Goal: Use online tool/utility: Utilize a website feature to perform a specific function

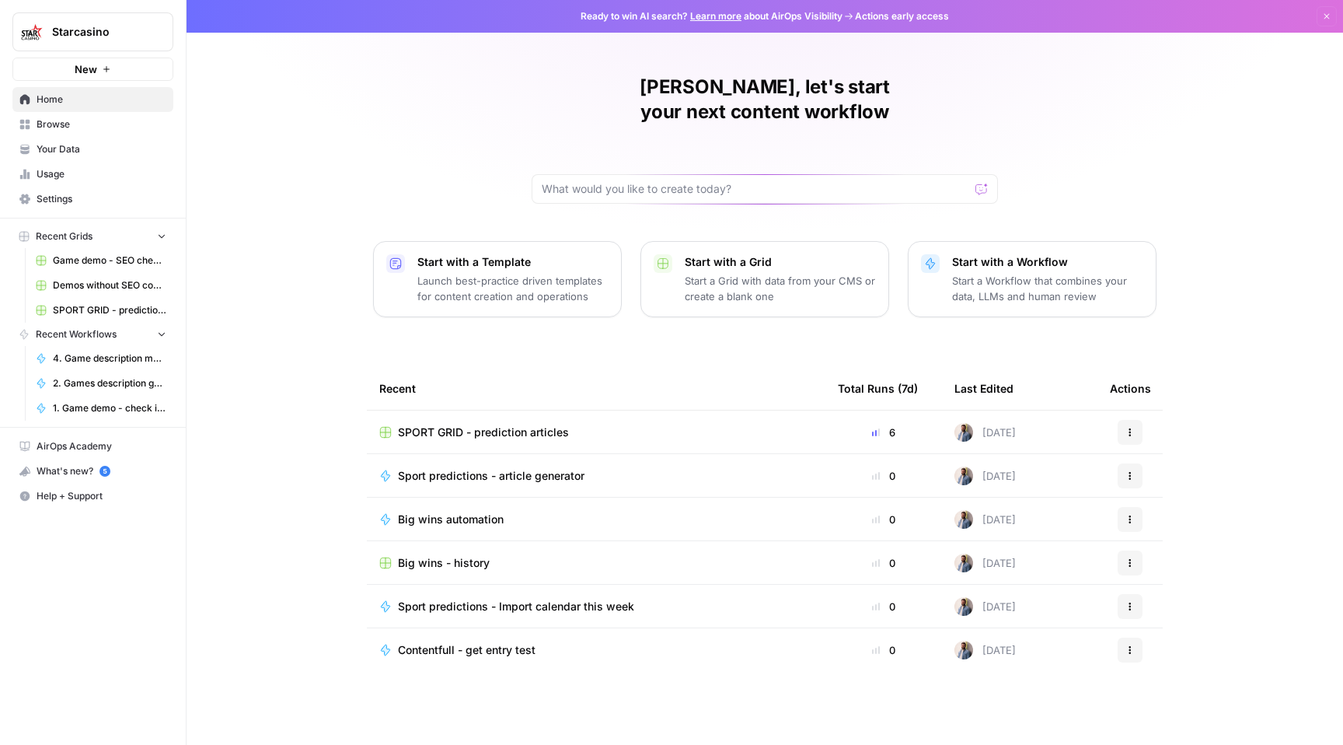
click at [732, 54] on div "Mathias, let's start your next content workflow Start with a Template Launch be…" at bounding box center [765, 372] width 1157 height 745
click at [1339, 14] on div "Ready to win AI search? Learn more about AirOps Visibility Actions early access…" at bounding box center [765, 16] width 1157 height 33
click at [1337, 14] on div "Ready to win AI search? Learn more about AirOps Visibility Actions early access…" at bounding box center [765, 16] width 1157 height 33
click at [1335, 16] on button "Dismiss" at bounding box center [1327, 16] width 20 height 20
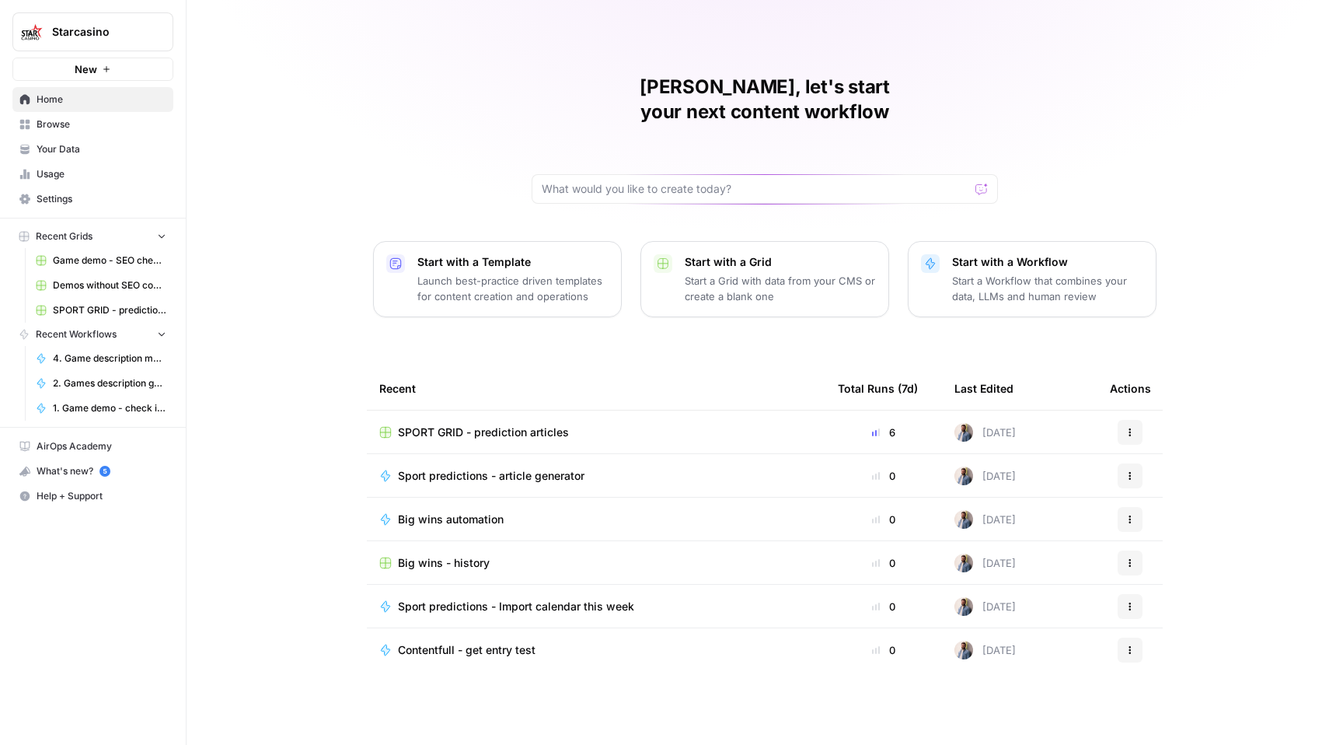
click at [1107, 35] on div "Mathias, let's start your next content workflow Start with a Template Launch be…" at bounding box center [765, 372] width 1157 height 745
click at [117, 6] on div "Starcasino New" at bounding box center [93, 40] width 186 height 81
click at [117, 26] on span "Starcasino" at bounding box center [99, 32] width 94 height 16
click at [117, 27] on span "Starcasino" at bounding box center [99, 32] width 94 height 16
click at [82, 168] on span "Usage" at bounding box center [102, 174] width 130 height 14
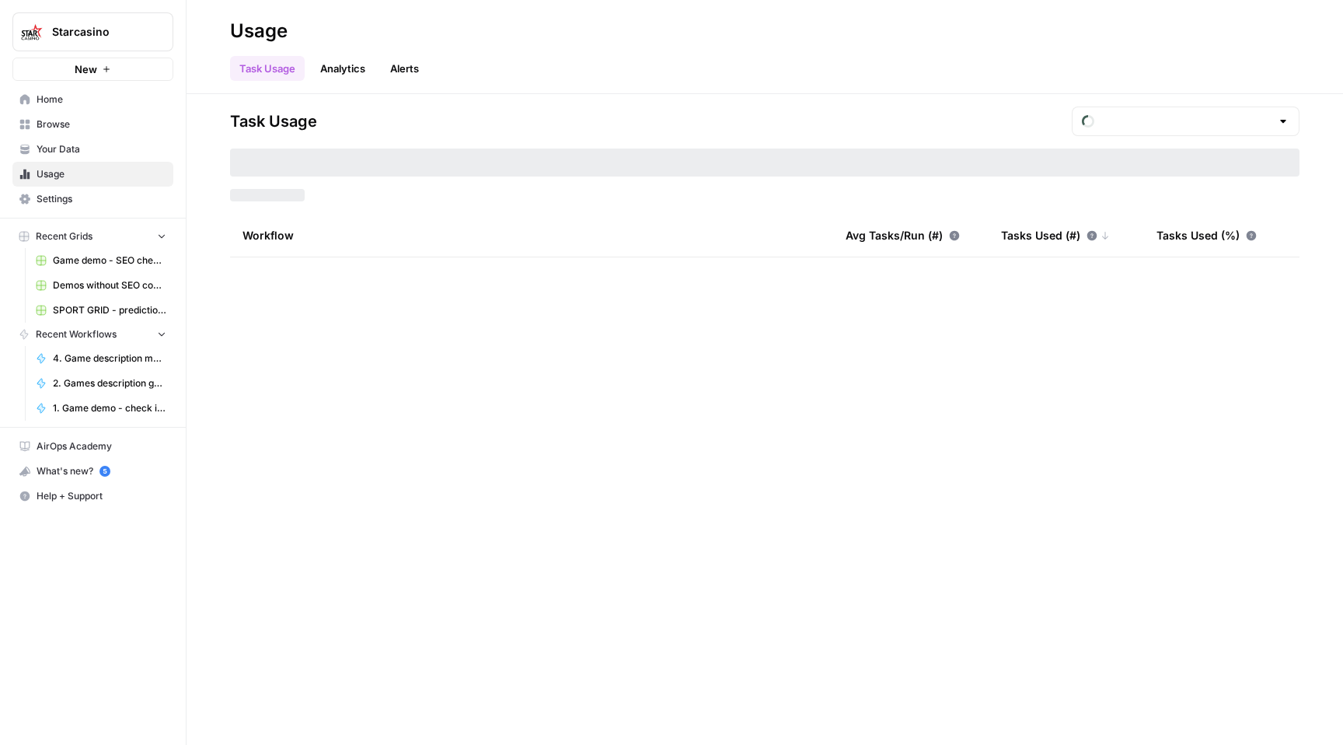
type input "September Tasks"
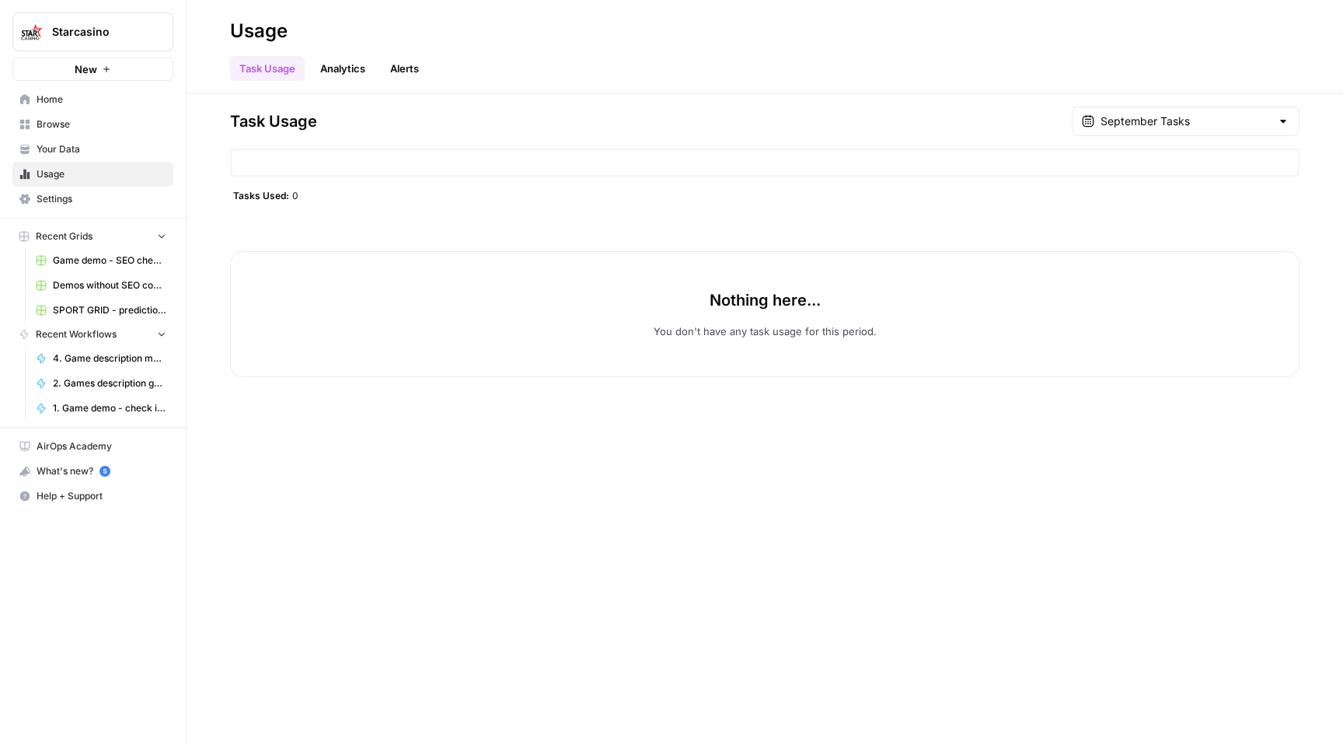
click at [354, 71] on link "Analytics" at bounding box center [343, 68] width 64 height 25
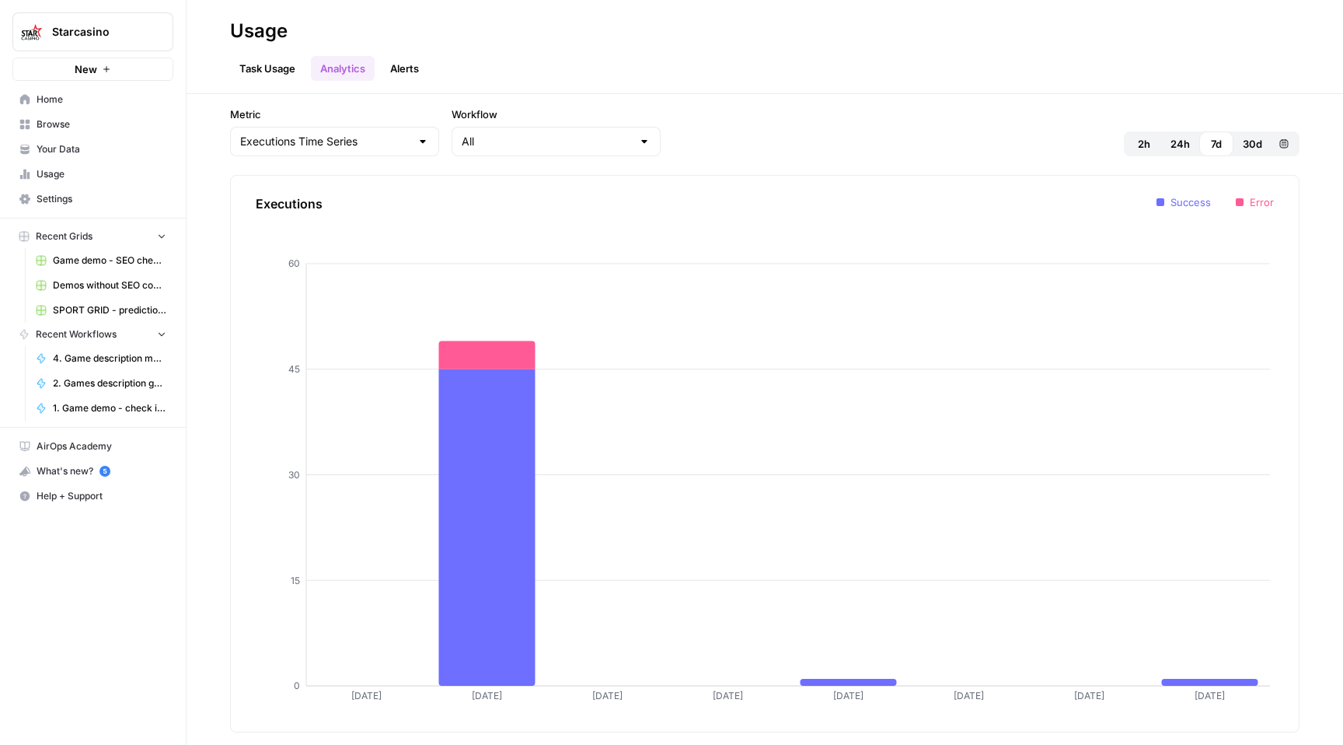
click at [273, 68] on link "Task Usage" at bounding box center [267, 68] width 75 height 25
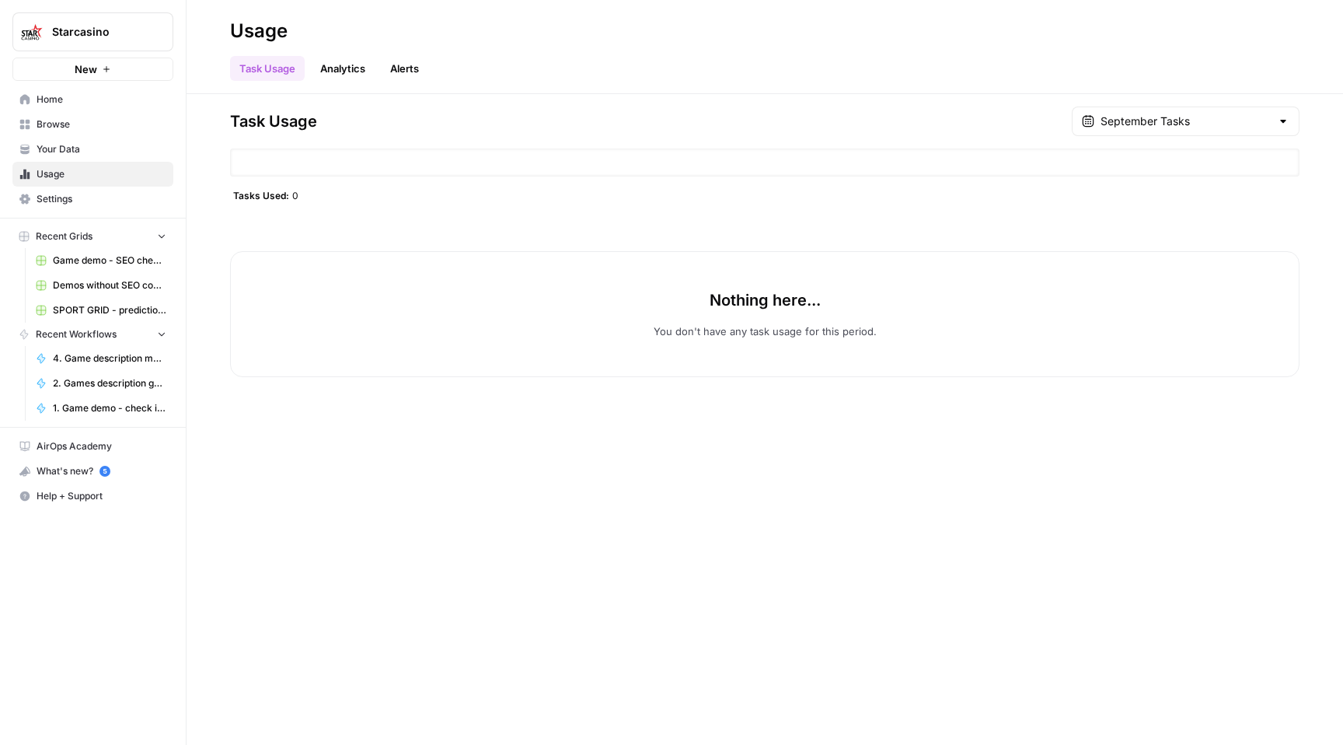
click at [331, 61] on link "Analytics" at bounding box center [343, 68] width 64 height 25
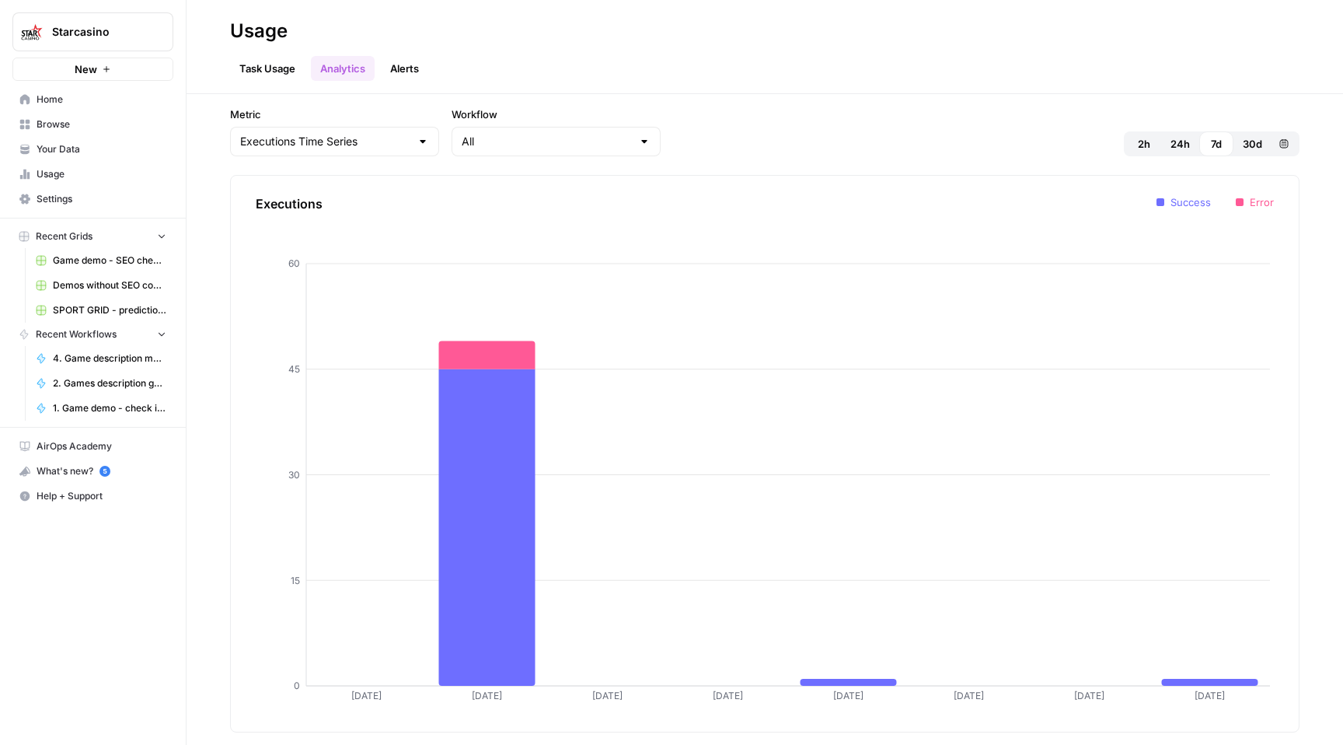
click at [337, 127] on div "Executions Time Series" at bounding box center [334, 142] width 209 height 30
click at [337, 134] on input "Metric" at bounding box center [325, 142] width 170 height 16
type input "Executions Time Series"
click at [452, 149] on div "All" at bounding box center [556, 142] width 209 height 30
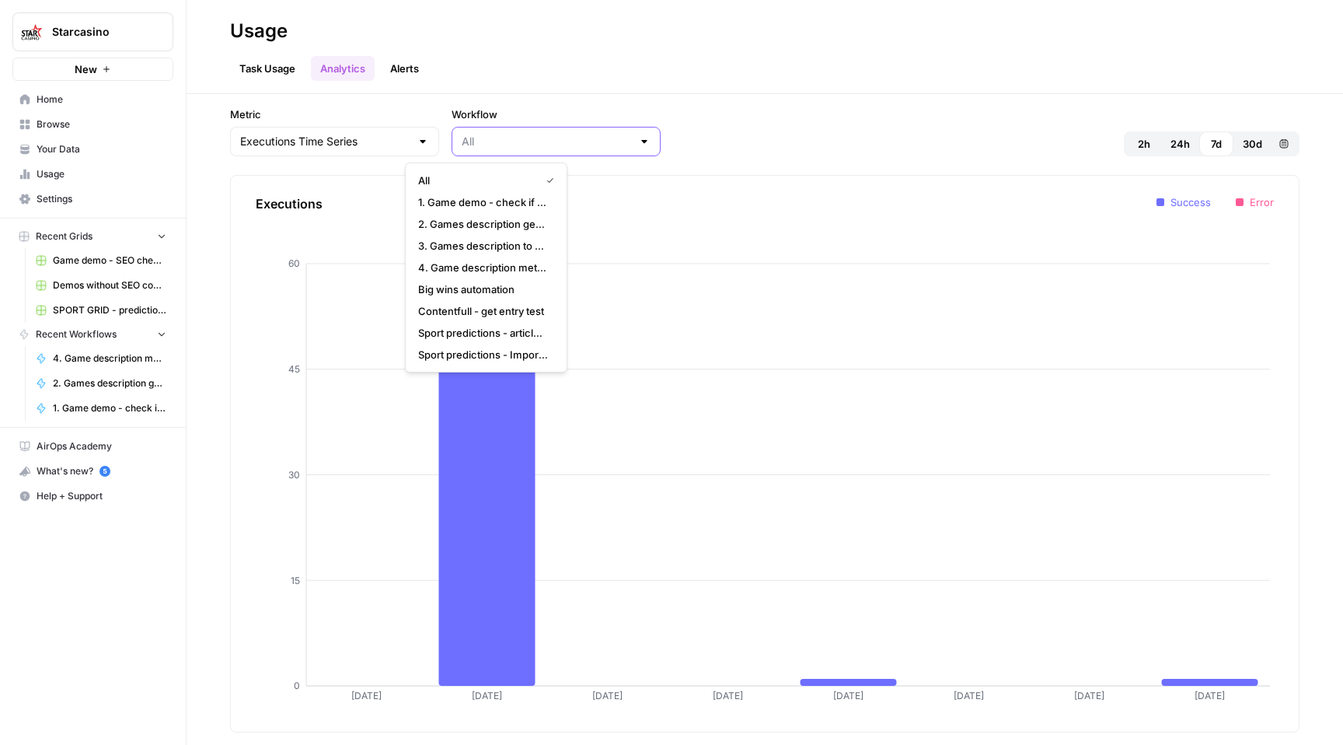
click at [462, 145] on input "Workflow" at bounding box center [547, 142] width 170 height 16
type input "All"
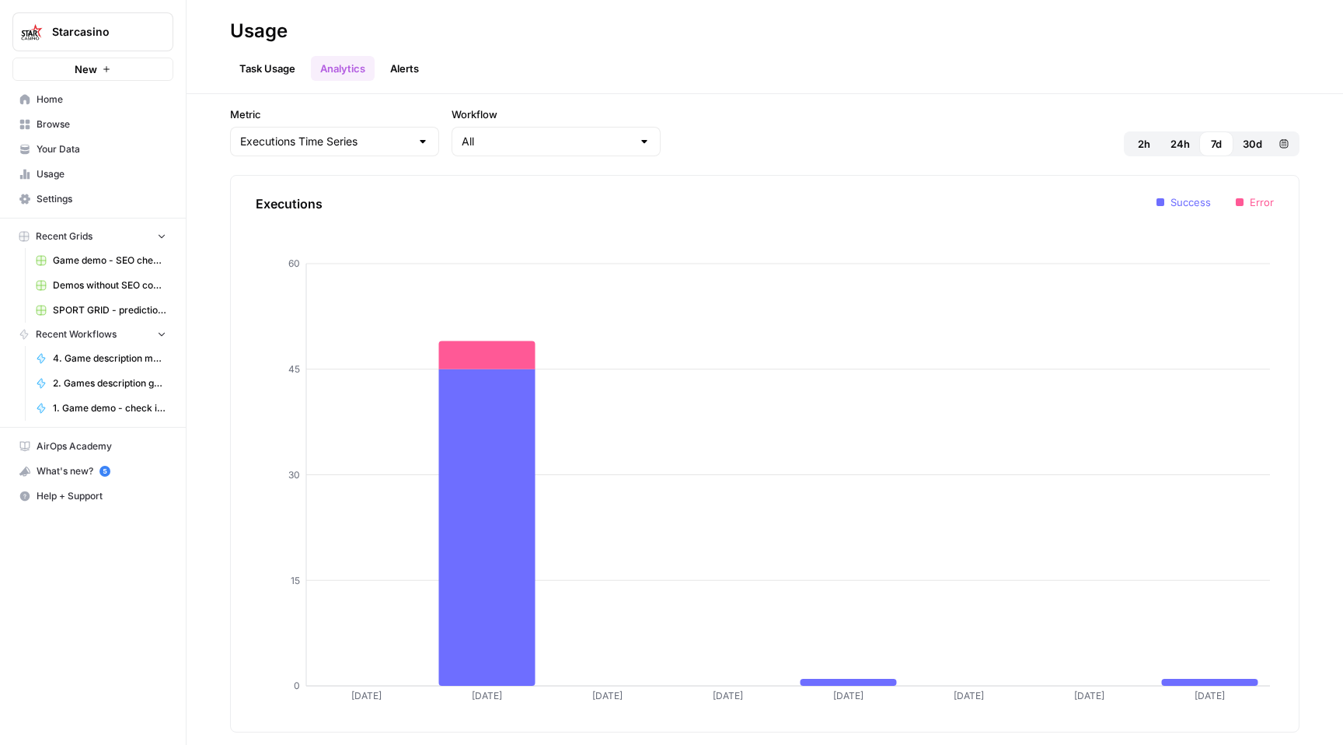
click at [273, 68] on link "Task Usage" at bounding box center [267, 68] width 75 height 25
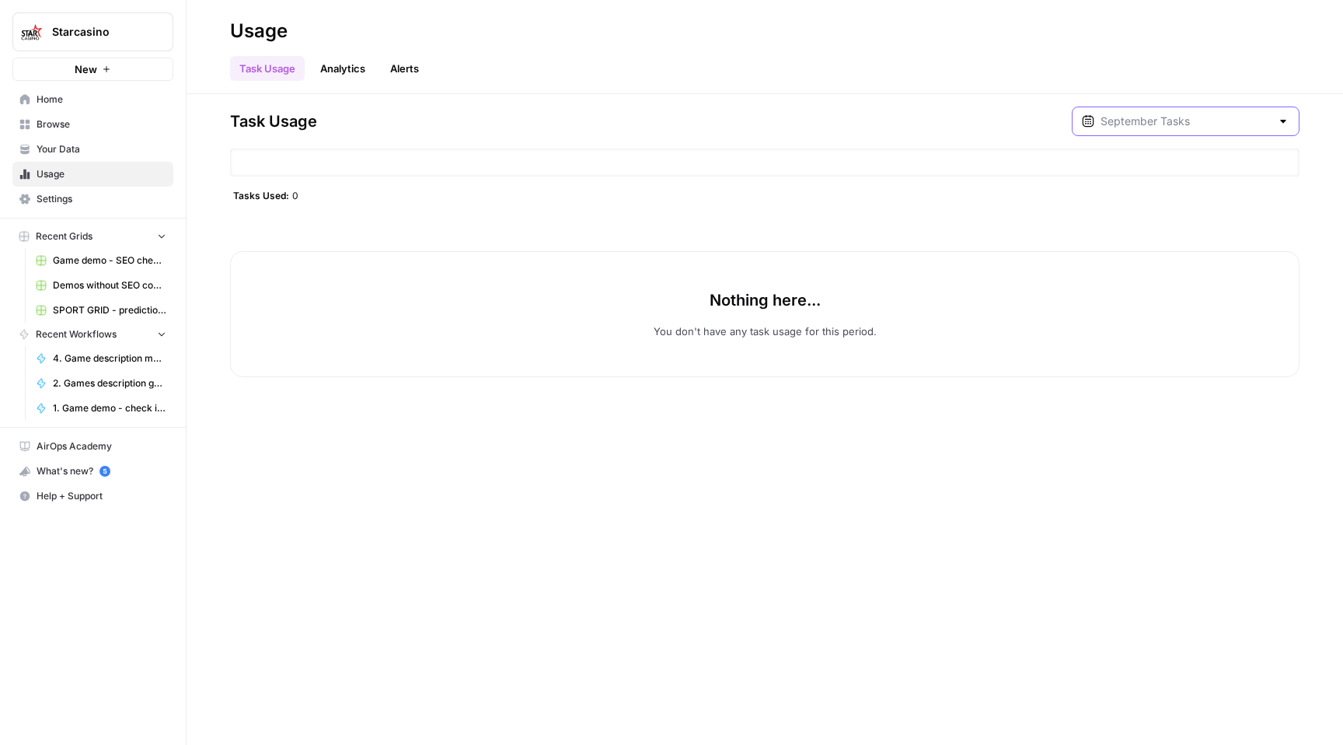
click at [1238, 126] on input "text" at bounding box center [1186, 121] width 170 height 16
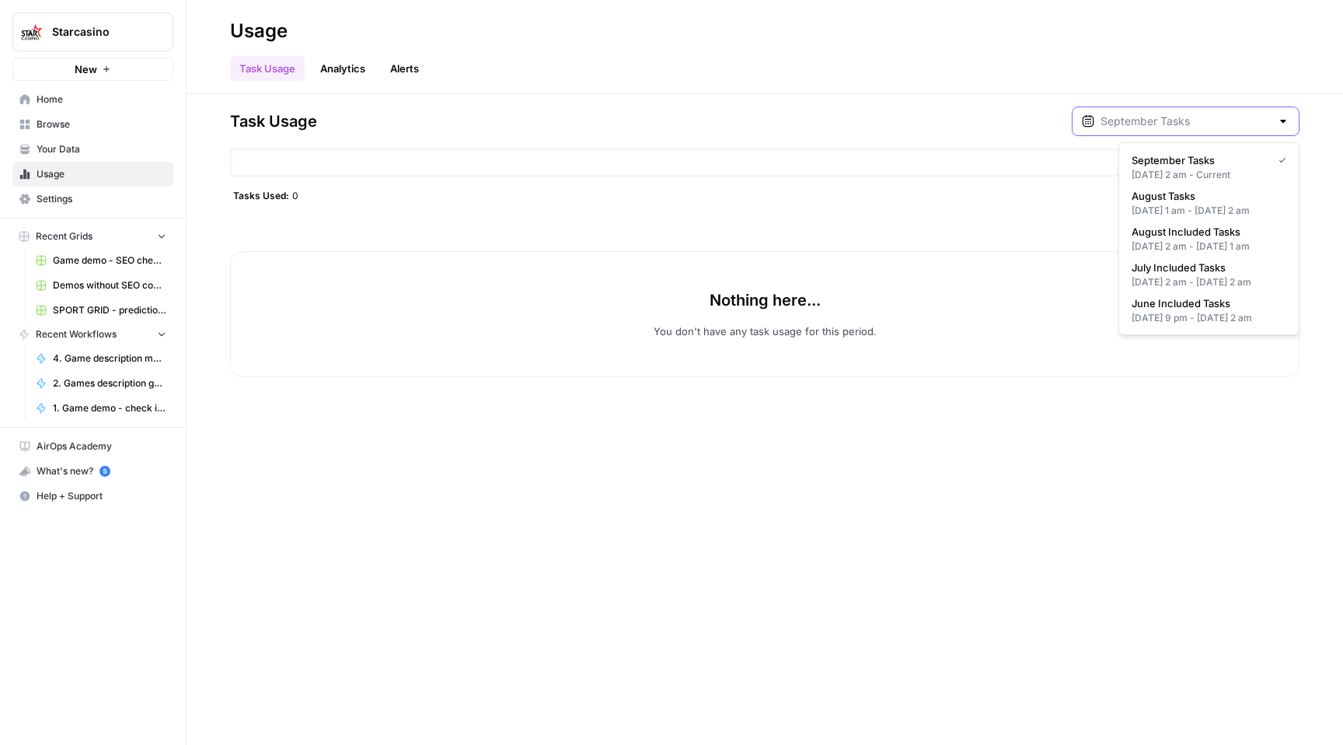
click at [1238, 126] on input "text" at bounding box center [1186, 121] width 170 height 16
type input "September Tasks"
click at [940, 23] on h2 "Usage" at bounding box center [764, 31] width 1069 height 25
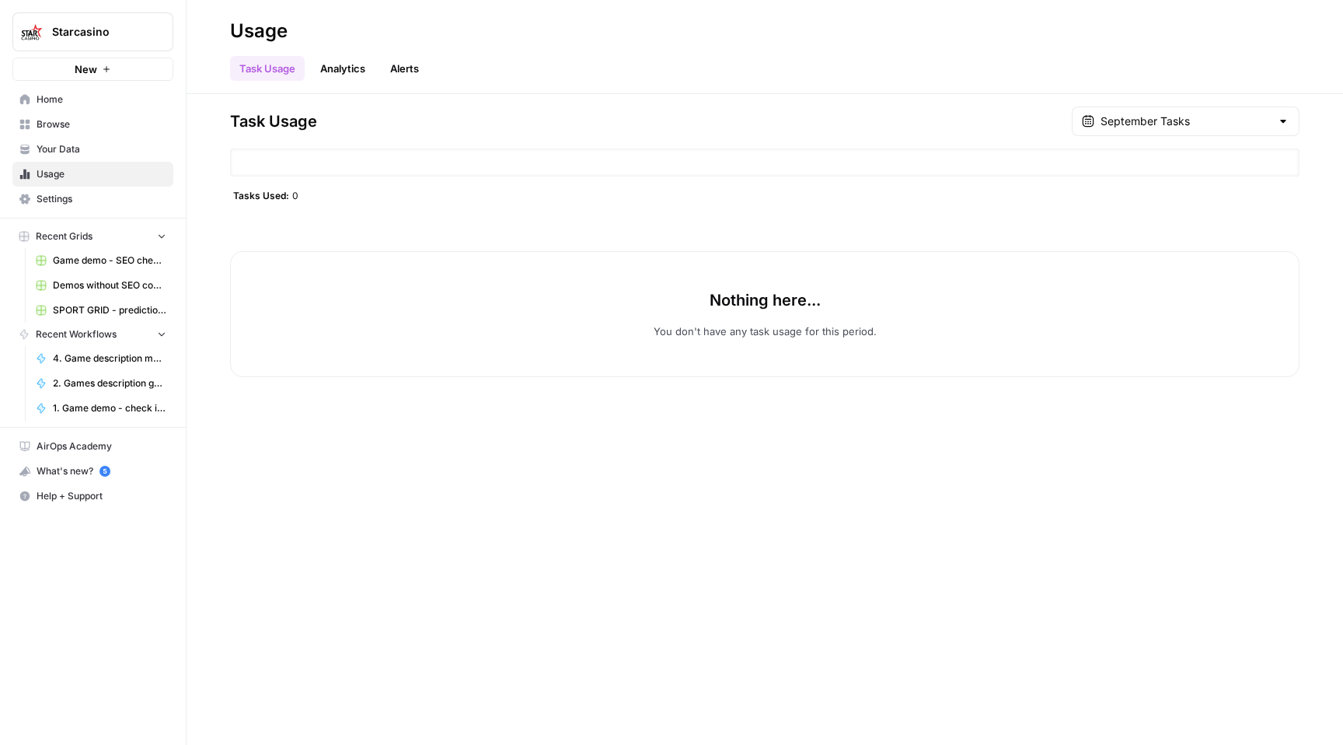
click at [66, 127] on span "Browse" at bounding box center [102, 124] width 130 height 14
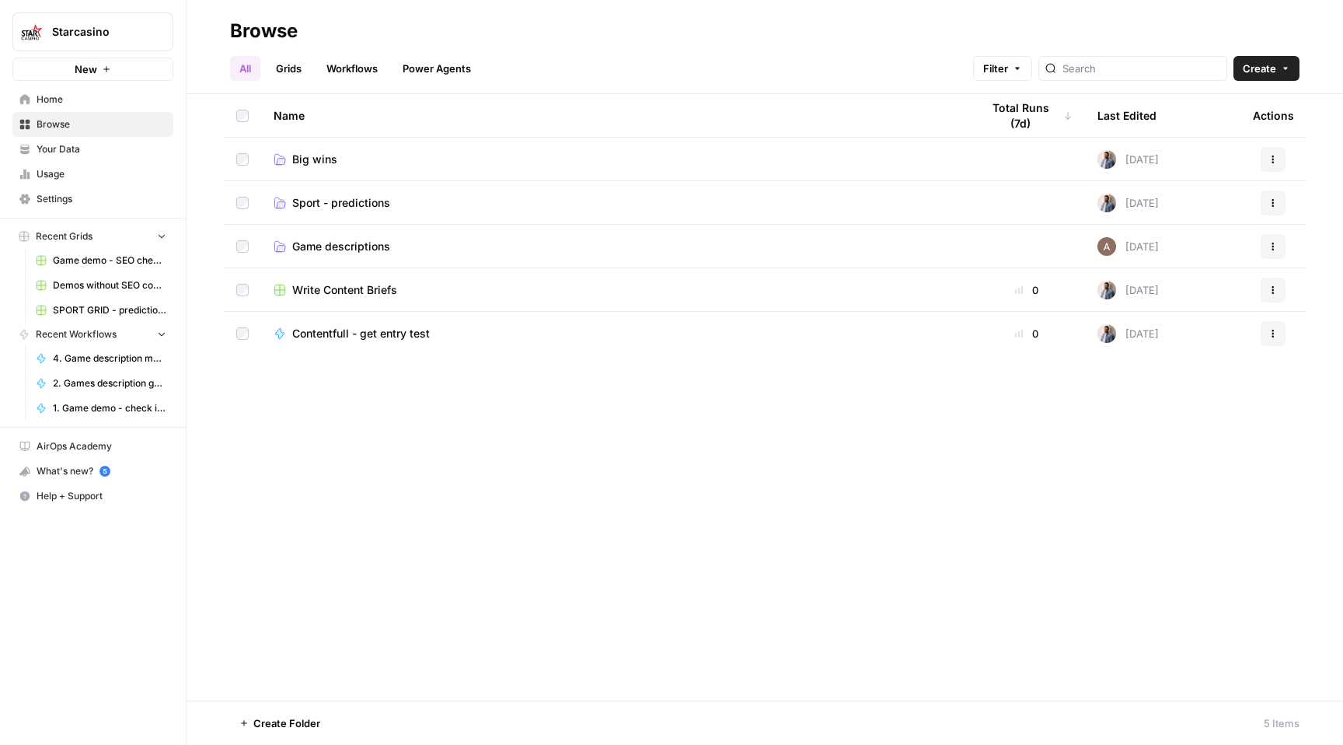
click at [380, 240] on span "Game descriptions" at bounding box center [341, 247] width 98 height 16
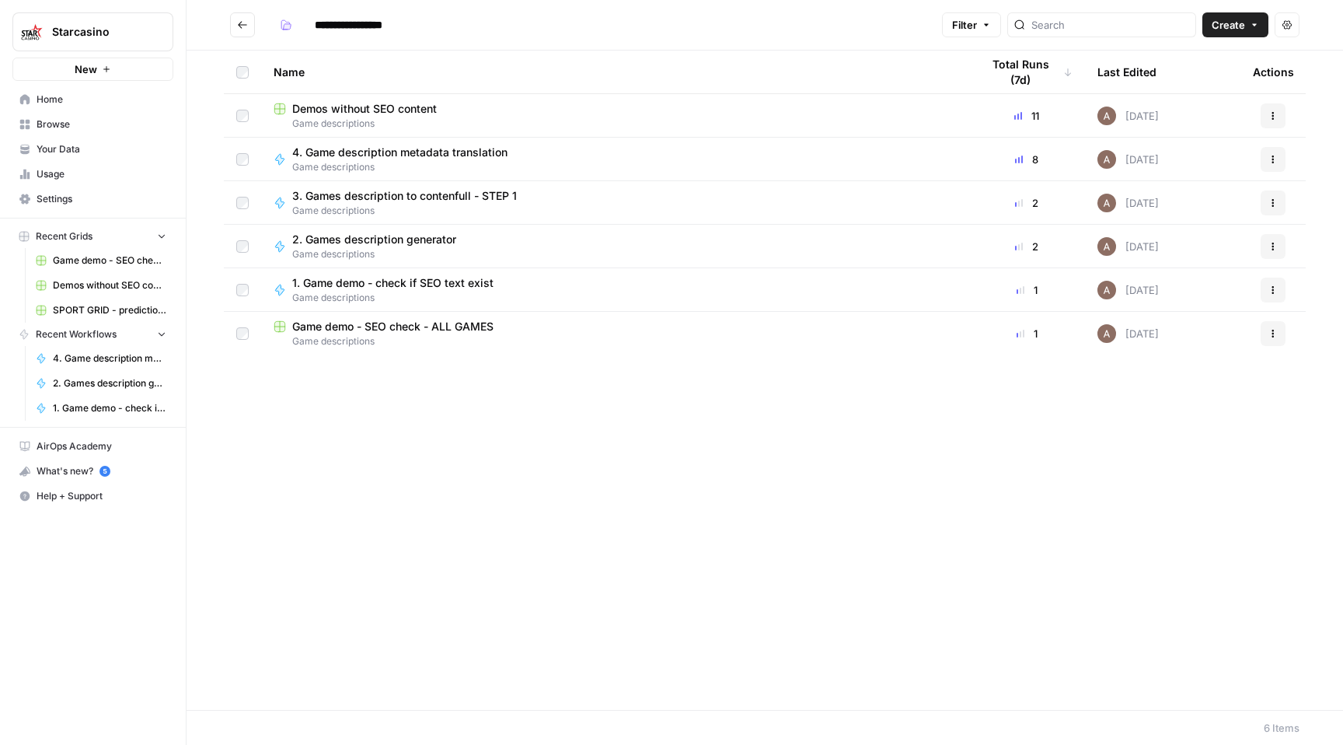
click at [1143, 114] on div "Today" at bounding box center [1127, 115] width 61 height 19
click at [66, 192] on span "Settings" at bounding box center [102, 199] width 130 height 14
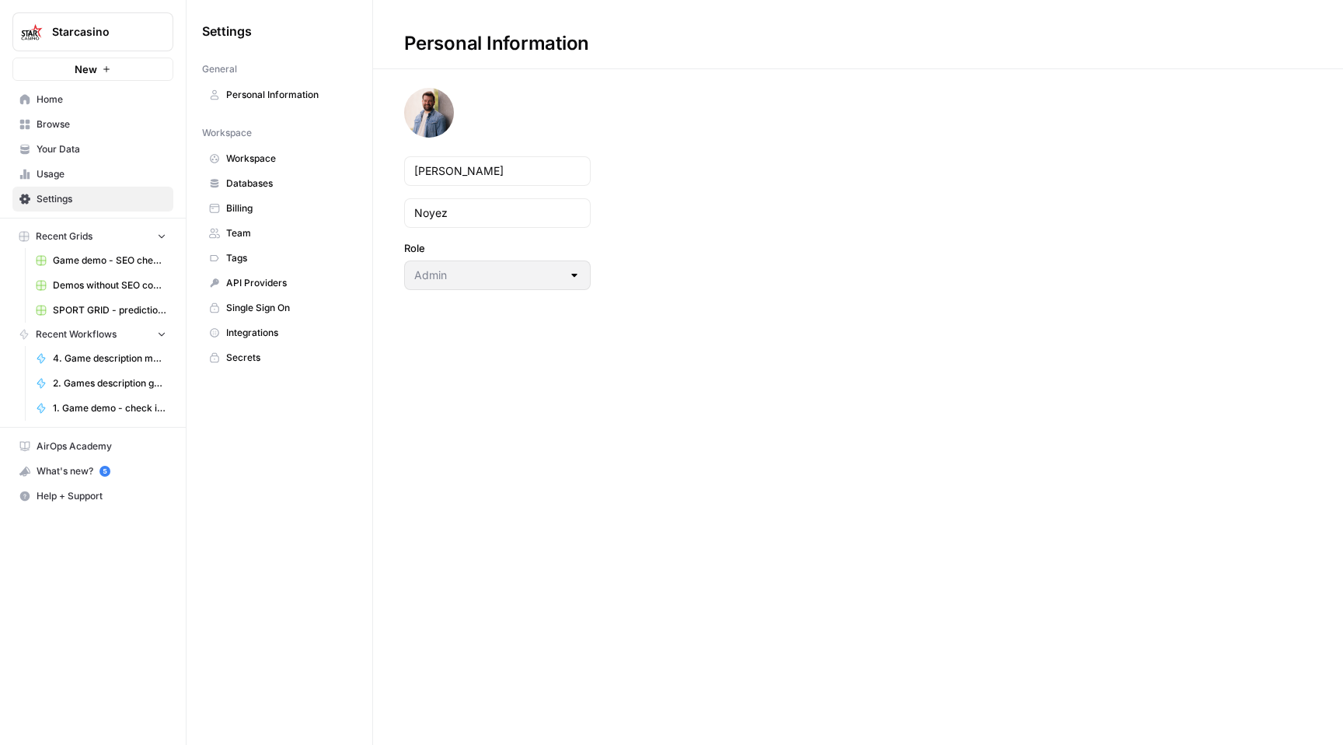
click at [66, 180] on span "Usage" at bounding box center [102, 174] width 130 height 14
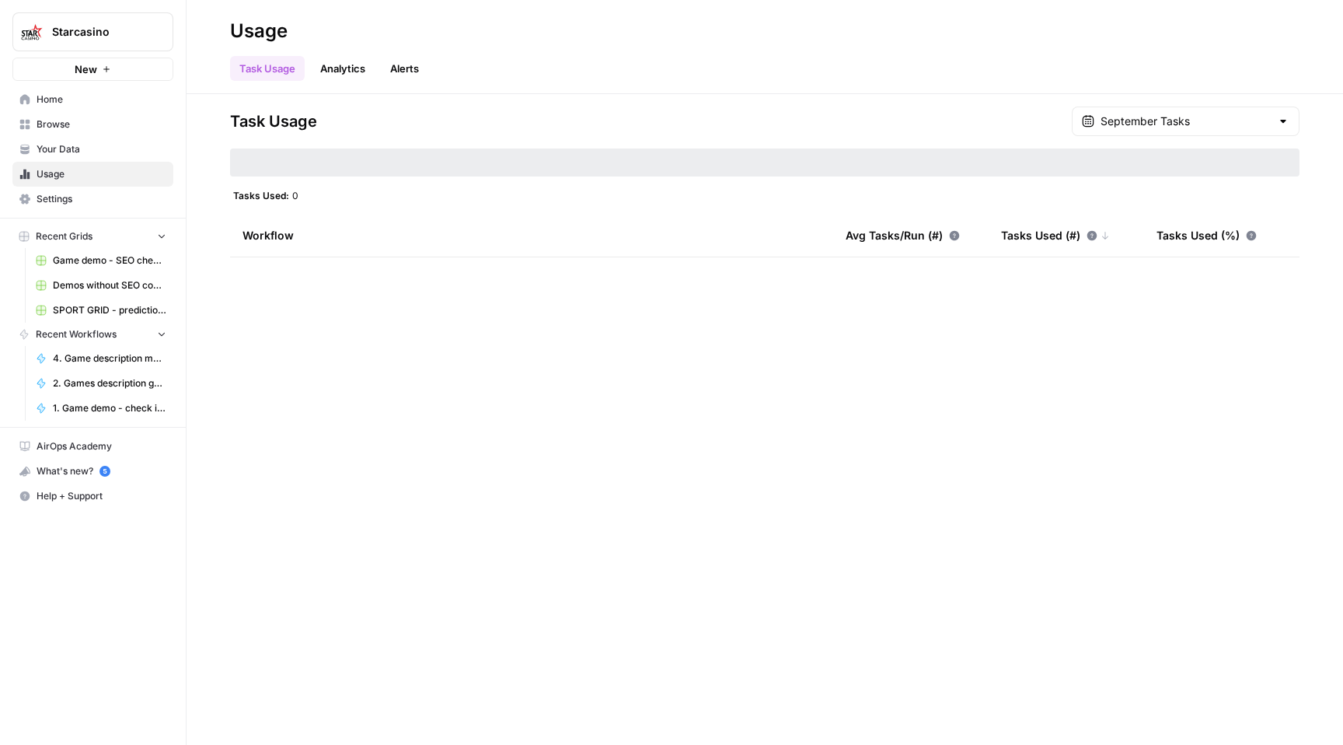
click at [66, 162] on link "Usage" at bounding box center [92, 174] width 161 height 25
click at [67, 149] on span "Your Data" at bounding box center [102, 149] width 130 height 14
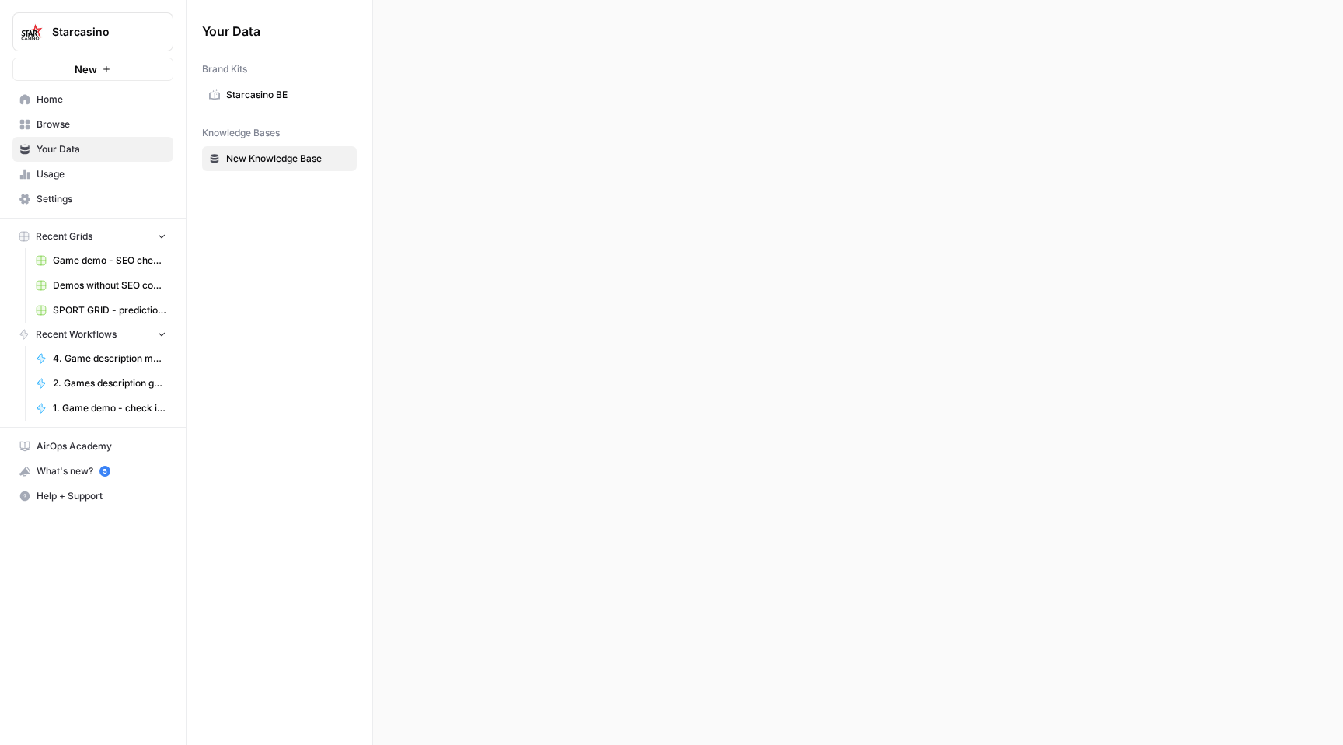
click at [68, 124] on span "Browse" at bounding box center [102, 124] width 130 height 14
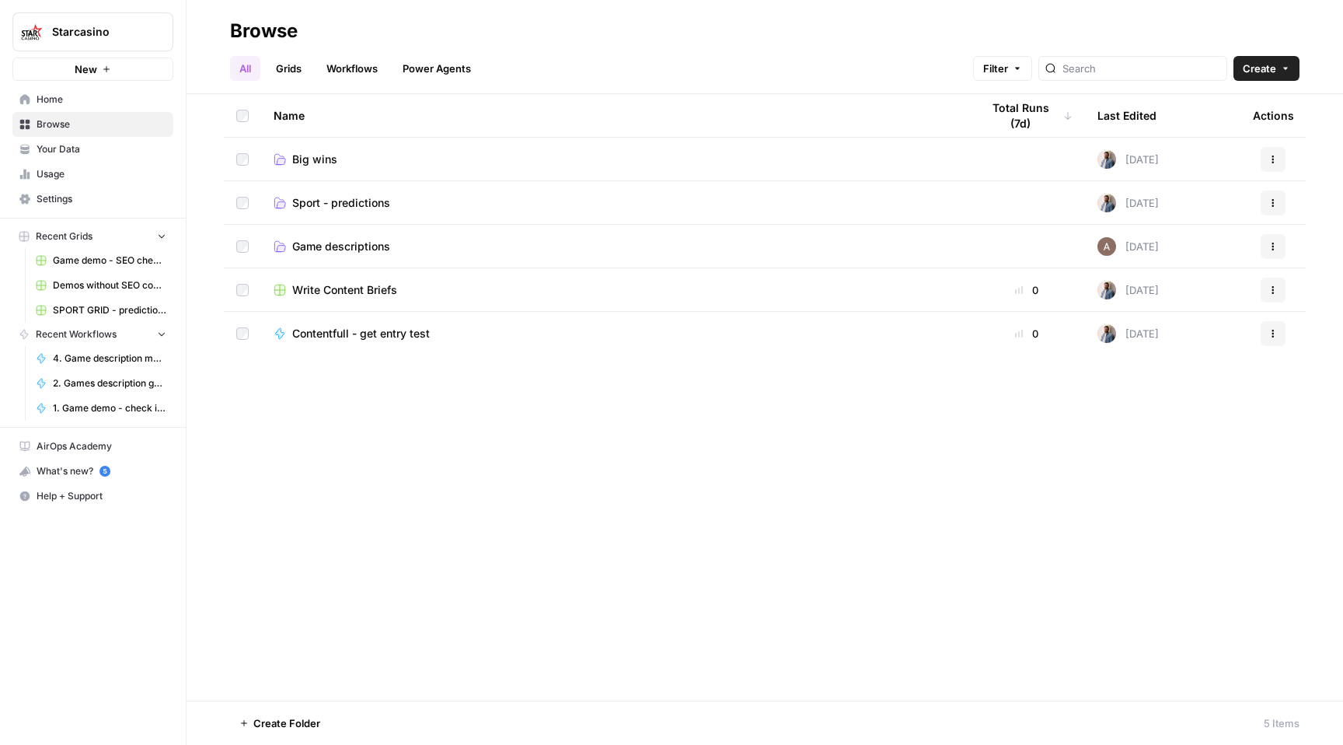
click at [72, 82] on nav "Home Browse Your Data Usage Settings" at bounding box center [93, 149] width 186 height 137
click at [72, 92] on span "Home" at bounding box center [102, 99] width 130 height 14
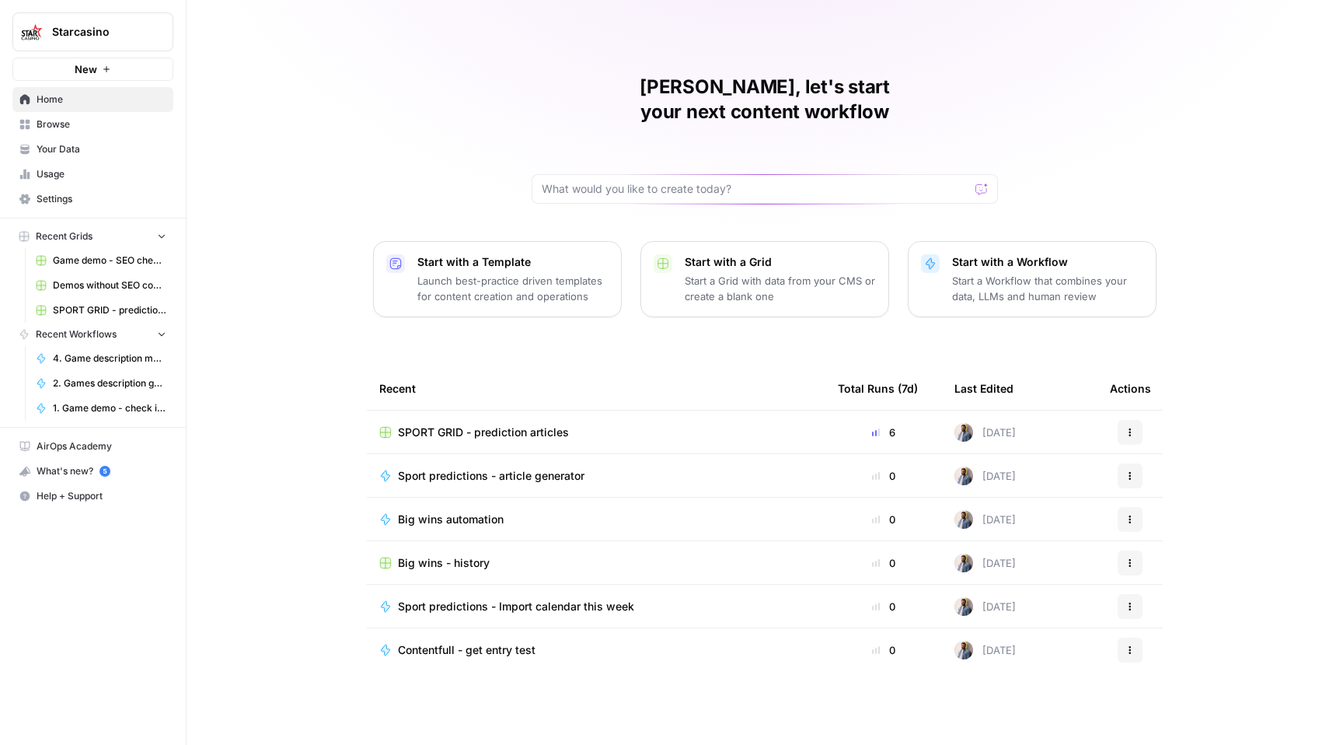
click at [73, 117] on span "Browse" at bounding box center [102, 124] width 130 height 14
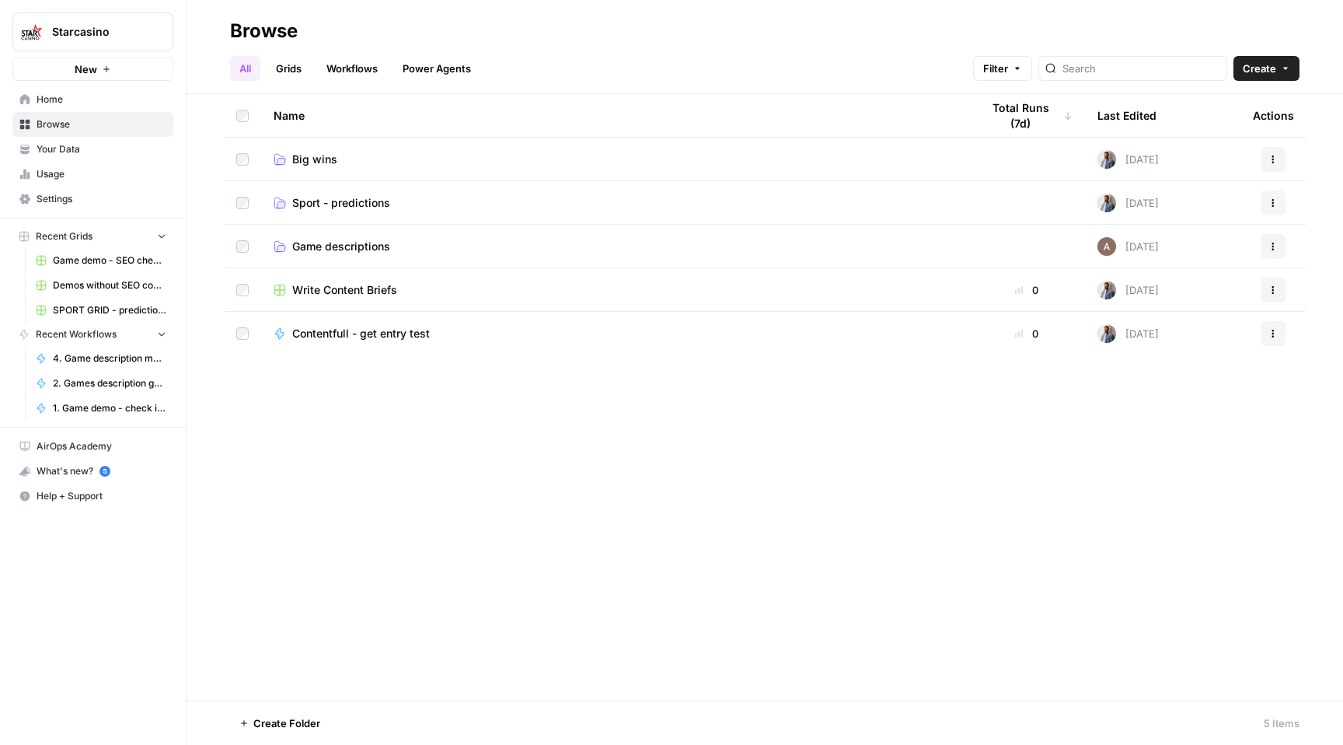
click at [333, 155] on span "Big wins" at bounding box center [314, 160] width 45 height 16
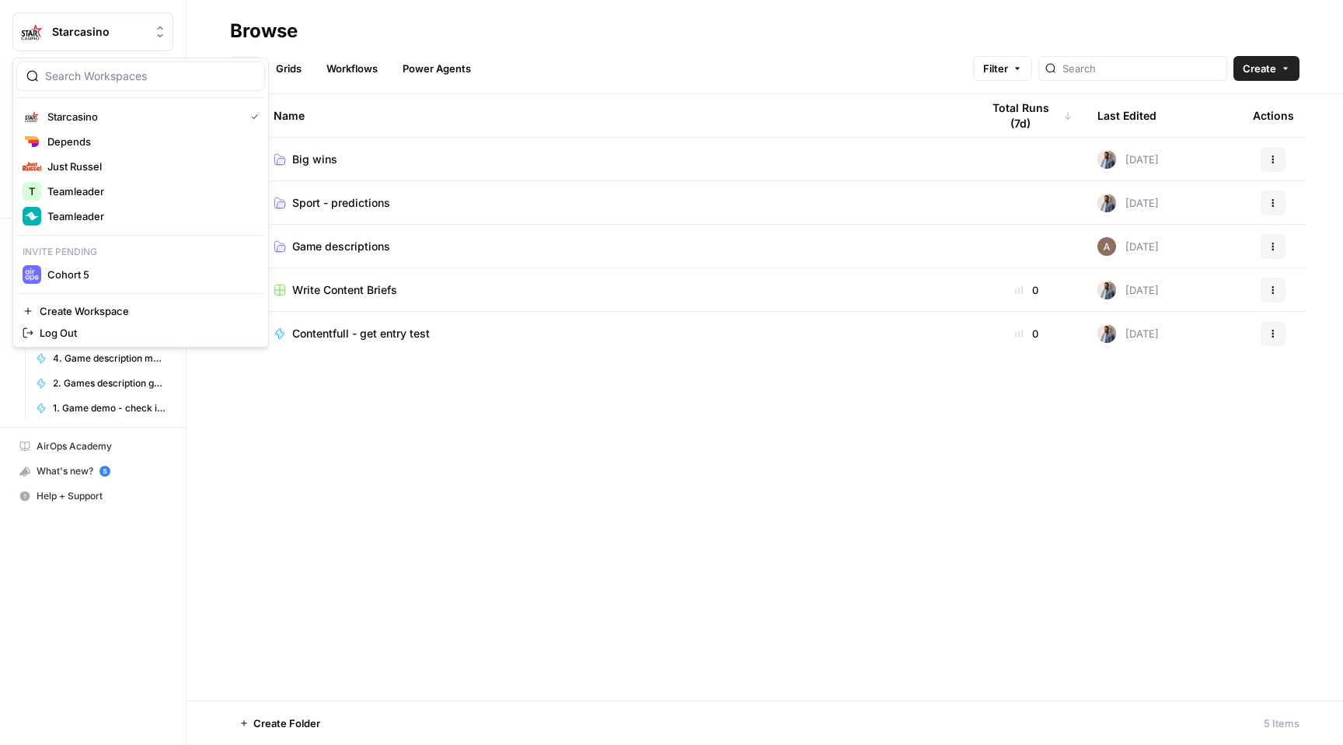
click at [104, 37] on span "Starcasino" at bounding box center [99, 32] width 94 height 16
click at [121, 144] on span "Depends" at bounding box center [149, 142] width 205 height 16
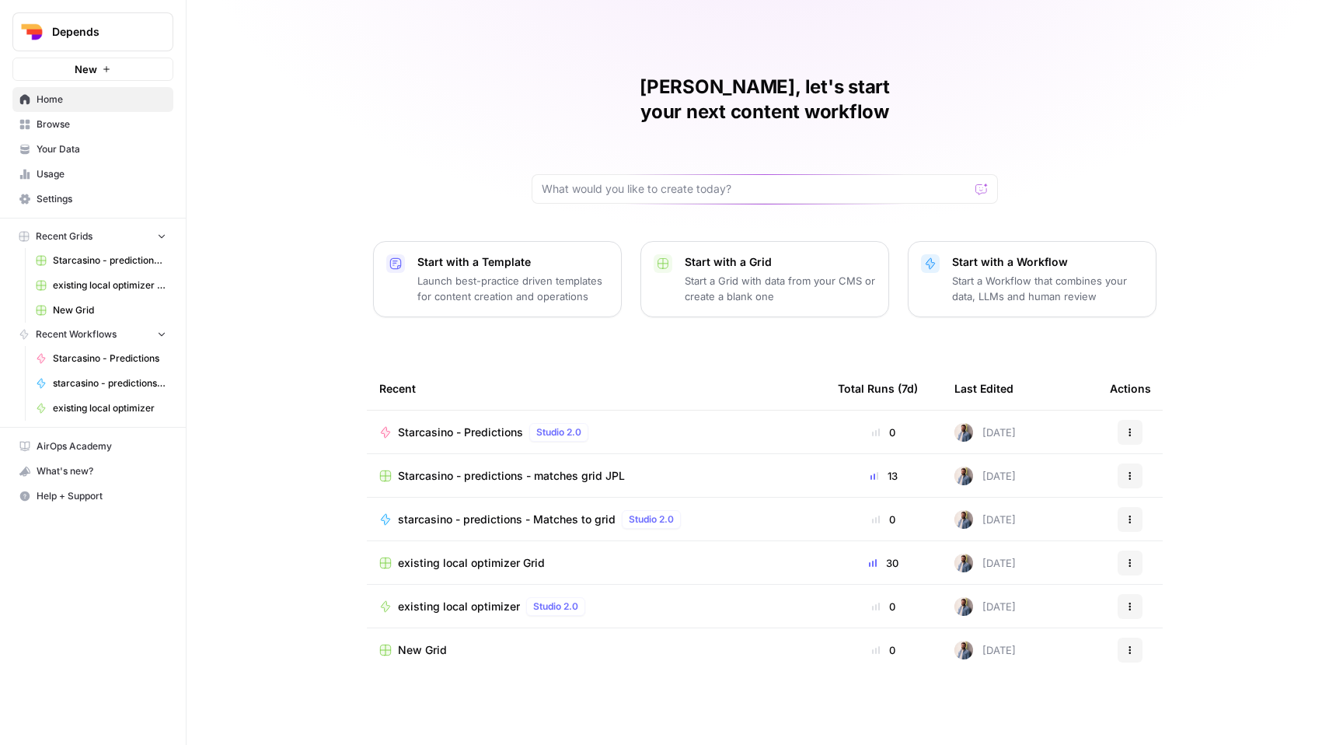
click at [162, 127] on span "Browse" at bounding box center [102, 124] width 130 height 14
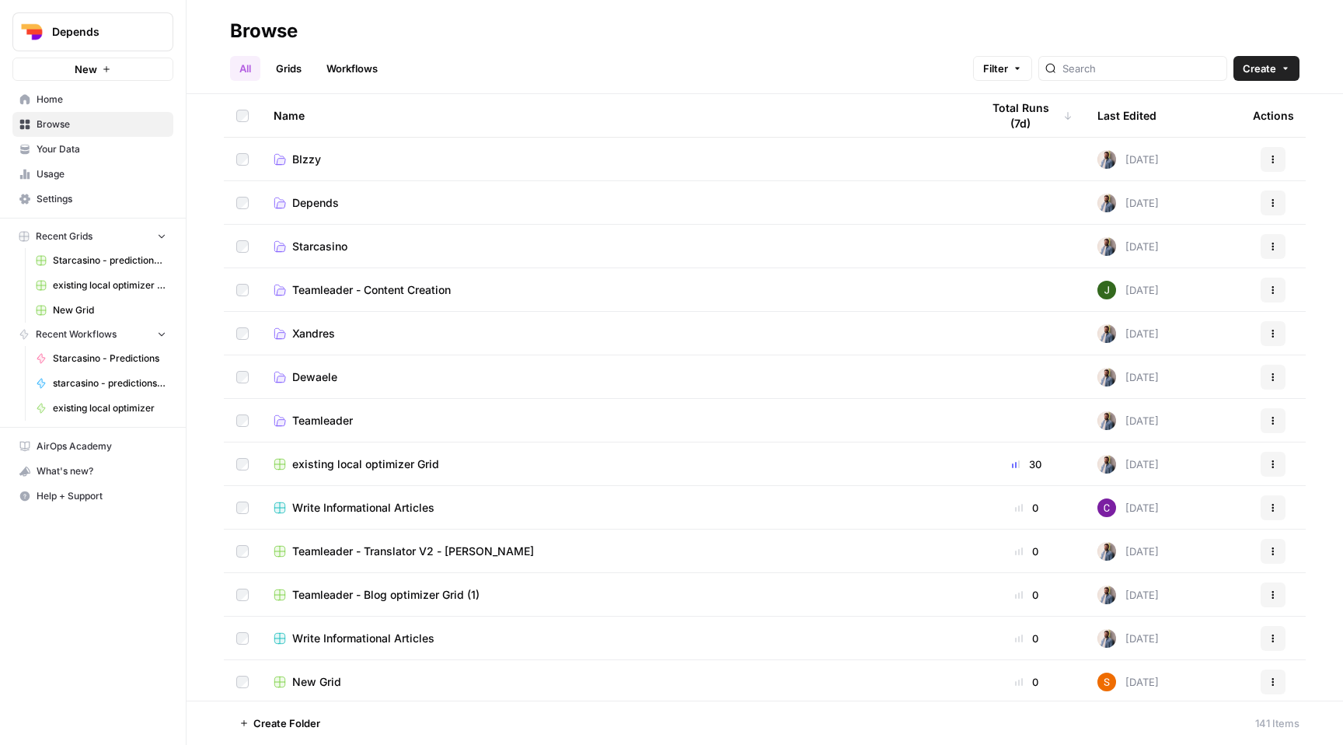
click at [305, 372] on span "Dewaele" at bounding box center [314, 377] width 45 height 16
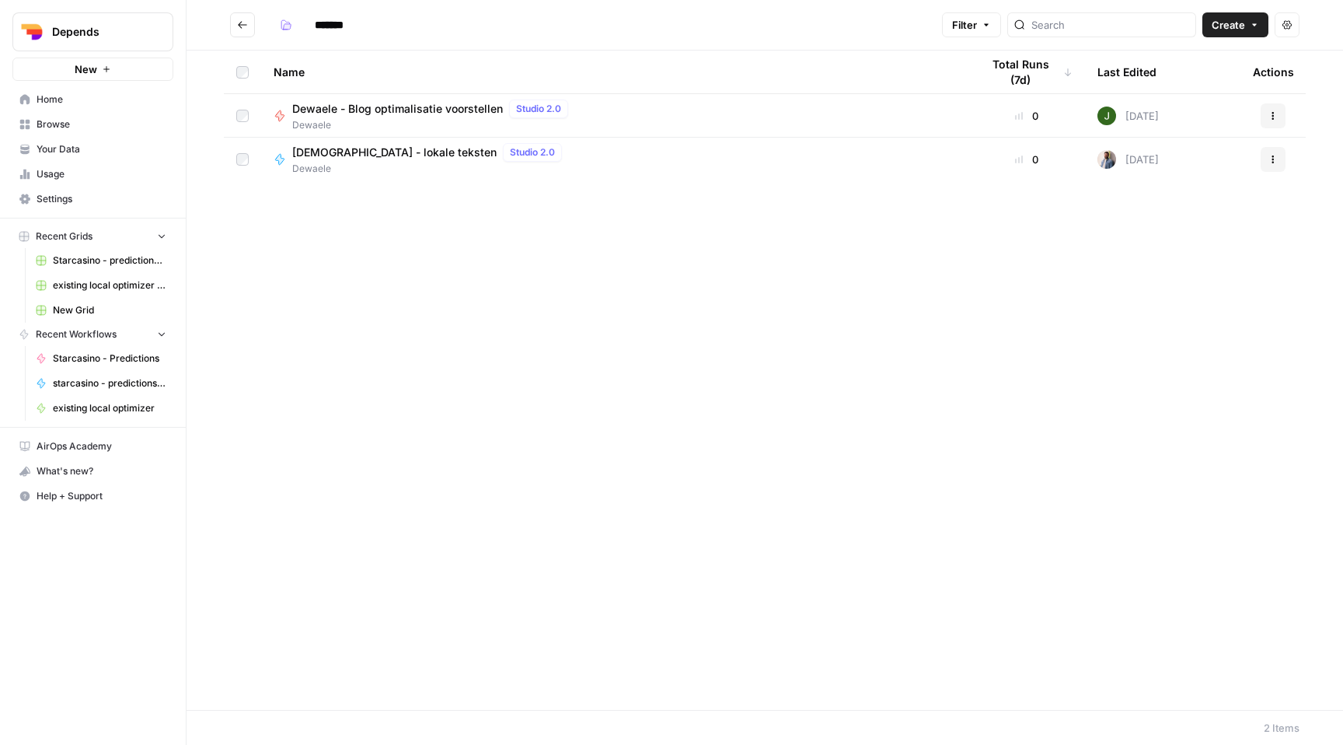
click at [393, 153] on span "[DEMOGRAPHIC_DATA] - lokale teksten" at bounding box center [394, 153] width 204 height 16
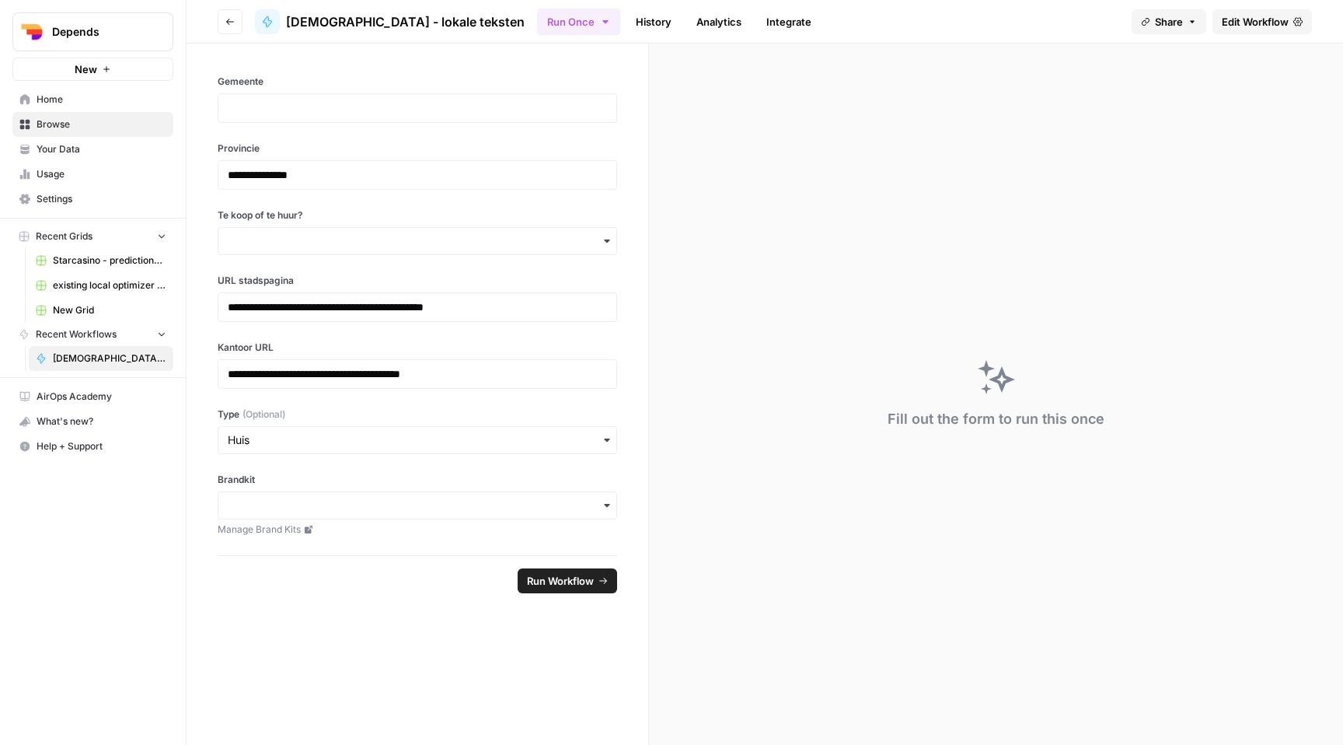
click at [1252, 19] on span "Edit Workflow" at bounding box center [1255, 22] width 67 height 16
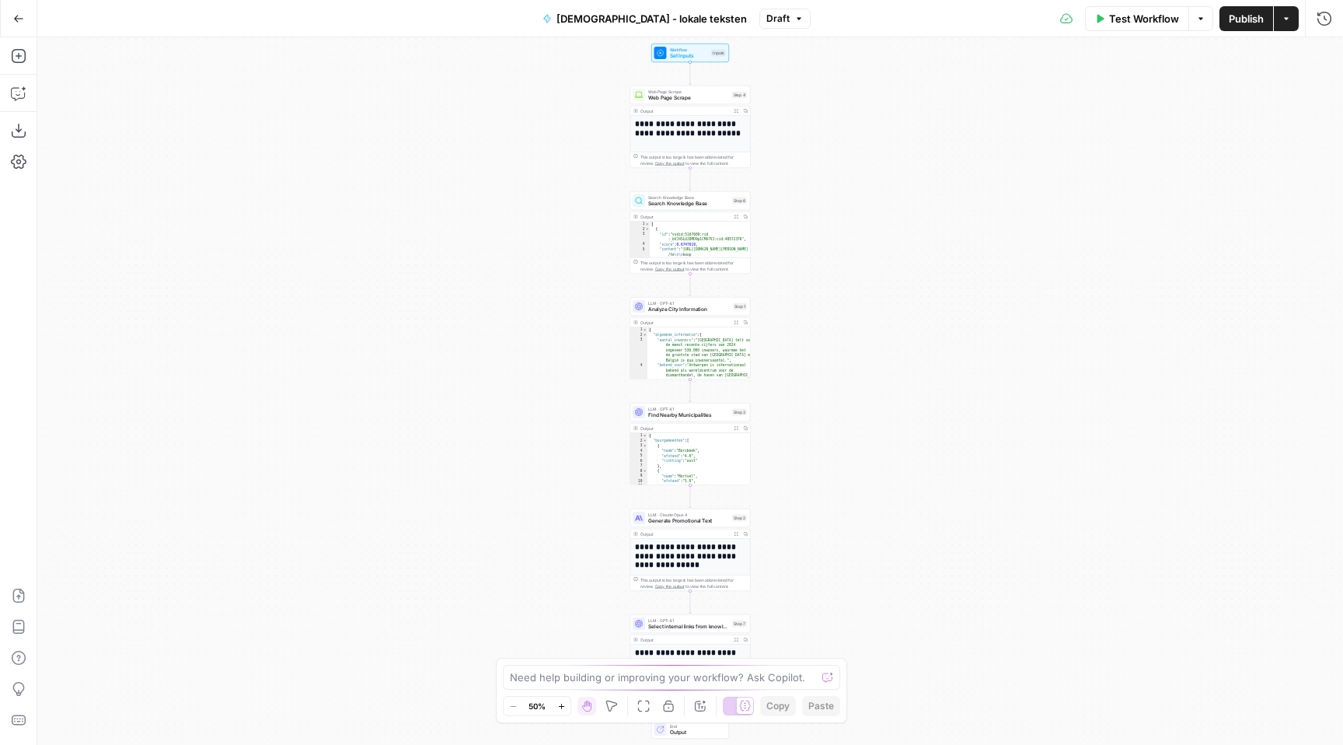
click at [1279, 21] on button "Actions" at bounding box center [1286, 18] width 25 height 25
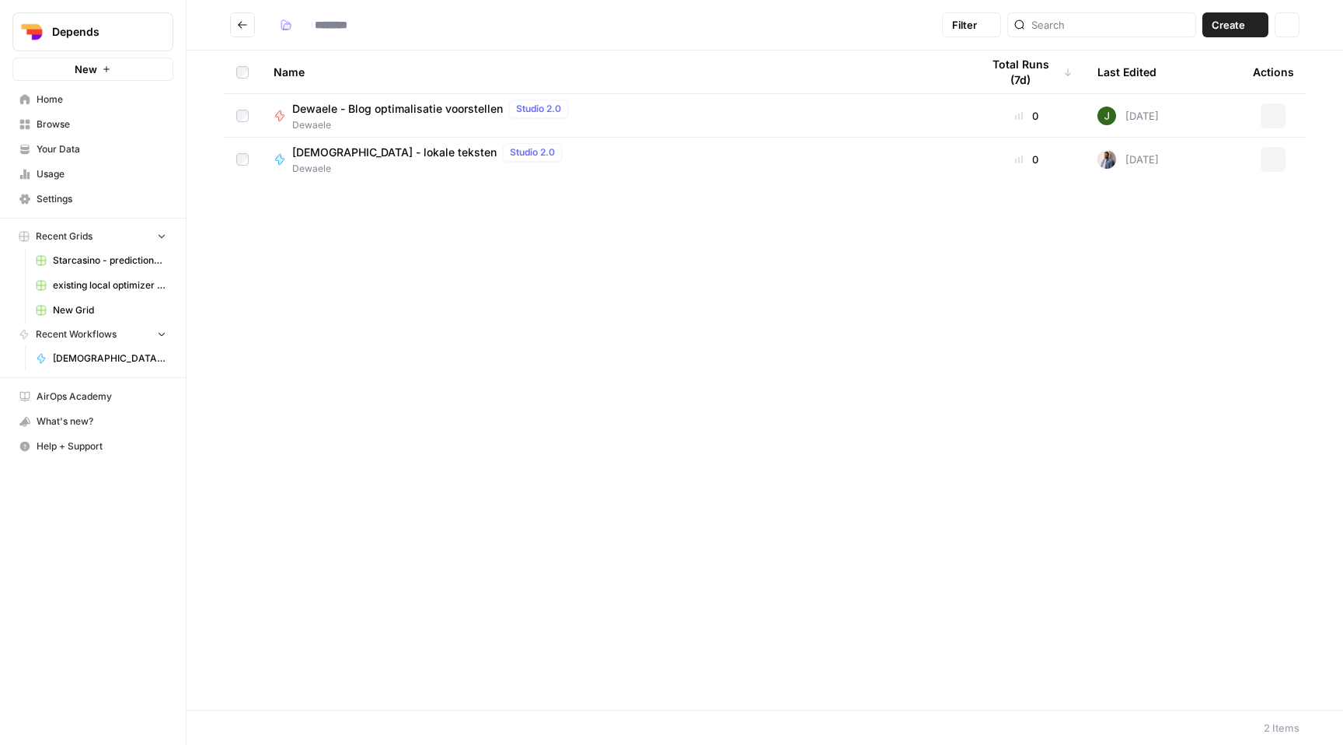
type input "*******"
click at [236, 26] on button "Go back" at bounding box center [242, 24] width 25 height 25
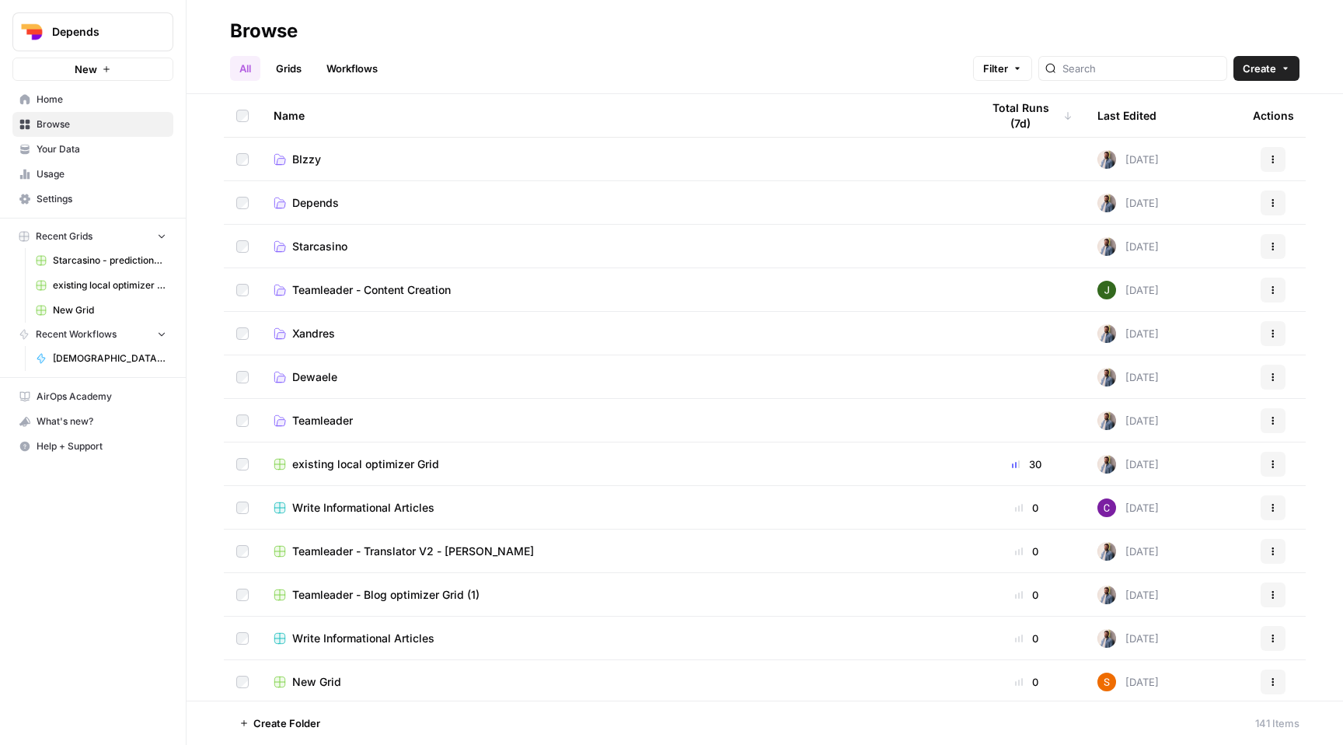
click at [291, 64] on link "Grids" at bounding box center [289, 68] width 44 height 25
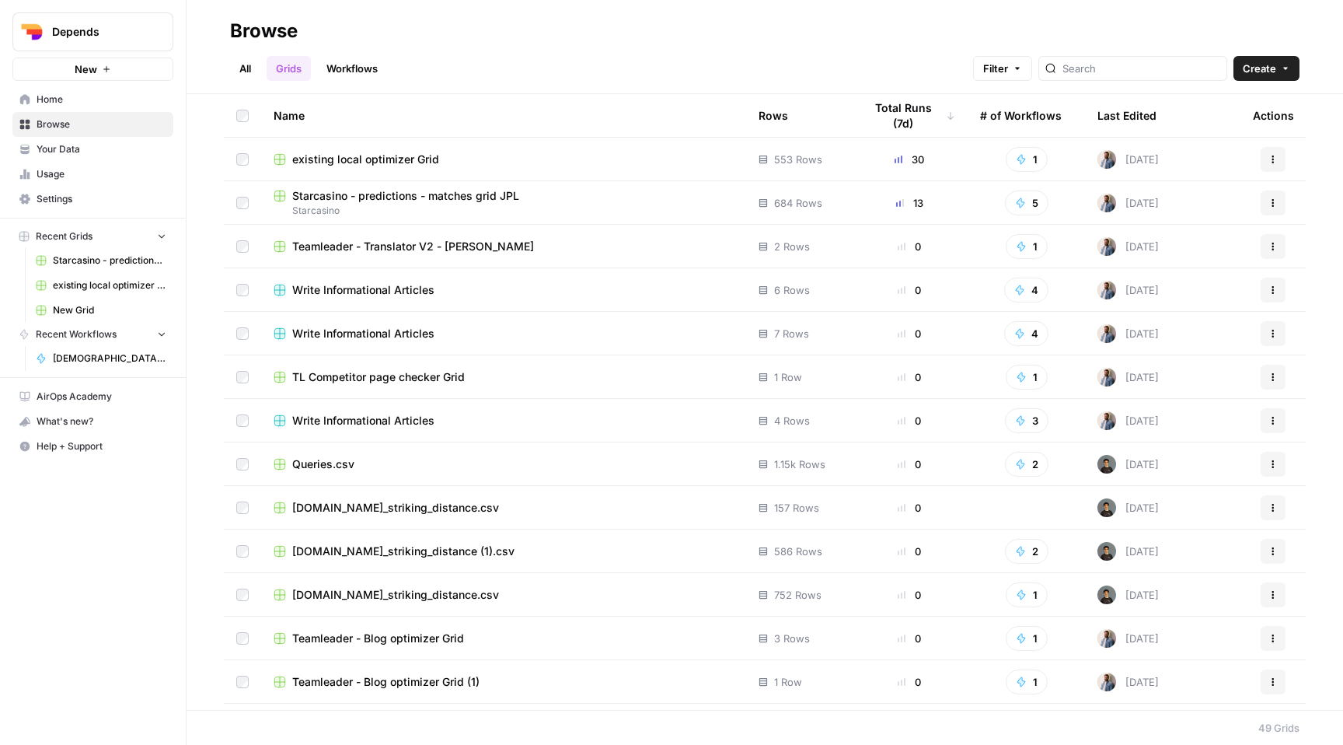
click at [383, 164] on span "existing local optimizer Grid" at bounding box center [365, 160] width 147 height 16
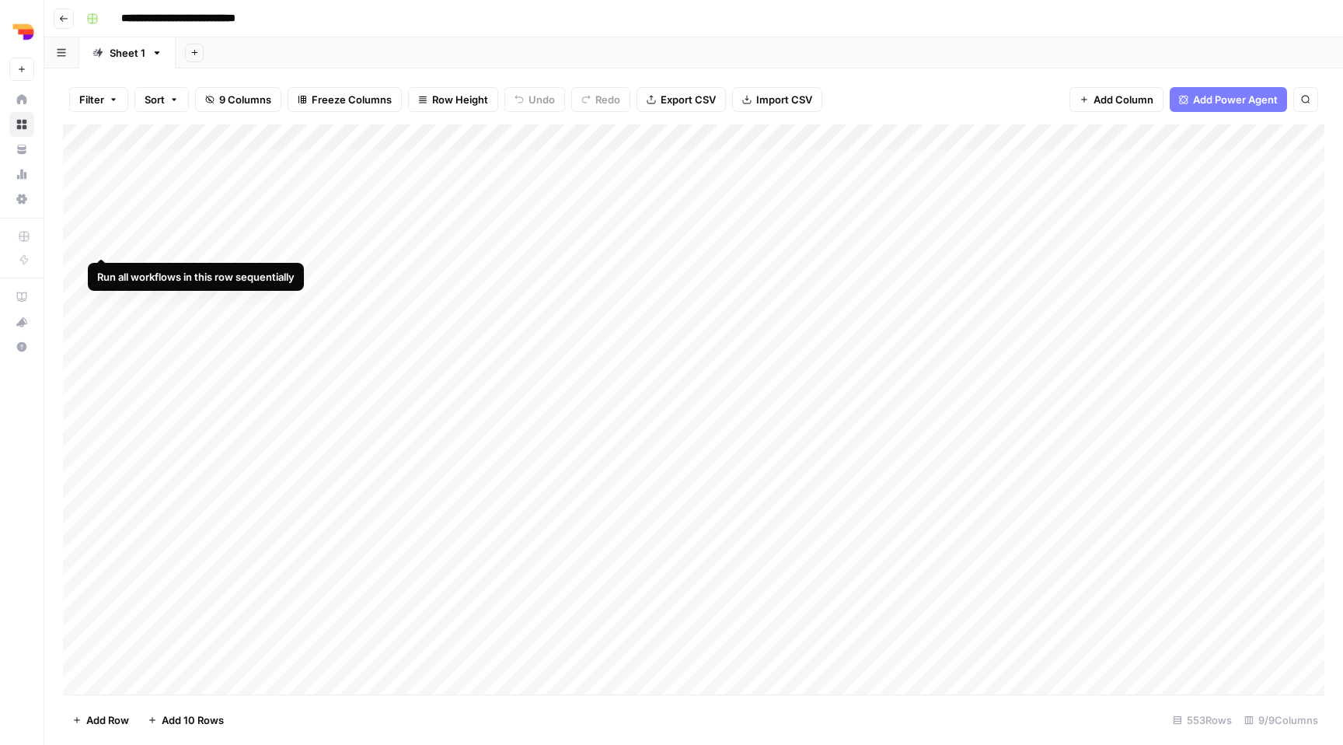
click at [80, 240] on div "Add Column" at bounding box center [693, 409] width 1261 height 570
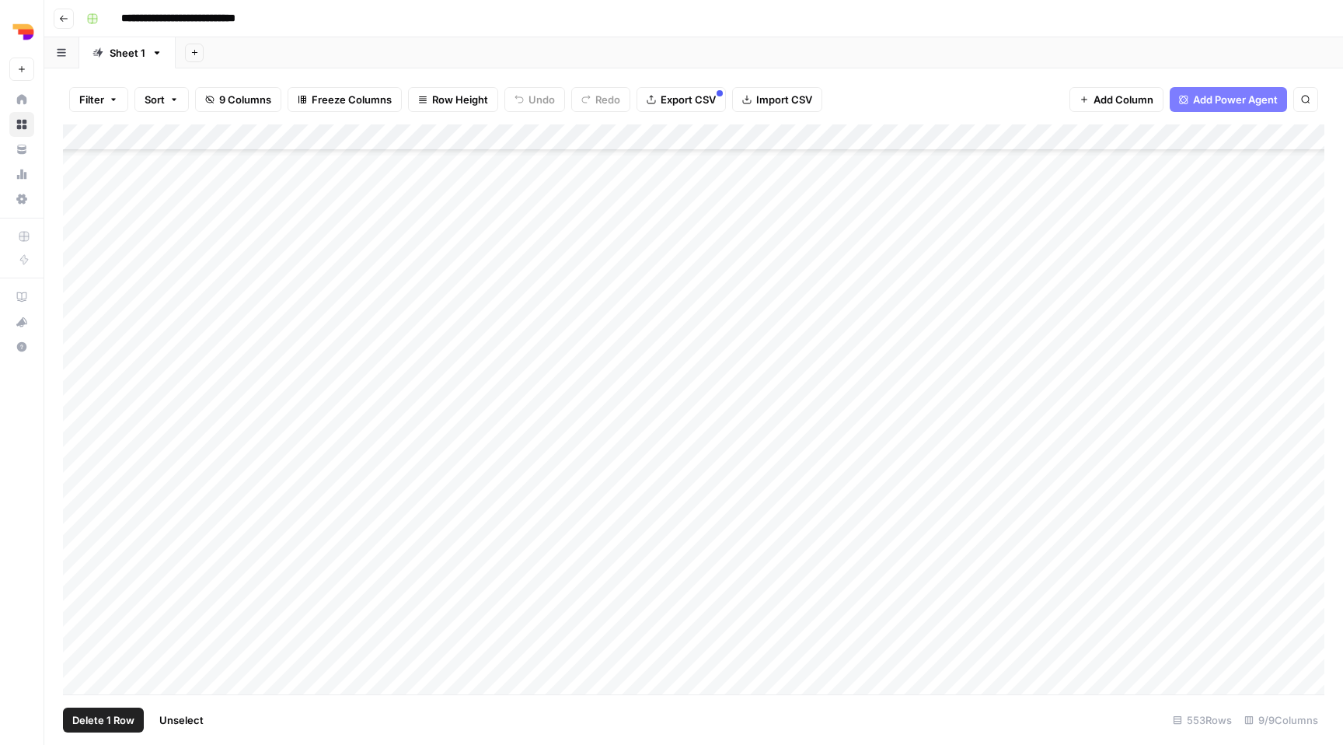
scroll to position [13648, 0]
drag, startPoint x: 340, startPoint y: 140, endPoint x: 602, endPoint y: 159, distance: 262.6
click at [603, 159] on div "Add Column" at bounding box center [693, 409] width 1261 height 570
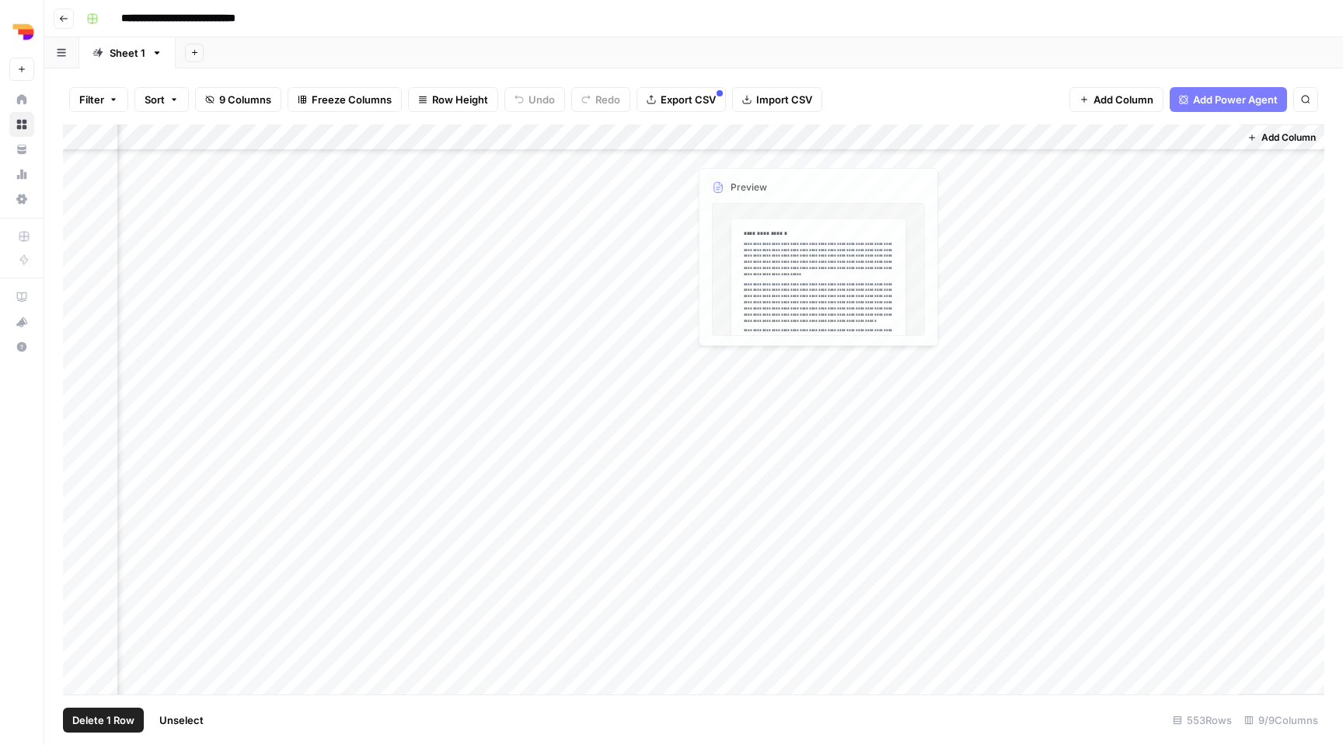
click at [740, 139] on div "Add Column" at bounding box center [693, 409] width 1261 height 570
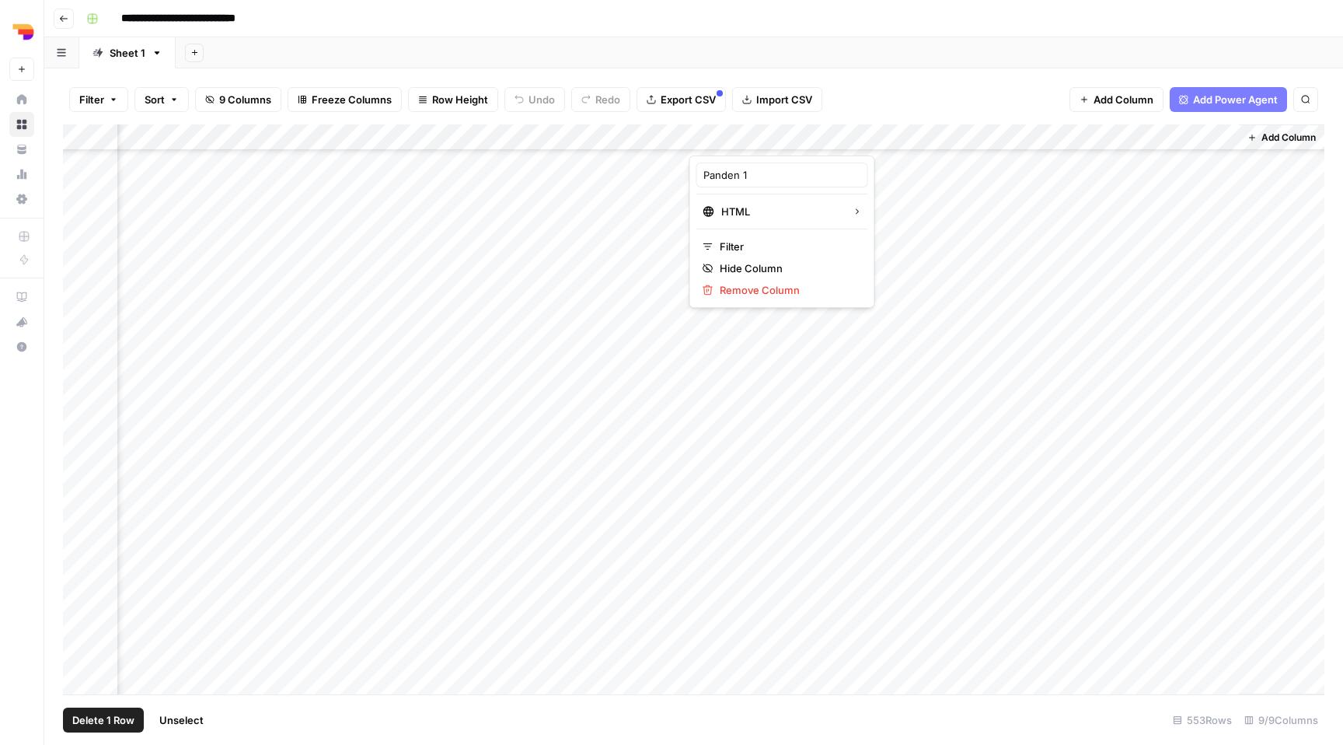
click at [740, 139] on div at bounding box center [801, 139] width 225 height 31
click at [752, 179] on input "Panden 1" at bounding box center [782, 175] width 158 height 16
type input "Huidige tekst"
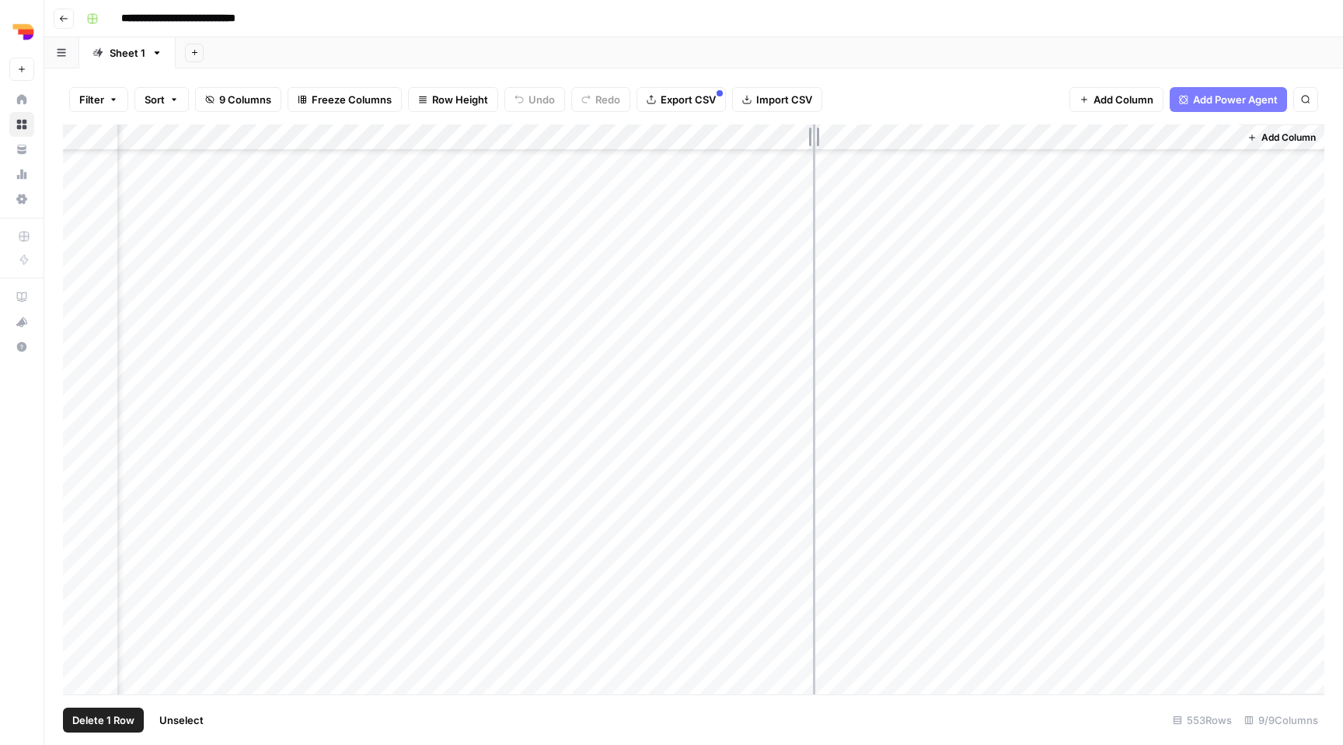
drag, startPoint x: 913, startPoint y: 136, endPoint x: 812, endPoint y: 136, distance: 101.0
click at [812, 136] on div "Add Column" at bounding box center [693, 409] width 1261 height 570
click at [1281, 146] on button "Add Column" at bounding box center [1281, 137] width 81 height 20
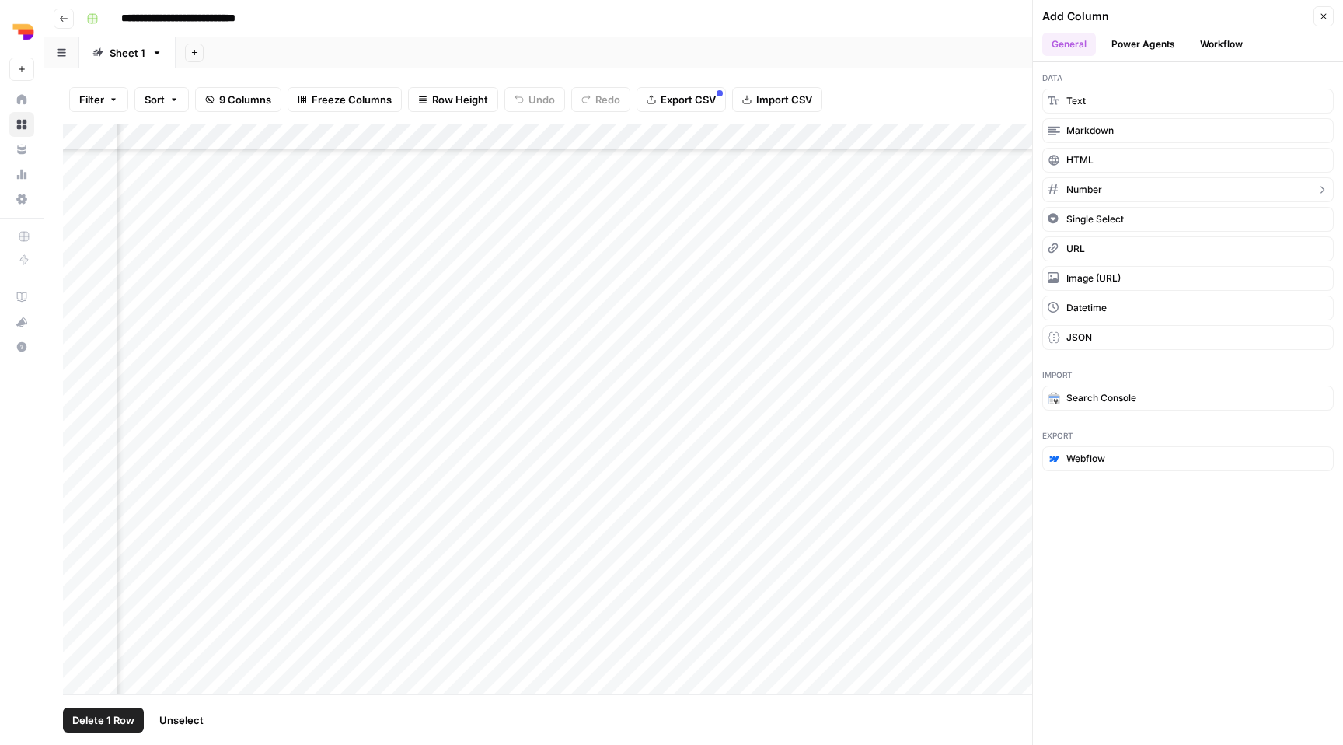
click at [1118, 190] on button "Number" at bounding box center [1187, 189] width 291 height 25
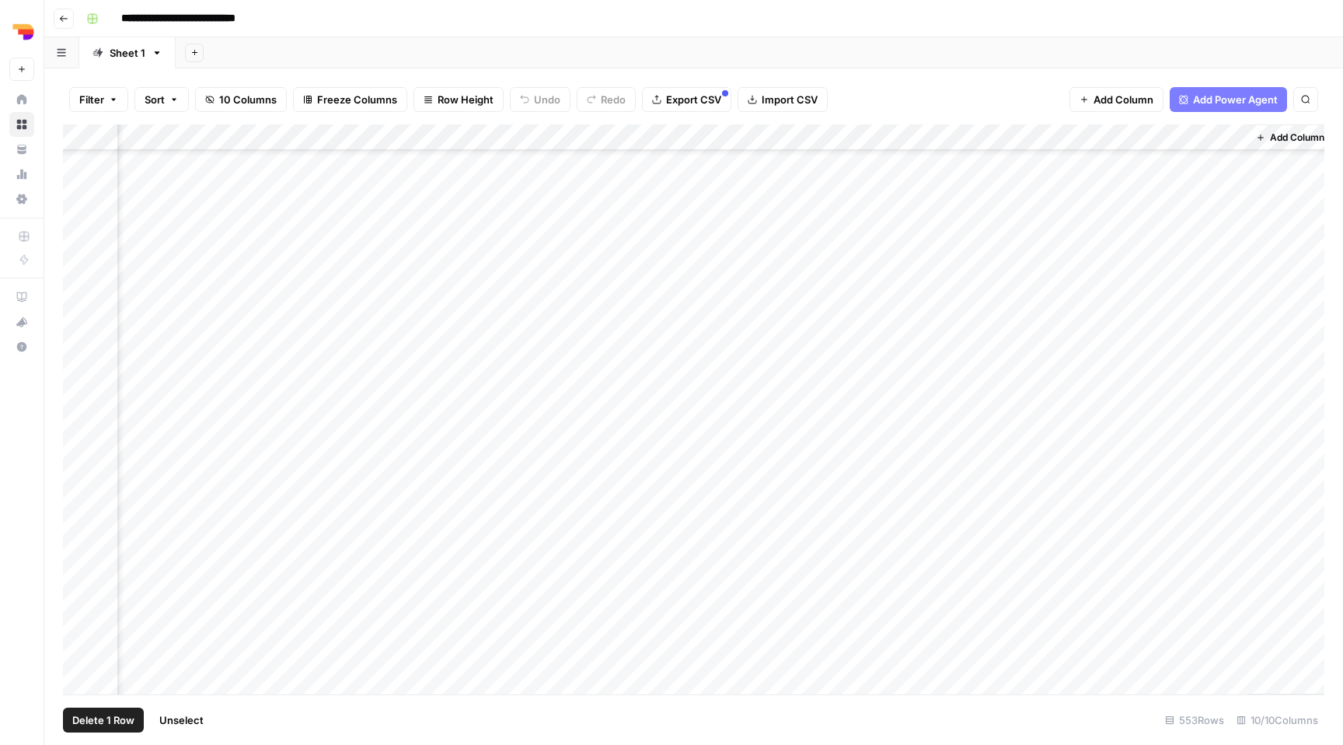
scroll to position [1017, 498]
click at [1134, 141] on div "Add Column" at bounding box center [693, 409] width 1261 height 570
click at [1136, 163] on div "New Column" at bounding box center [1190, 174] width 172 height 25
click at [1138, 180] on input "New Column" at bounding box center [1190, 175] width 158 height 16
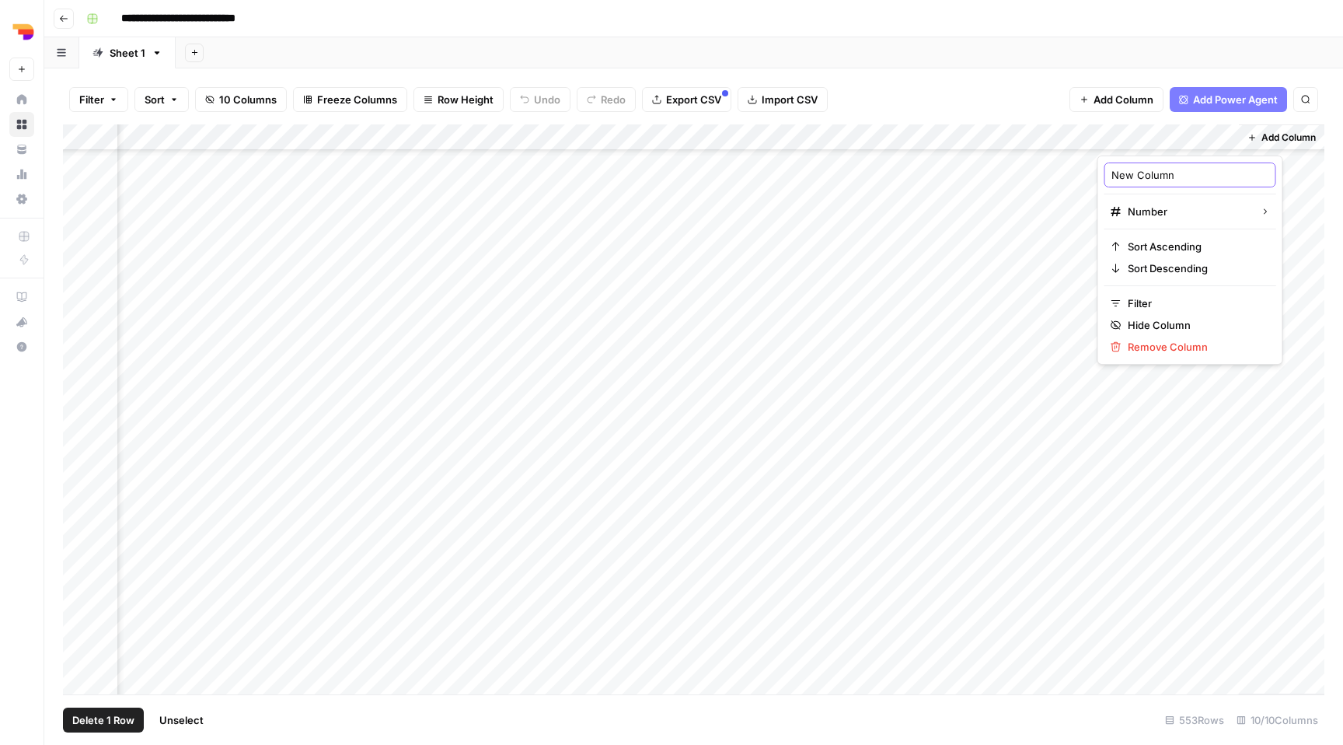
click at [1138, 180] on input "New Column" at bounding box center [1190, 175] width 158 height 16
type input "Aantal panden"
drag, startPoint x: 1166, startPoint y: 143, endPoint x: 868, endPoint y: 155, distance: 297.9
click at [867, 154] on div "Add Column" at bounding box center [693, 409] width 1261 height 570
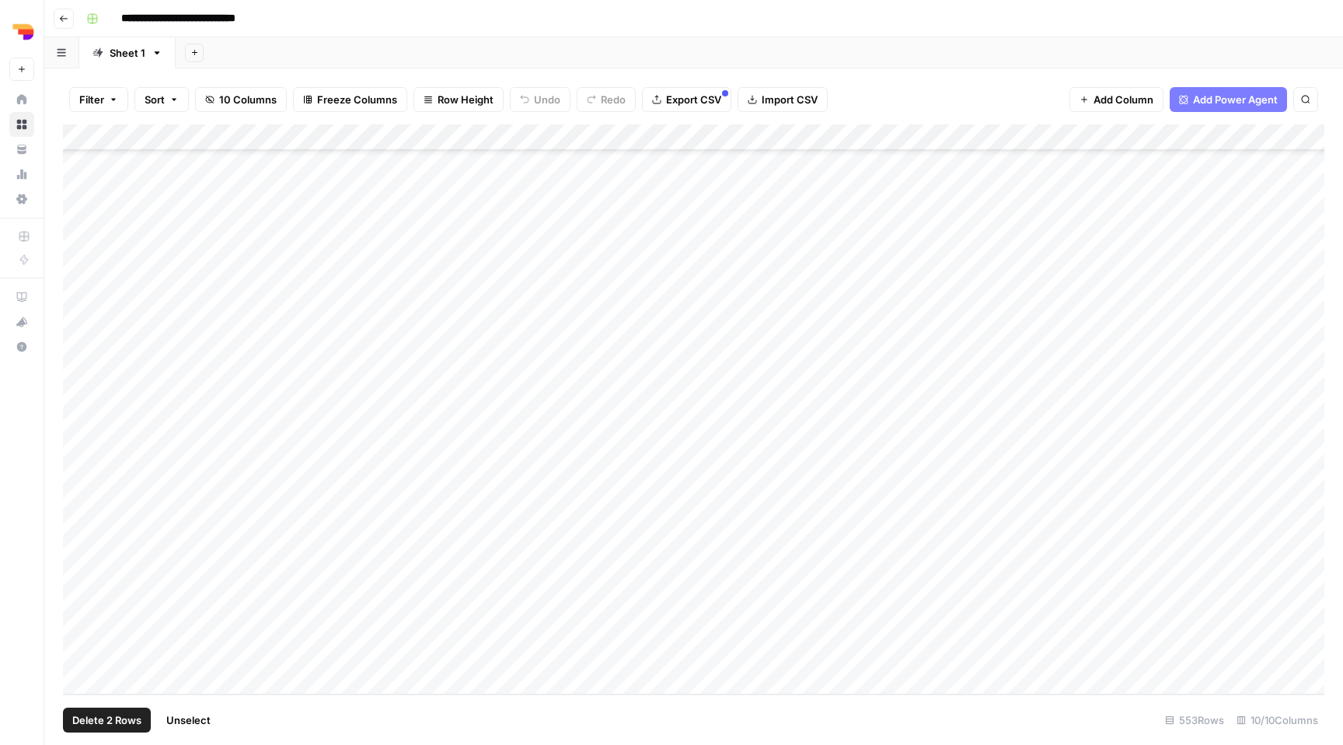
click at [82, 653] on div "Add Column" at bounding box center [693, 409] width 1261 height 570
click at [76, 622] on div "Add Column" at bounding box center [693, 409] width 1261 height 570
click at [76, 609] on div "Add Column" at bounding box center [693, 409] width 1261 height 570
click at [75, 578] on div "Add Column" at bounding box center [693, 409] width 1261 height 570
click at [90, 136] on div "Add Column" at bounding box center [693, 409] width 1261 height 570
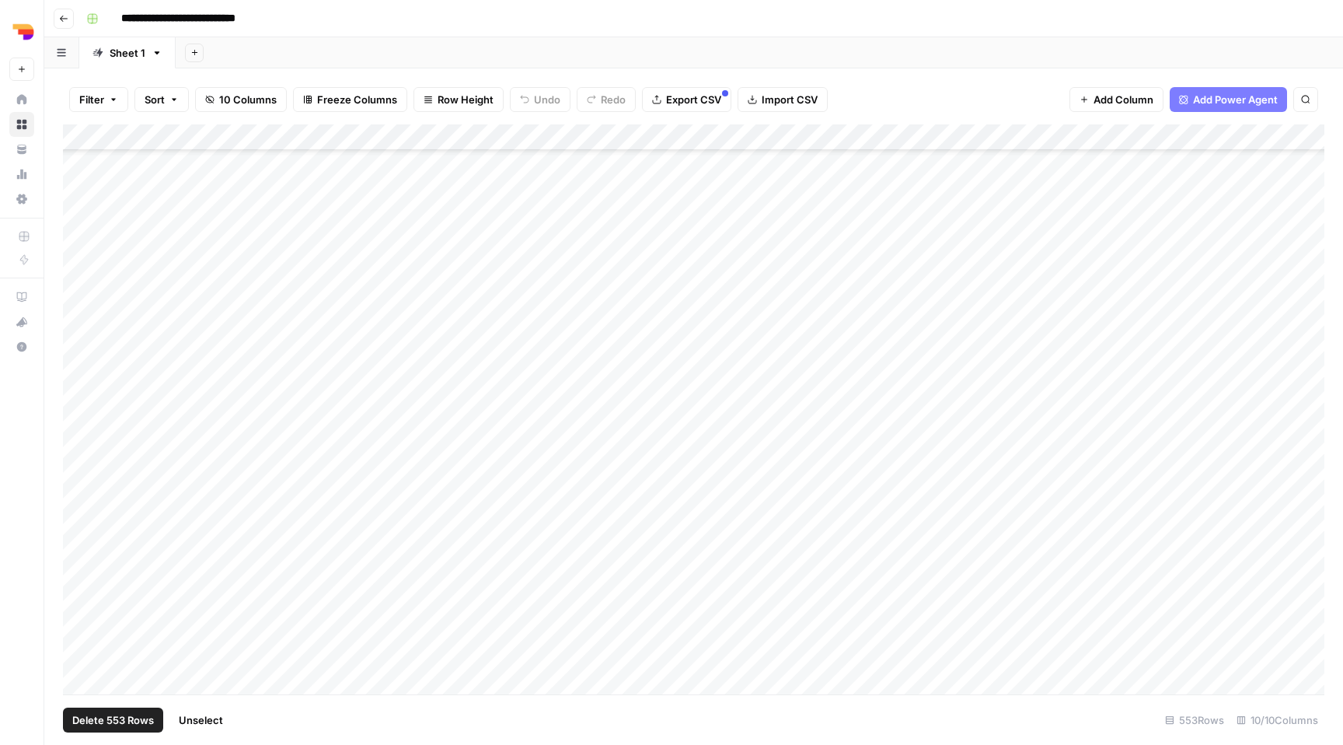
scroll to position [0, 0]
click at [82, 163] on div "Add Column" at bounding box center [693, 409] width 1261 height 570
click at [82, 189] on div "Add Column" at bounding box center [693, 409] width 1261 height 570
click at [78, 218] on div "Add Column" at bounding box center [693, 409] width 1261 height 570
click at [78, 234] on div "Add Column" at bounding box center [693, 409] width 1261 height 570
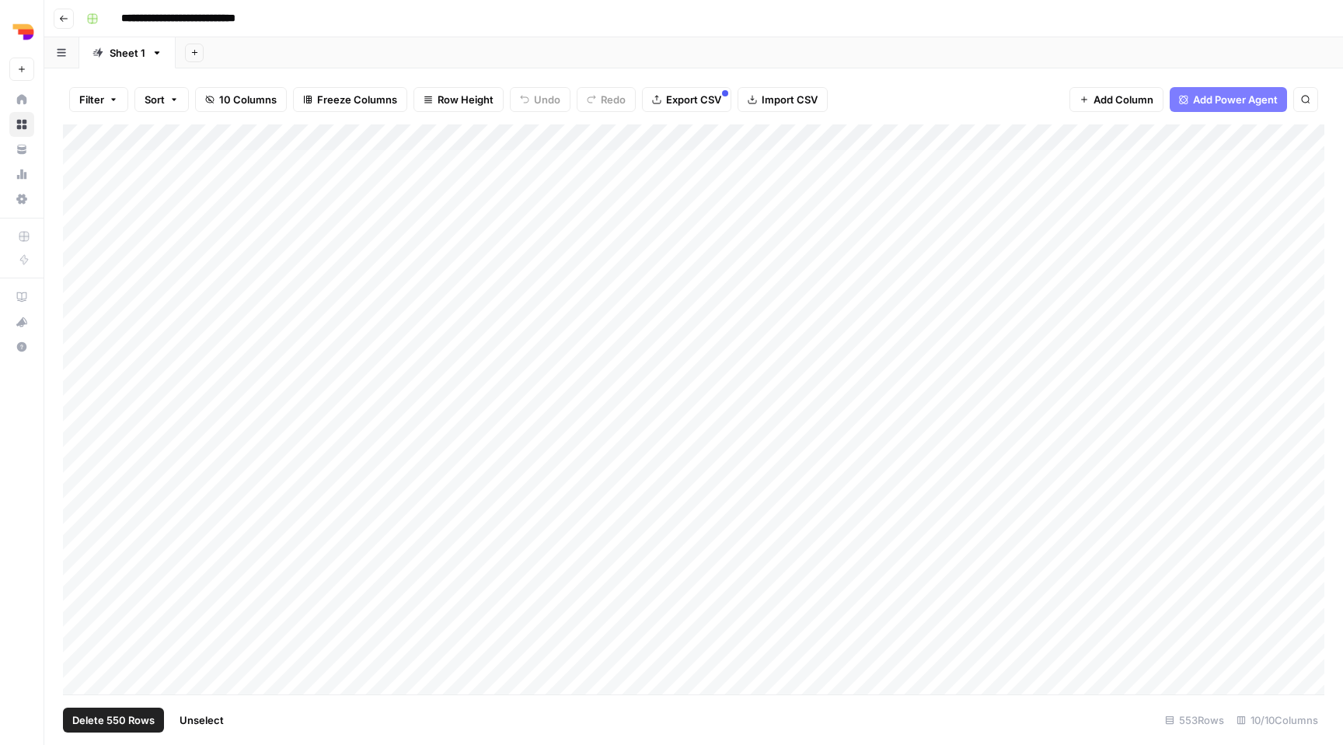
click at [78, 265] on div "Add Column" at bounding box center [693, 409] width 1261 height 570
click at [79, 295] on div "Add Column" at bounding box center [693, 409] width 1261 height 570
click at [79, 244] on div "Add Column" at bounding box center [693, 409] width 1261 height 570
click at [106, 719] on span "Delete 547 Rows" at bounding box center [113, 720] width 82 height 16
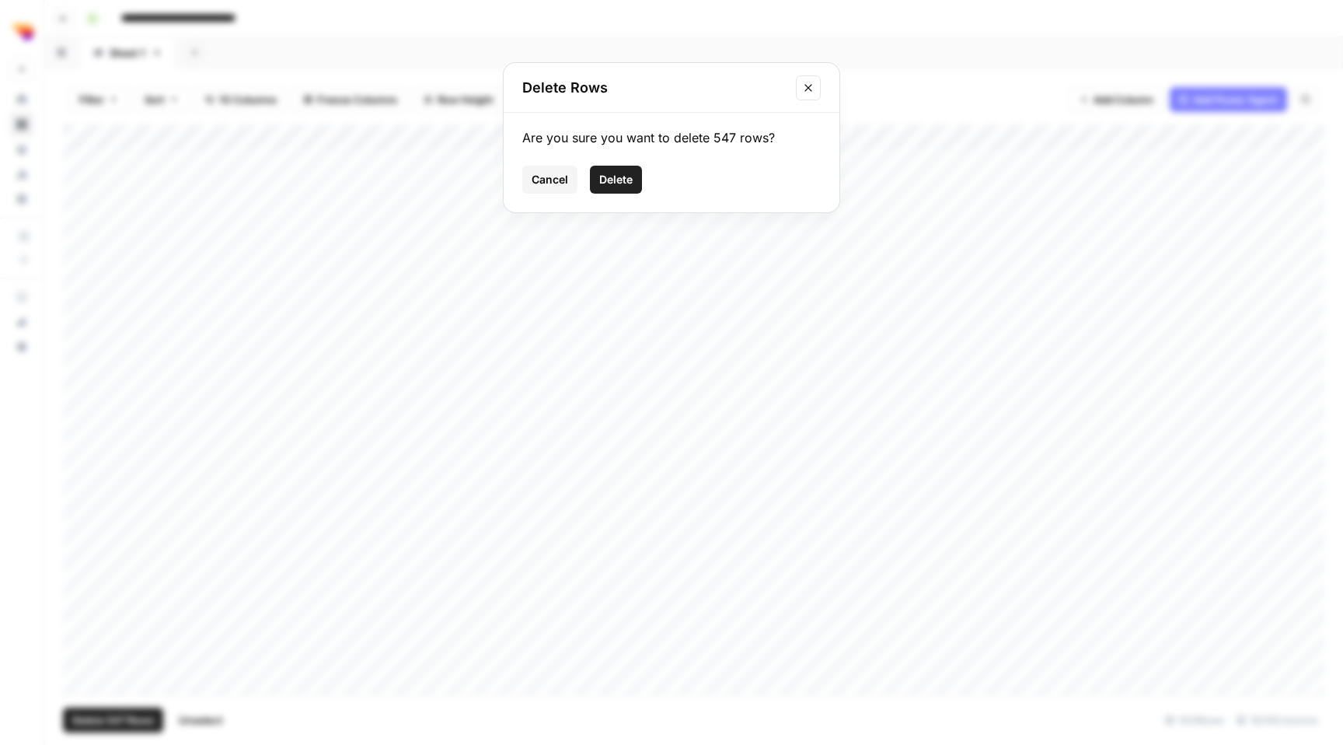
click at [609, 180] on span "Delete" at bounding box center [615, 180] width 33 height 16
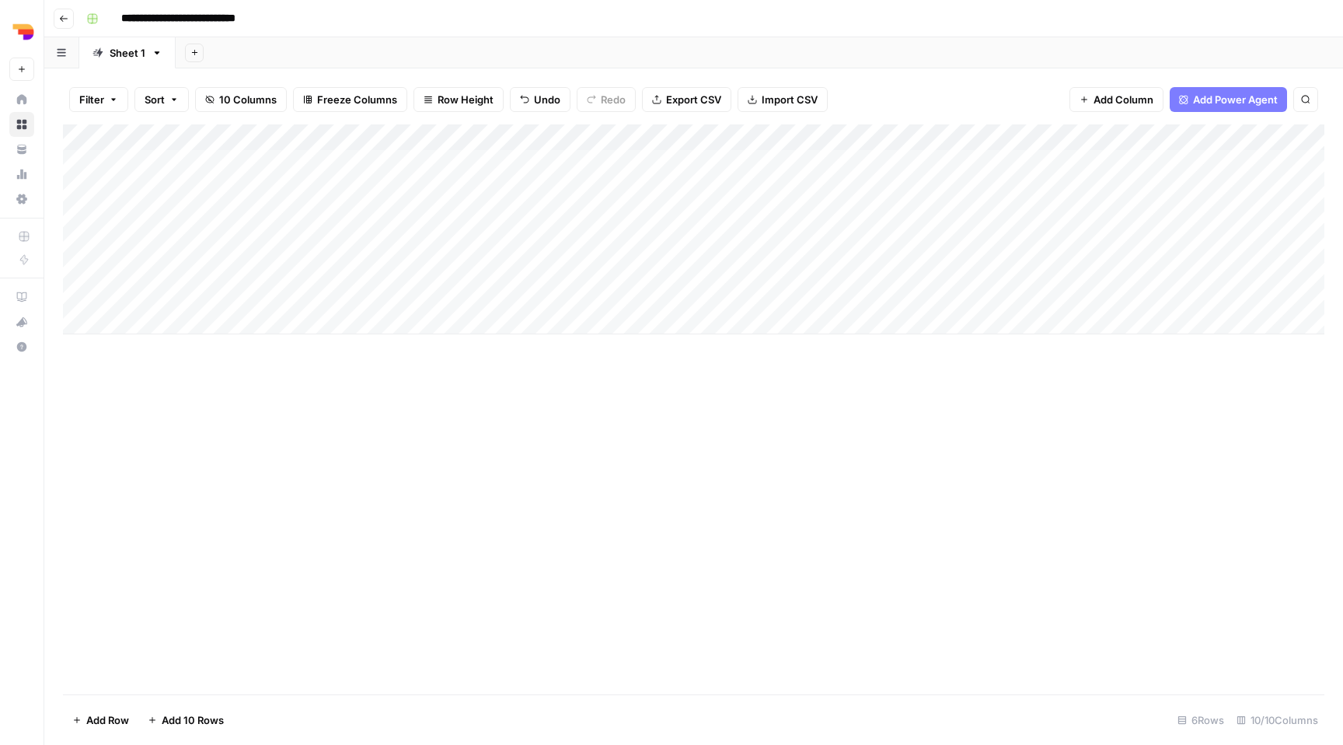
click at [658, 510] on div "Add Column" at bounding box center [693, 409] width 1261 height 570
click at [80, 246] on div "Add Column" at bounding box center [693, 229] width 1261 height 210
click at [83, 274] on div "Add Column" at bounding box center [693, 229] width 1261 height 210
click at [83, 287] on div "Add Column" at bounding box center [693, 229] width 1261 height 210
click at [78, 297] on div "Add Column" at bounding box center [693, 229] width 1261 height 210
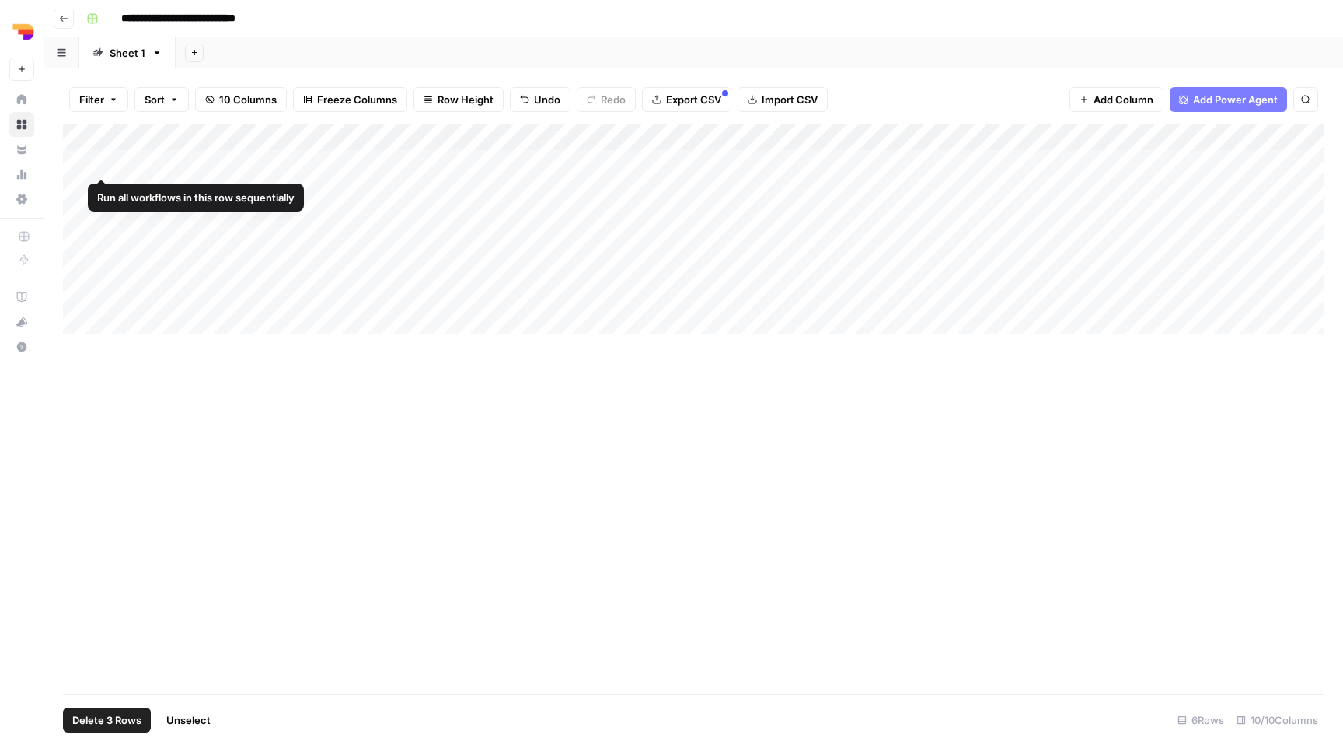
click at [79, 162] on div "Add Column" at bounding box center [693, 229] width 1261 height 210
click at [89, 708] on button "Delete 4 Rows" at bounding box center [107, 719] width 89 height 25
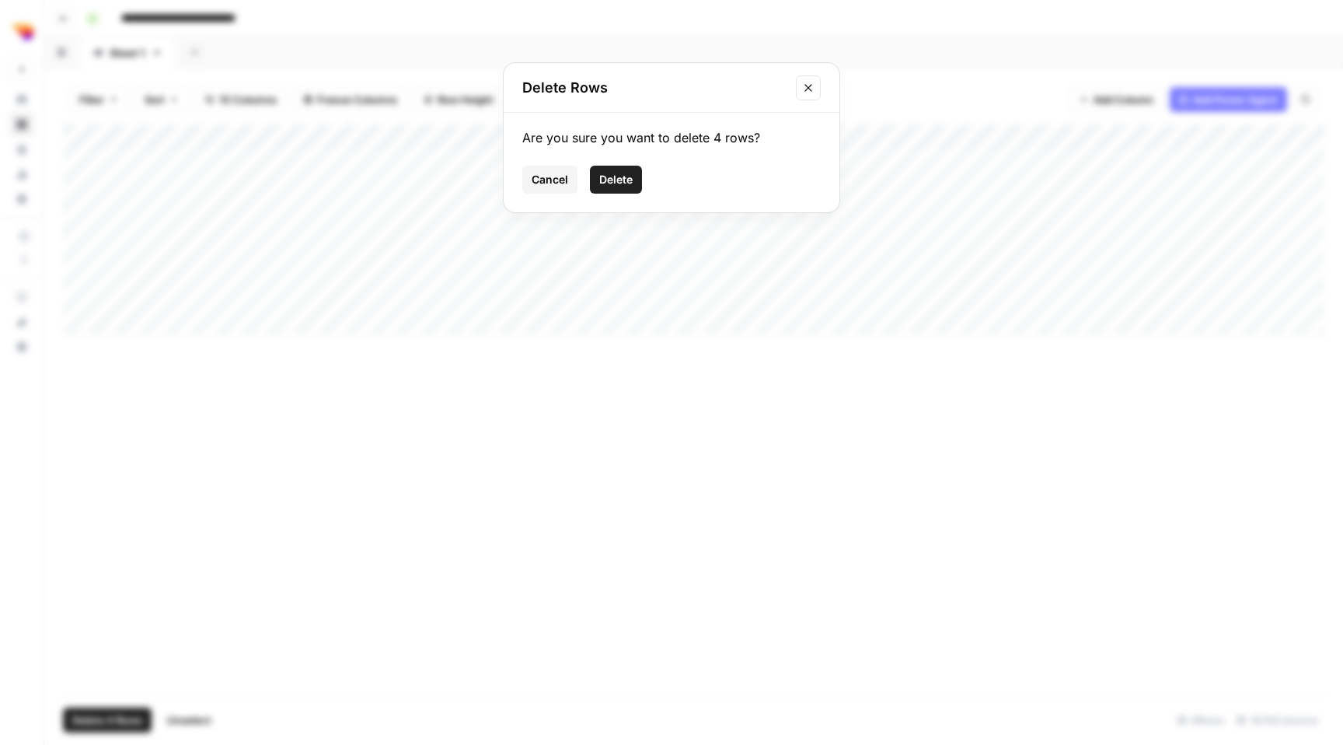
click at [607, 188] on button "Delete" at bounding box center [616, 180] width 52 height 28
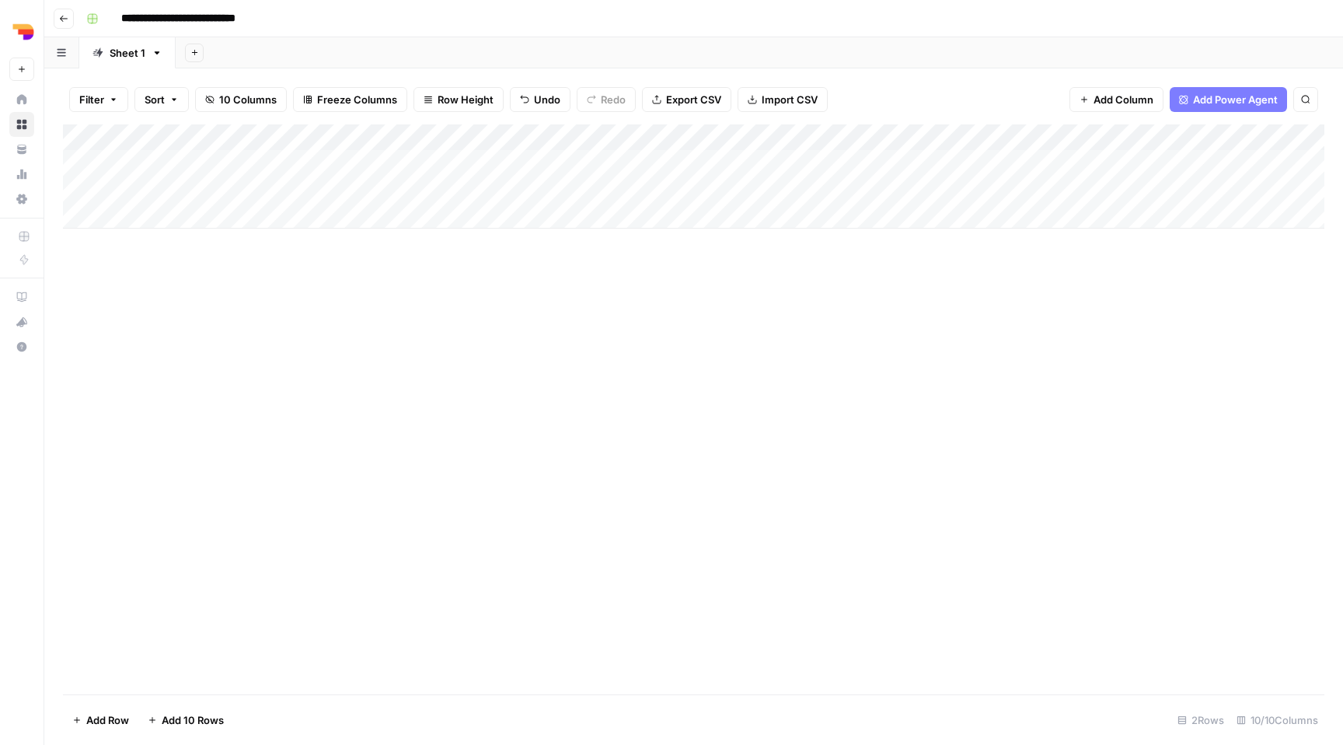
click at [766, 102] on span "Import CSV" at bounding box center [790, 100] width 56 height 16
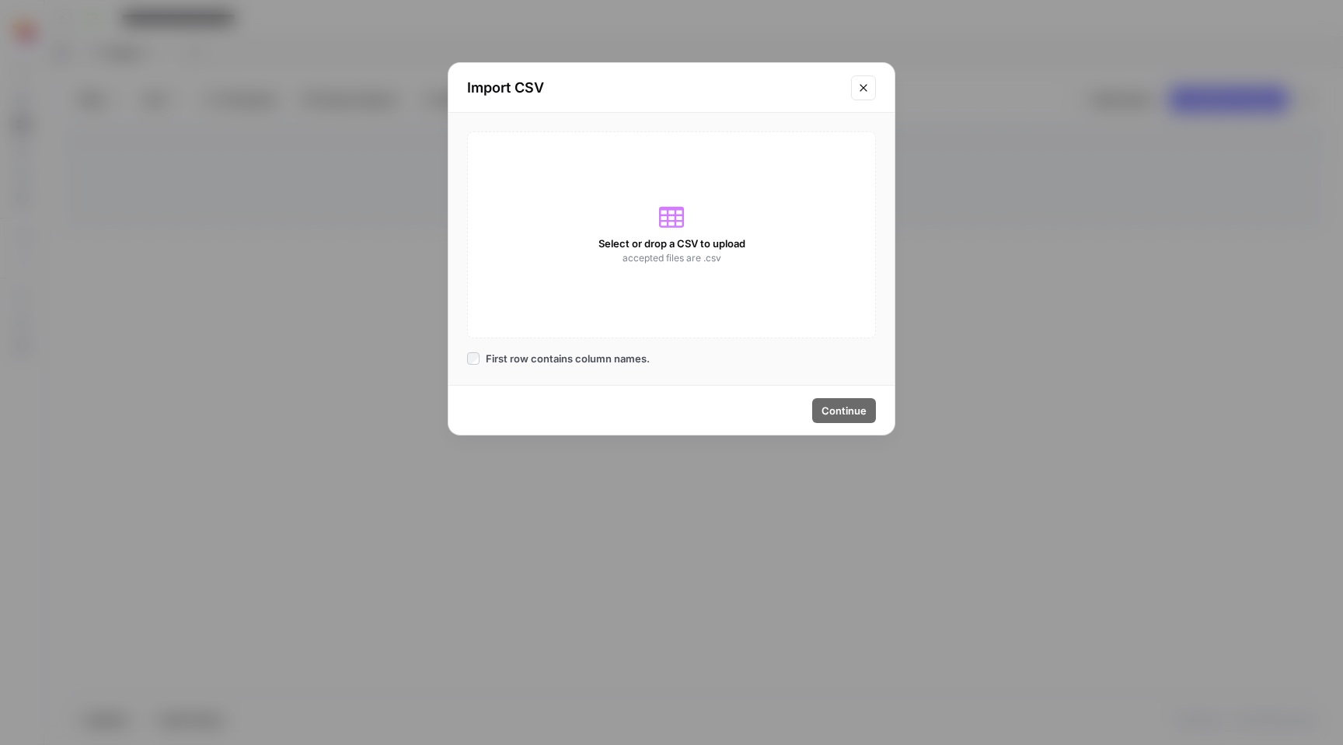
click at [668, 237] on span "Select or drop a CSV to upload" at bounding box center [671, 244] width 147 height 16
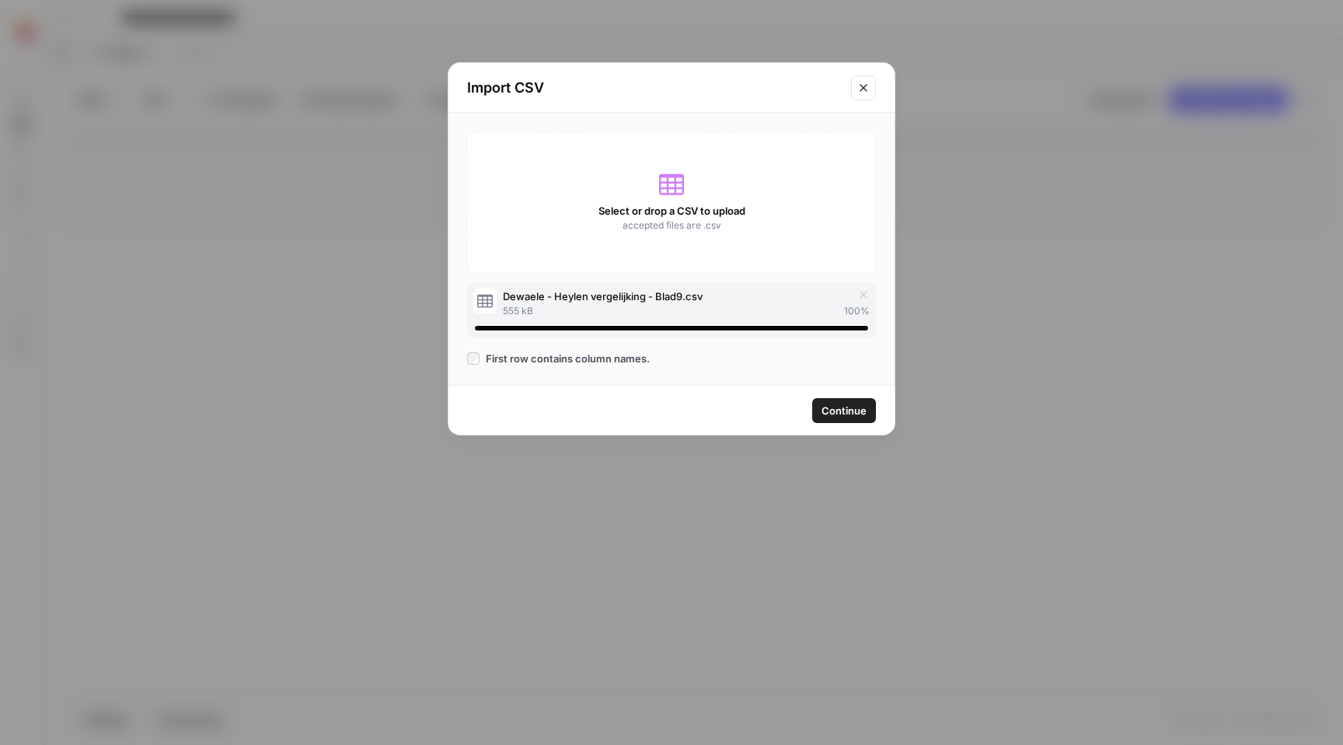
click at [839, 406] on span "Continue" at bounding box center [844, 411] width 45 height 16
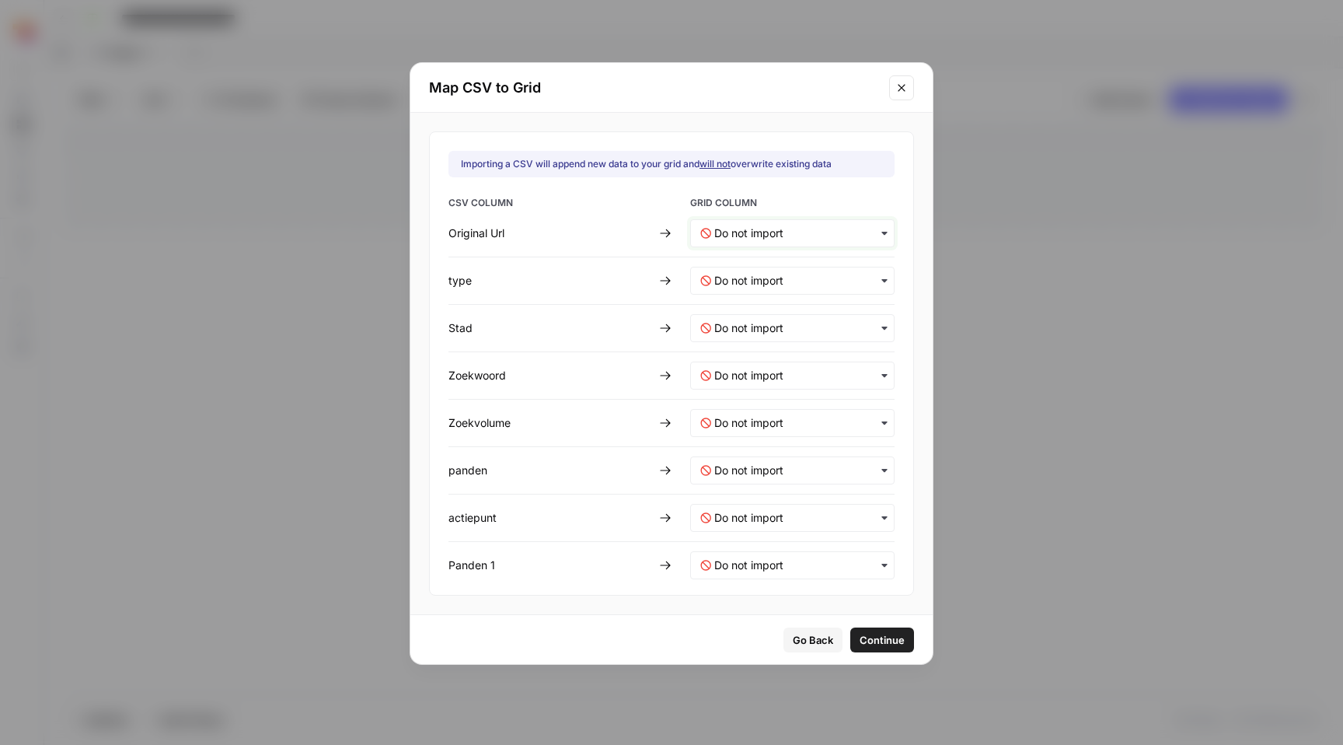
click at [773, 238] on Url-mapping "text" at bounding box center [799, 233] width 170 height 16
click at [780, 275] on span "Local page URL" at bounding box center [745, 274] width 69 height 14
click at [773, 278] on input "text" at bounding box center [799, 281] width 170 height 16
click at [758, 341] on div "Type" at bounding box center [782, 350] width 183 height 28
click at [758, 328] on input "text" at bounding box center [799, 328] width 170 height 16
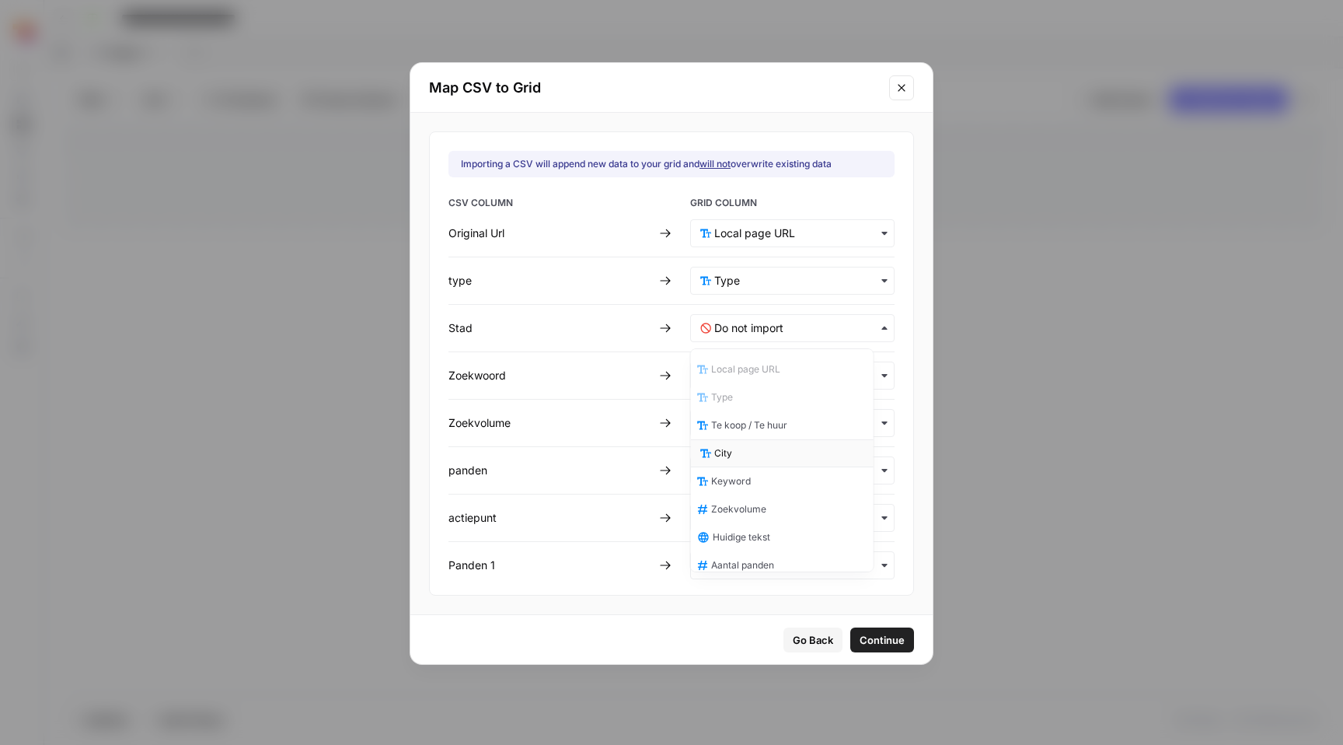
click at [762, 452] on div "City" at bounding box center [782, 453] width 183 height 28
click at [766, 377] on input "text" at bounding box center [799, 376] width 170 height 16
click at [755, 518] on div "Keyword" at bounding box center [782, 529] width 183 height 28
click at [734, 416] on input "text" at bounding box center [799, 423] width 170 height 16
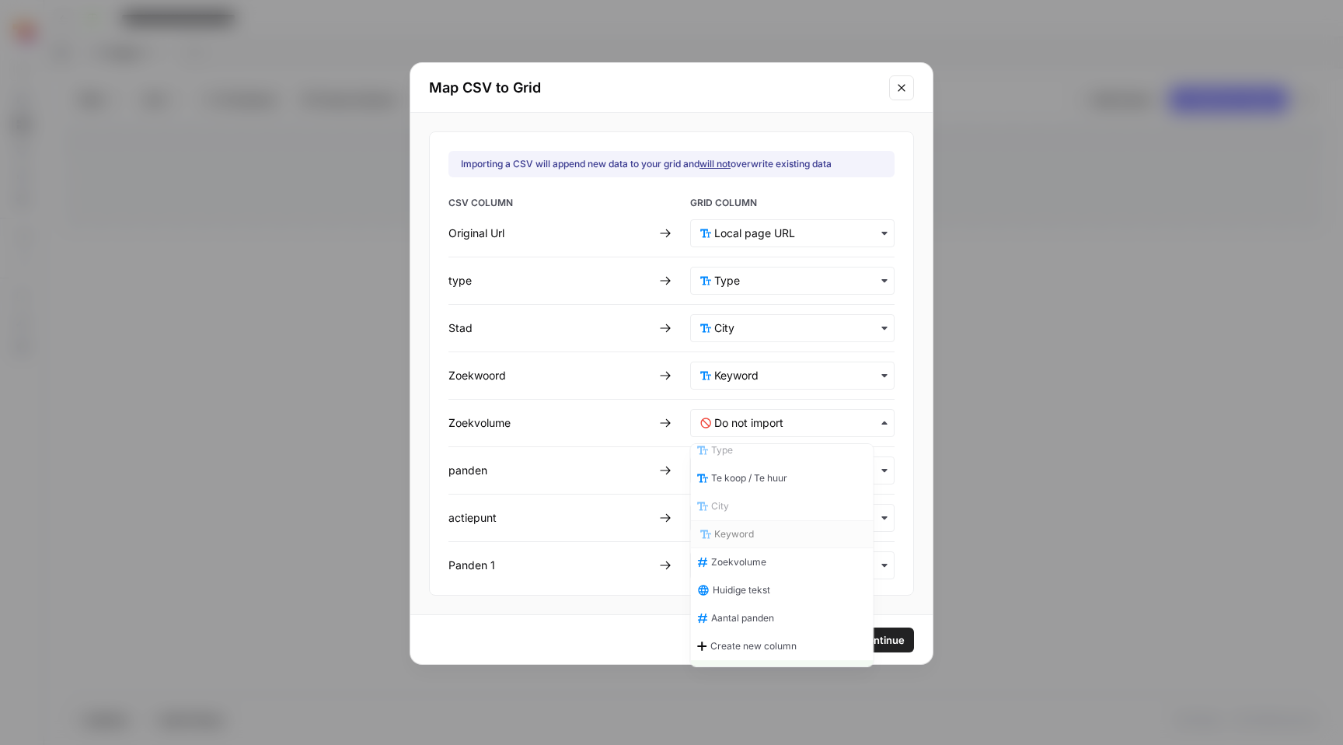
scroll to position [45, 0]
click at [755, 557] on span "Zoekvolume" at bounding box center [741, 559] width 55 height 14
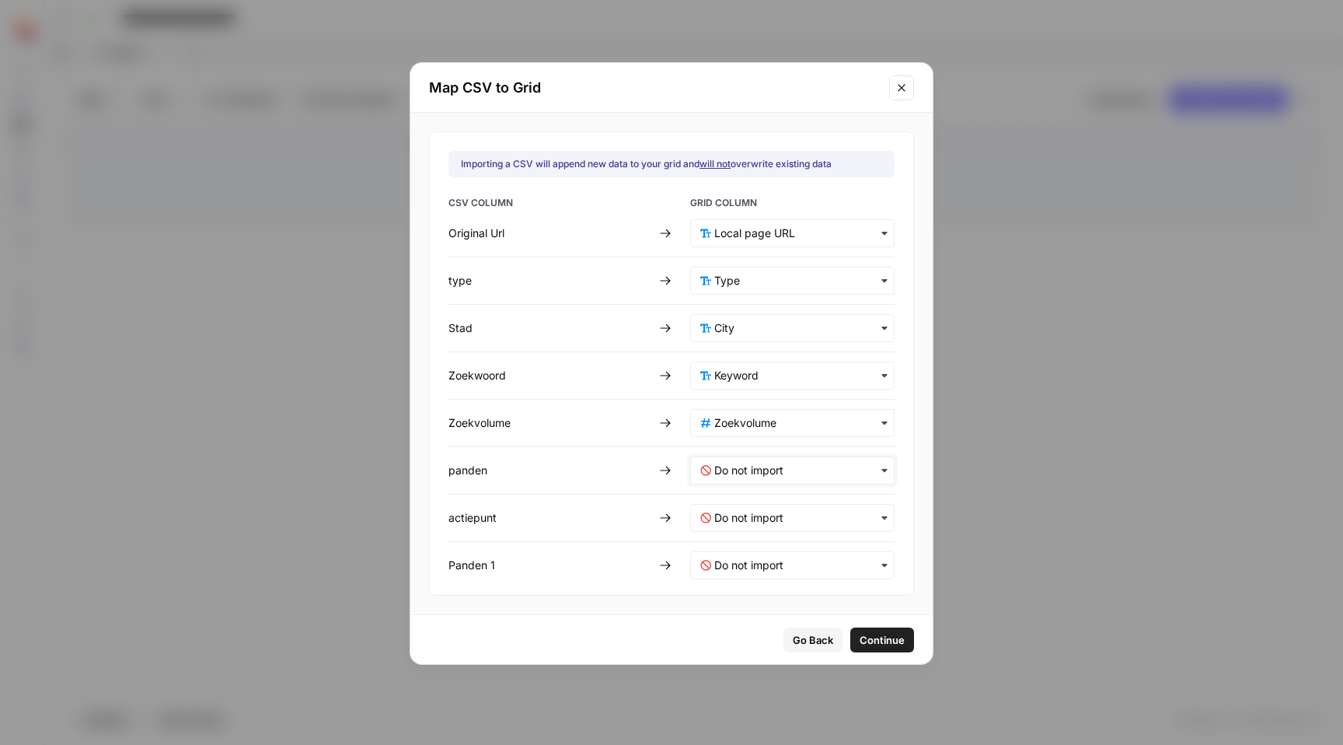
click at [754, 467] on input "text" at bounding box center [799, 470] width 170 height 16
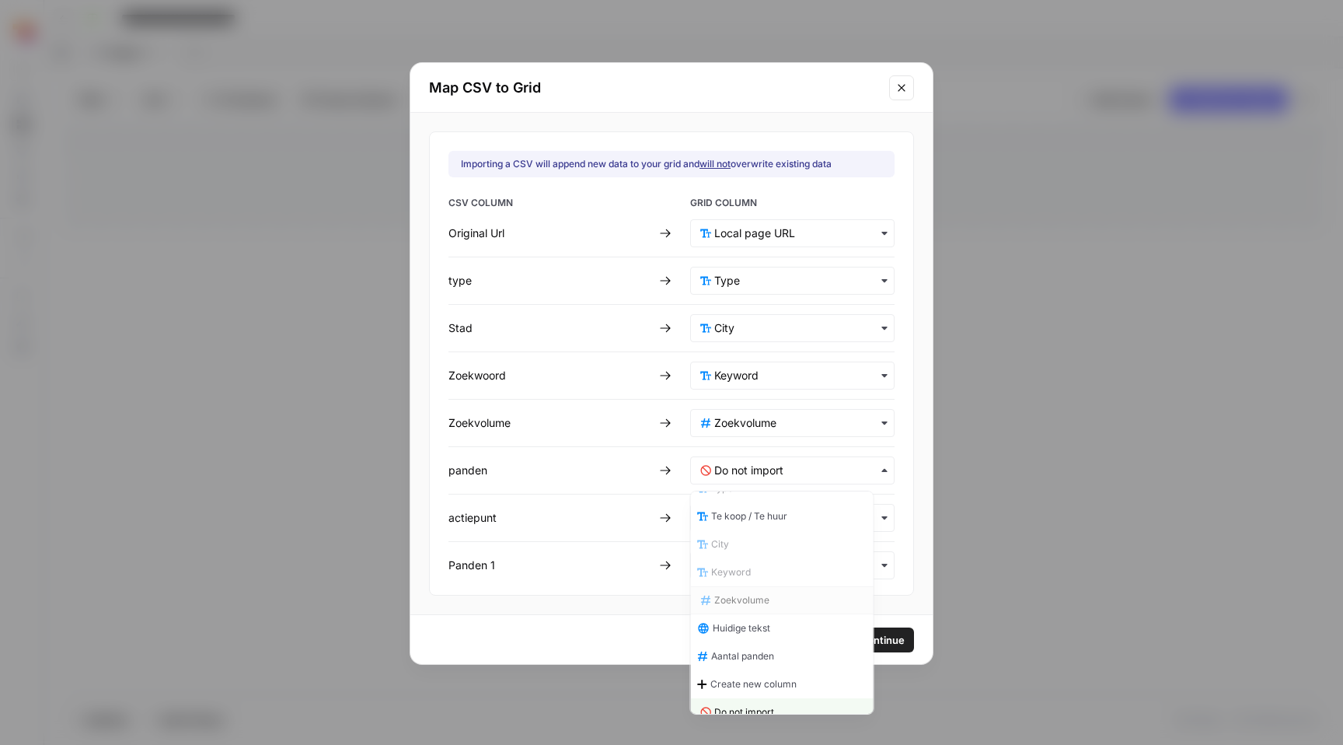
scroll to position [56, 0]
click at [744, 646] on span "Aantal panden" at bounding box center [745, 651] width 63 height 14
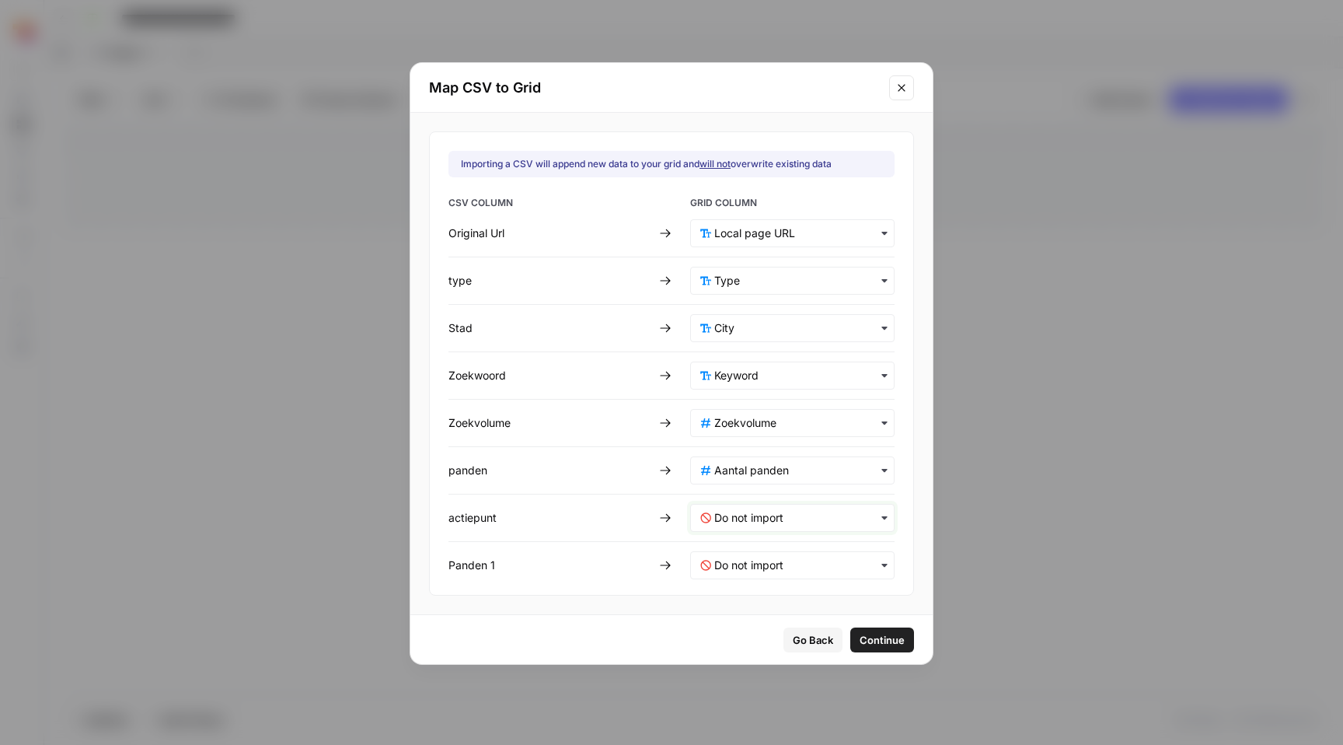
click at [746, 515] on input "text" at bounding box center [799, 518] width 170 height 16
click at [746, 479] on span "Do not import" at bounding box center [744, 476] width 60 height 14
click at [764, 570] on 1-mapping "text" at bounding box center [799, 565] width 170 height 16
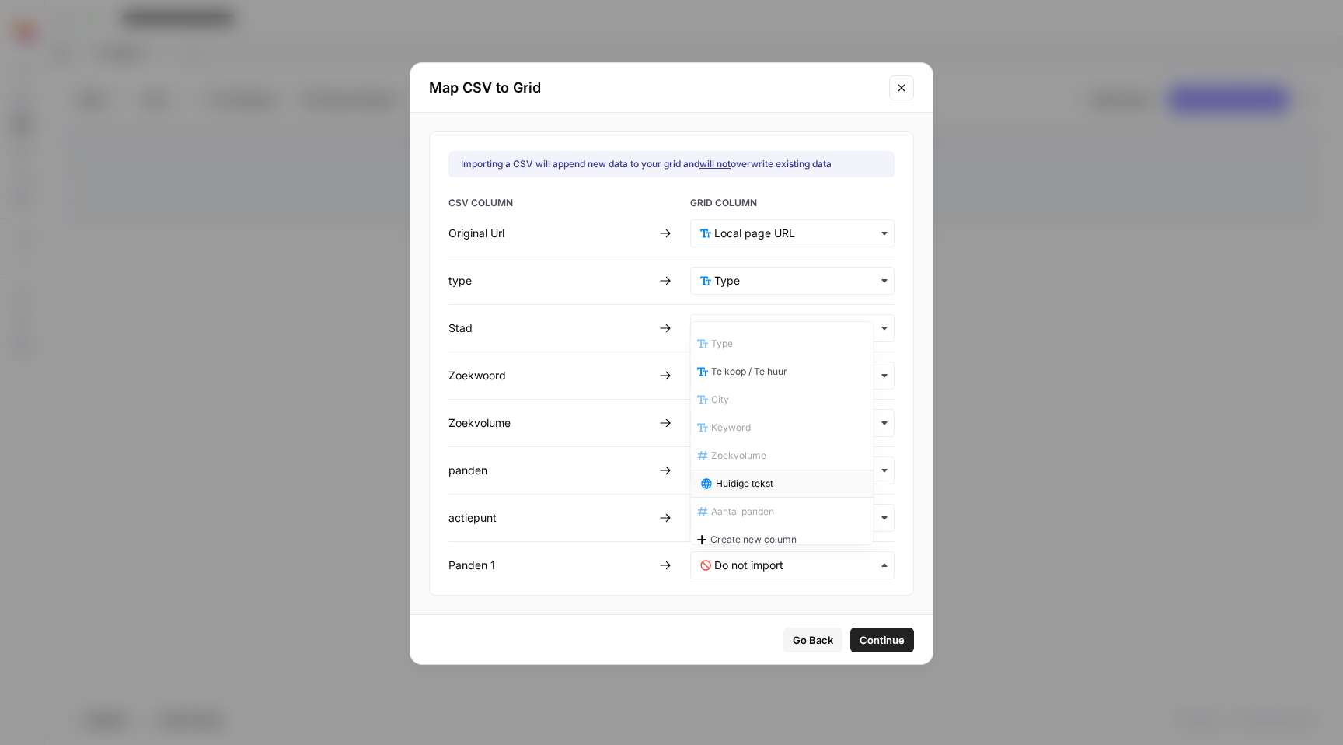
click at [767, 486] on span "Huidige tekst" at bounding box center [745, 483] width 58 height 14
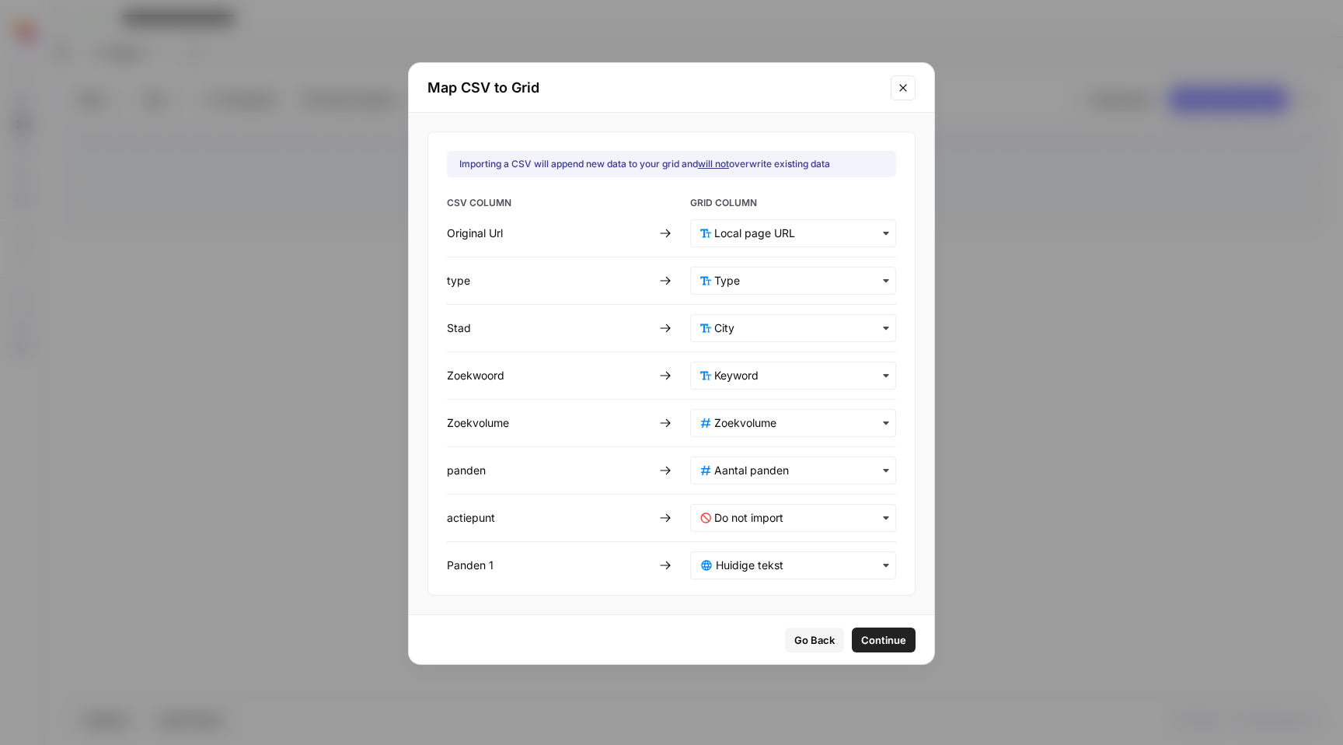
click at [867, 640] on span "Continue" at bounding box center [883, 640] width 45 height 16
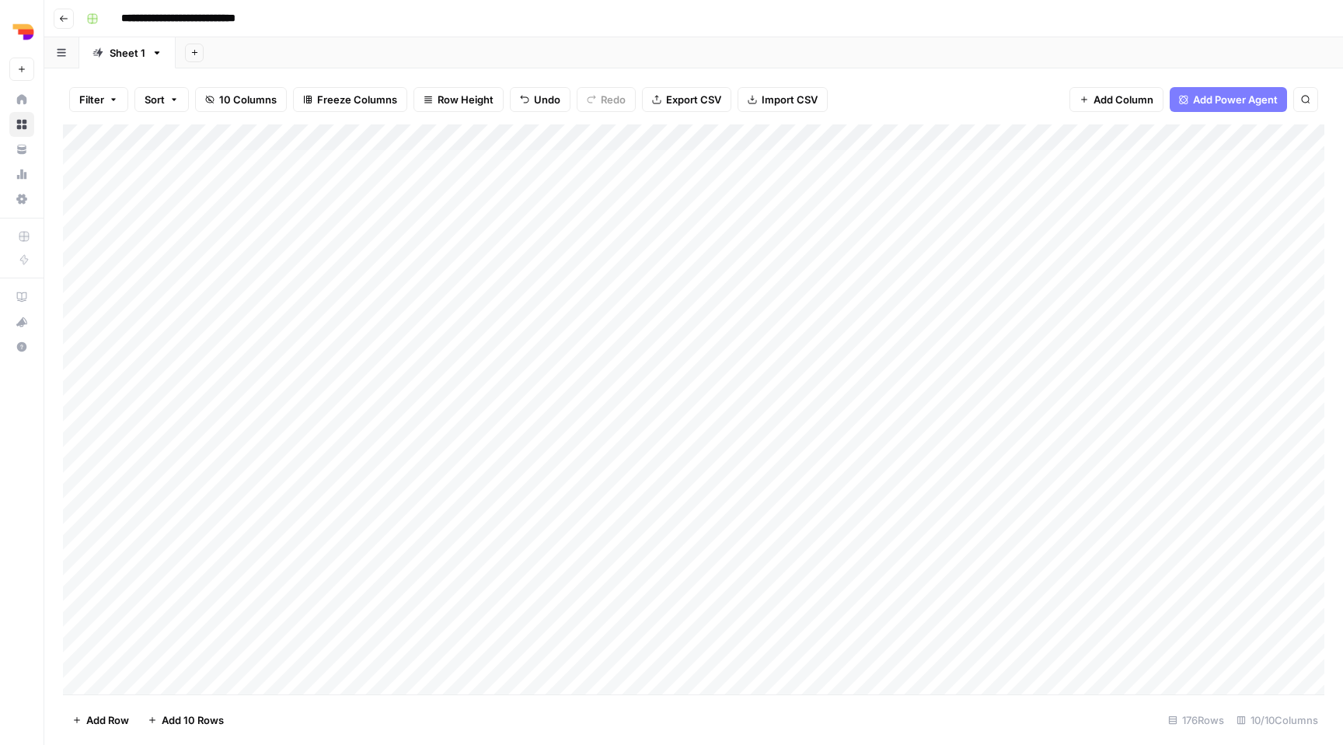
click at [121, 58] on div "Sheet 1" at bounding box center [128, 53] width 36 height 16
type input "**********"
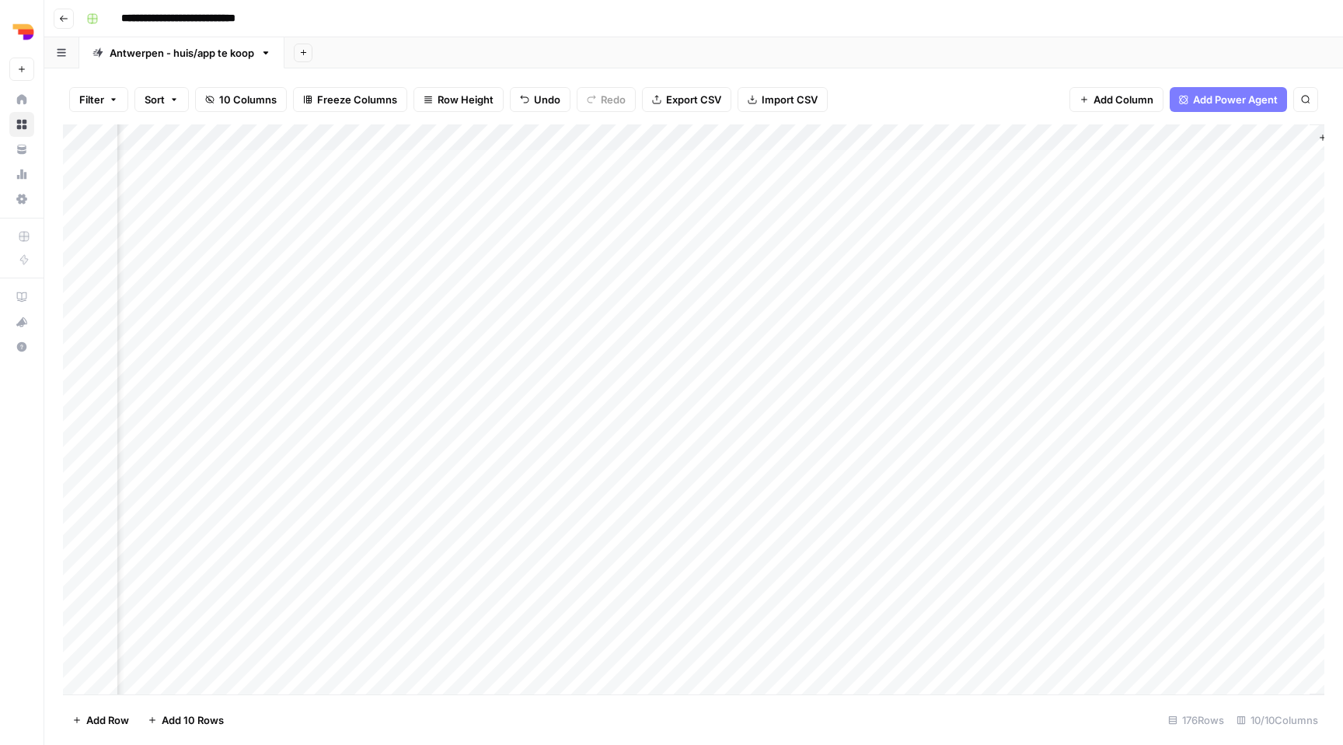
click at [300, 218] on div "Add Column" at bounding box center [693, 409] width 1261 height 570
type textarea "*"
type textarea "*******"
click at [312, 213] on div "Add Column" at bounding box center [693, 409] width 1261 height 570
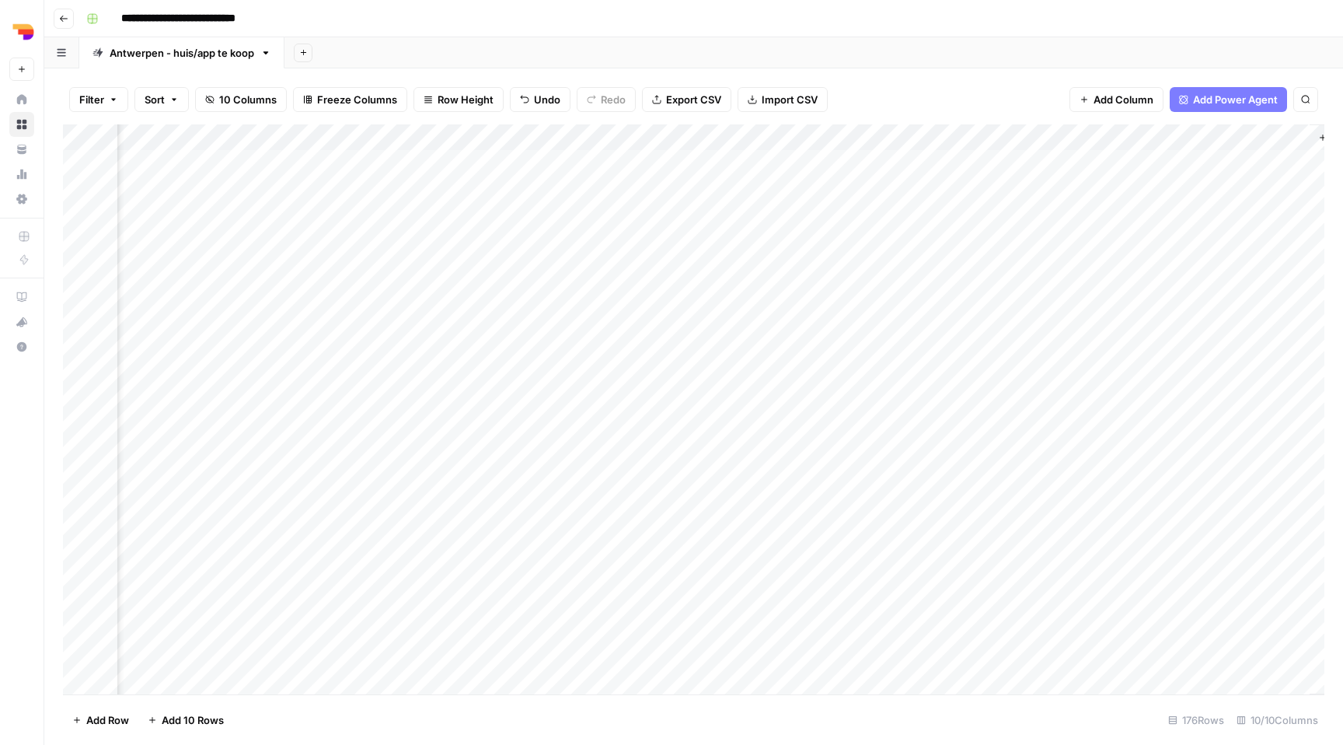
click at [309, 248] on div "Add Column" at bounding box center [693, 409] width 1261 height 570
click at [308, 263] on div "Add Column" at bounding box center [693, 409] width 1261 height 570
click at [307, 294] on div "Add Column" at bounding box center [693, 409] width 1261 height 570
click at [300, 320] on div "Add Column" at bounding box center [693, 409] width 1261 height 570
click at [299, 348] on div "Add Column" at bounding box center [693, 409] width 1261 height 570
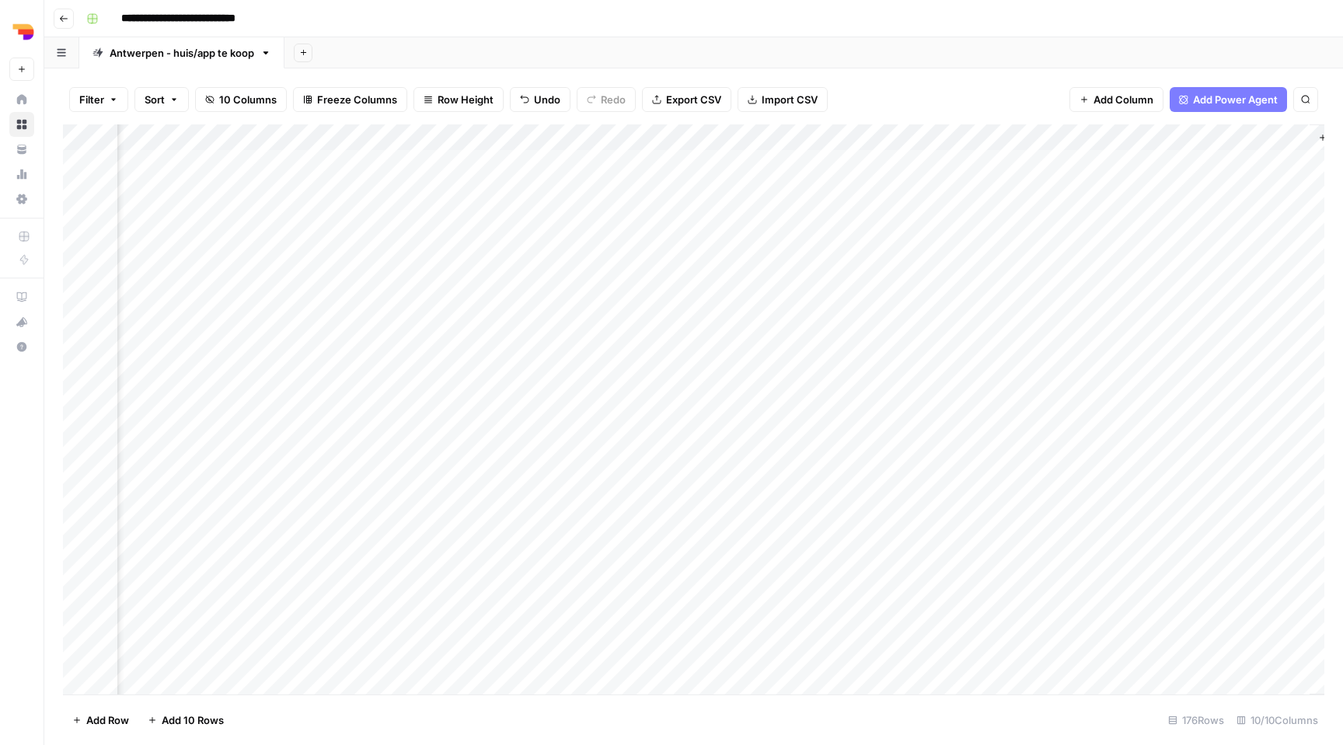
click at [288, 382] on div "Add Column" at bounding box center [693, 409] width 1261 height 570
click at [288, 403] on div "Add Column" at bounding box center [693, 409] width 1261 height 570
click at [287, 431] on div "Add Column" at bounding box center [693, 409] width 1261 height 570
click at [284, 465] on div "Add Column" at bounding box center [693, 409] width 1261 height 570
click at [284, 483] on div "Add Column" at bounding box center [693, 409] width 1261 height 570
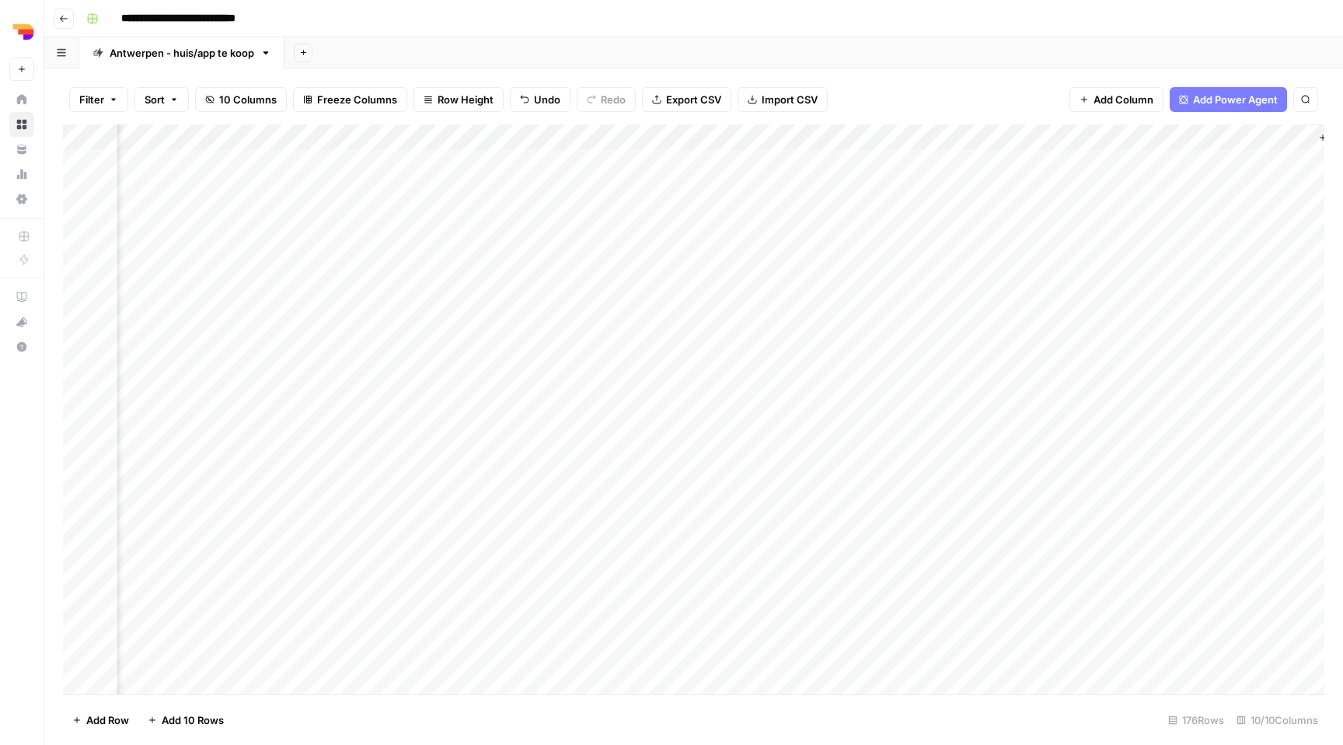
click at [284, 508] on div "Add Column" at bounding box center [693, 409] width 1261 height 570
click at [284, 519] on div "Add Column" at bounding box center [693, 409] width 1261 height 570
click at [284, 528] on div "Add Column" at bounding box center [693, 409] width 1261 height 570
click at [287, 467] on div "Add Column" at bounding box center [693, 409] width 1261 height 570
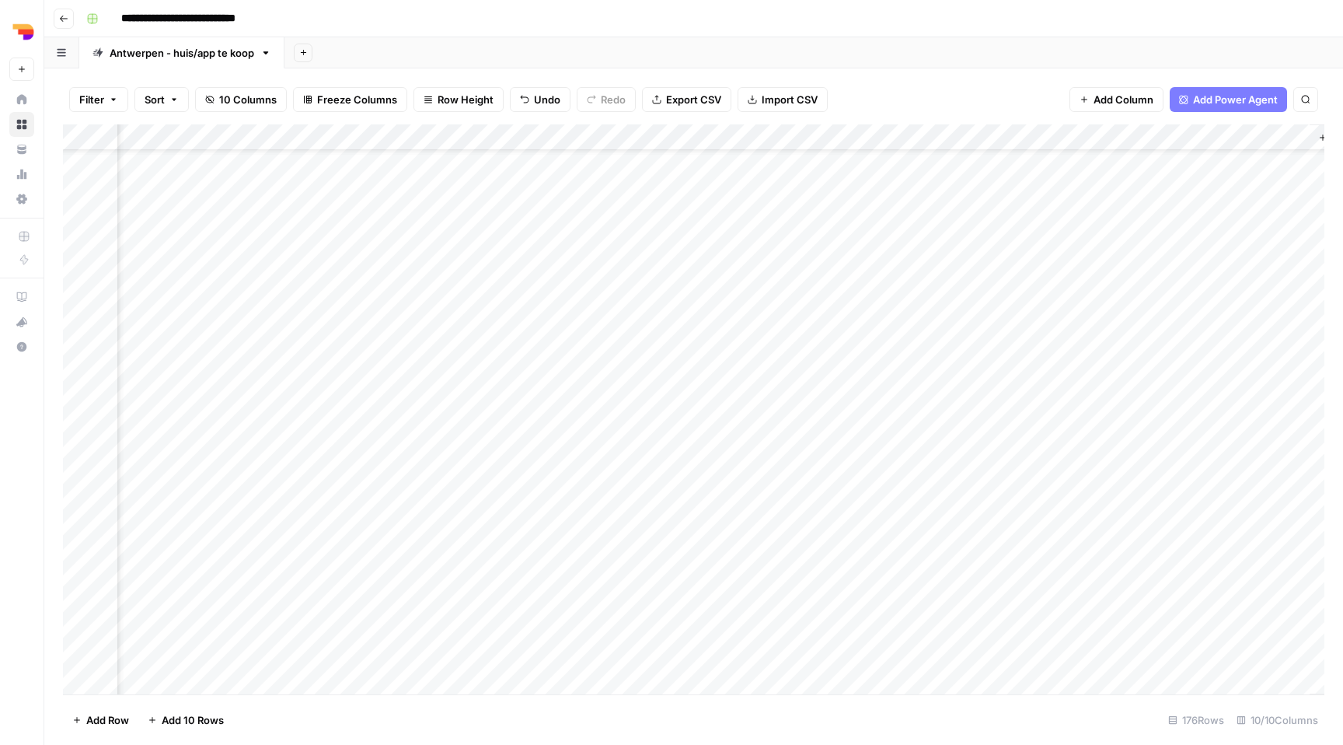
scroll to position [0, 427]
click at [1075, 267] on div "Add Column" at bounding box center [693, 409] width 1261 height 570
click at [1160, 273] on div "Add Column" at bounding box center [693, 409] width 1261 height 570
click at [1141, 136] on div "Add Column" at bounding box center [693, 409] width 1261 height 570
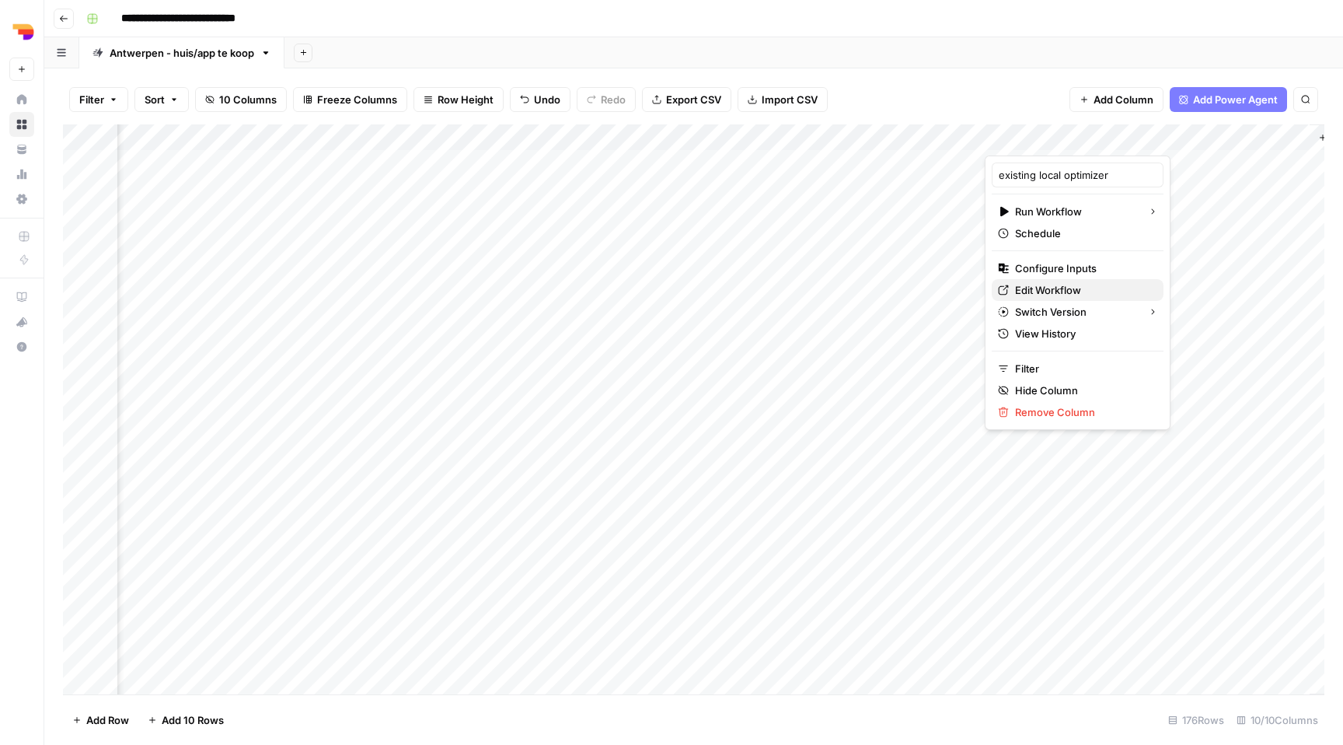
click at [1052, 286] on span "Edit Workflow" at bounding box center [1083, 290] width 136 height 16
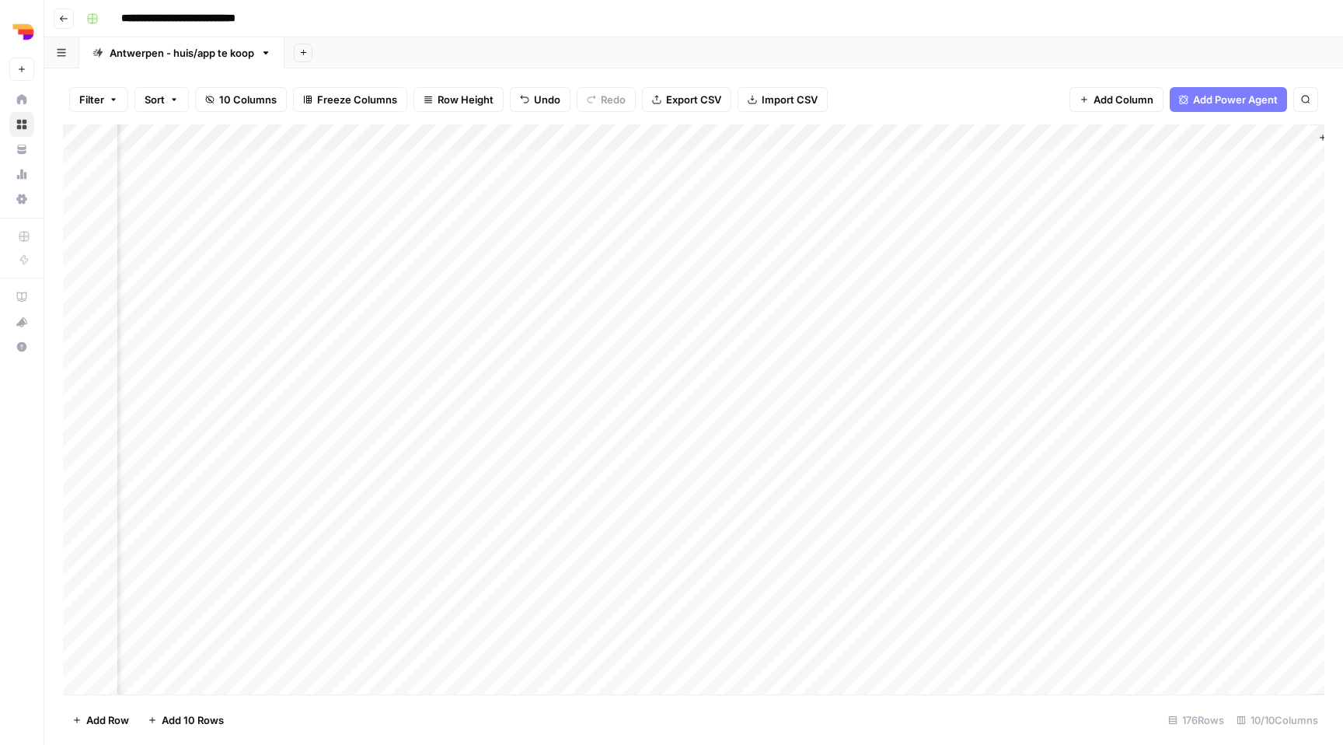
click at [1073, 218] on div "Add Column" at bounding box center [693, 409] width 1261 height 570
click at [1070, 238] on div "Add Column" at bounding box center [693, 409] width 1261 height 570
click at [1156, 272] on div "Add Column" at bounding box center [693, 409] width 1261 height 570
click at [1073, 292] on div "Add Column" at bounding box center [693, 409] width 1261 height 570
click at [1074, 323] on div "Add Column" at bounding box center [693, 409] width 1261 height 570
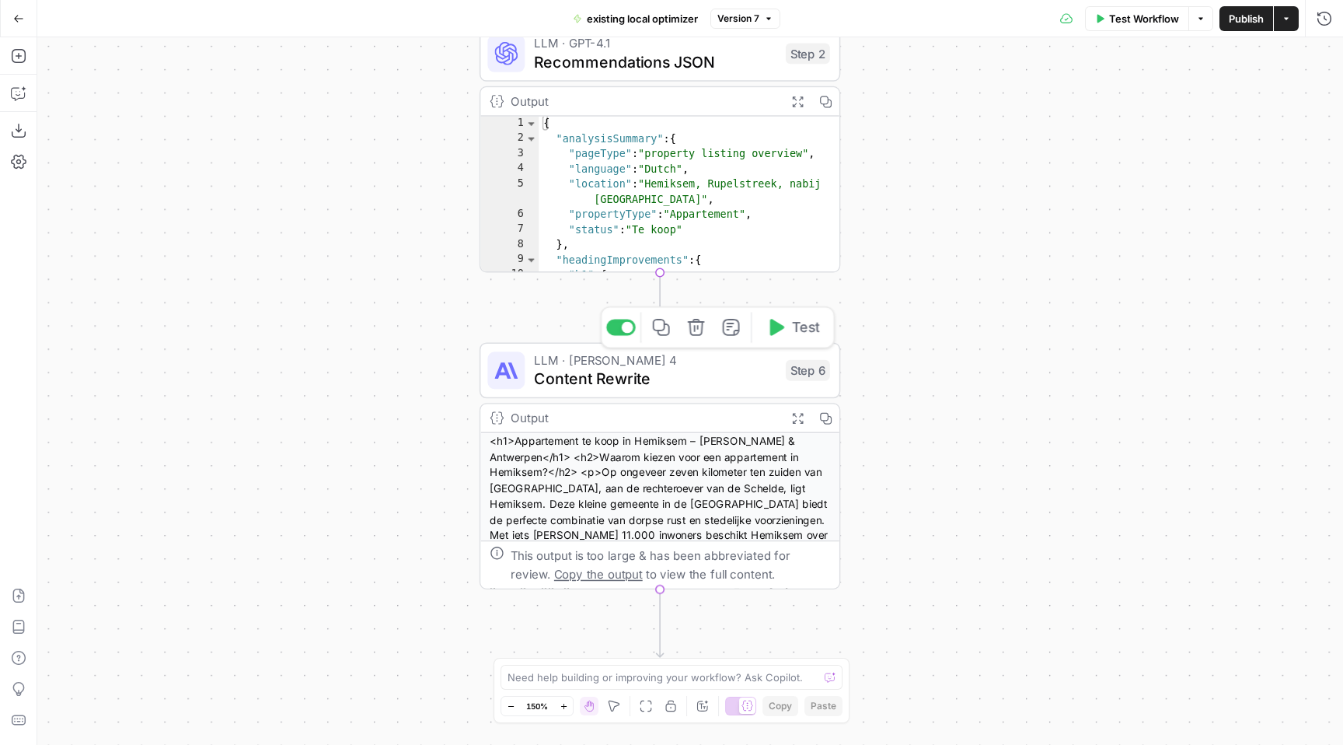
click at [735, 374] on span "Content Rewrite" at bounding box center [655, 378] width 242 height 23
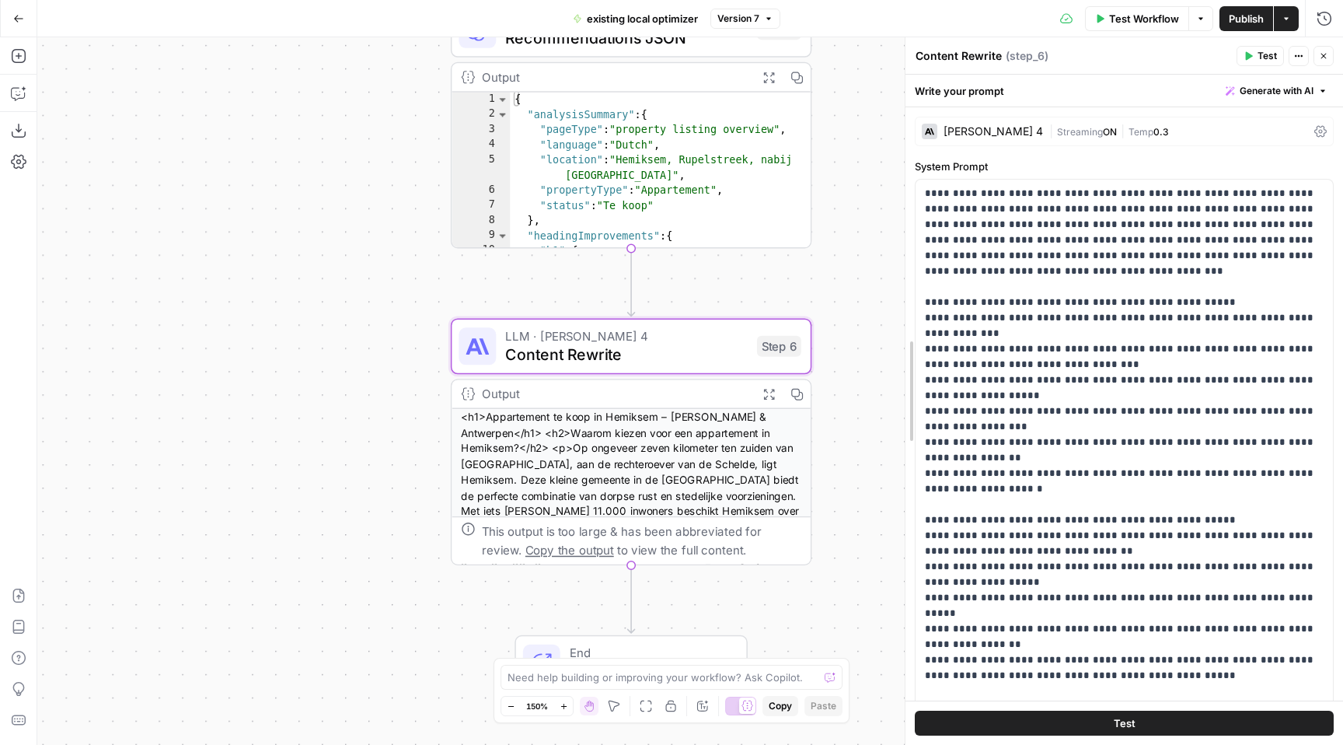
drag, startPoint x: 1097, startPoint y: 385, endPoint x: 907, endPoint y: 375, distance: 189.9
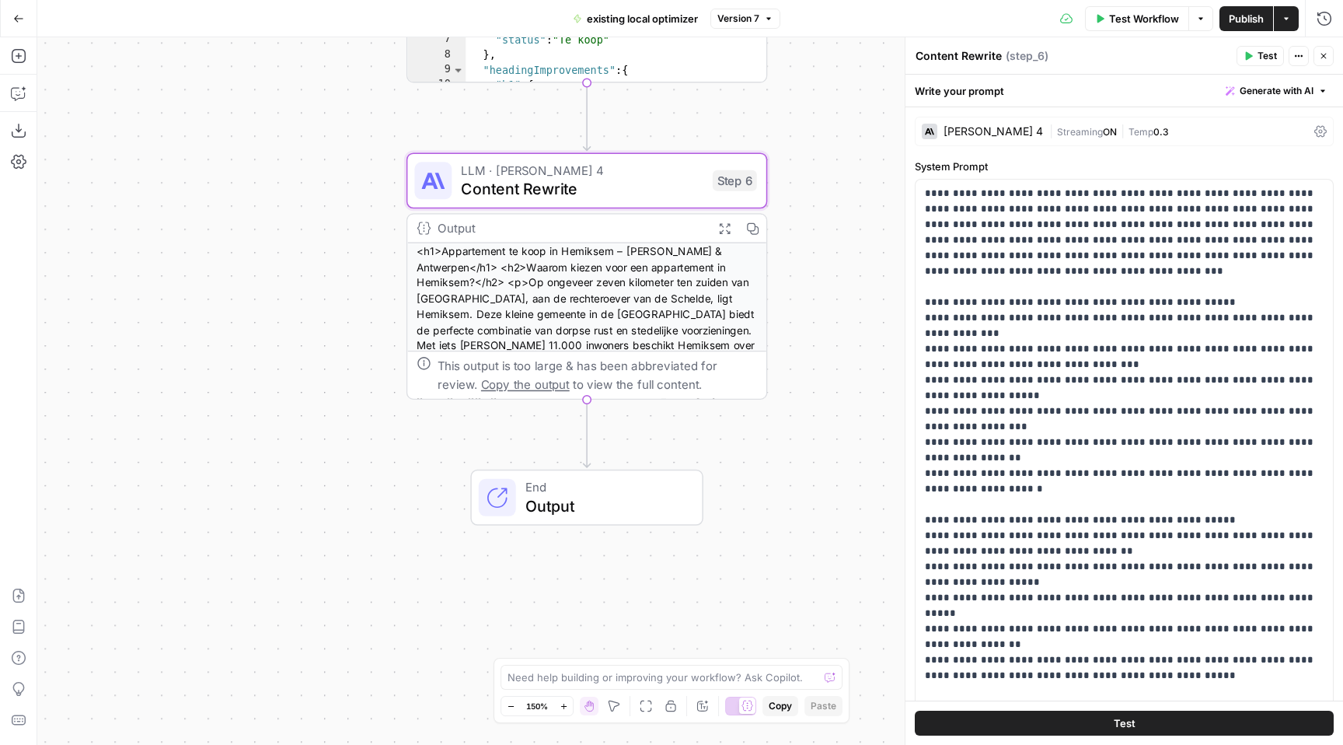
drag, startPoint x: 867, startPoint y: 265, endPoint x: 822, endPoint y: 100, distance: 170.6
click at [822, 100] on div "**********" at bounding box center [690, 390] width 1306 height 707
click at [13, 85] on button "Copilot" at bounding box center [18, 93] width 25 height 25
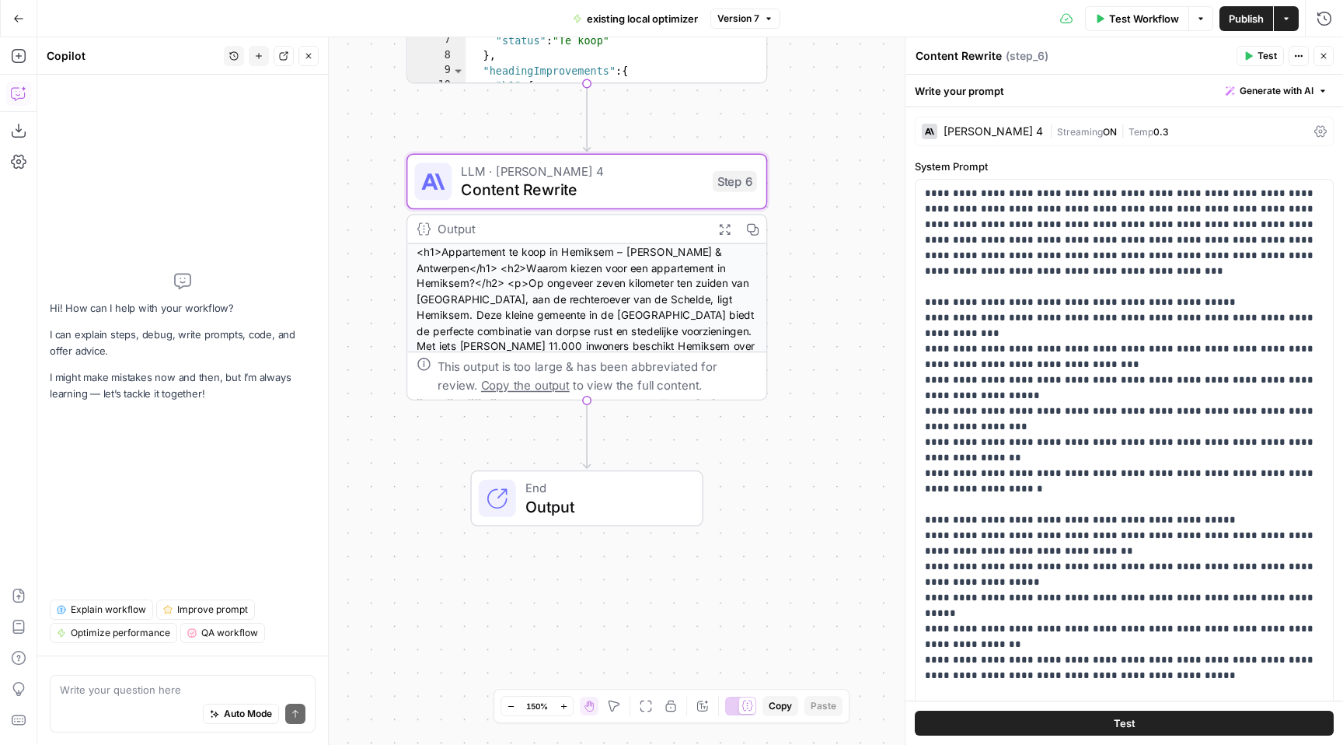
click at [117, 697] on div "Auto Mode Send" at bounding box center [183, 714] width 246 height 34
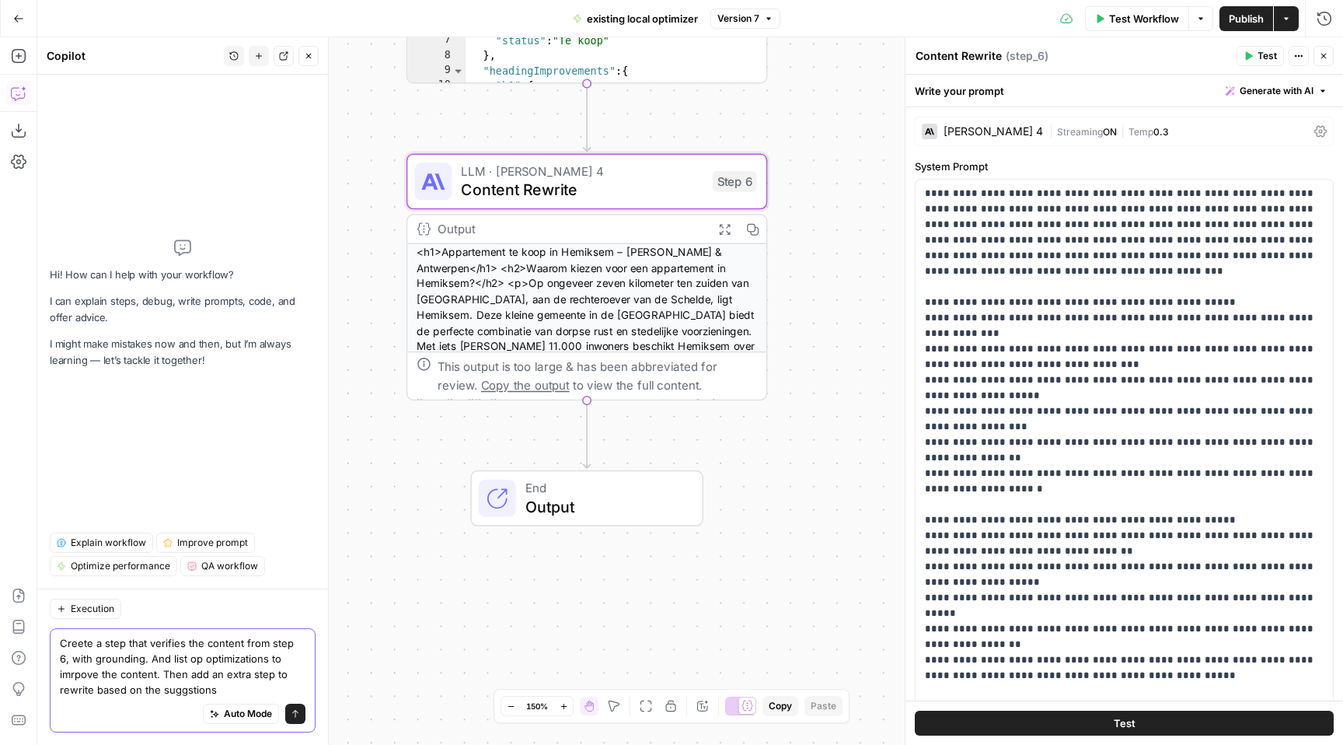
type textarea "Creete a step that verifies the content from step 6, with grounding. And list o…"
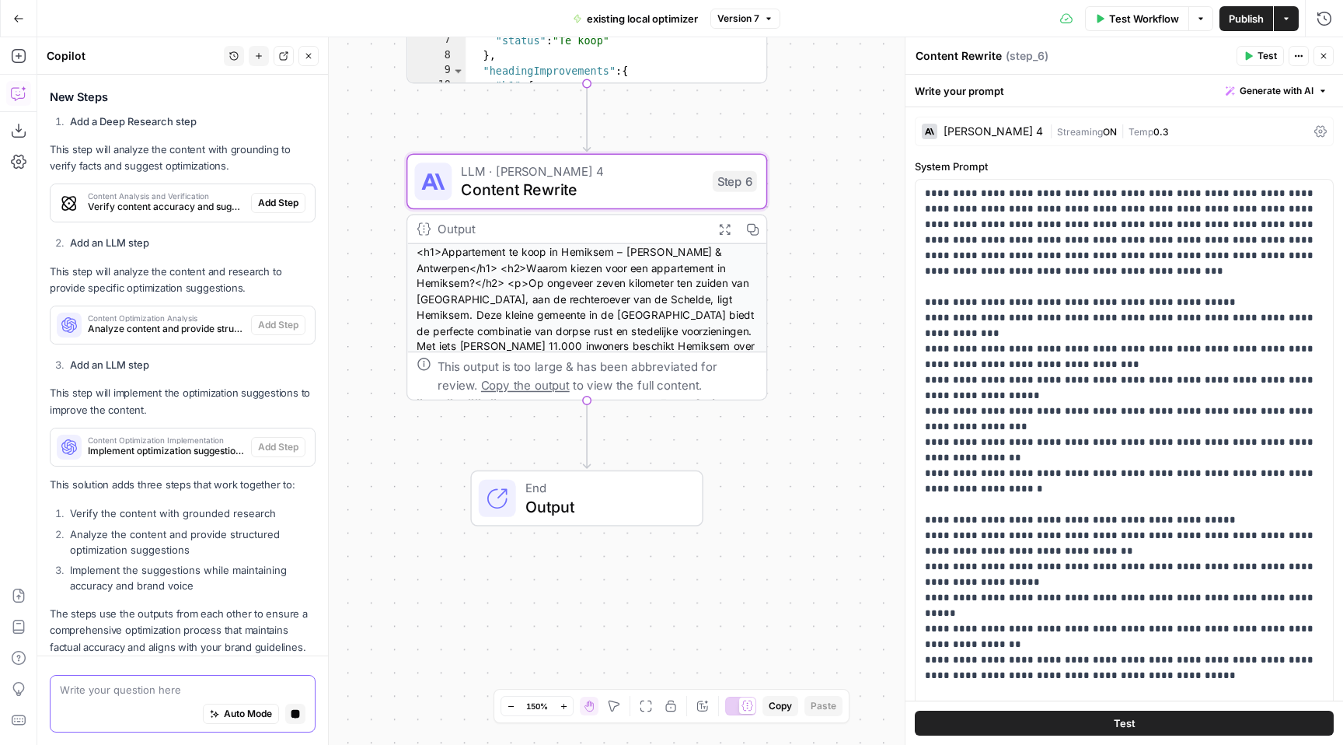
scroll to position [302, 0]
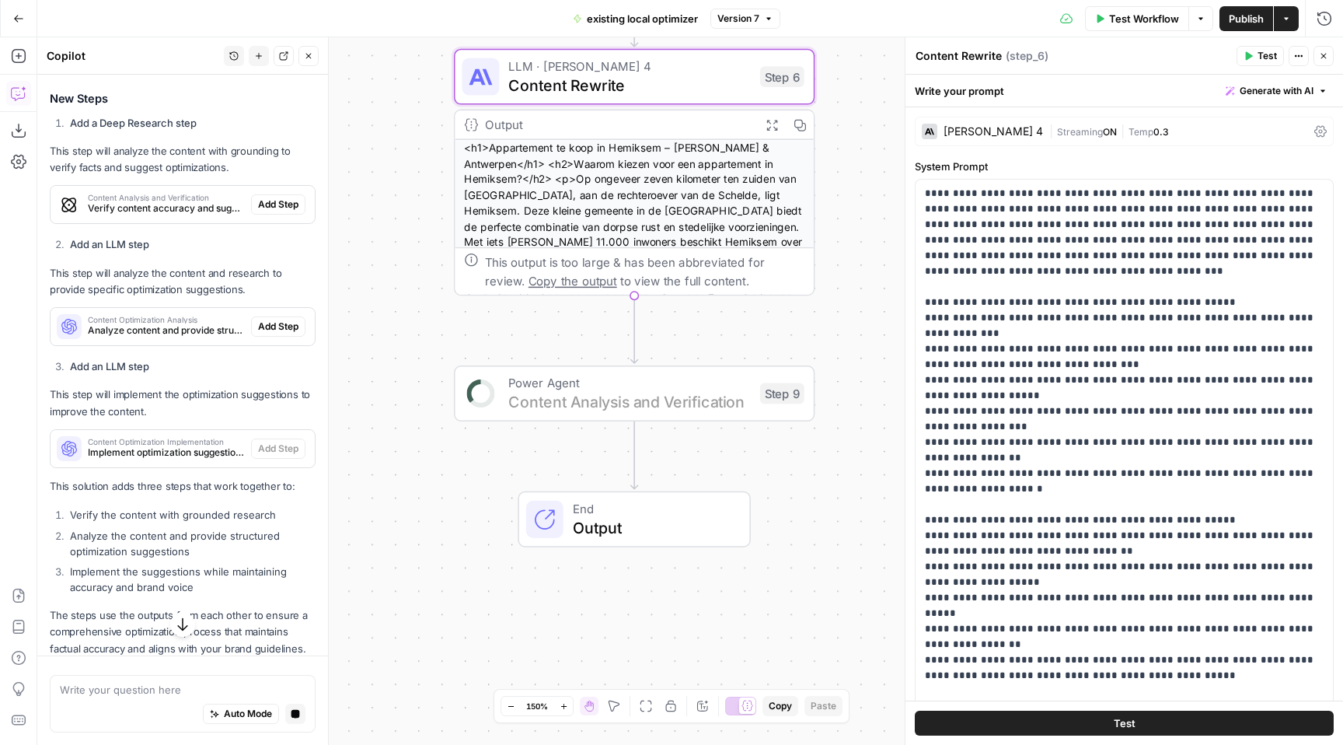
click at [267, 200] on span "Add Step" at bounding box center [278, 204] width 40 height 14
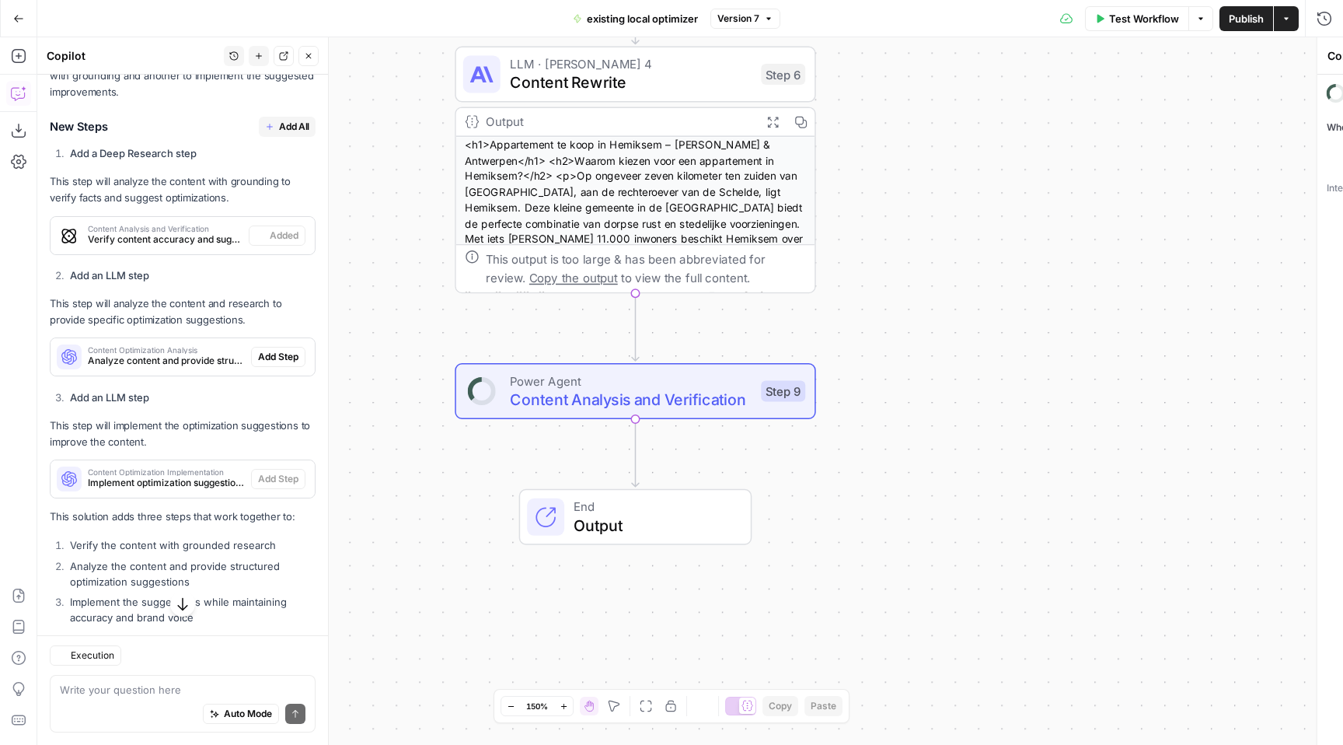
type textarea "Content Analysis and Verification"
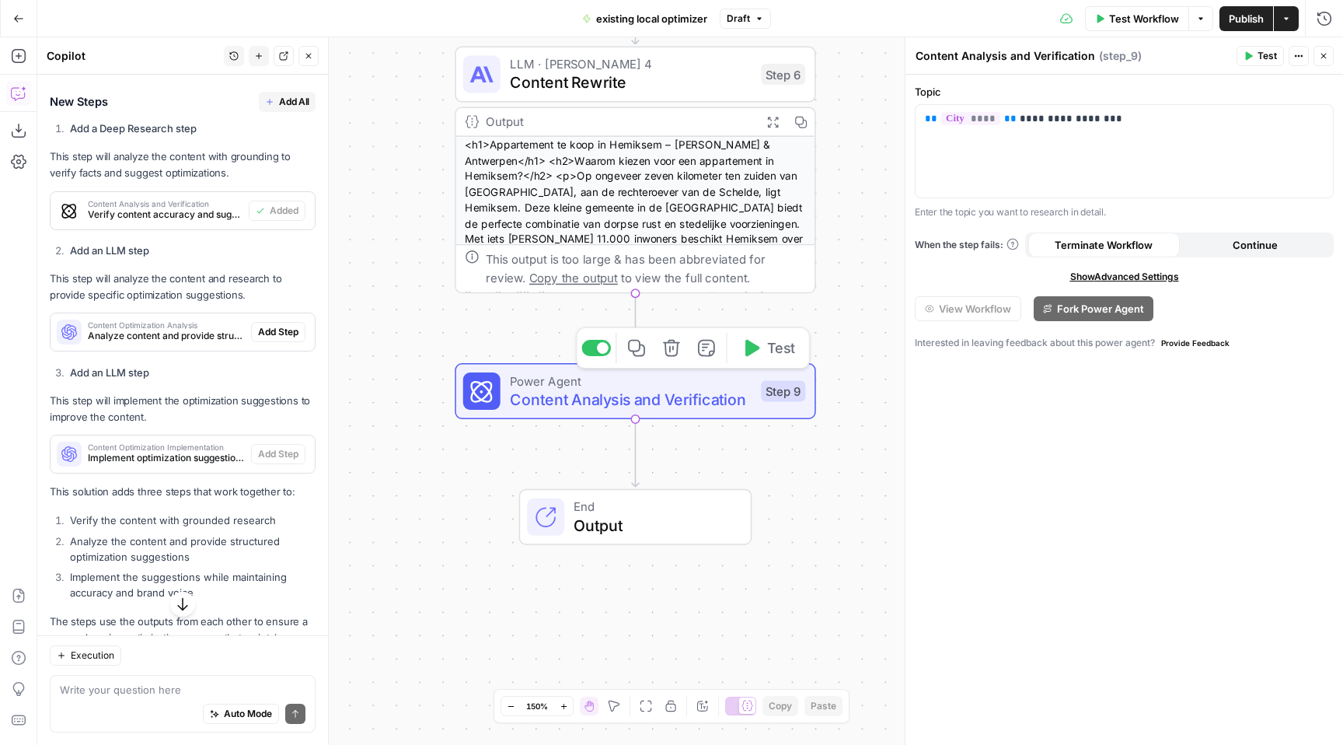
click at [645, 385] on span "Power Agent" at bounding box center [631, 381] width 242 height 19
click at [1140, 127] on div "**********" at bounding box center [1124, 151] width 417 height 92
click at [1109, 88] on label "Topic" at bounding box center [1124, 92] width 419 height 16
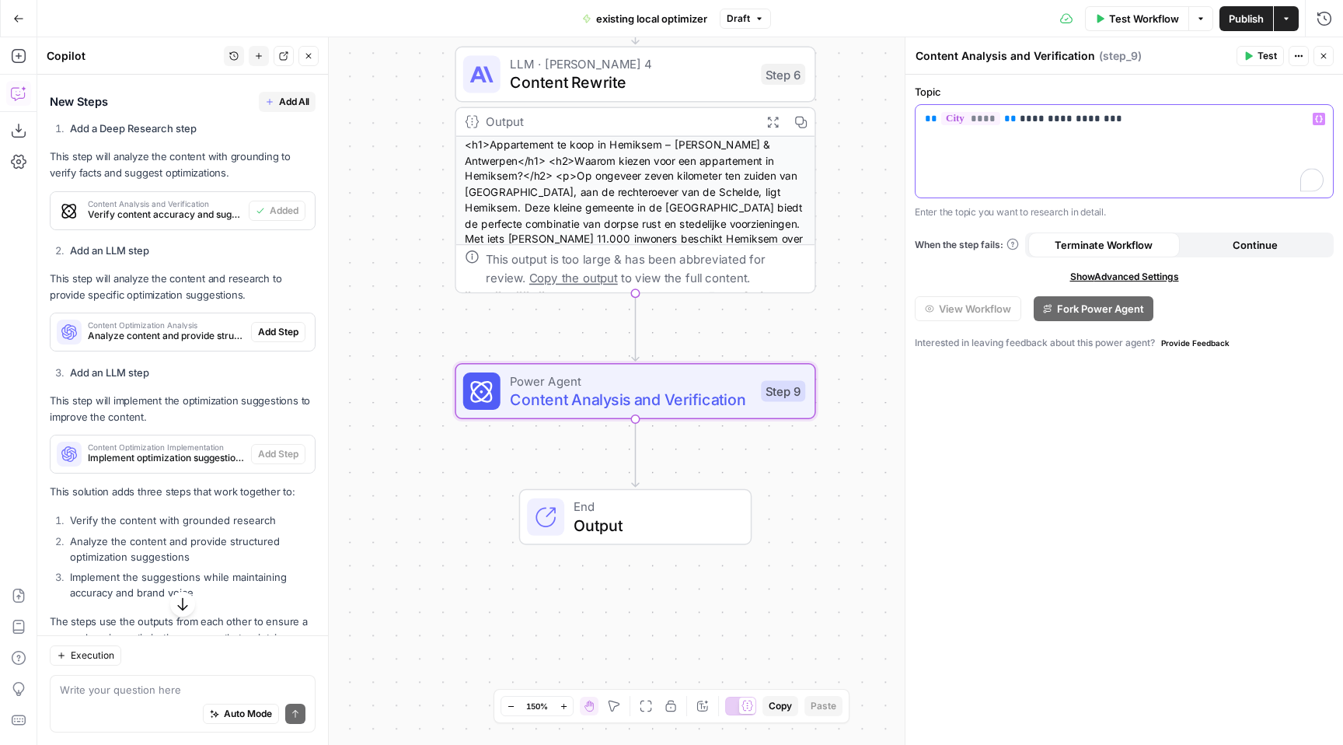
click at [965, 123] on span "****" at bounding box center [970, 118] width 59 height 13
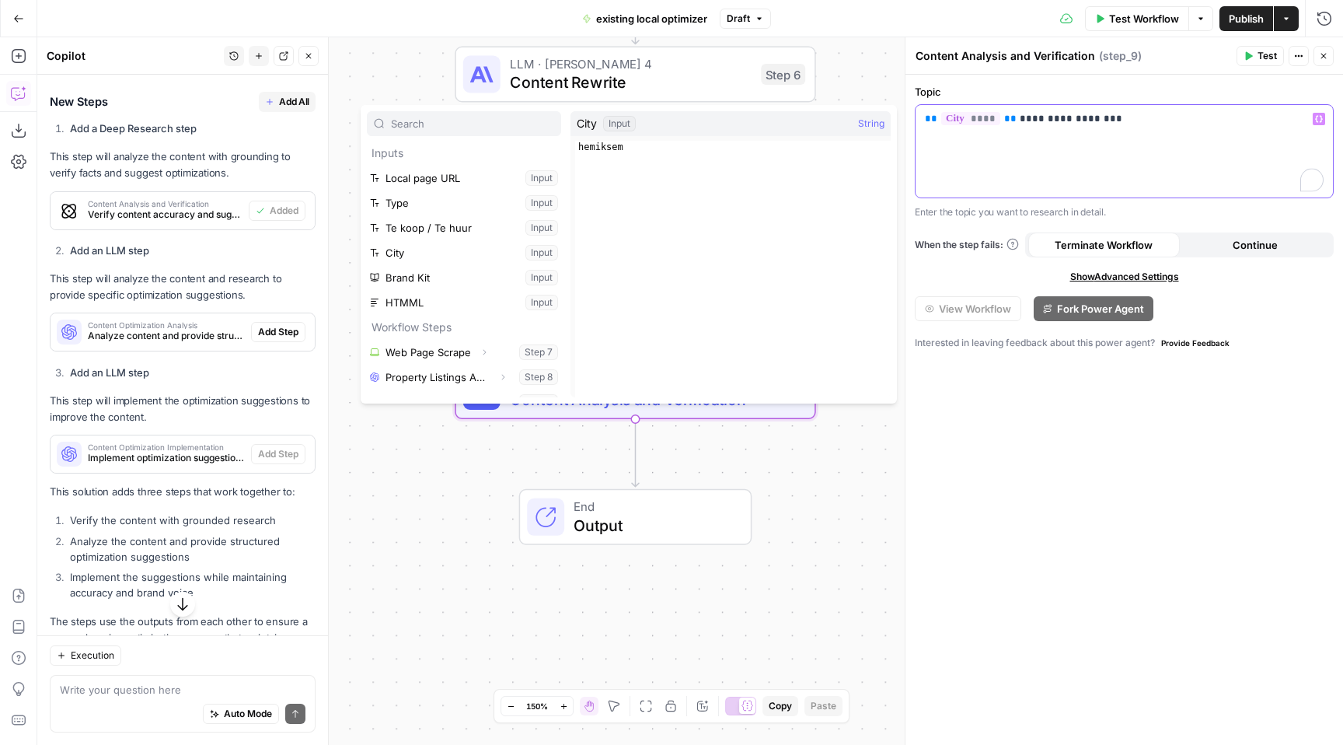
click at [1090, 124] on p "**********" at bounding box center [1124, 119] width 399 height 16
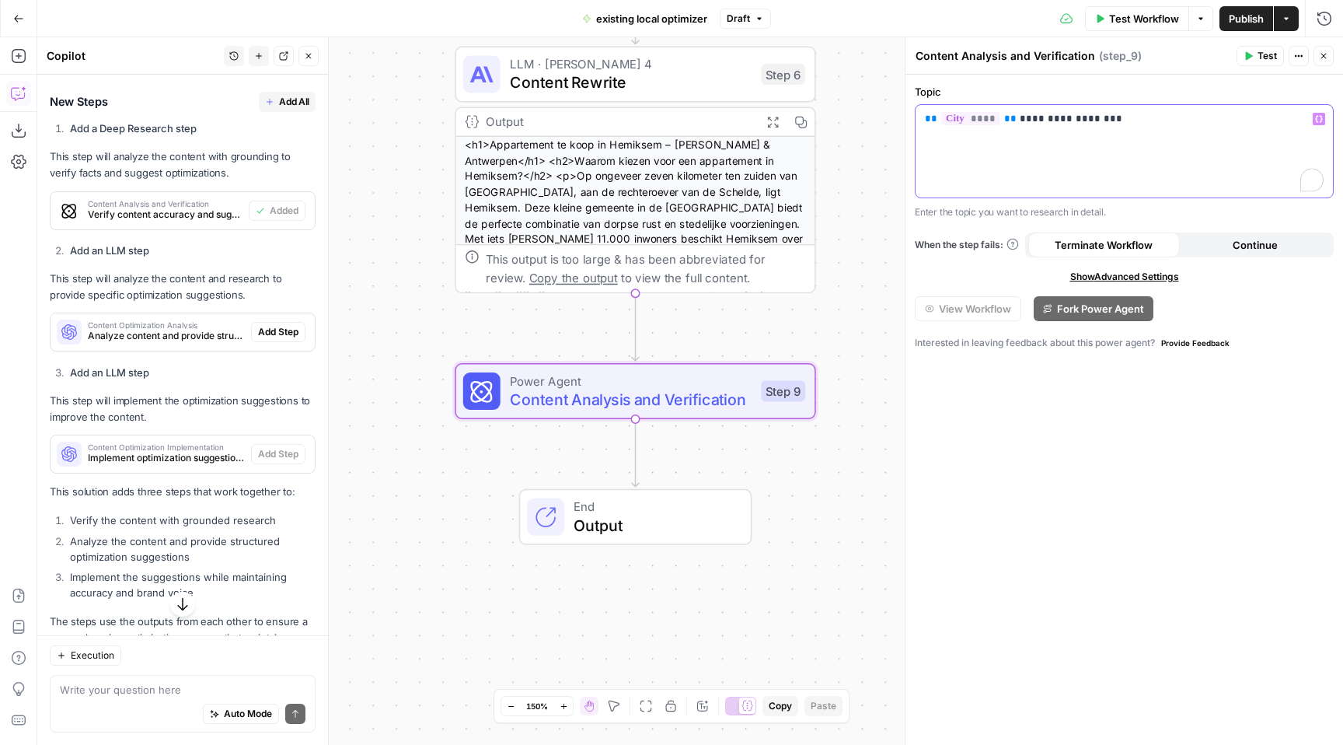
click at [1090, 124] on p "**********" at bounding box center [1124, 119] width 399 height 16
click at [169, 214] on span "Verify content accuracy and suggest optimizations with grounded research" at bounding box center [165, 215] width 155 height 14
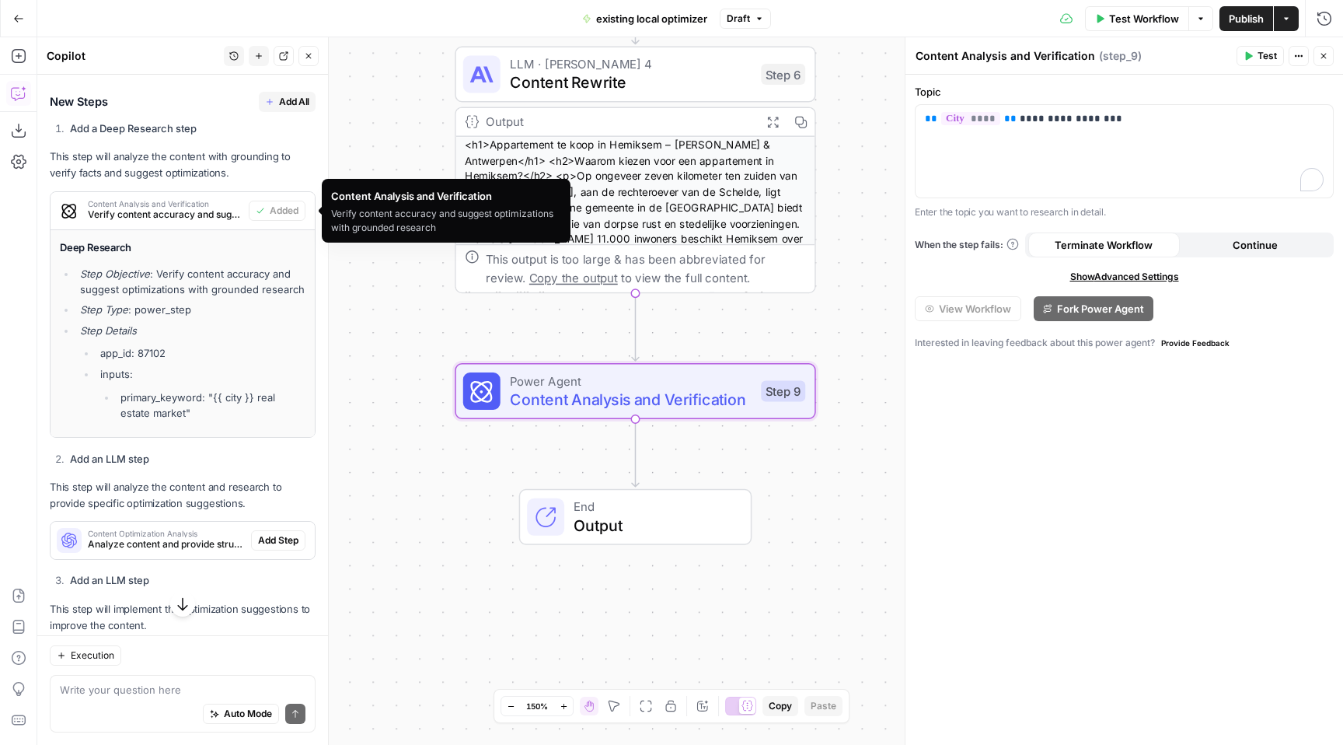
click at [167, 213] on span "Verify content accuracy and suggest optimizations with grounded research" at bounding box center [165, 215] width 155 height 14
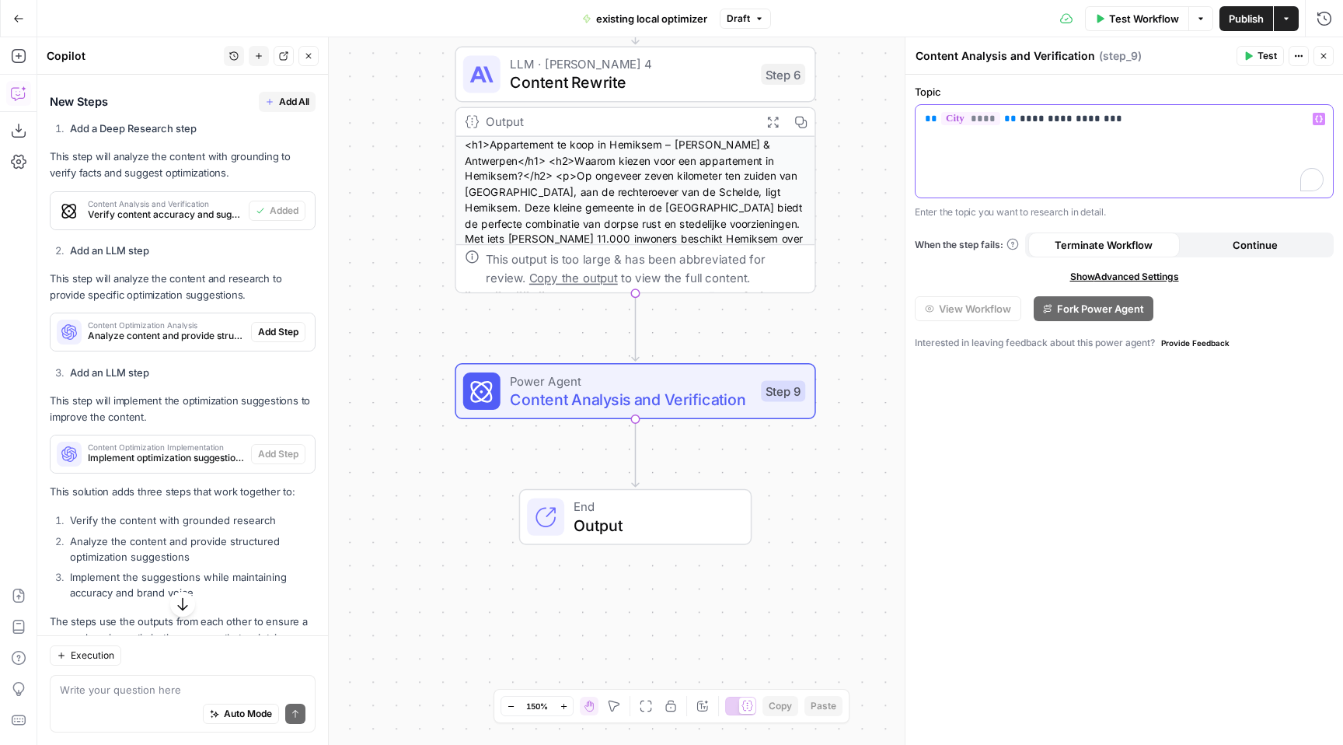
click at [1122, 115] on p "**********" at bounding box center [1124, 119] width 399 height 16
click at [1317, 120] on icon "button" at bounding box center [1319, 119] width 8 height 8
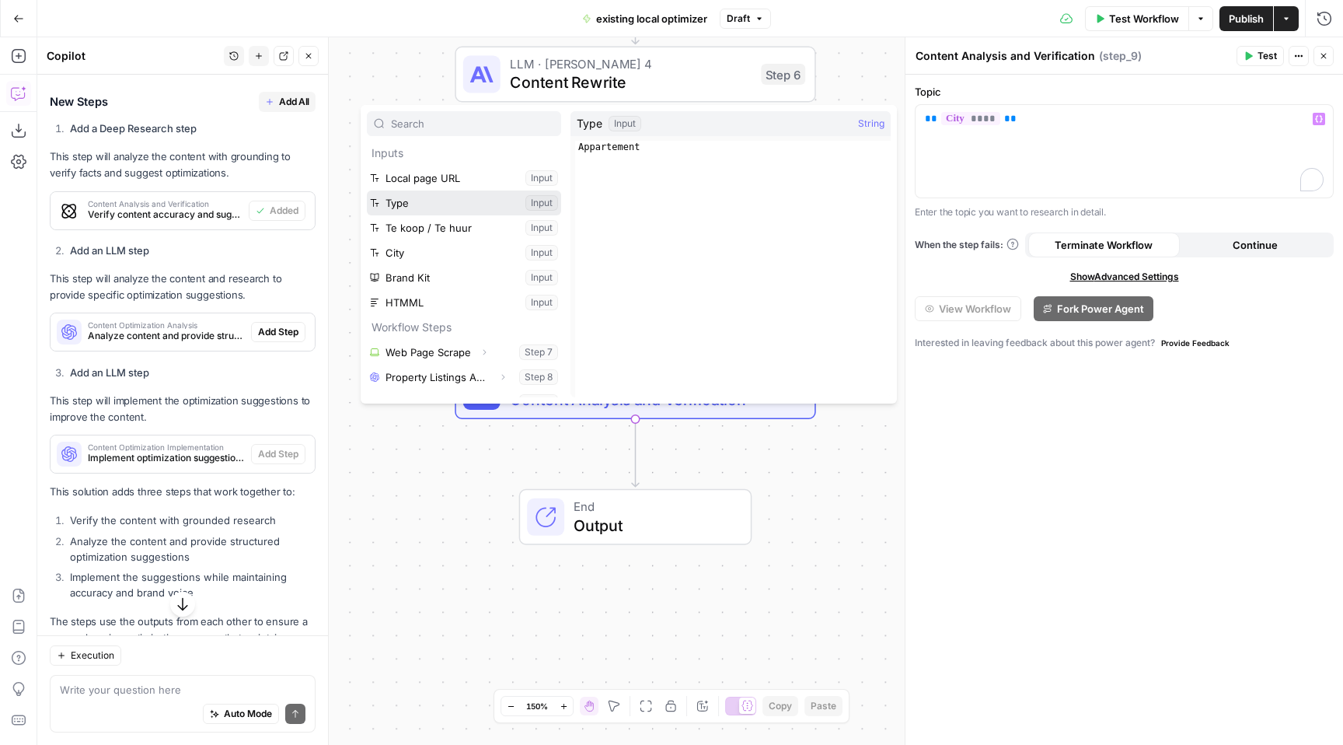
click at [437, 204] on button "Select variable Type" at bounding box center [464, 202] width 194 height 25
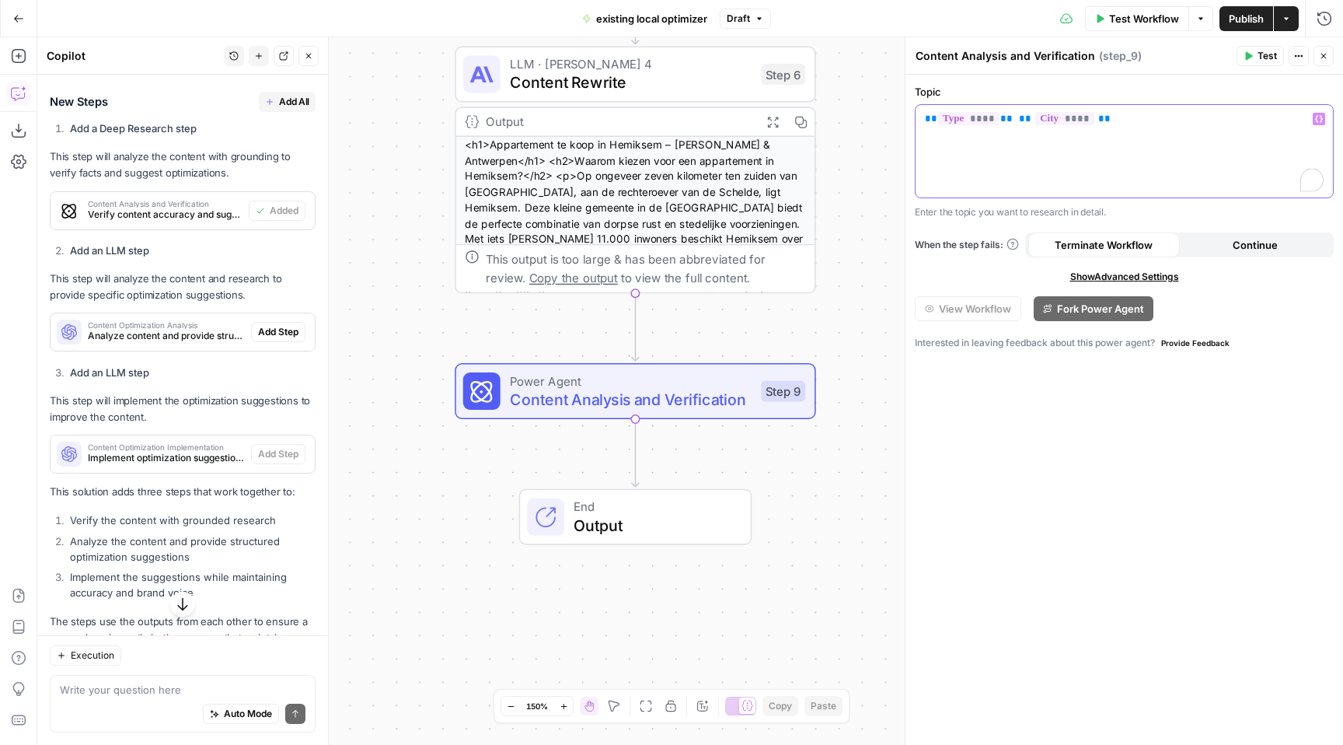
click at [1321, 120] on icon "button" at bounding box center [1319, 119] width 8 height 8
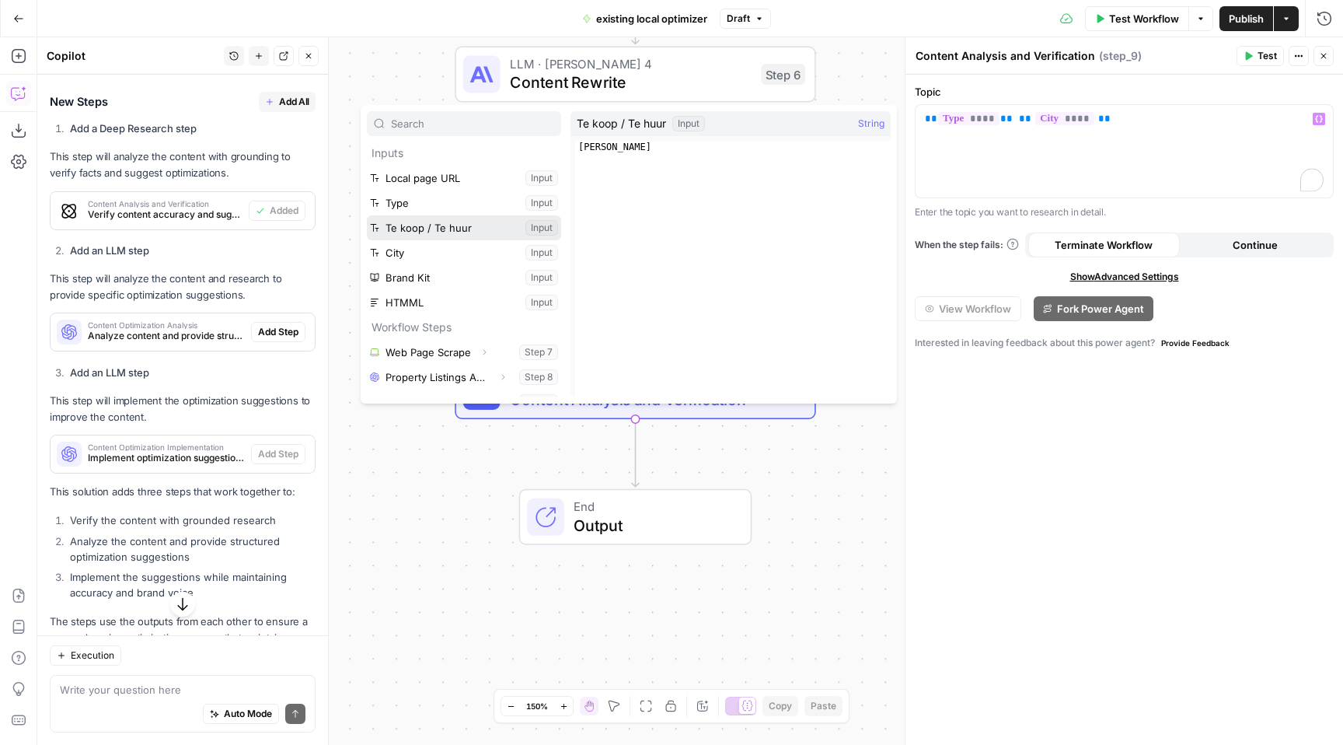
click at [460, 221] on button "Select variable Te koop / Te huur" at bounding box center [464, 227] width 194 height 25
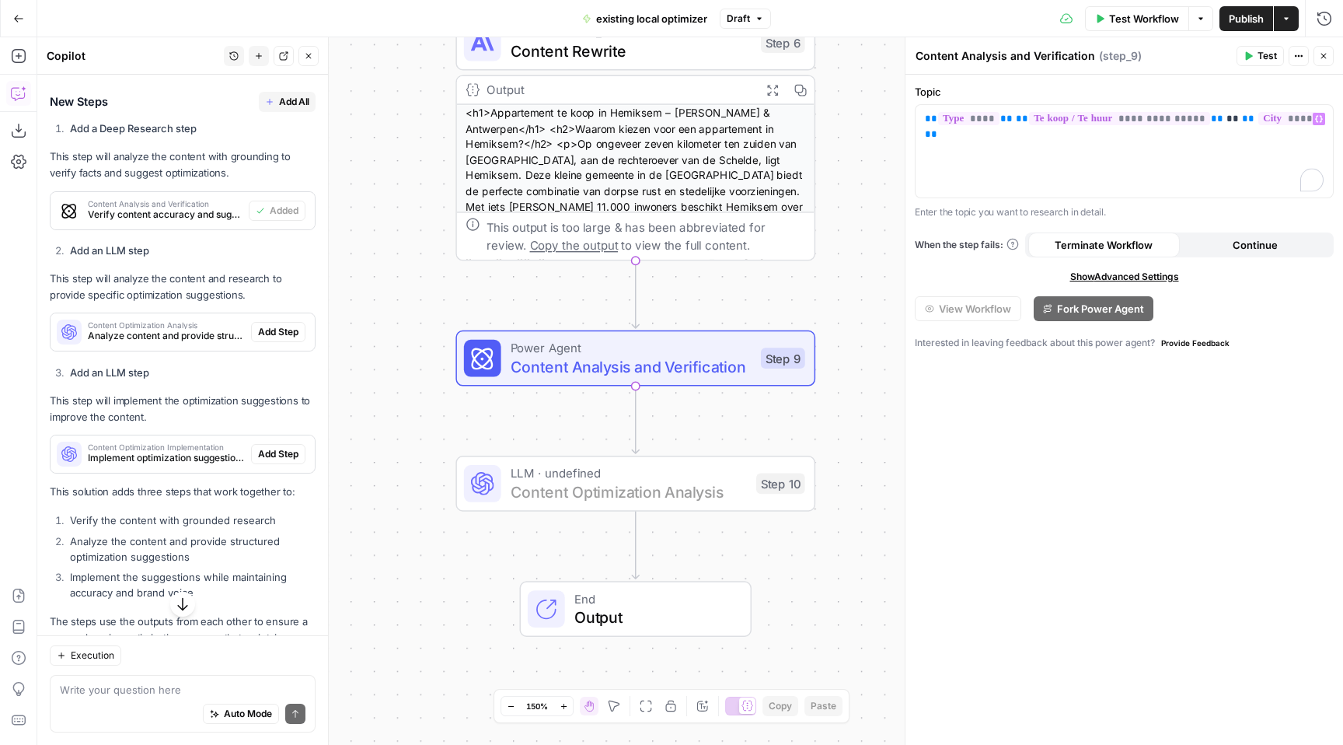
click at [267, 337] on span "Add Step" at bounding box center [278, 332] width 40 height 14
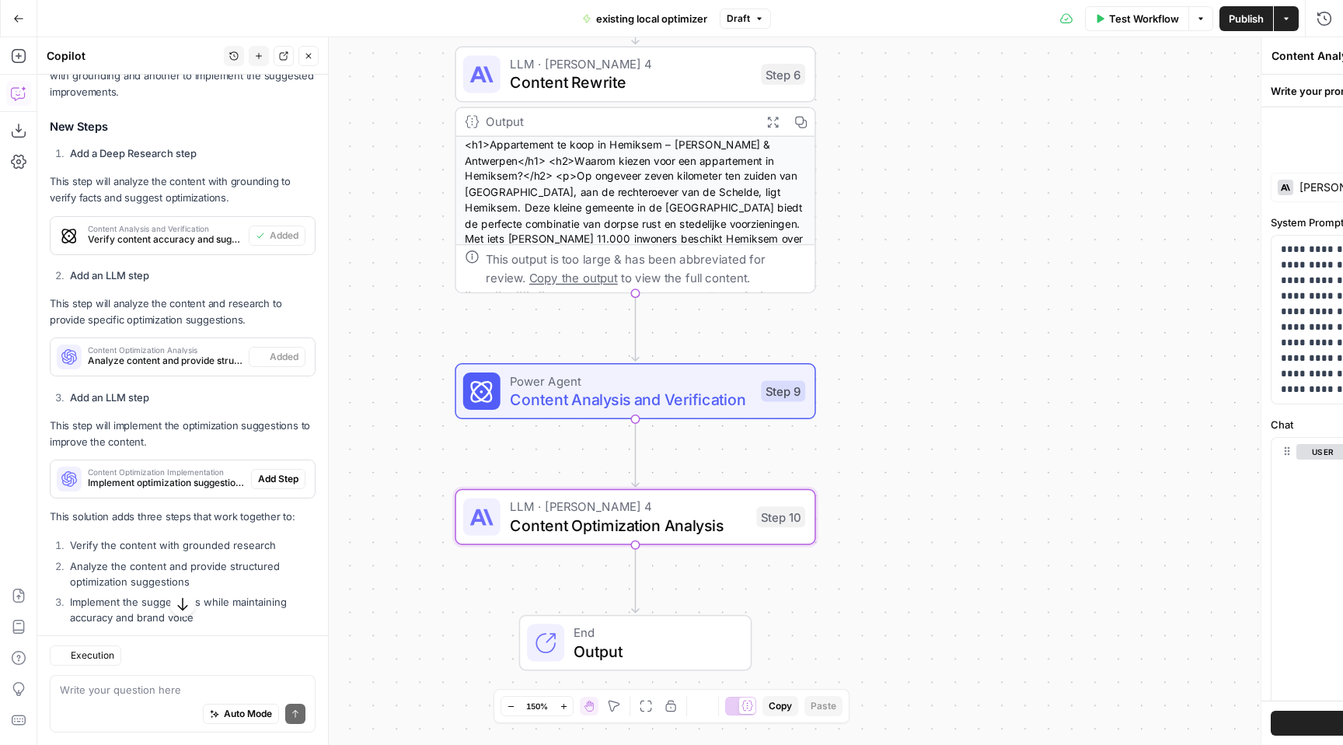
type textarea "Content Optimization Analysis"
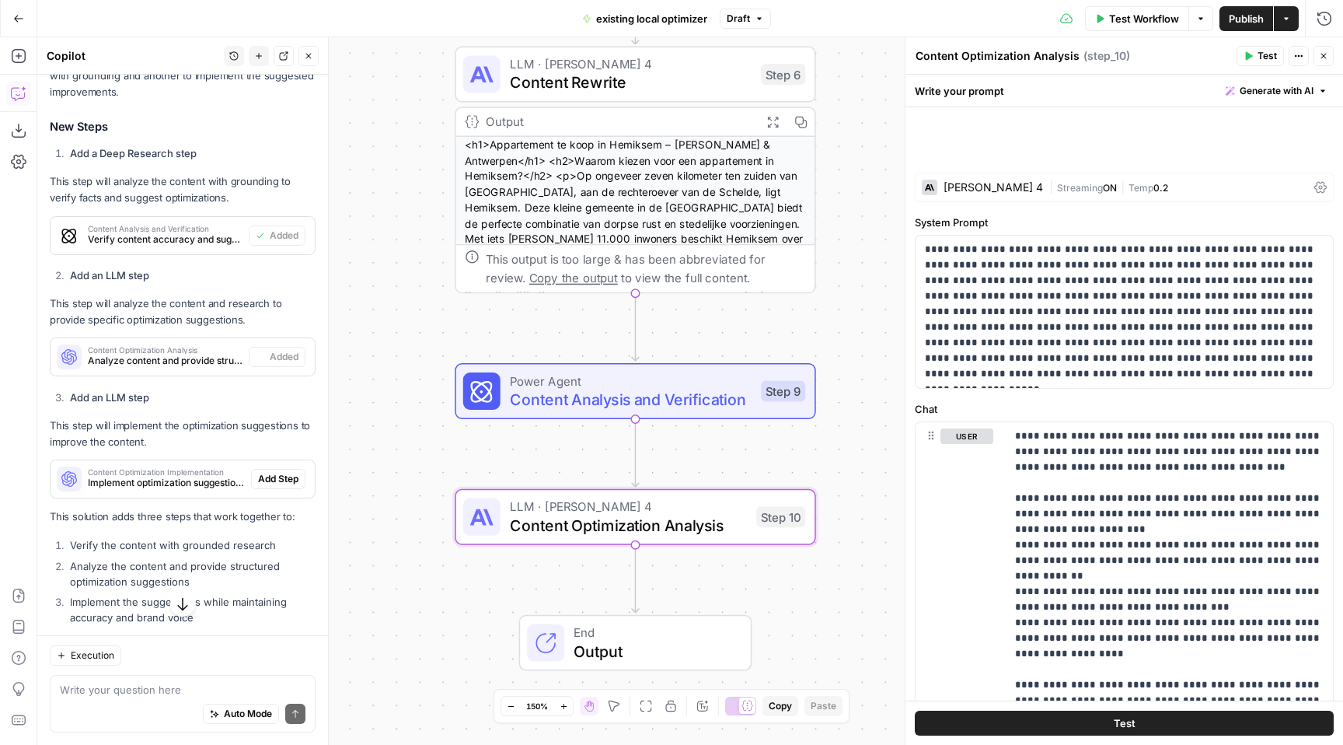
scroll to position [326, 0]
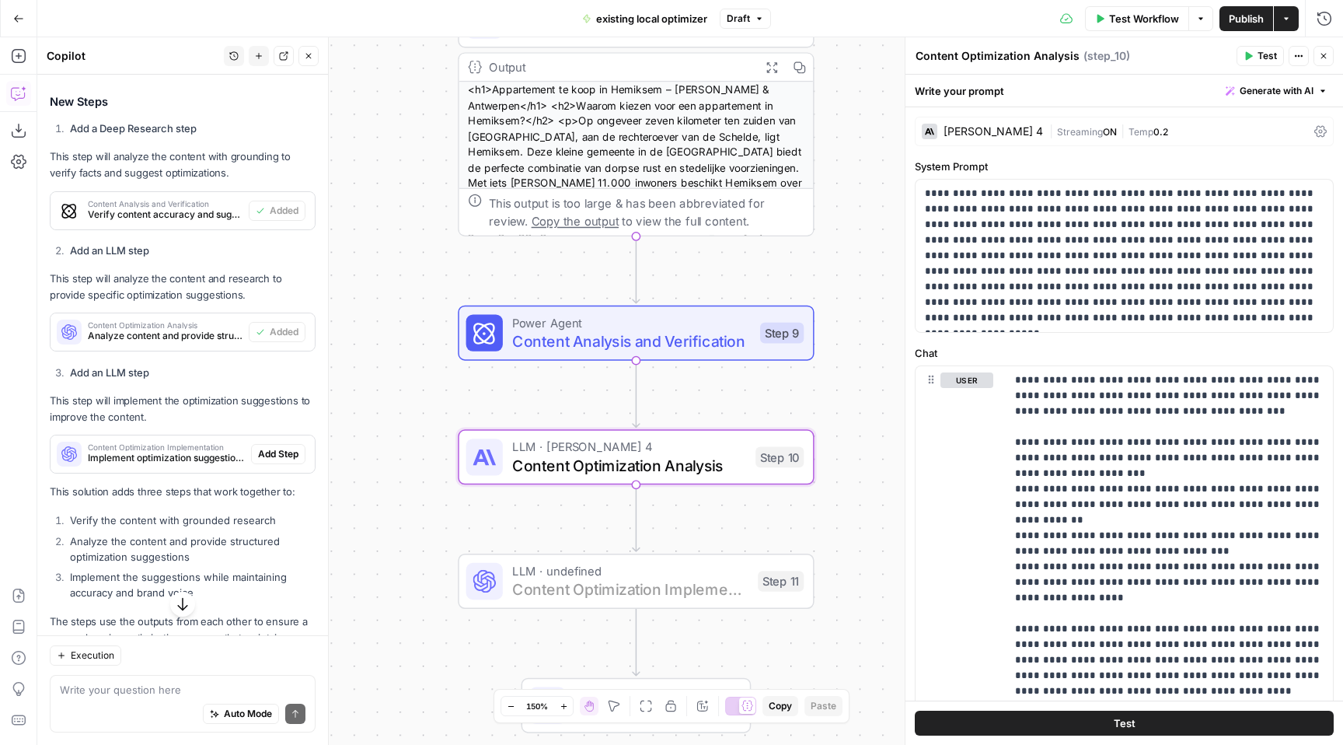
click at [280, 455] on span "Add Step" at bounding box center [278, 454] width 40 height 14
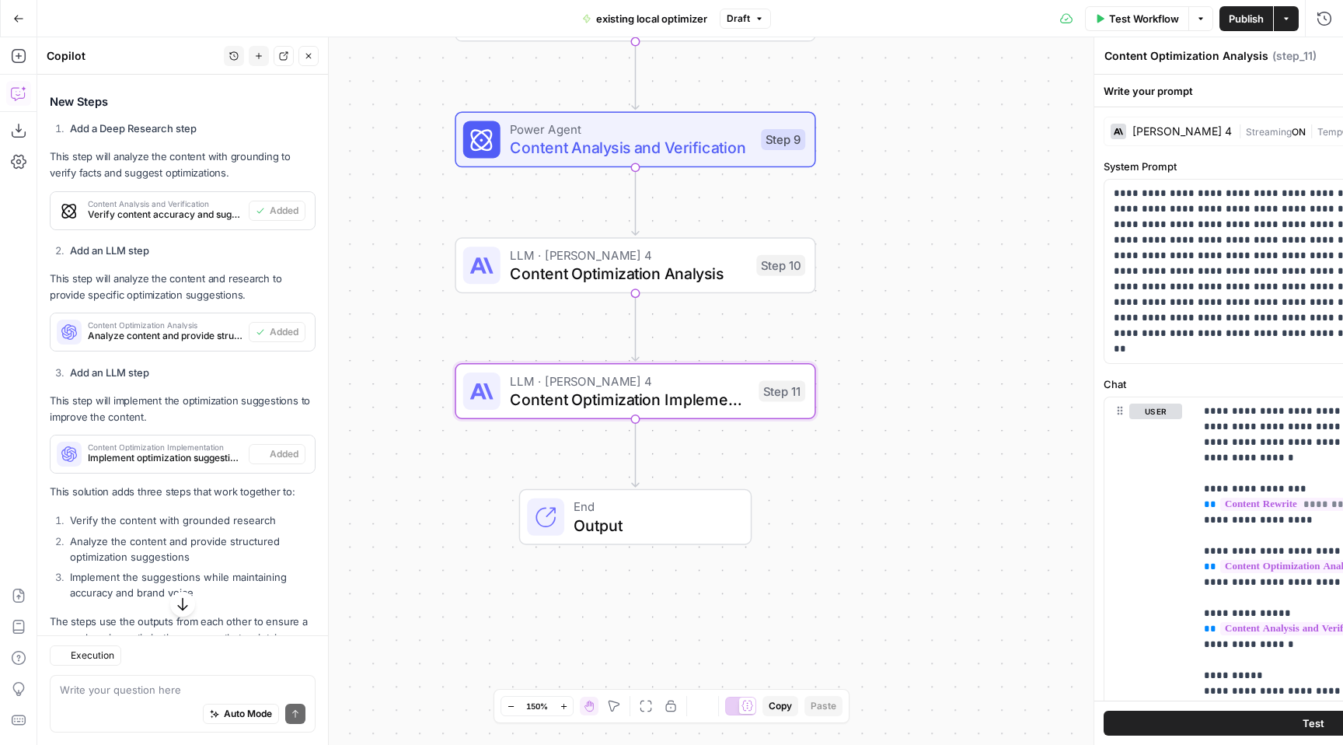
type textarea "Content Optimization Implementation"
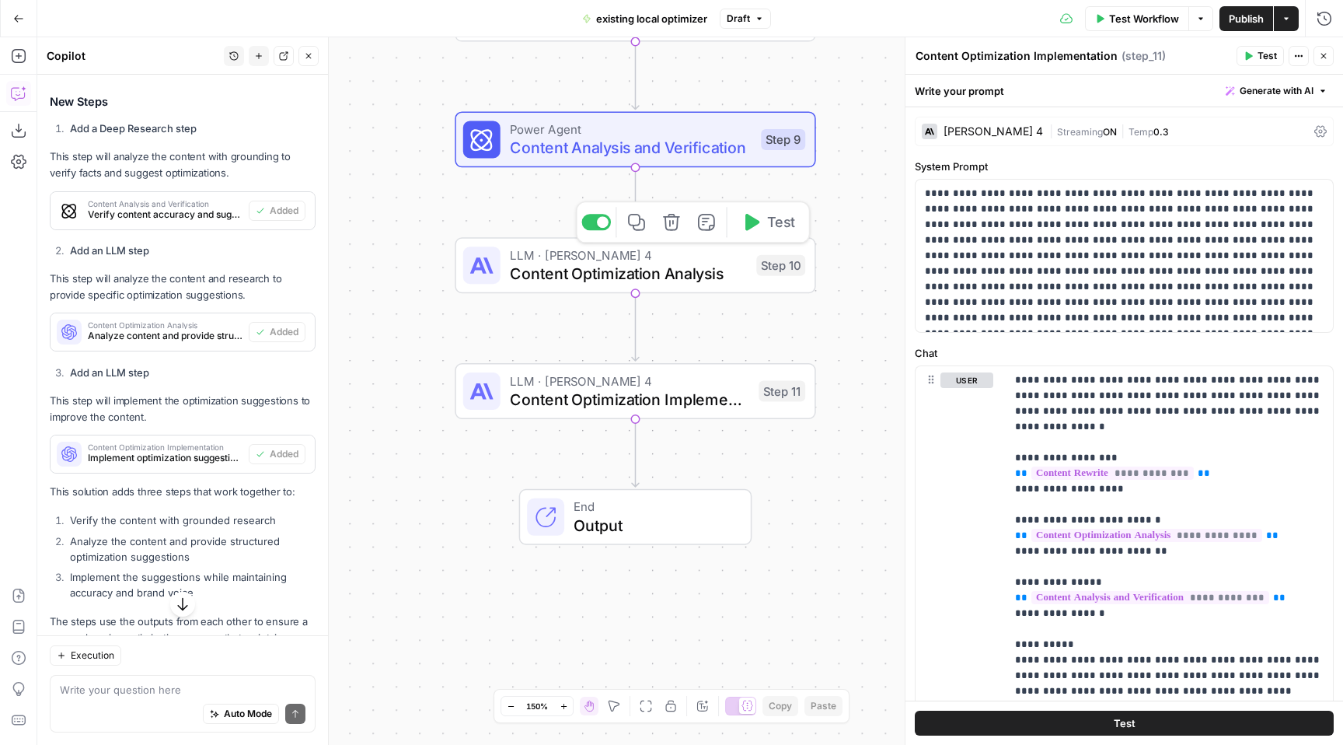
click at [633, 285] on div "LLM · Claude Sonnet 4 Content Optimization Analysis Step 10 Copy step Delete st…" at bounding box center [635, 265] width 361 height 56
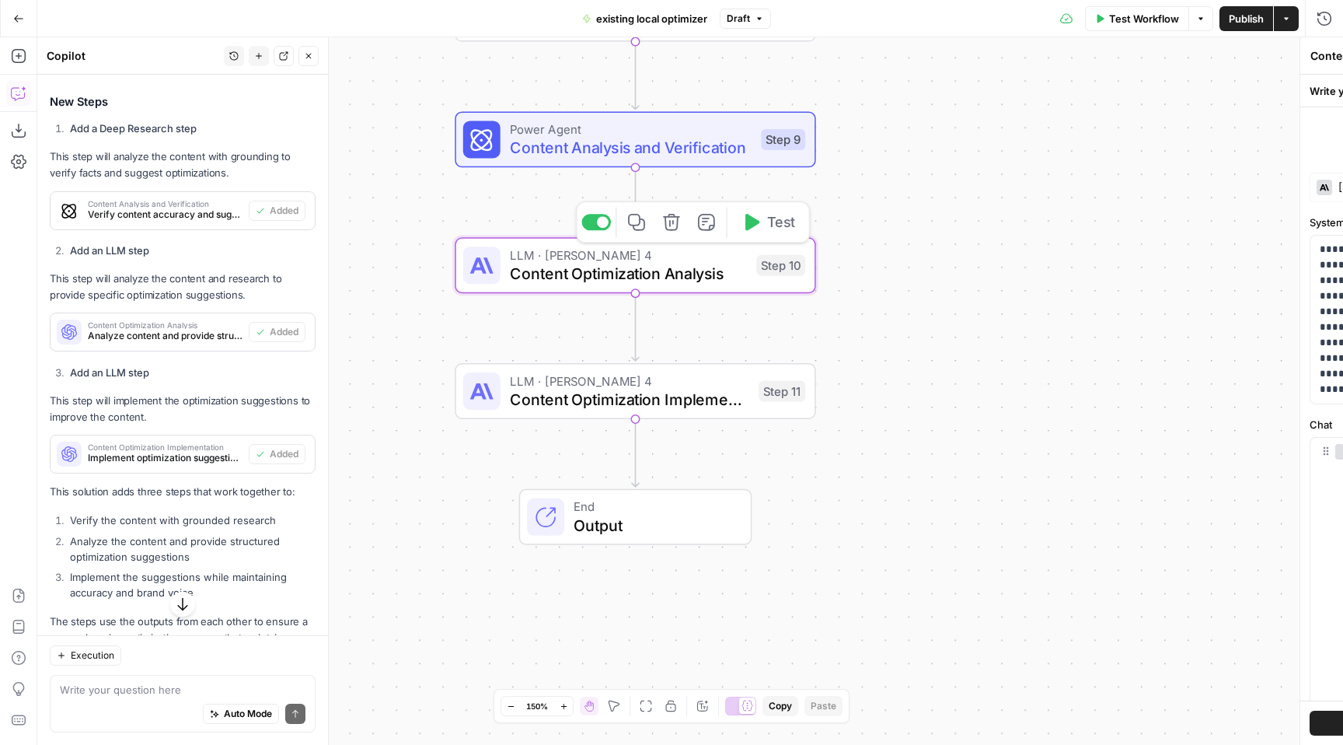
type textarea "Content Optimization Analysis"
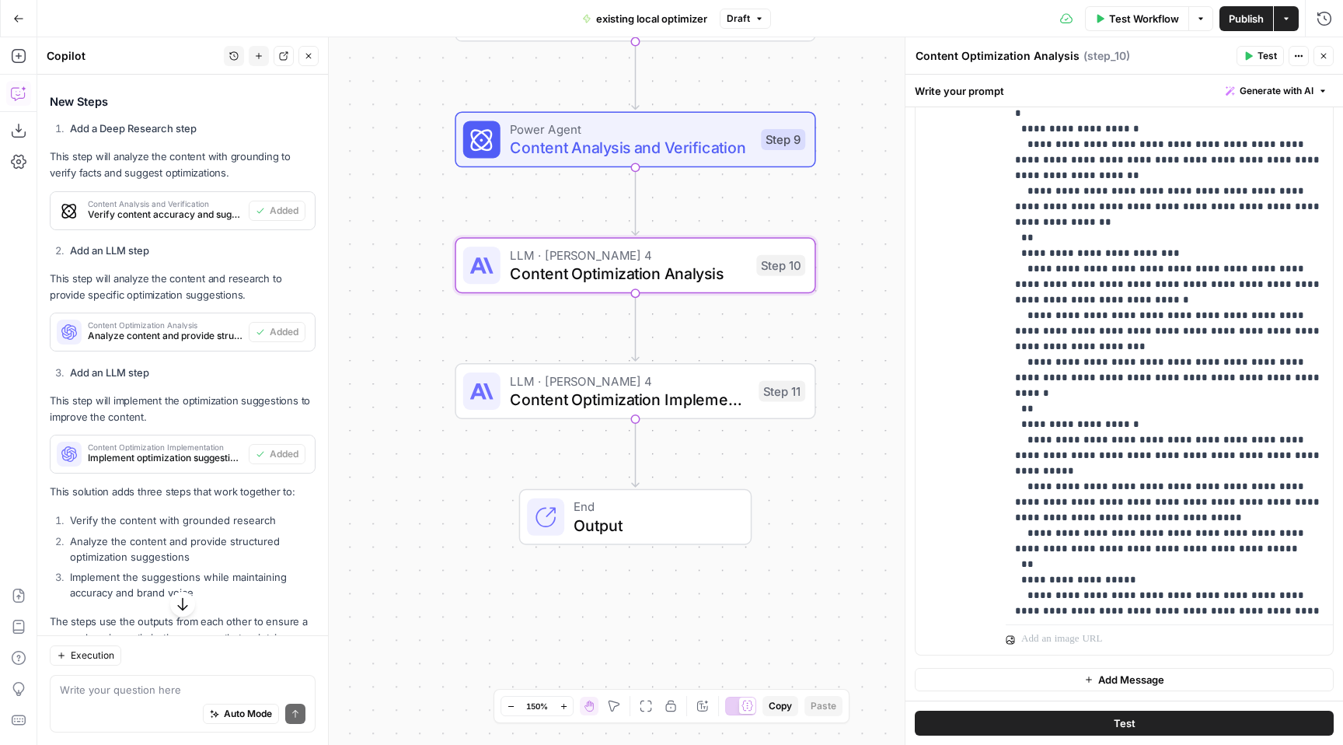
scroll to position [374, 0]
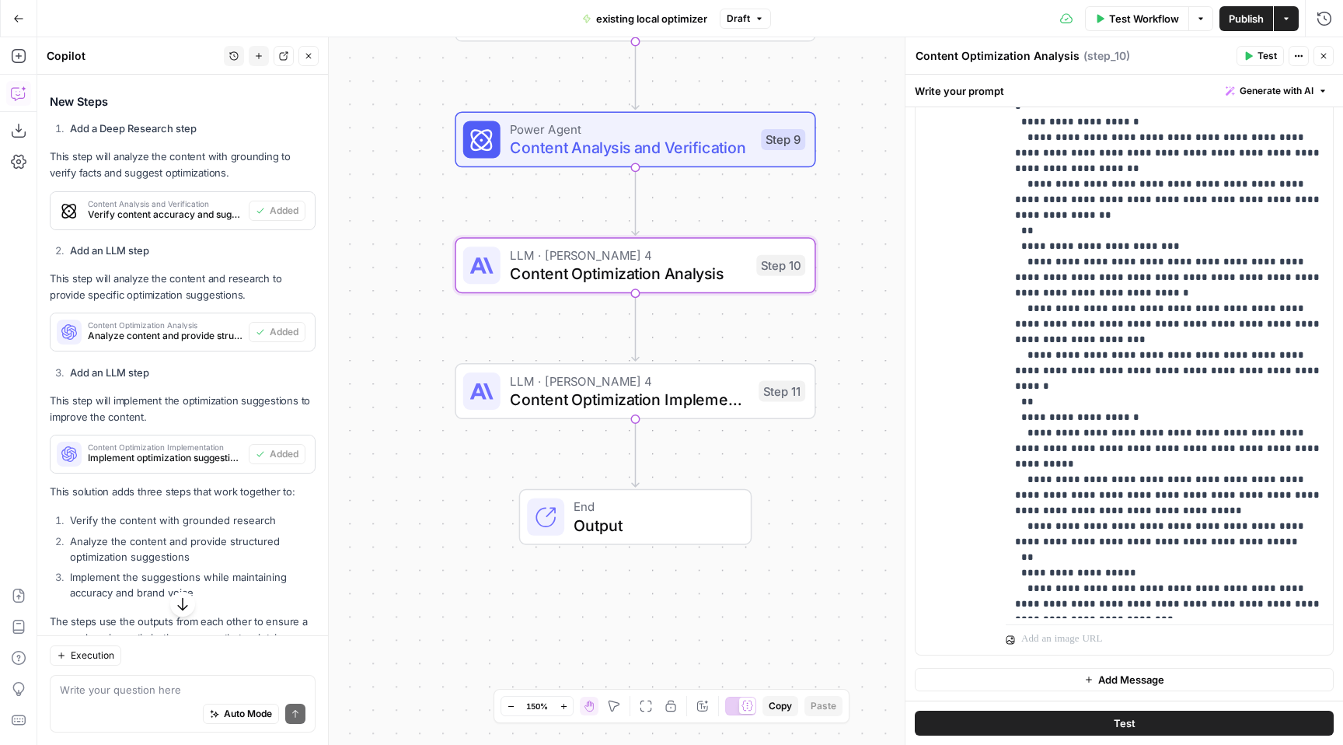
click at [622, 374] on span "LLM · Claude Sonnet 4" at bounding box center [630, 381] width 240 height 19
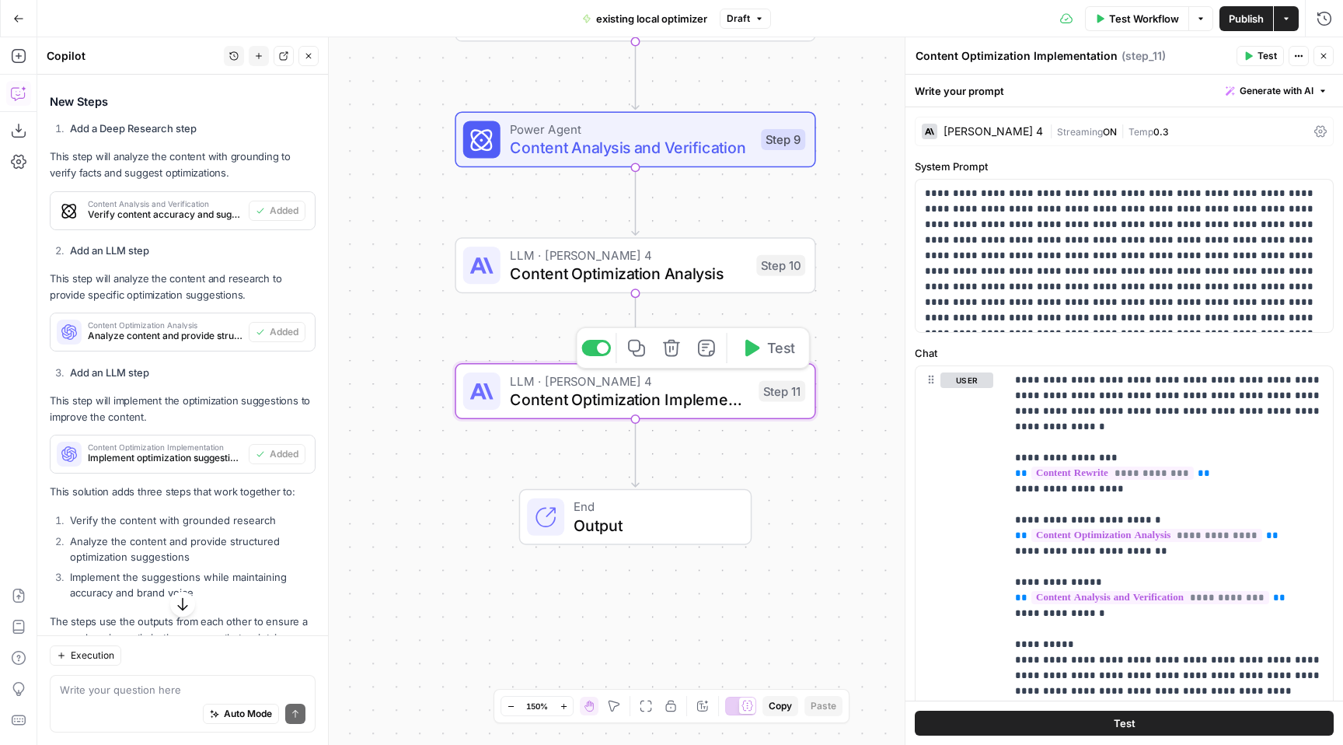
click at [784, 298] on div "**********" at bounding box center [690, 390] width 1306 height 707
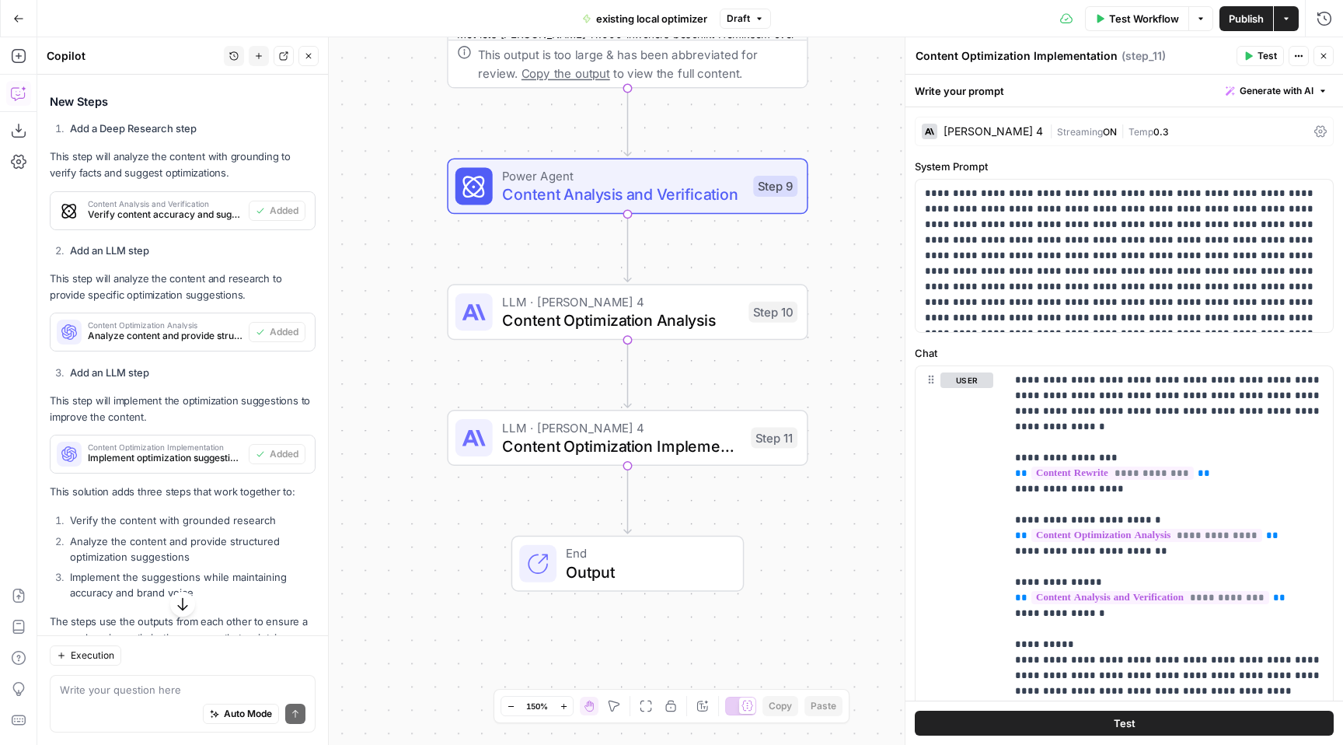
drag, startPoint x: 852, startPoint y: 279, endPoint x: 844, endPoint y: 326, distance: 47.3
click at [844, 326] on div "**********" at bounding box center [690, 390] width 1306 height 707
click at [185, 691] on textarea at bounding box center [183, 690] width 246 height 16
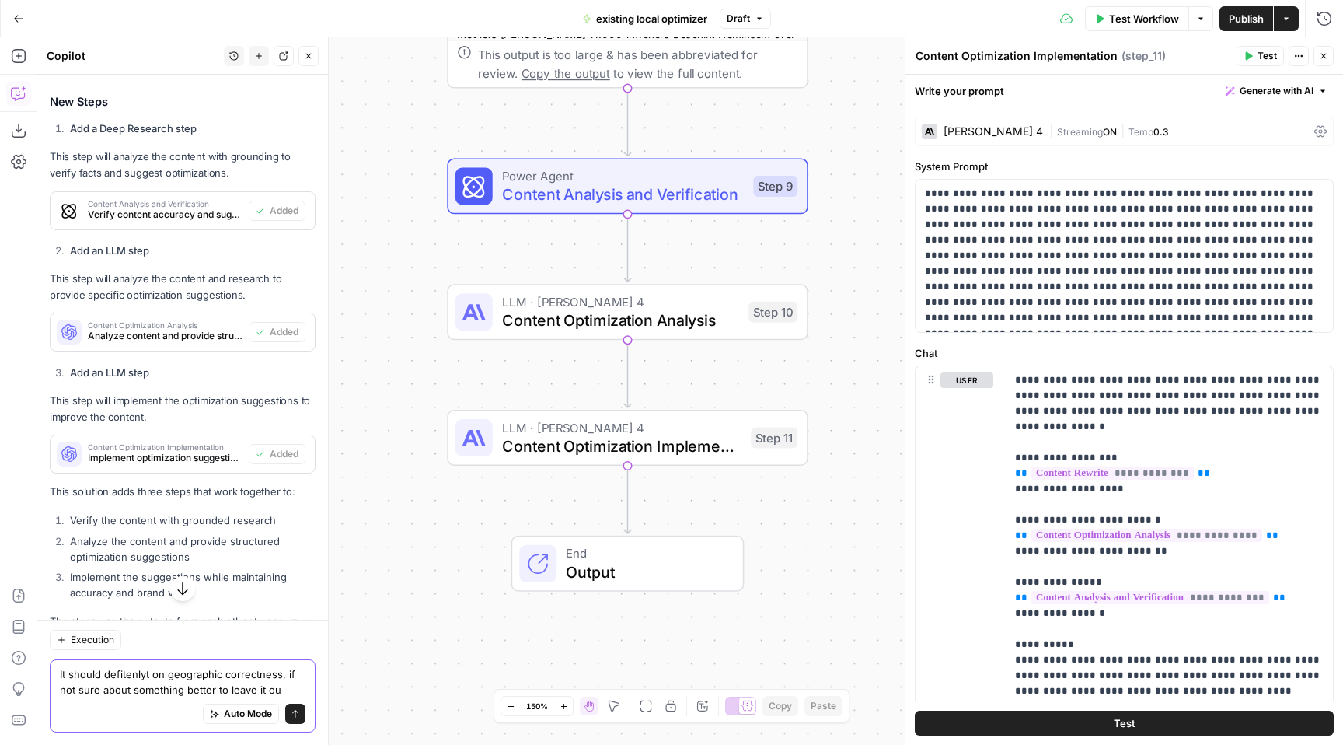
type textarea "It should defitenlyt on geographic correctness, if not sure about something bet…"
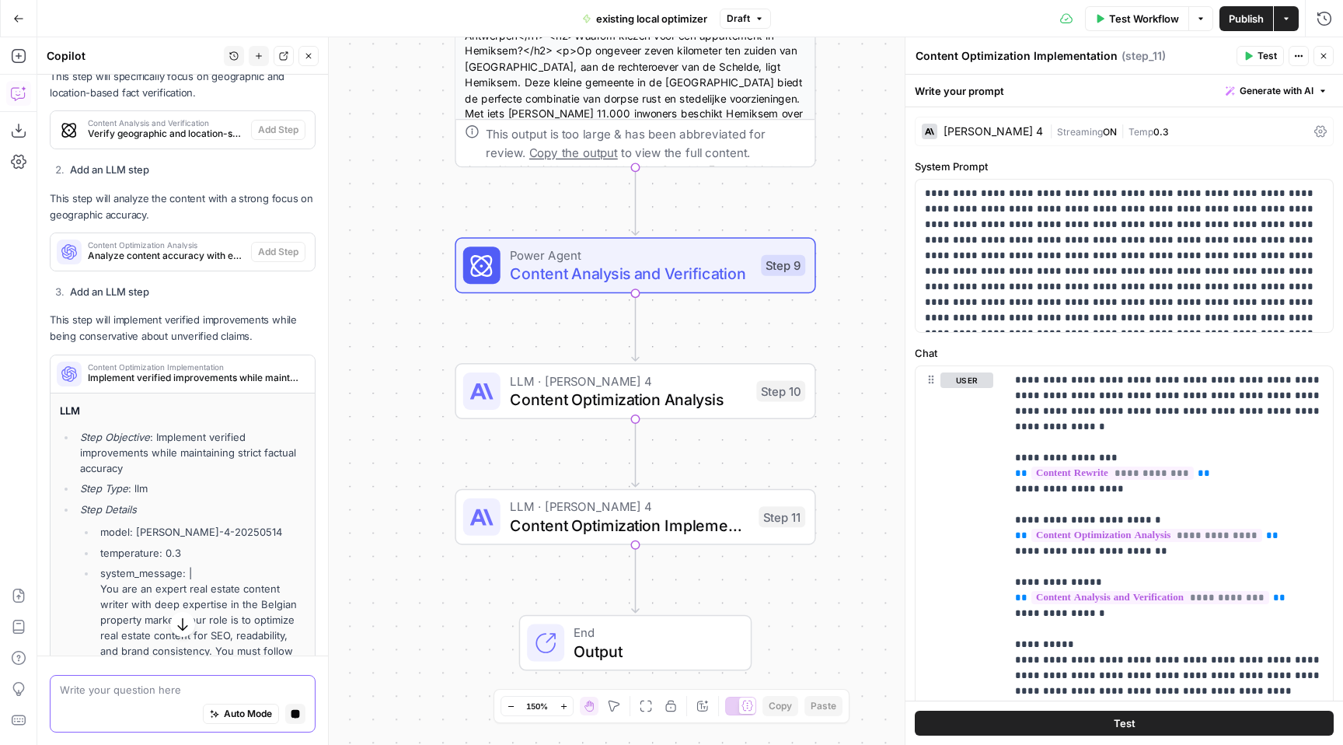
scroll to position [1070, 0]
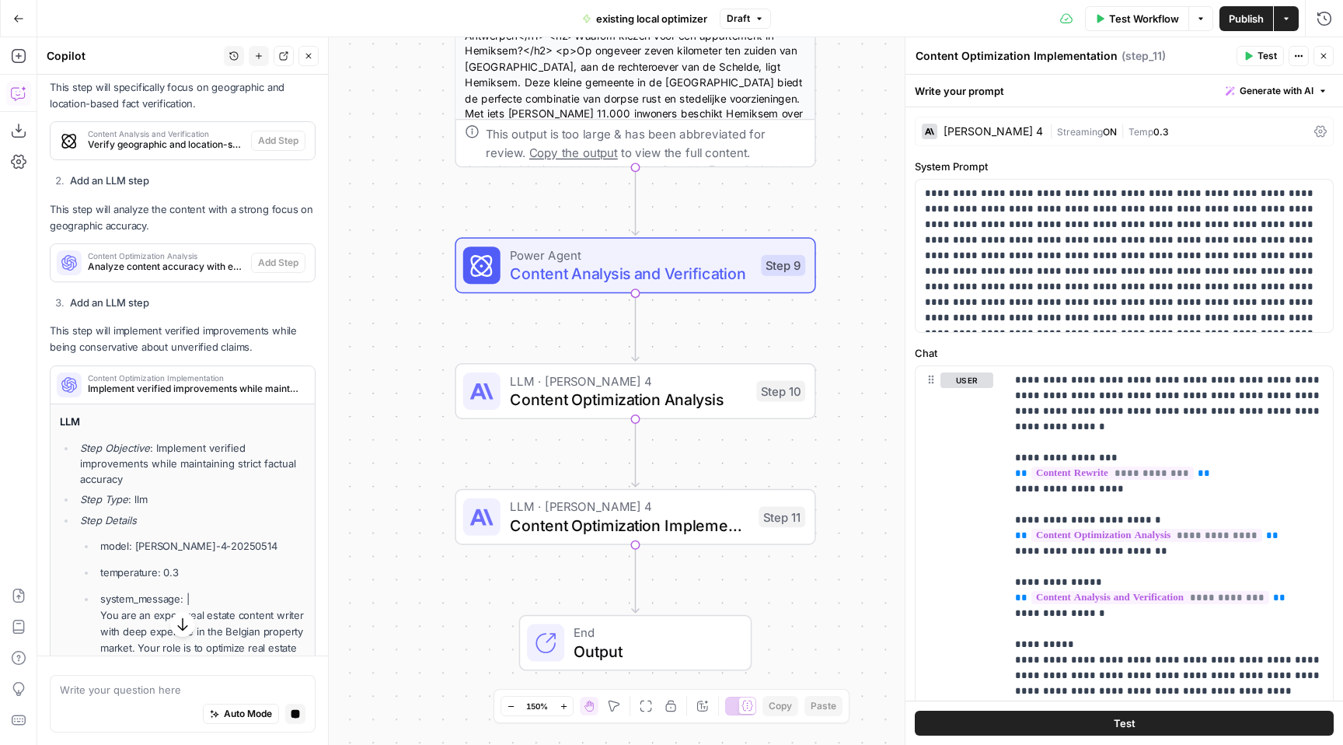
click at [1244, 21] on span "Publish" at bounding box center [1246, 19] width 35 height 16
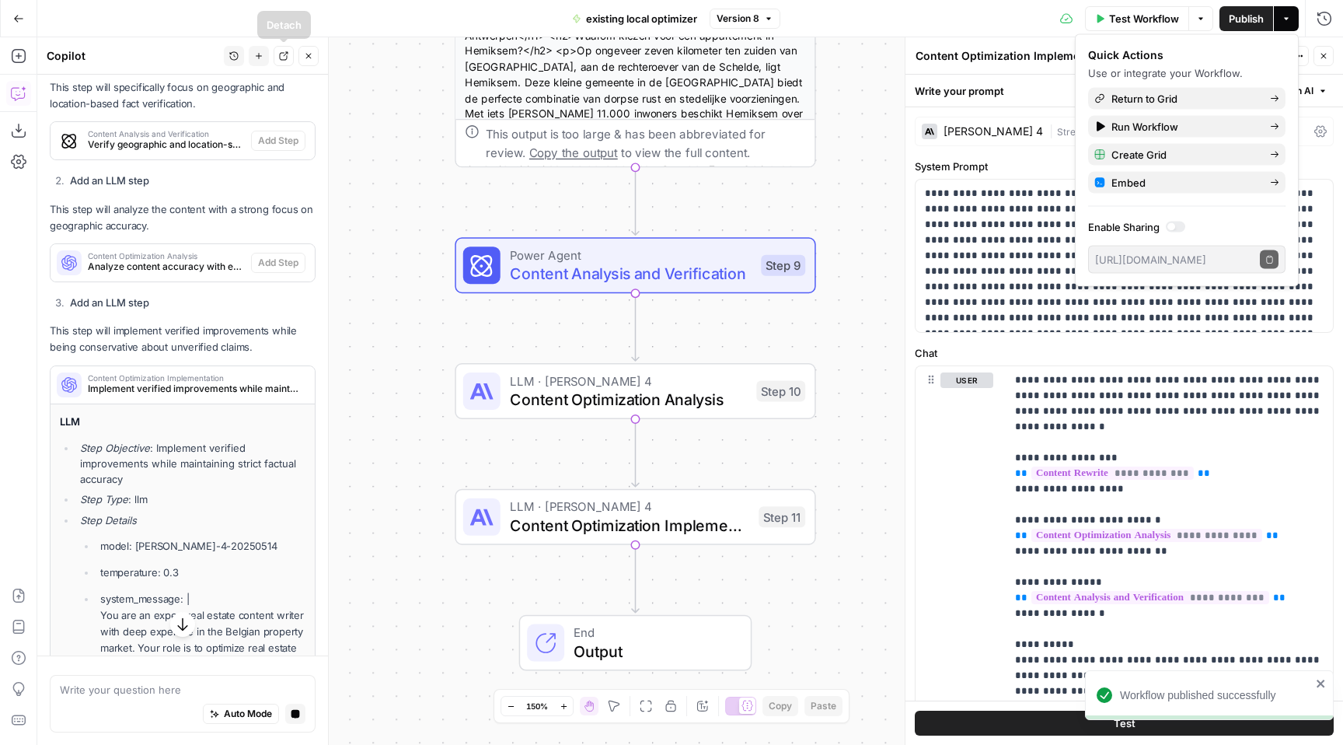
click at [311, 60] on icon "button" at bounding box center [308, 55] width 9 height 9
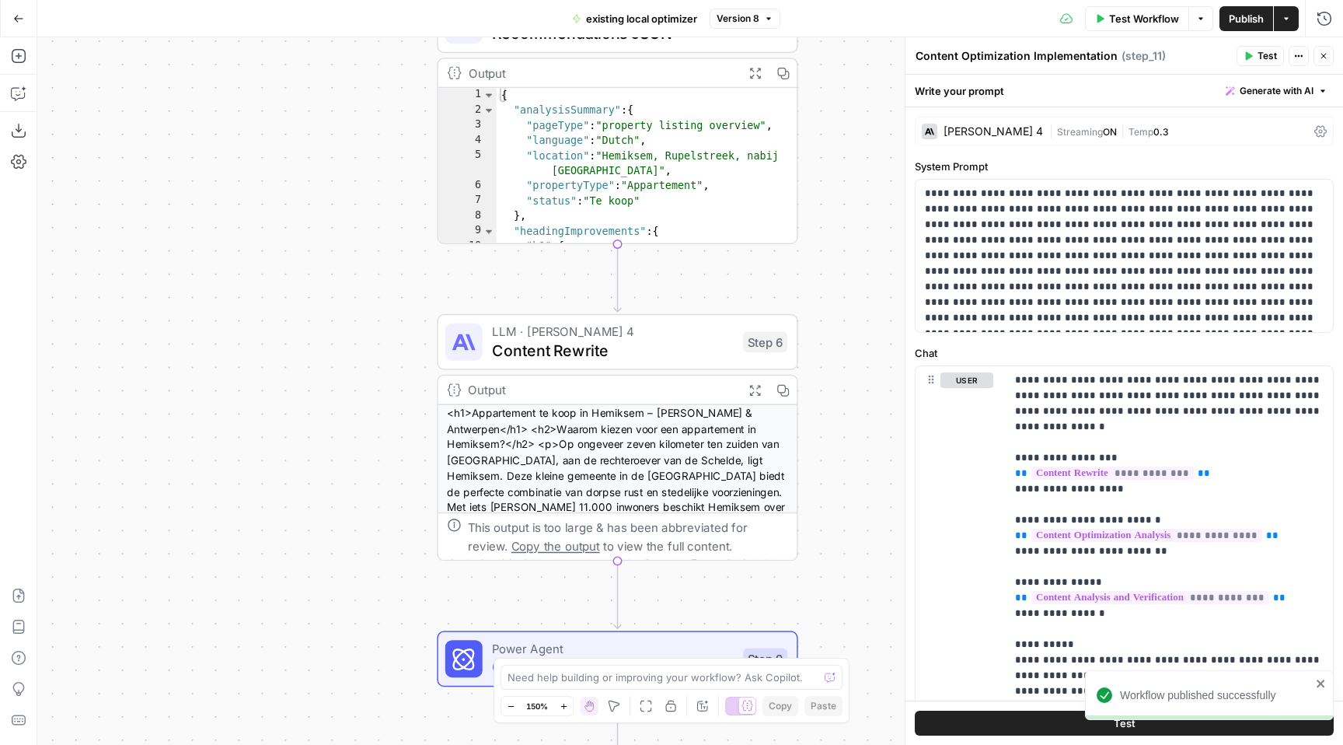
click at [1124, 21] on span "Test Workflow" at bounding box center [1144, 19] width 70 height 16
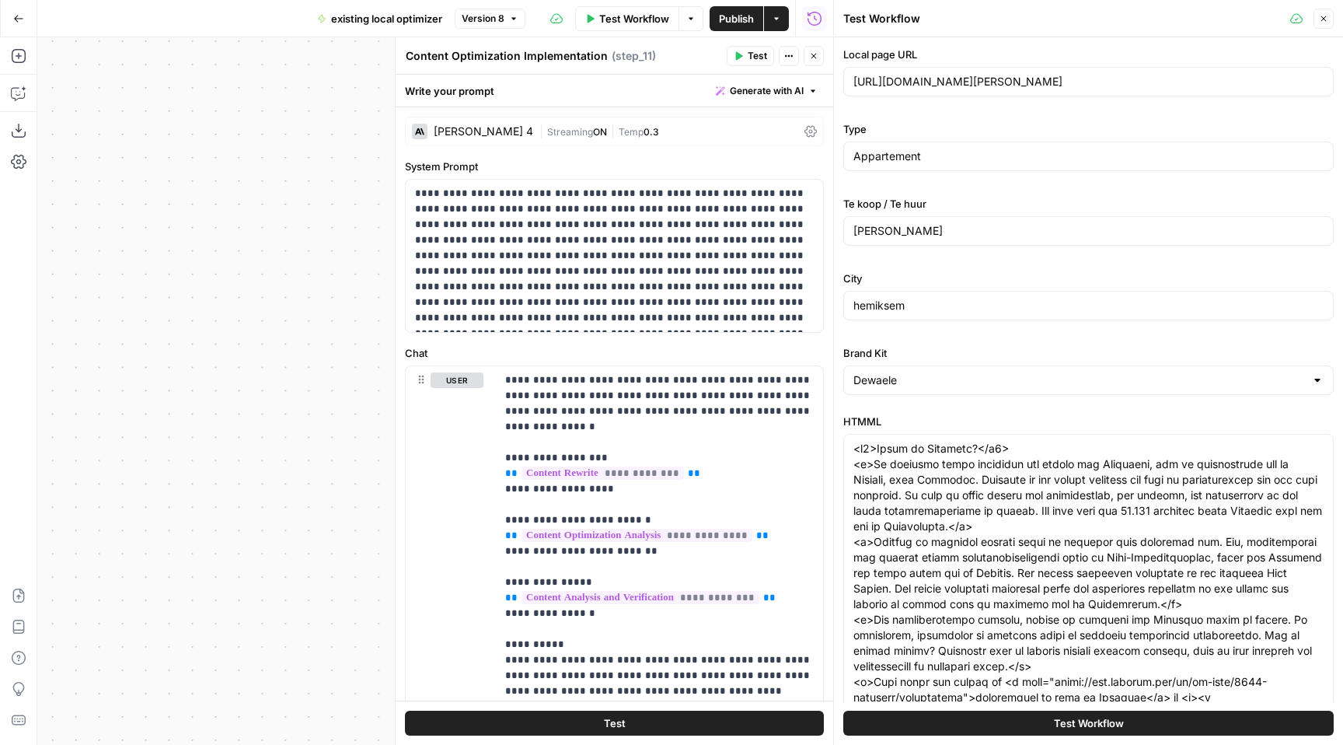
click at [1005, 722] on button "Test Workflow" at bounding box center [1088, 722] width 490 height 25
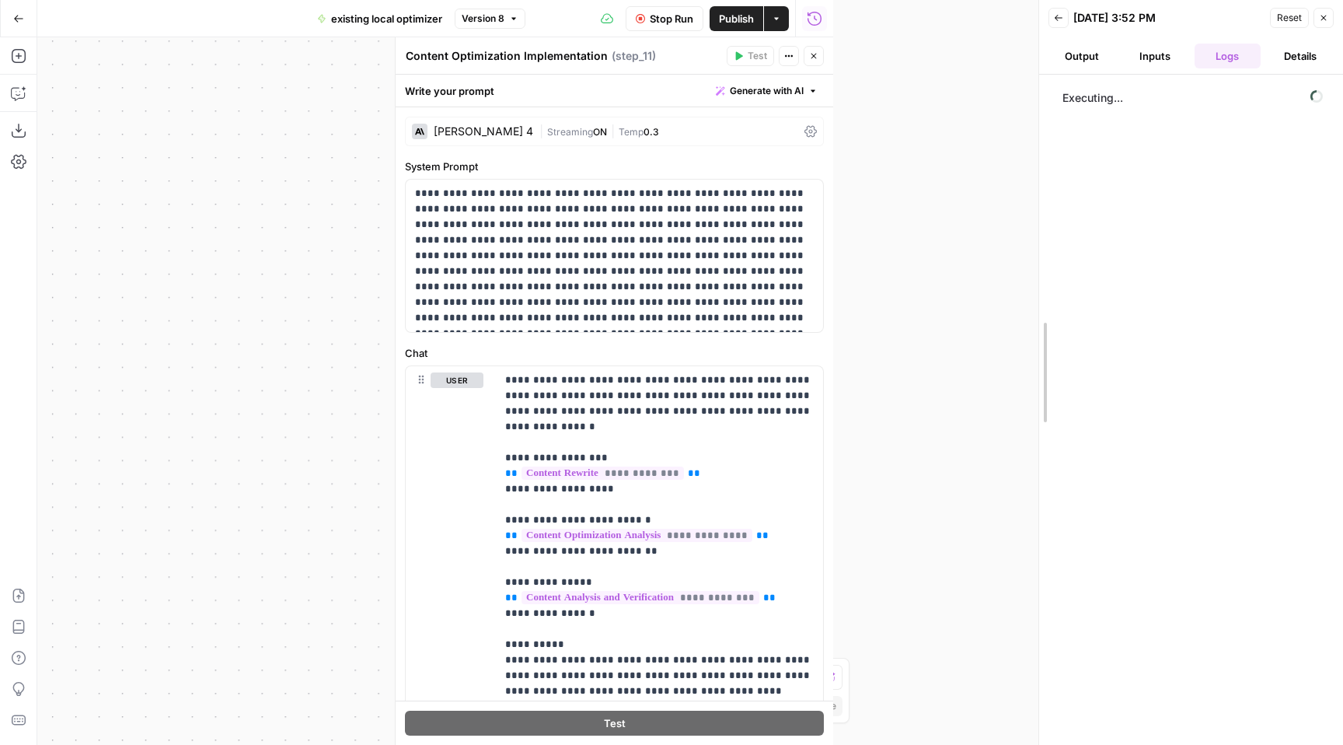
drag, startPoint x: 832, startPoint y: 201, endPoint x: 1038, endPoint y: 201, distance: 205.2
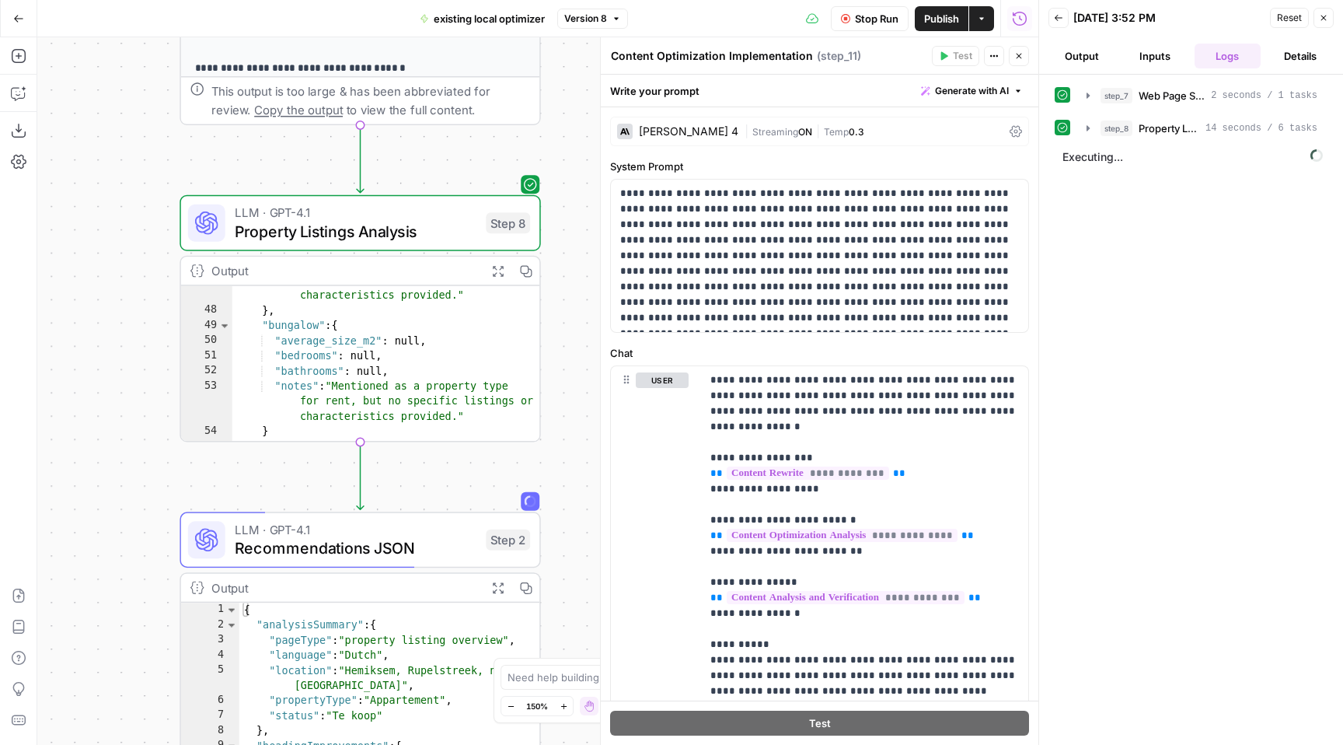
scroll to position [605, 0]
click at [487, 267] on button "Expand Output" at bounding box center [497, 270] width 28 height 28
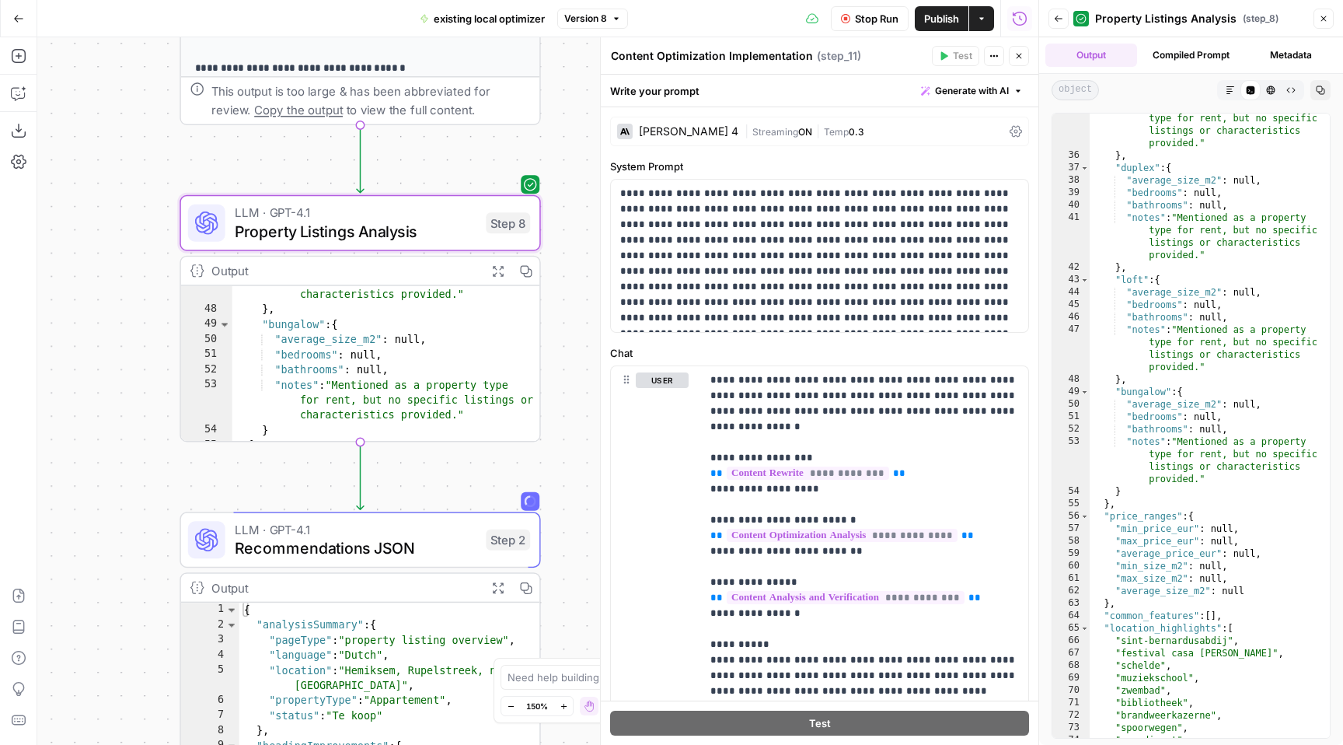
scroll to position [555, 0]
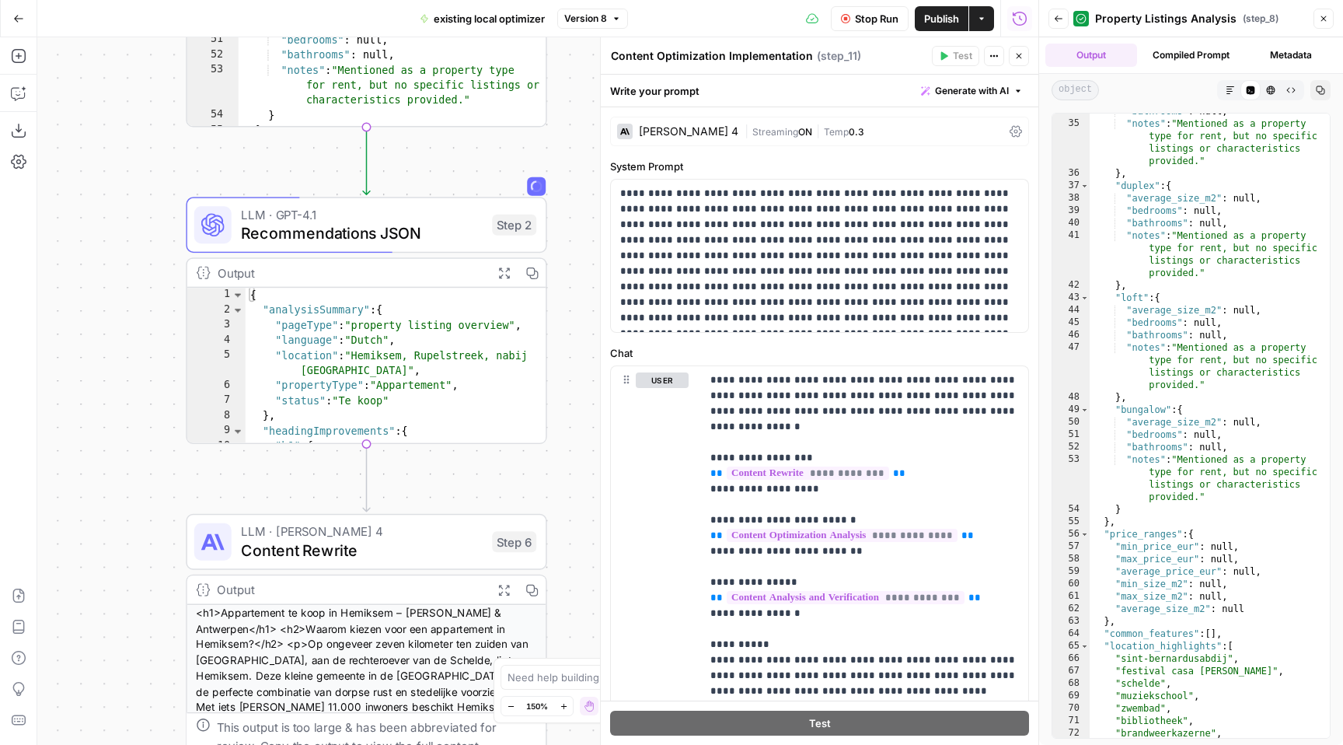
drag, startPoint x: 568, startPoint y: 479, endPoint x: 574, endPoint y: 165, distance: 314.1
click at [574, 165] on div "**********" at bounding box center [537, 390] width 1001 height 707
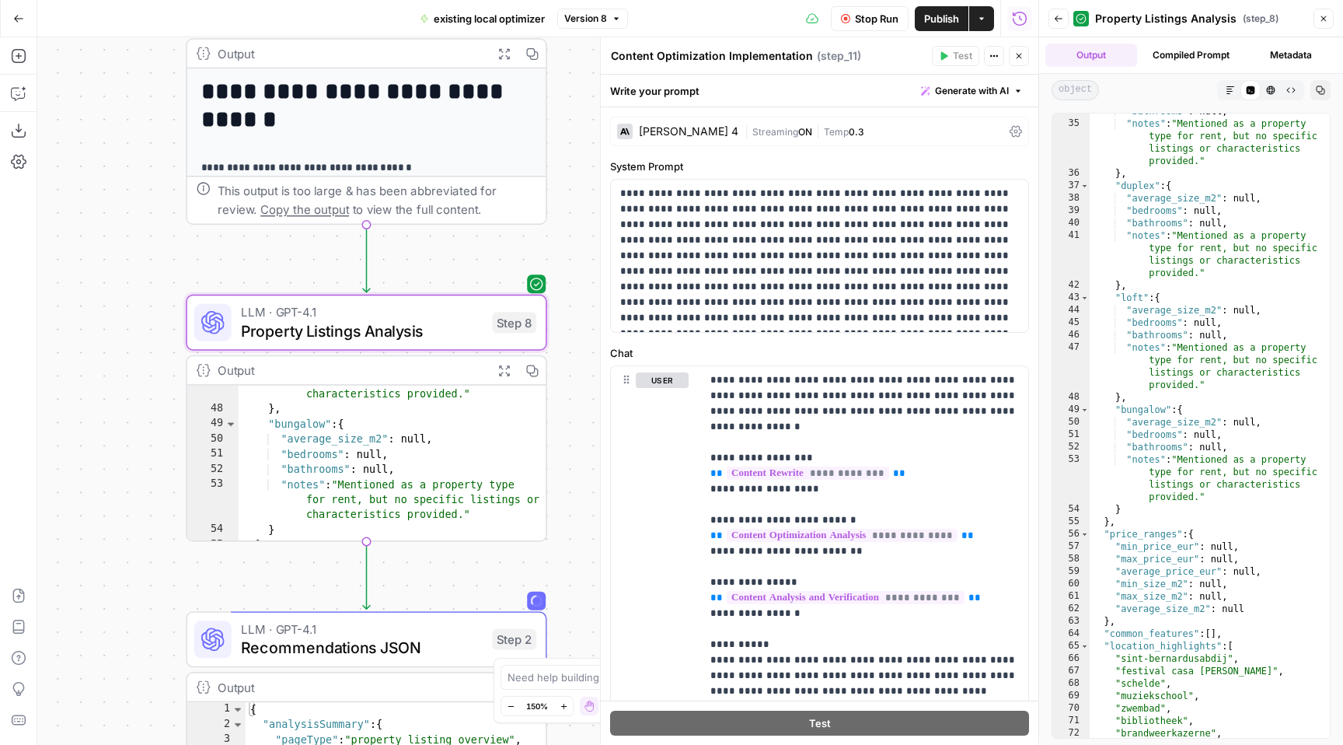
drag, startPoint x: 574, startPoint y: 274, endPoint x: 570, endPoint y: 637, distance: 363.0
click at [571, 640] on div "**********" at bounding box center [537, 390] width 1001 height 707
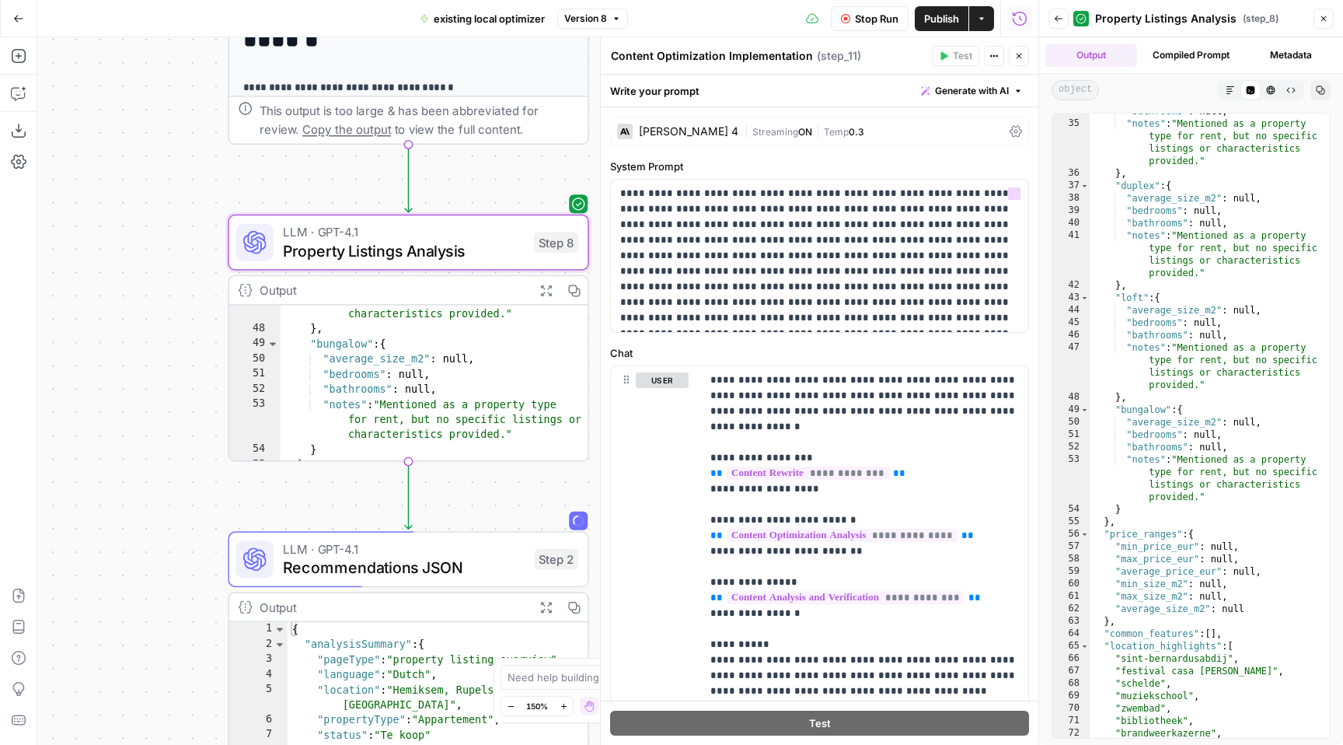
drag, startPoint x: 581, startPoint y: 263, endPoint x: 625, endPoint y: 164, distance: 108.9
click at [625, 164] on body "**********" at bounding box center [671, 372] width 1343 height 745
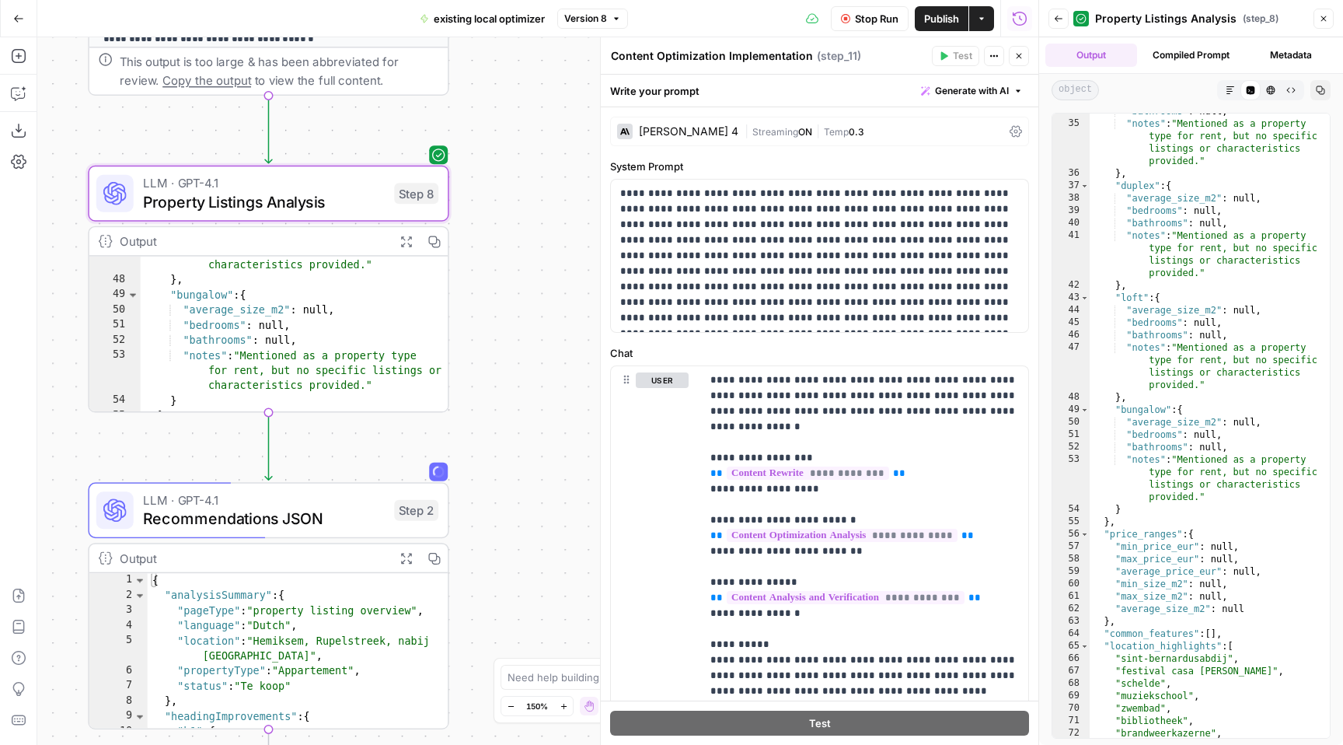
drag, startPoint x: 591, startPoint y: 312, endPoint x: 453, endPoint y: 264, distance: 146.5
click at [453, 264] on div "**********" at bounding box center [537, 390] width 1001 height 707
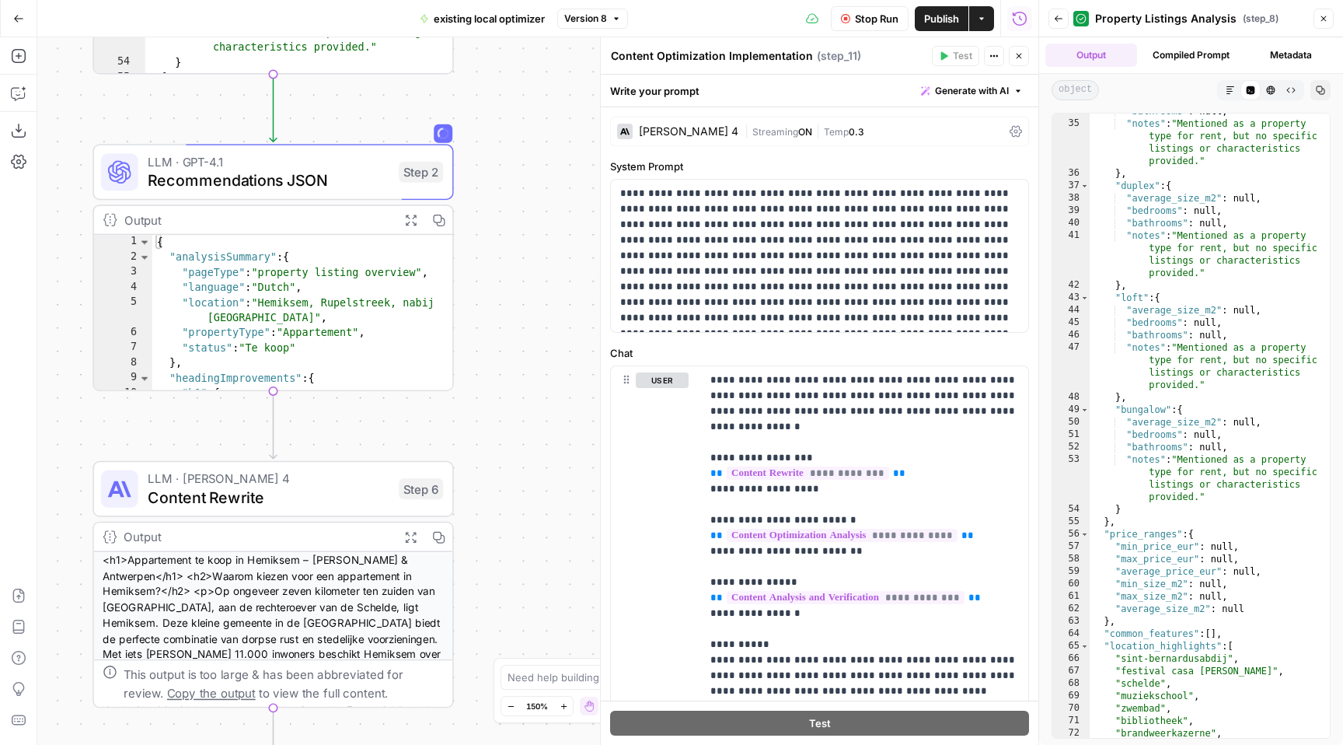
drag, startPoint x: 519, startPoint y: 438, endPoint x: 522, endPoint y: 103, distance: 335.8
click at [522, 103] on div "**********" at bounding box center [537, 390] width 1001 height 707
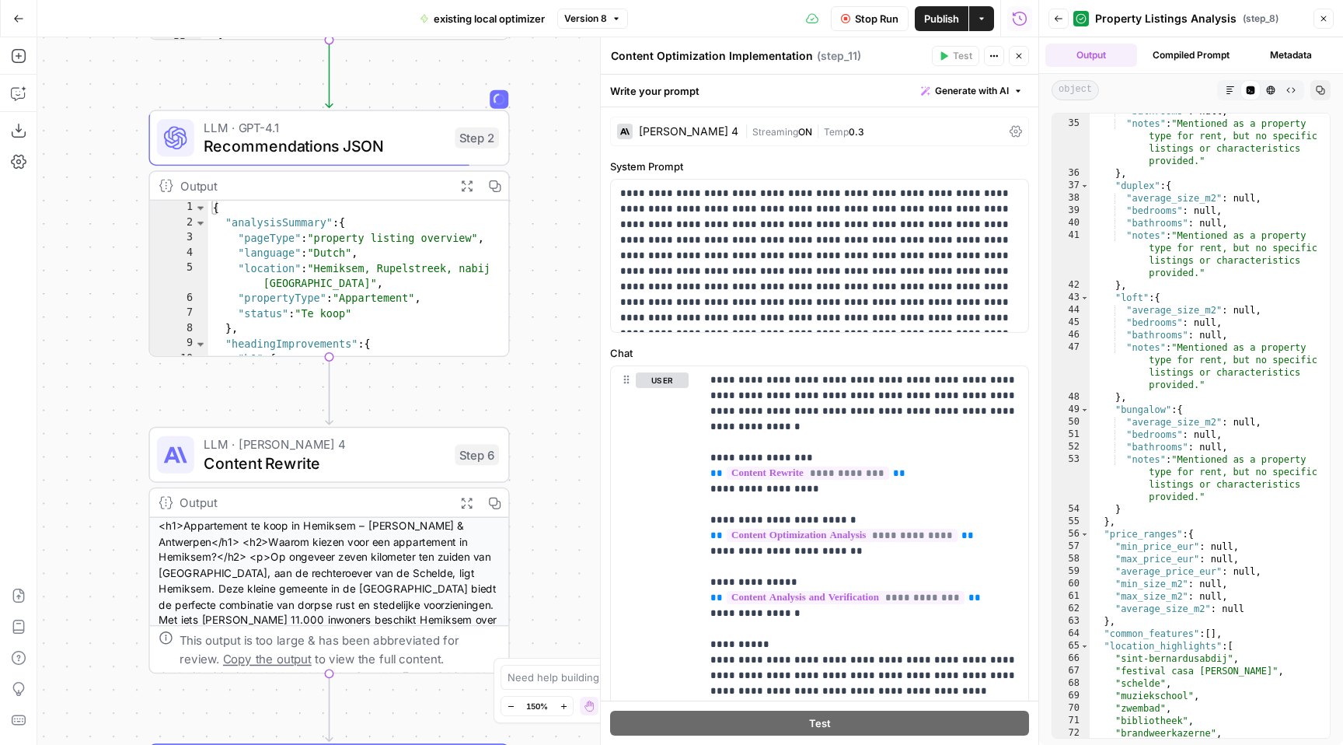
drag, startPoint x: 525, startPoint y: 236, endPoint x: 574, endPoint y: 201, distance: 61.3
click at [577, 201] on div "**********" at bounding box center [537, 390] width 1001 height 707
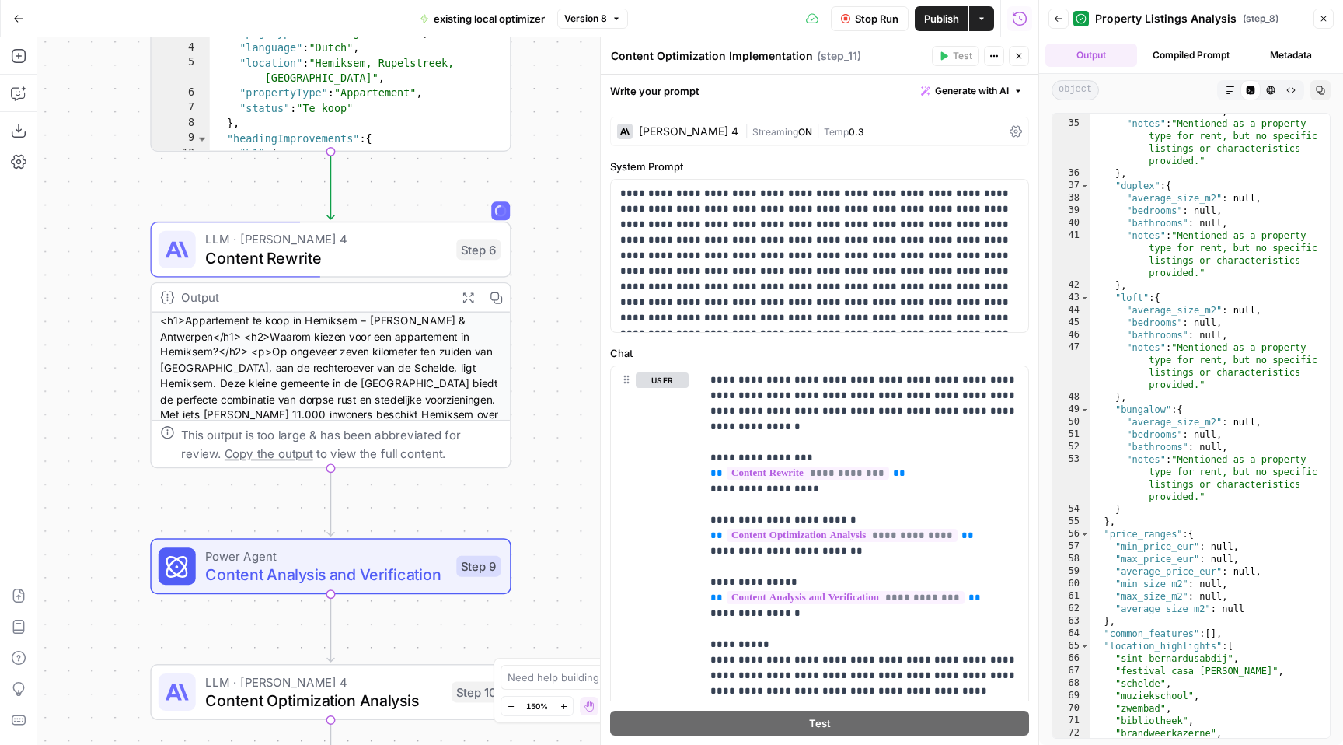
drag, startPoint x: 570, startPoint y: 469, endPoint x: 575, endPoint y: 264, distance: 205.2
click at [575, 264] on div "**********" at bounding box center [537, 390] width 1001 height 707
click at [385, 567] on span "Content Analysis and Verification" at bounding box center [325, 574] width 242 height 23
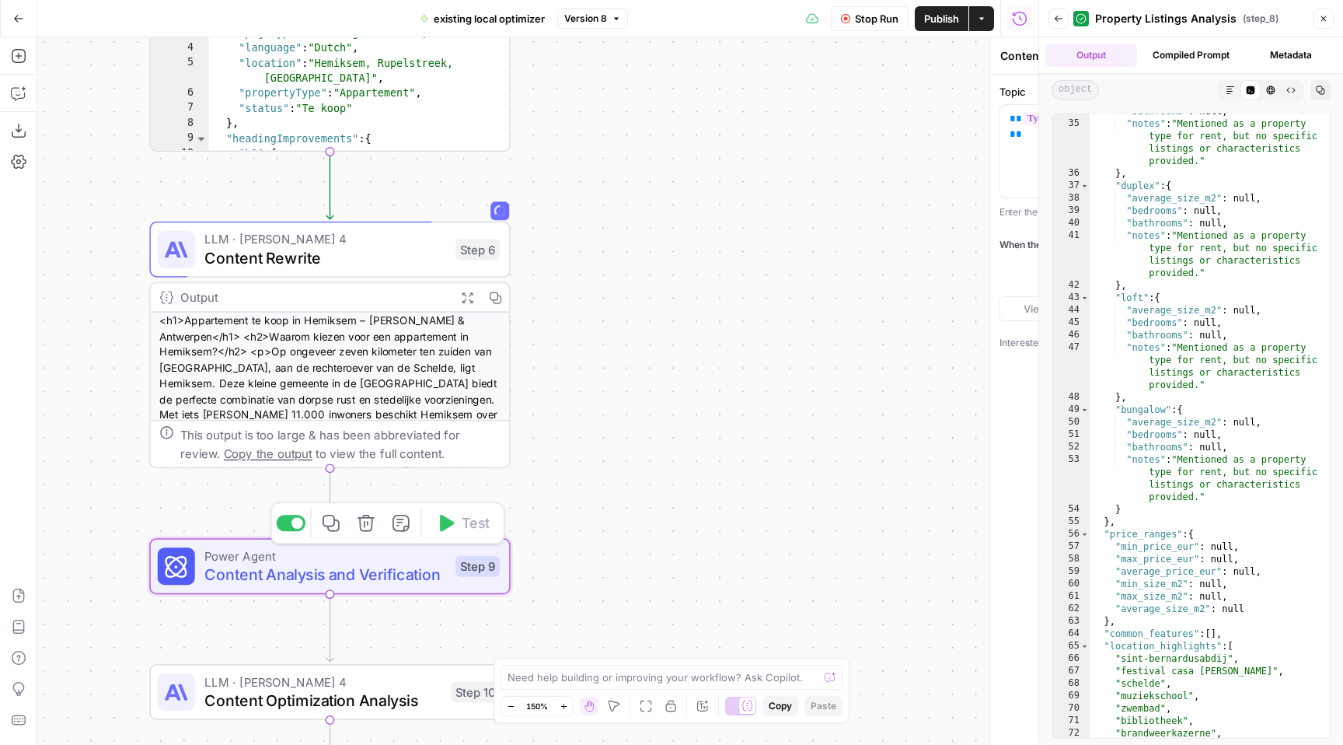
type textarea "Content Analysis and Verification"
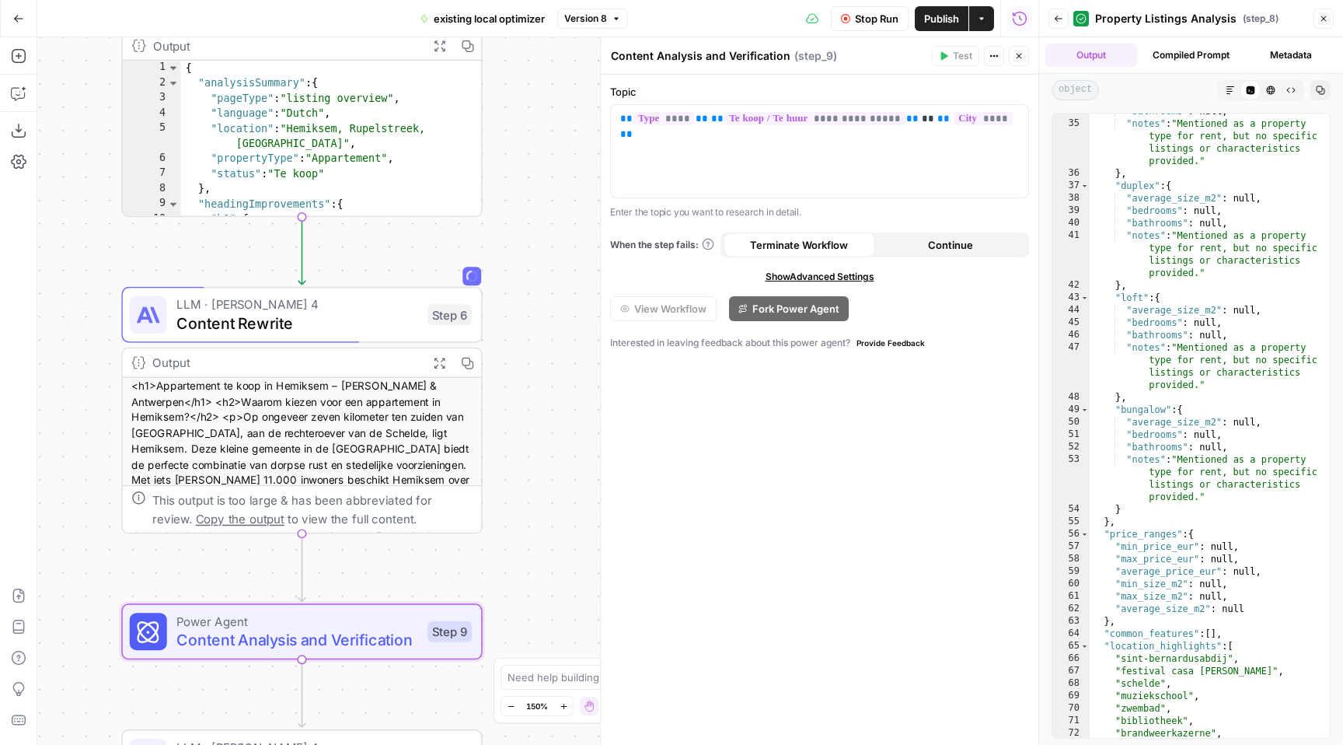
drag, startPoint x: 581, startPoint y: 473, endPoint x: 552, endPoint y: 536, distance: 68.8
click at [552, 536] on div "**********" at bounding box center [537, 390] width 1001 height 707
click at [895, 303] on div "View Workflow Fork Power Agent" at bounding box center [819, 308] width 419 height 25
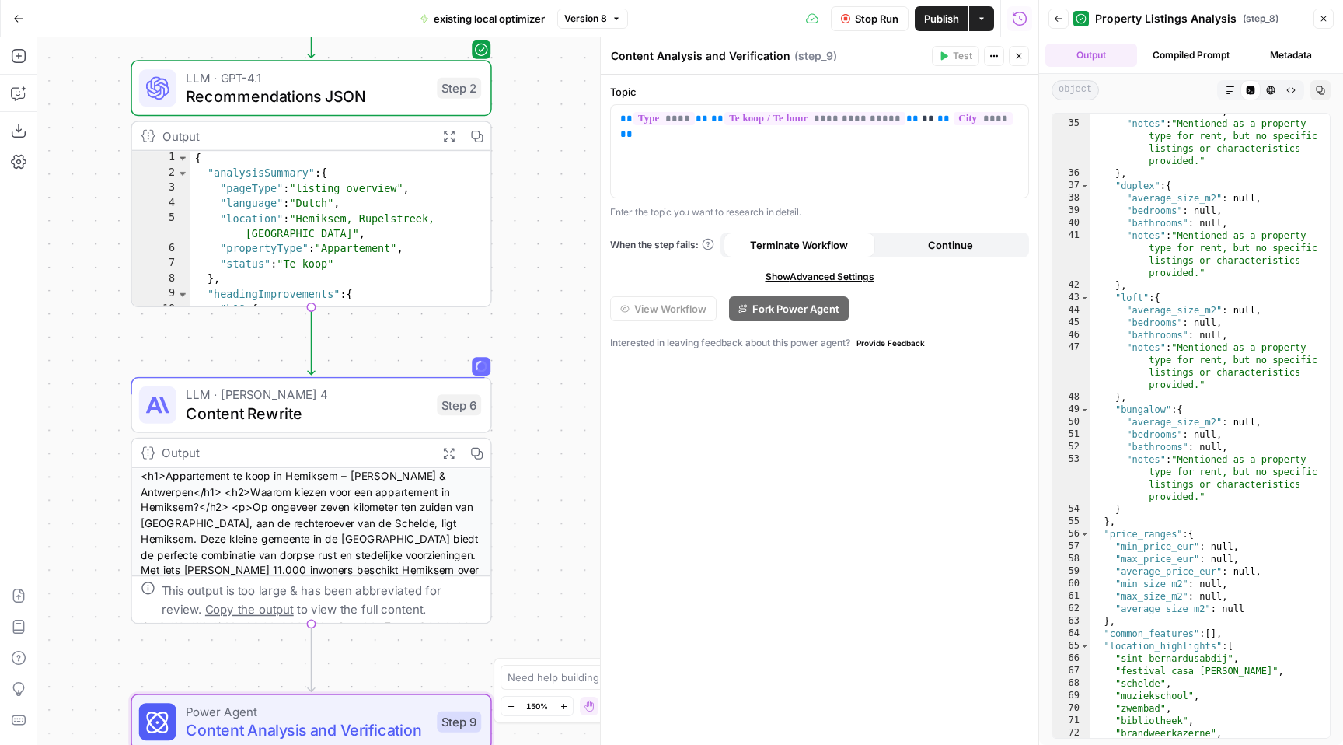
drag, startPoint x: 567, startPoint y: 74, endPoint x: 577, endPoint y: 166, distance: 93.0
click at [578, 166] on div "**********" at bounding box center [537, 390] width 1001 height 707
click at [448, 130] on icon "button" at bounding box center [448, 135] width 12 height 12
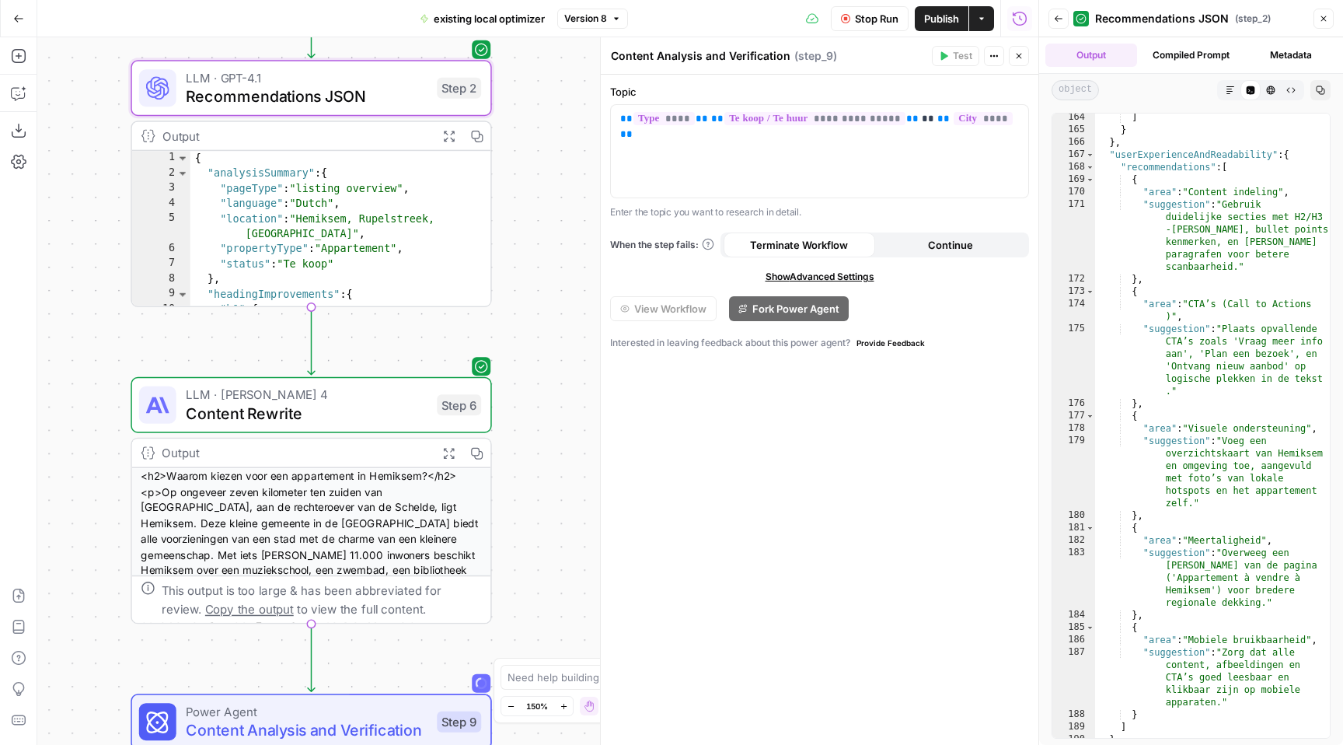
scroll to position [4304, 0]
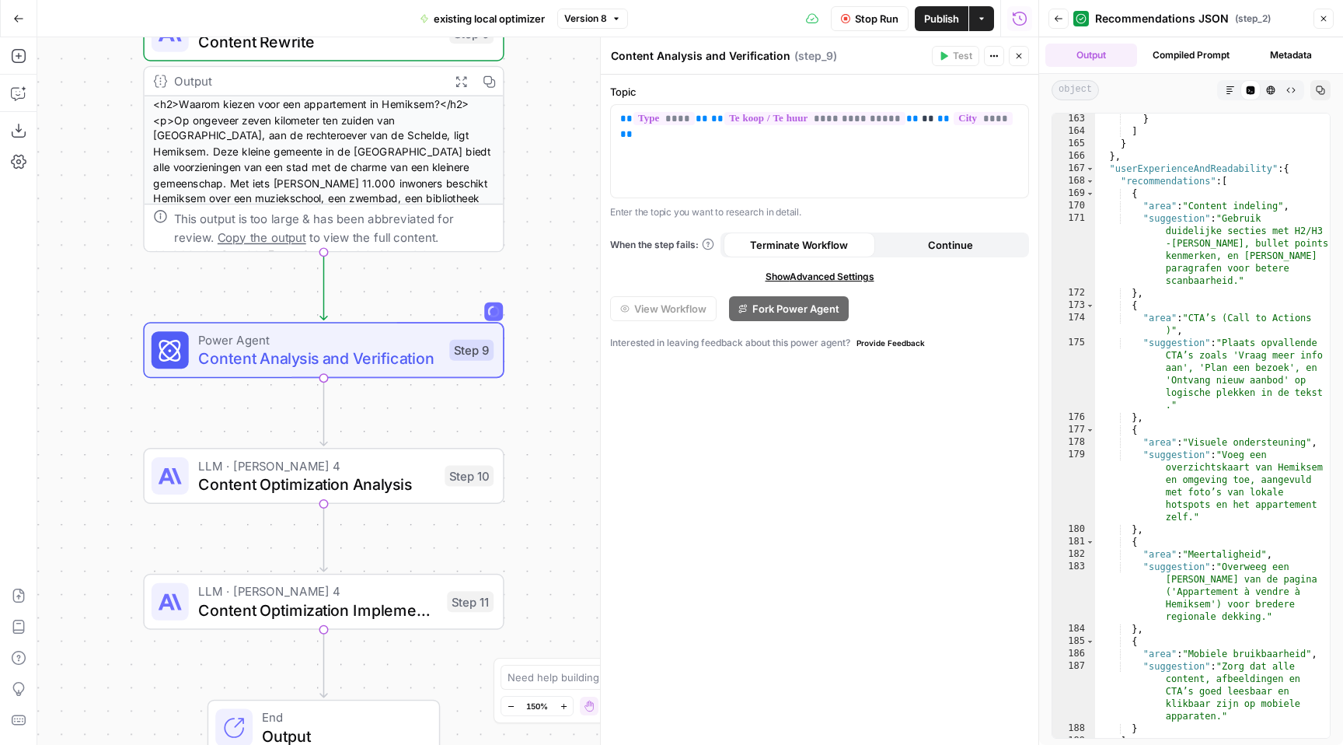
drag, startPoint x: 538, startPoint y: 358, endPoint x: 550, endPoint y: -16, distance: 373.3
click at [550, 0] on html "**********" at bounding box center [671, 372] width 1343 height 745
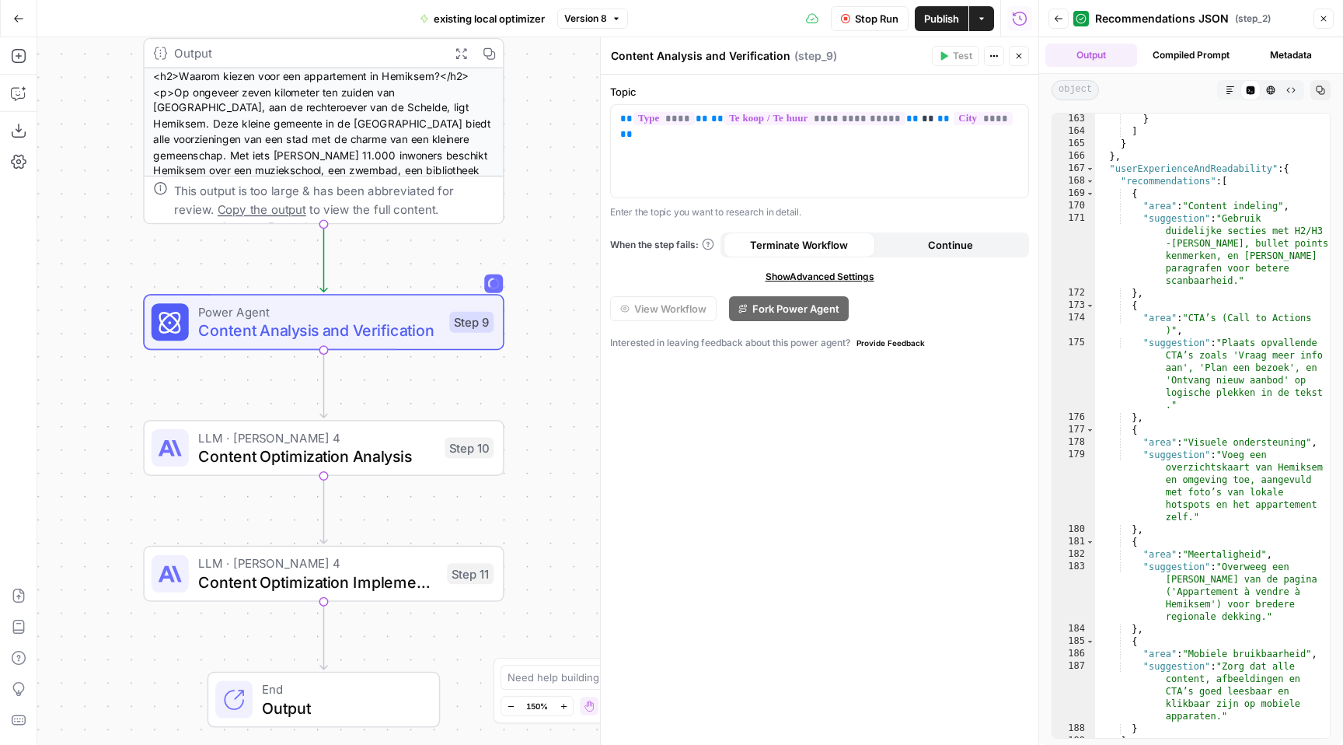
drag, startPoint x: 520, startPoint y: 209, endPoint x: 515, endPoint y: 124, distance: 84.8
click at [517, 122] on div "**********" at bounding box center [537, 390] width 1001 height 707
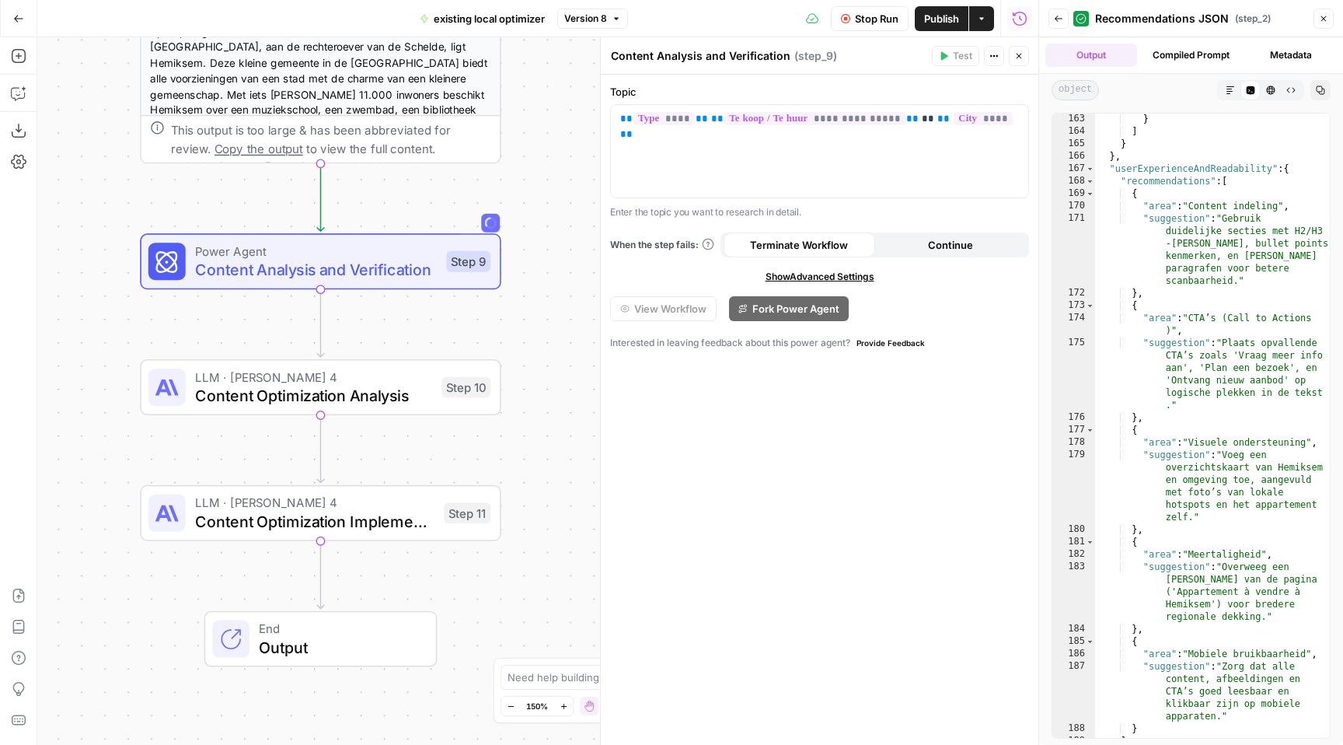
click at [415, 256] on span "Power Agent" at bounding box center [316, 251] width 242 height 19
click at [1065, 18] on button "Back" at bounding box center [1058, 19] width 20 height 20
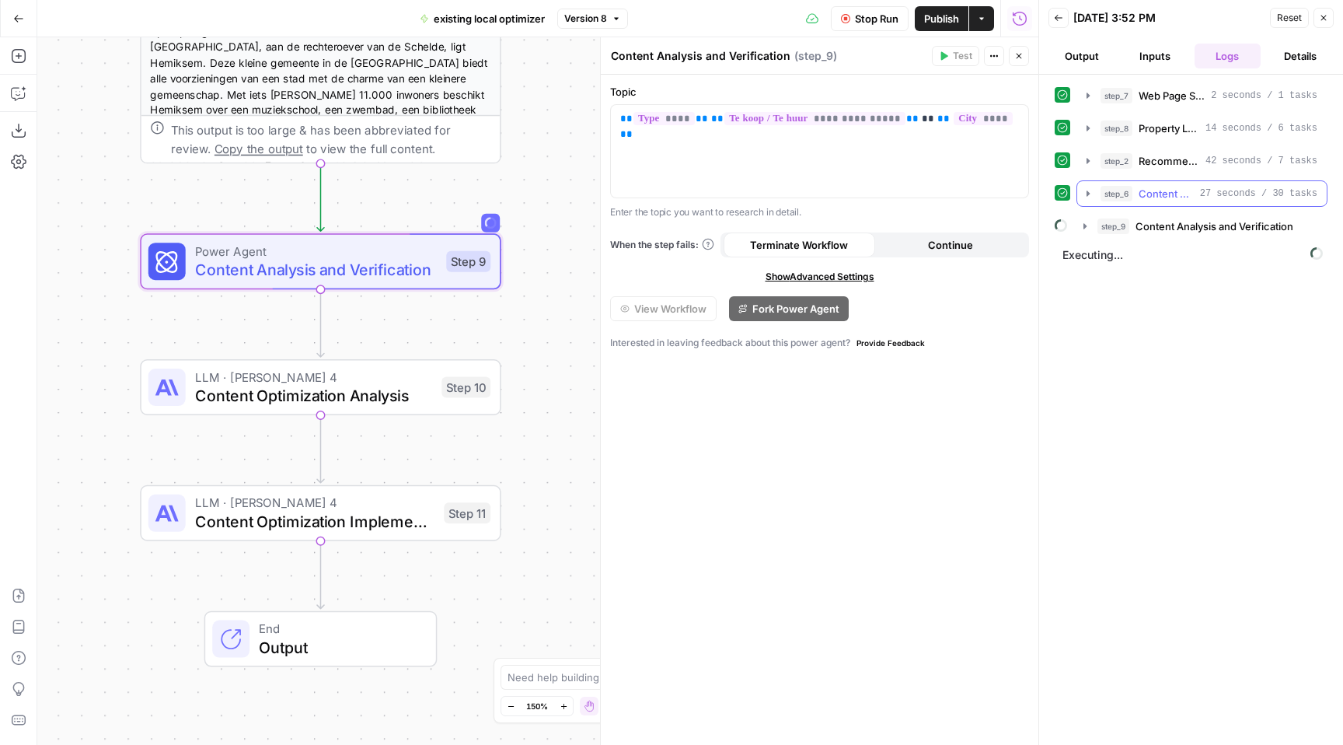
click at [1214, 203] on button "step_6 Content Rewrite 27 seconds / 30 tasks" at bounding box center [1201, 193] width 249 height 25
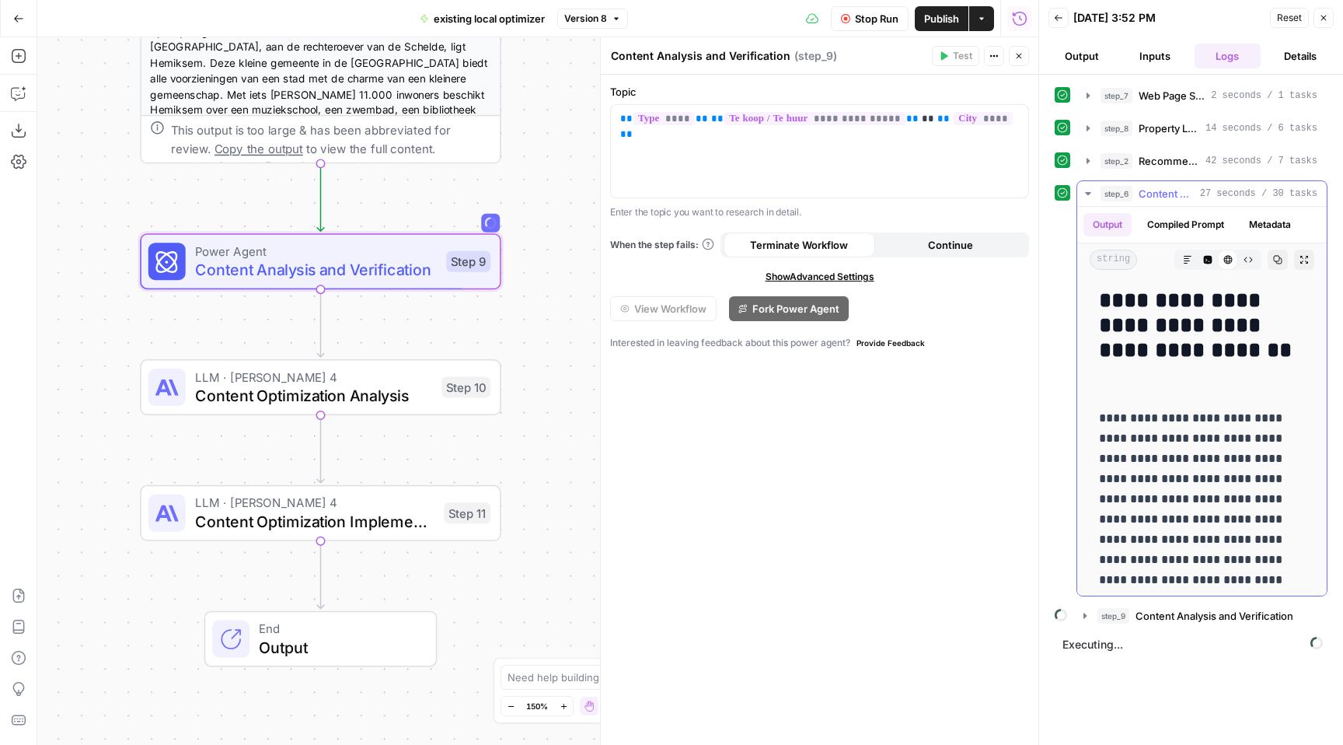
click at [1214, 203] on button "step_6 Content Rewrite 27 seconds / 30 tasks" at bounding box center [1201, 193] width 249 height 25
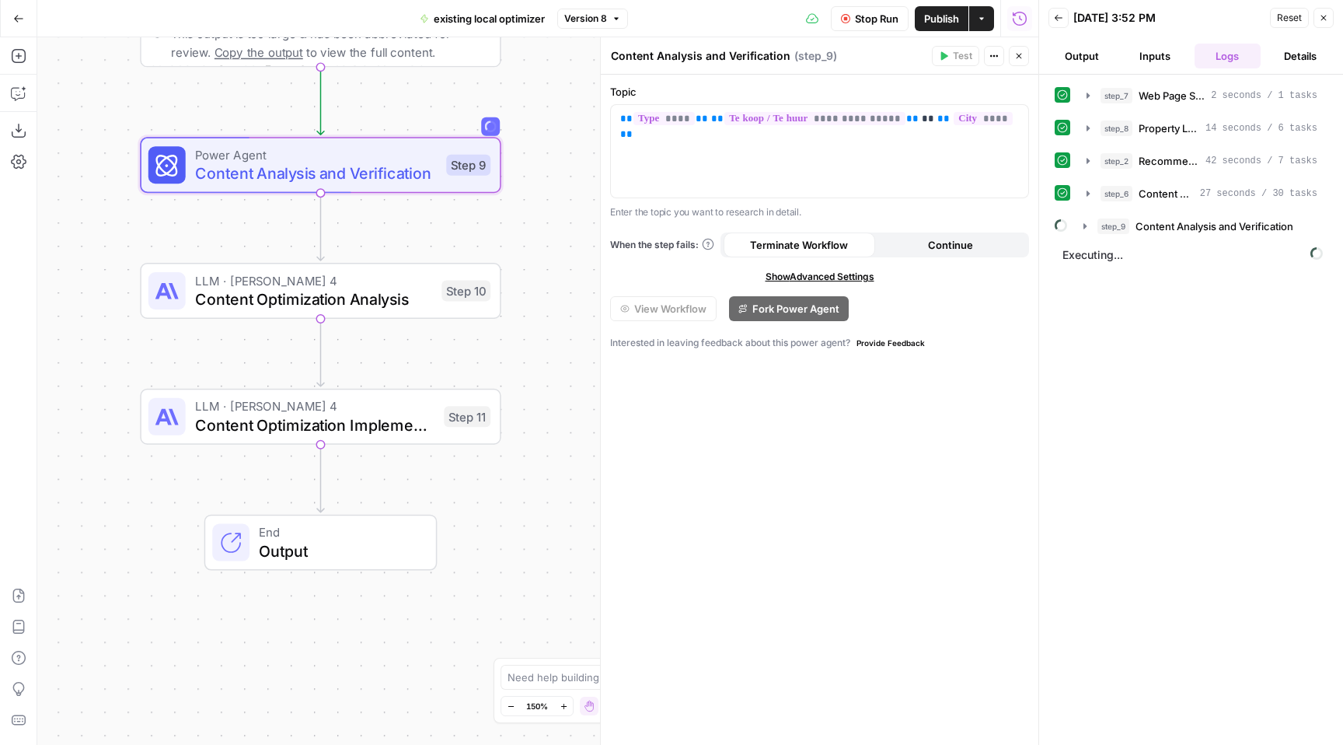
drag, startPoint x: 557, startPoint y: 425, endPoint x: 557, endPoint y: 329, distance: 96.4
click at [557, 329] on div "**********" at bounding box center [537, 390] width 1001 height 707
click at [1187, 223] on span "Content Analysis and Verification" at bounding box center [1215, 226] width 158 height 16
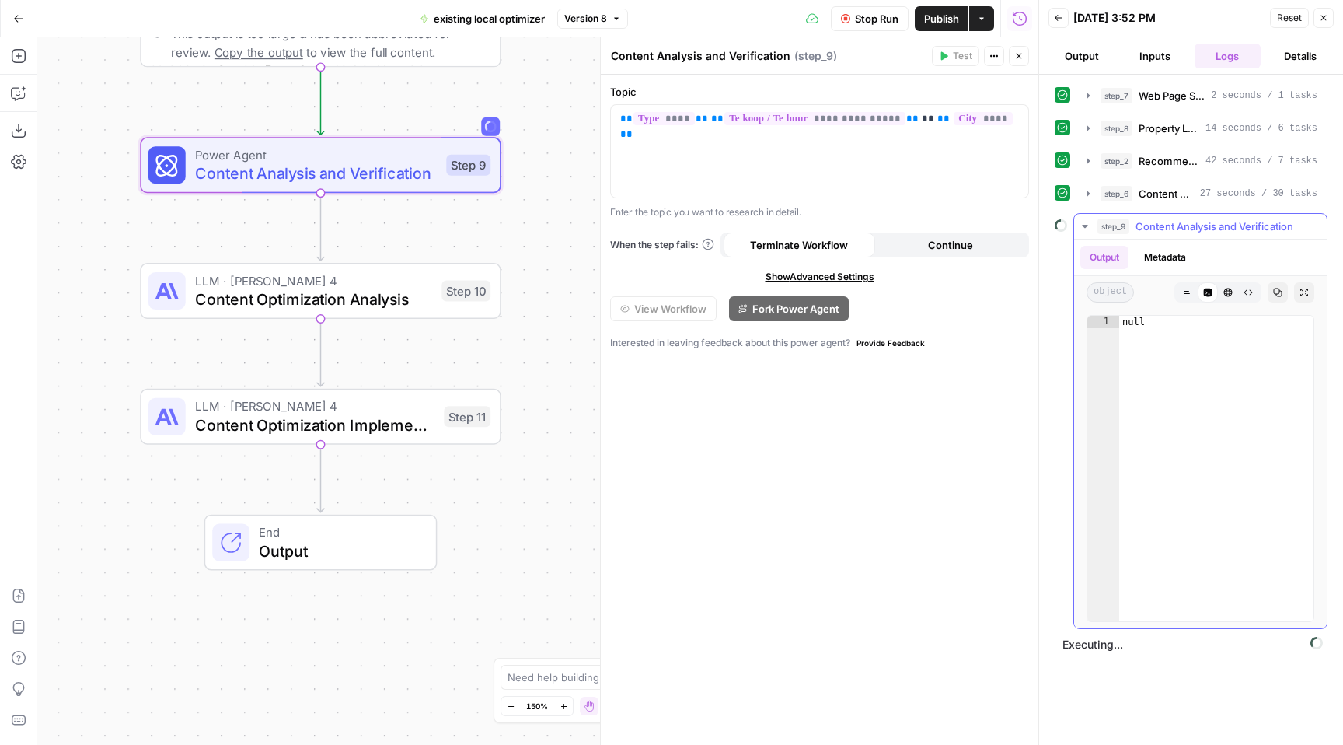
click at [1188, 223] on span "Content Analysis and Verification" at bounding box center [1215, 226] width 158 height 16
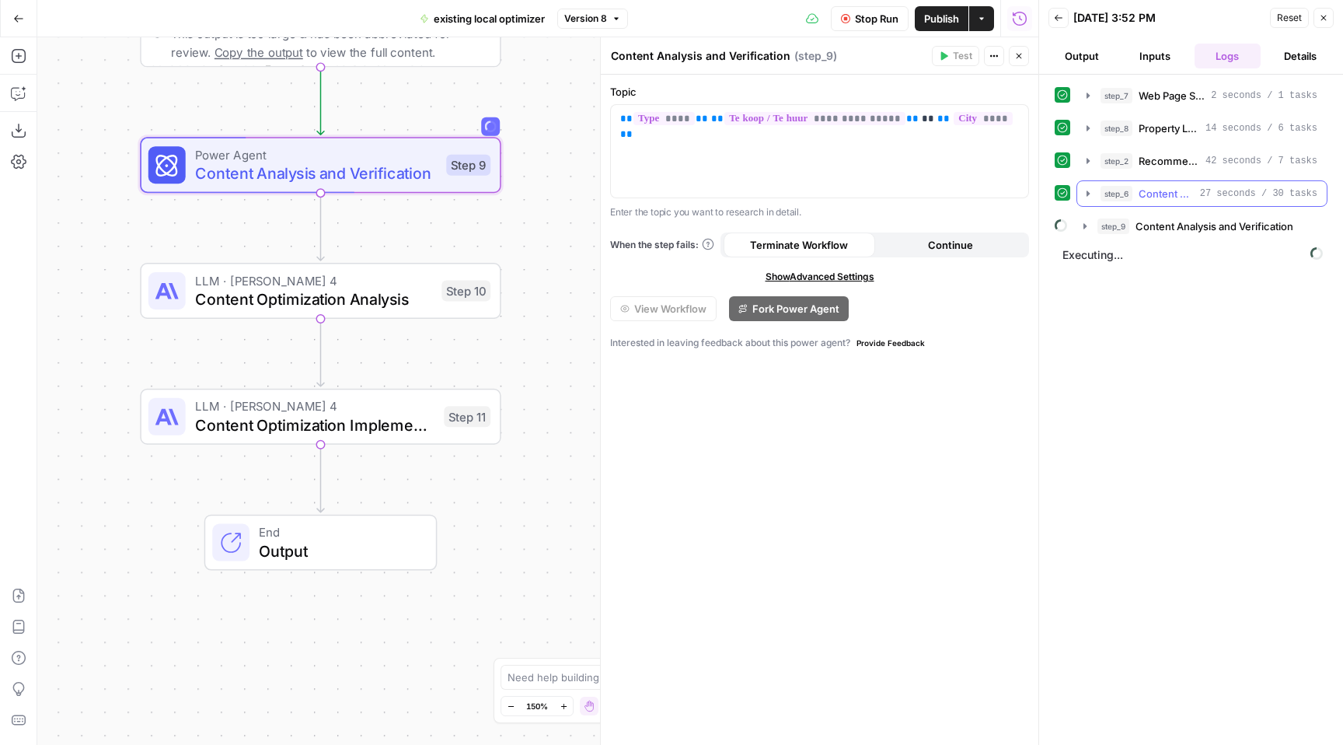
click at [1188, 194] on span "Content Rewrite" at bounding box center [1166, 194] width 55 height 16
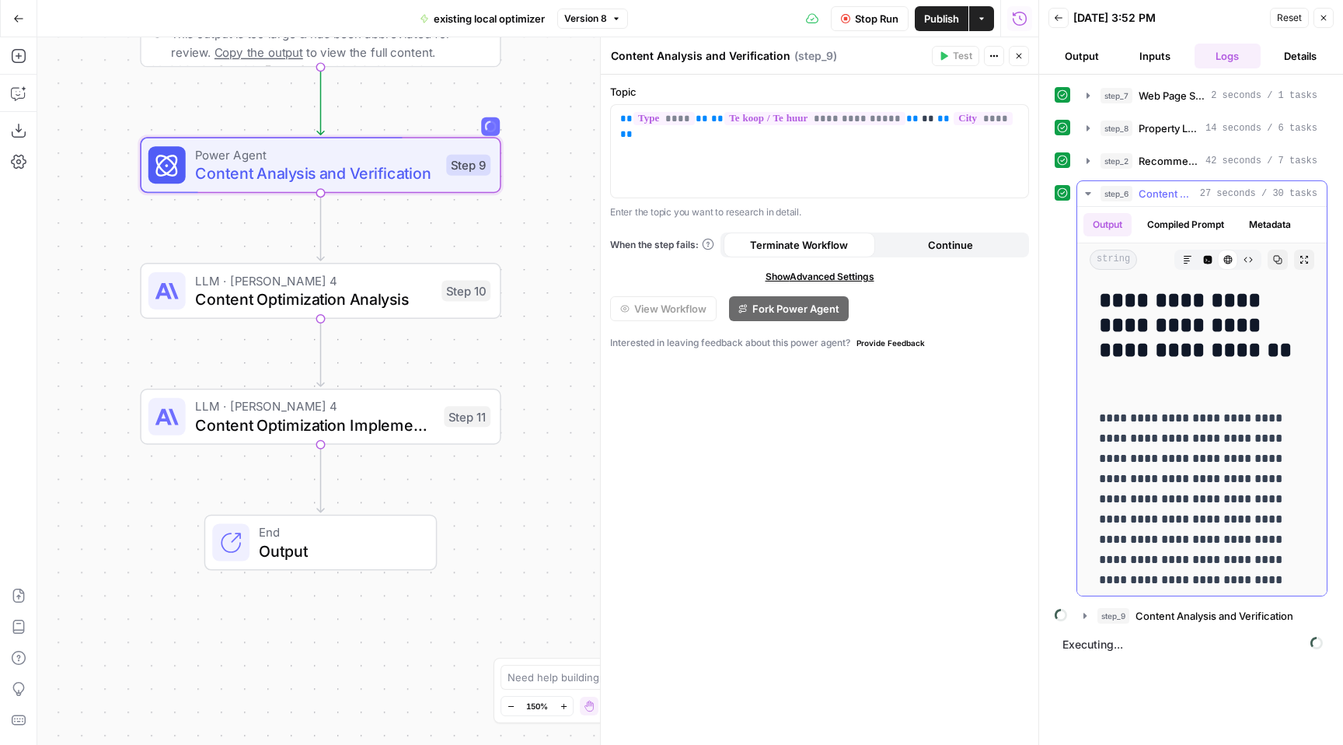
click at [1188, 194] on span "Content Rewrite" at bounding box center [1166, 194] width 55 height 16
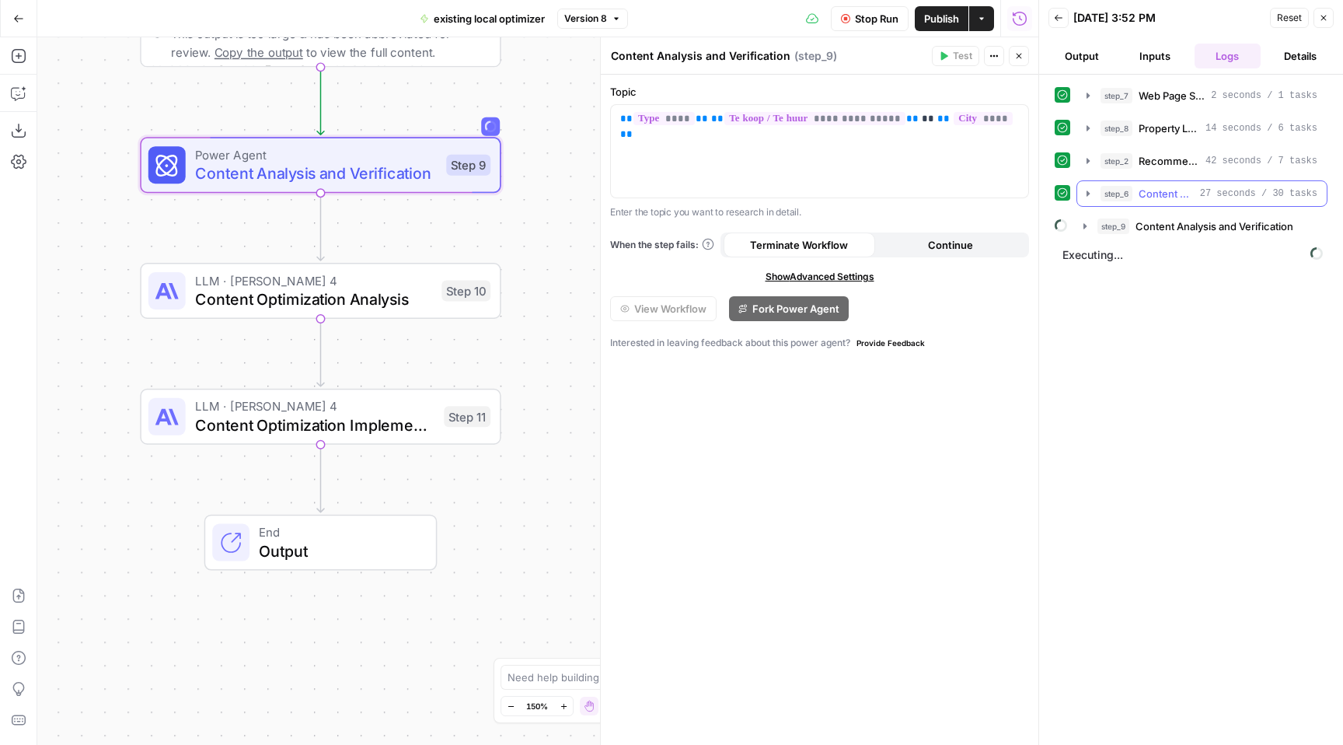
click at [1188, 194] on span "Content Rewrite" at bounding box center [1166, 194] width 55 height 16
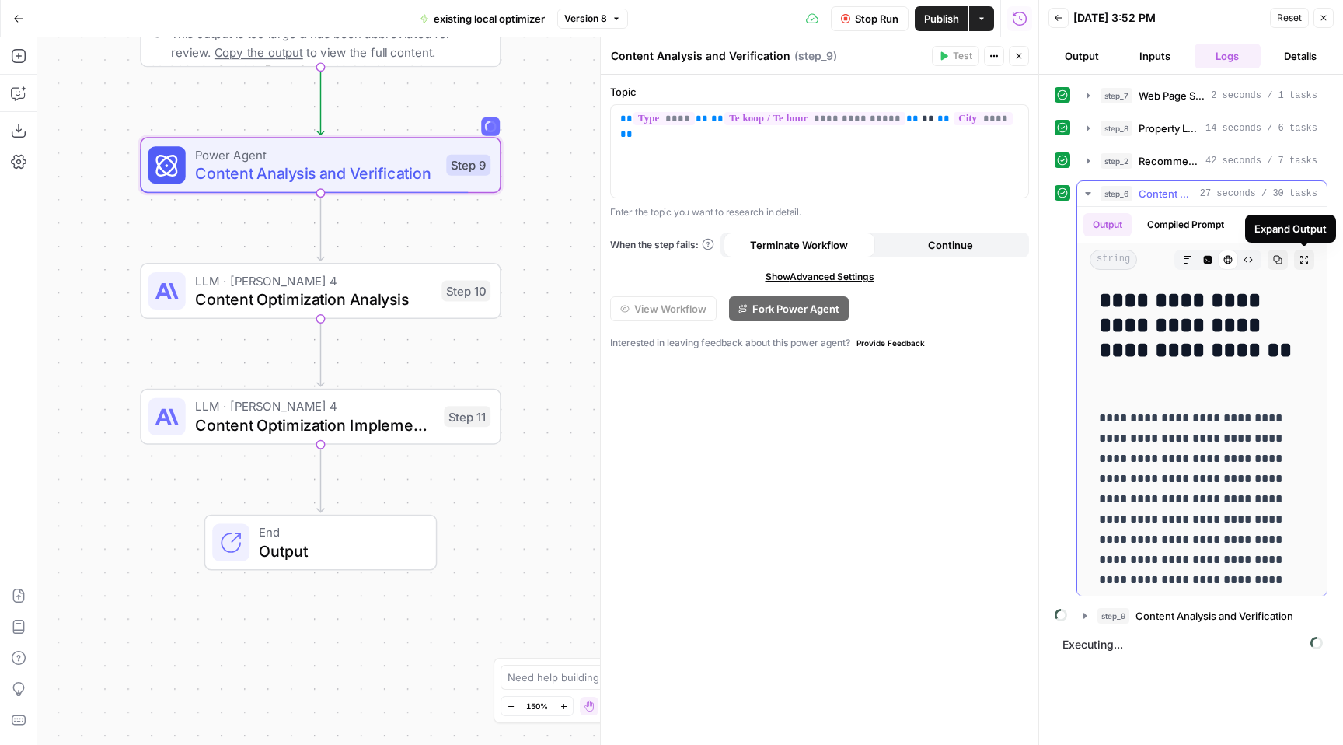
click at [1300, 256] on icon "button" at bounding box center [1304, 259] width 9 height 9
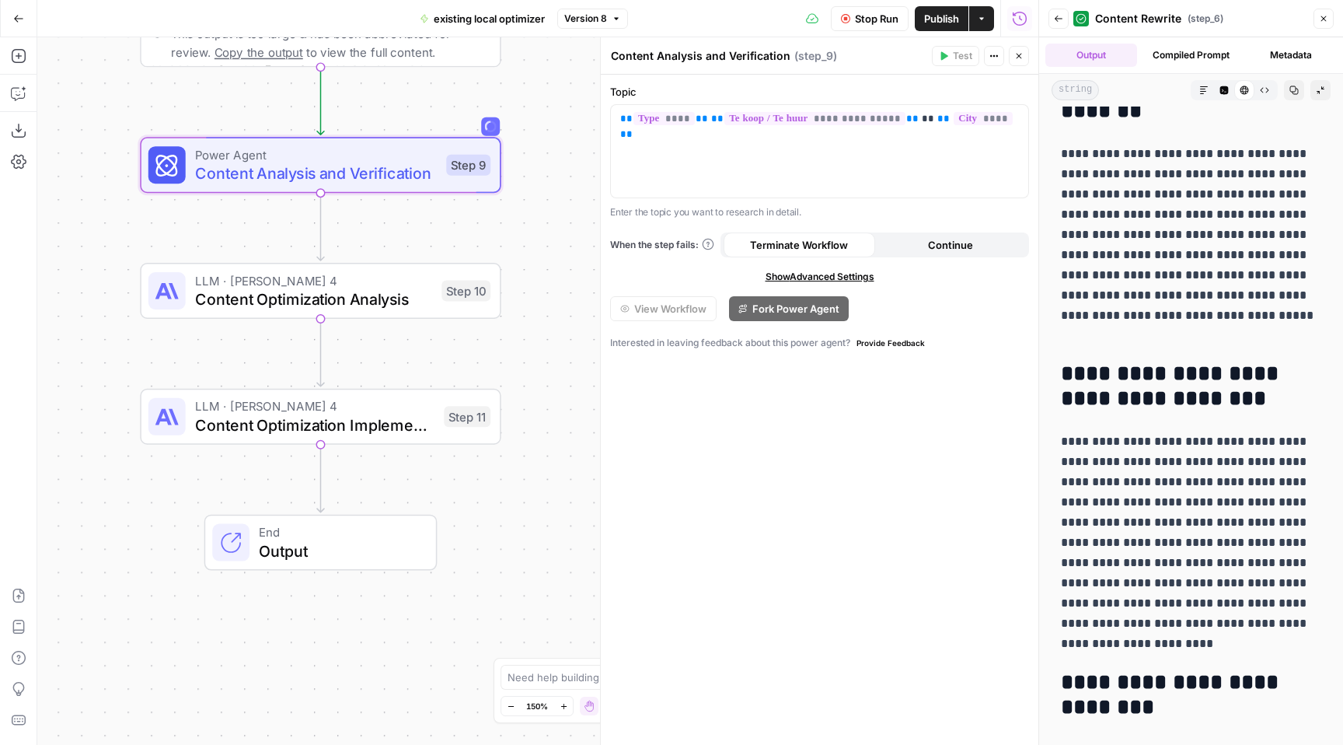
scroll to position [0, 0]
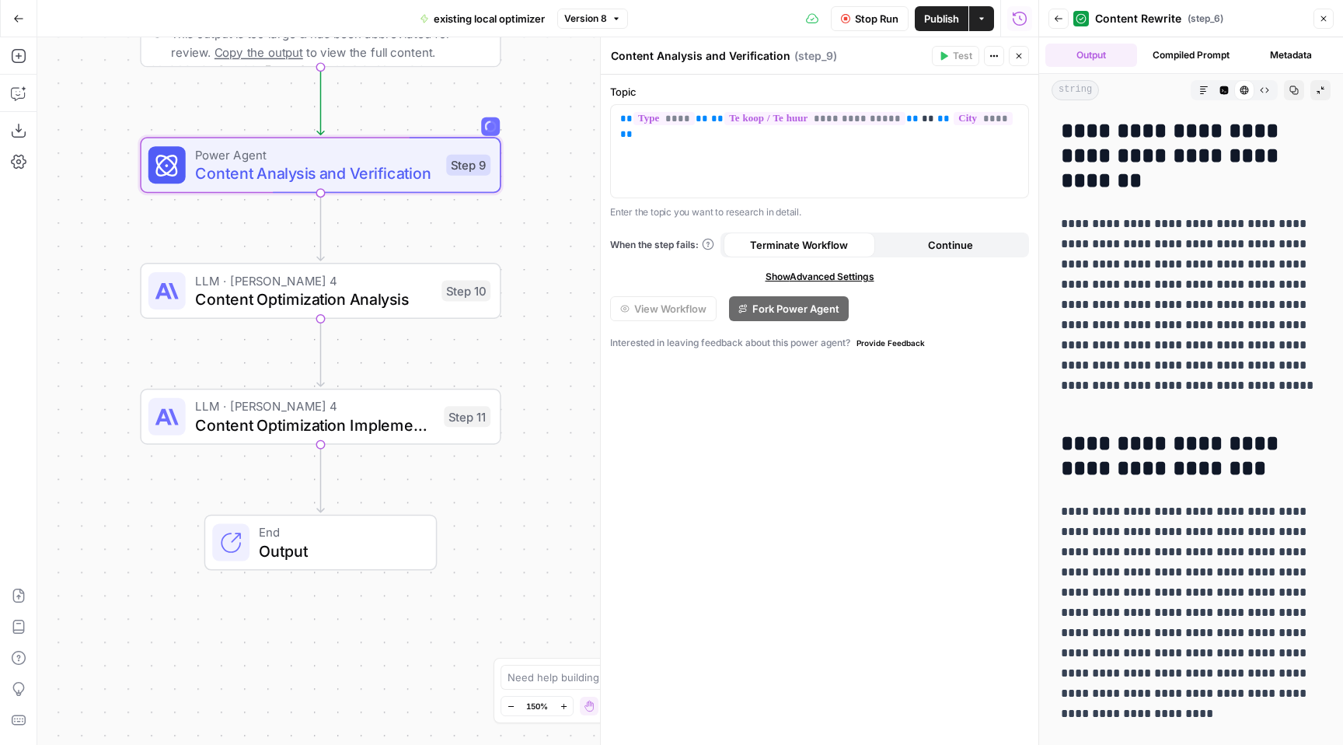
click at [1320, 24] on button "Close" at bounding box center [1324, 19] width 20 height 20
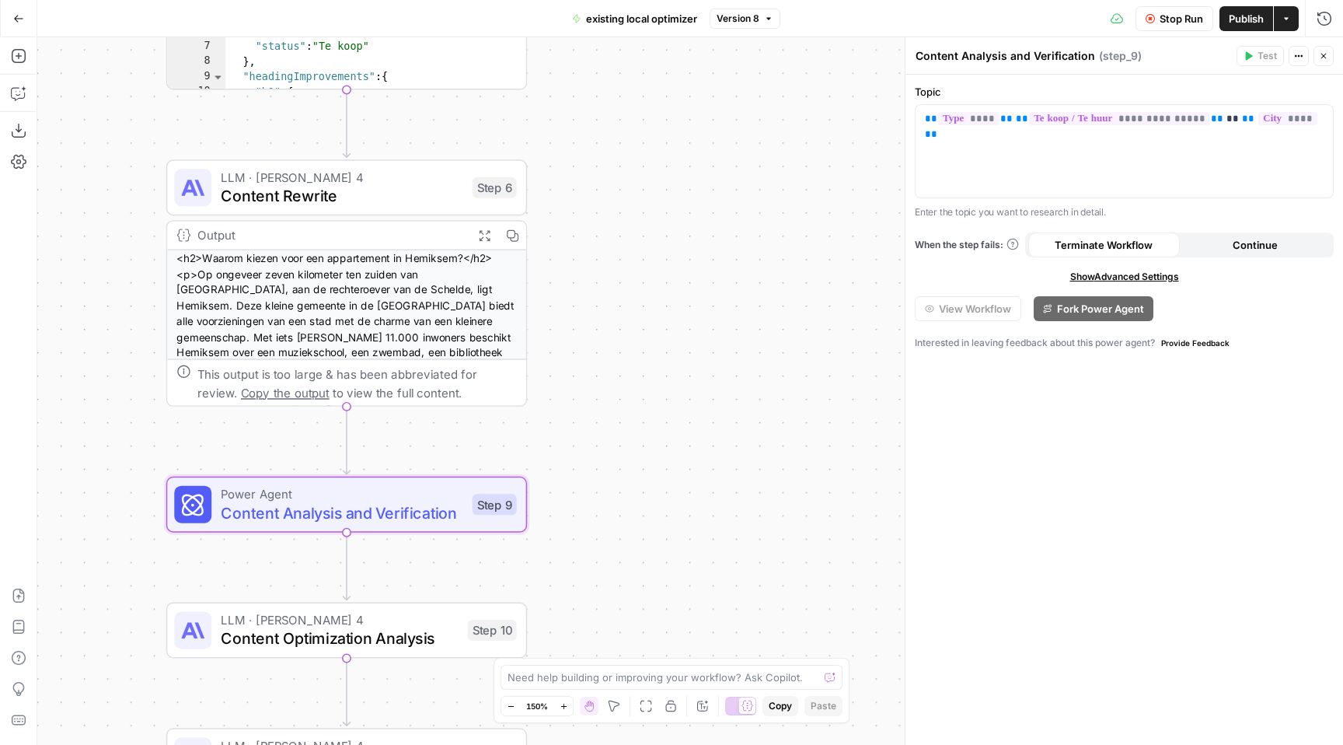
drag, startPoint x: 575, startPoint y: 156, endPoint x: 595, endPoint y: 389, distance: 234.0
click at [595, 389] on div "**********" at bounding box center [690, 390] width 1306 height 707
click at [405, 499] on span "Power Agent" at bounding box center [342, 493] width 242 height 19
click at [1324, 53] on icon "button" at bounding box center [1323, 55] width 9 height 9
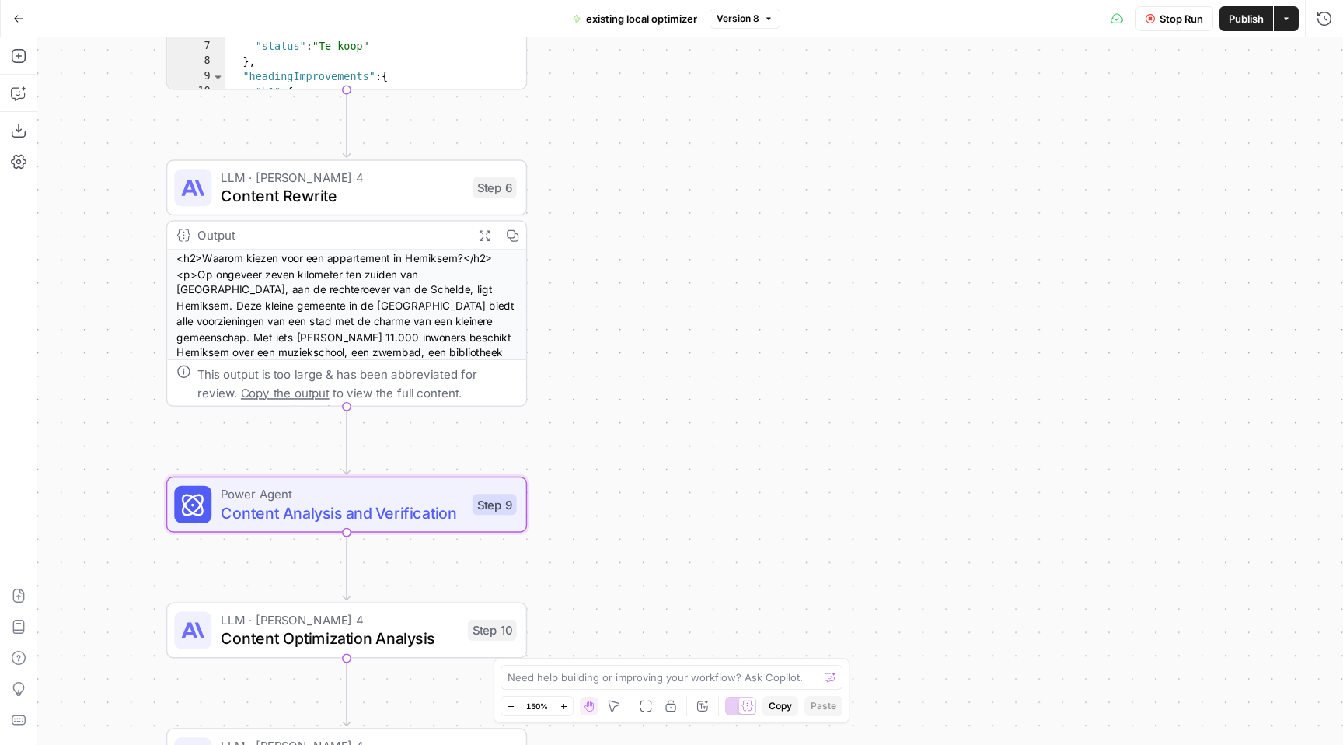
click at [1328, 2] on div "Stop Run Publish Actions Run History" at bounding box center [1061, 18] width 563 height 37
click at [1328, 12] on icon "button" at bounding box center [1325, 19] width 16 height 16
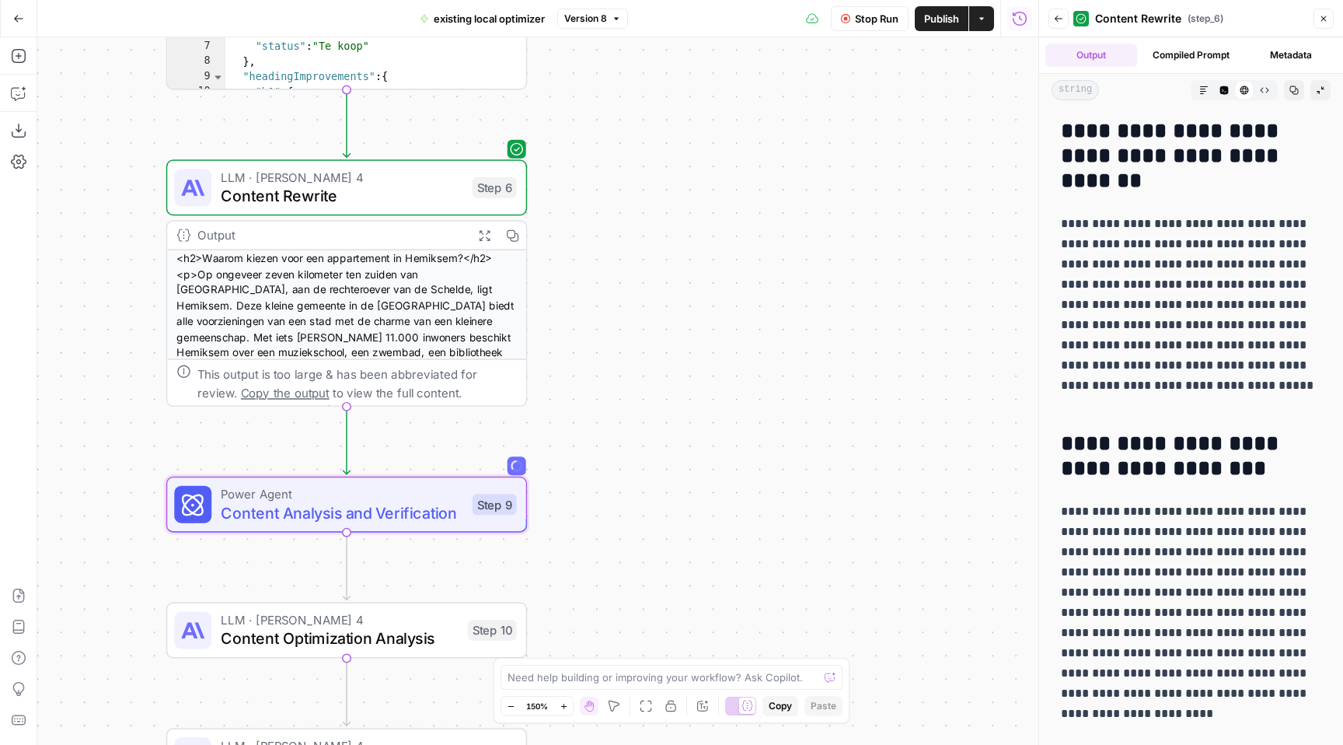
click at [1063, 16] on button "Back" at bounding box center [1058, 19] width 20 height 20
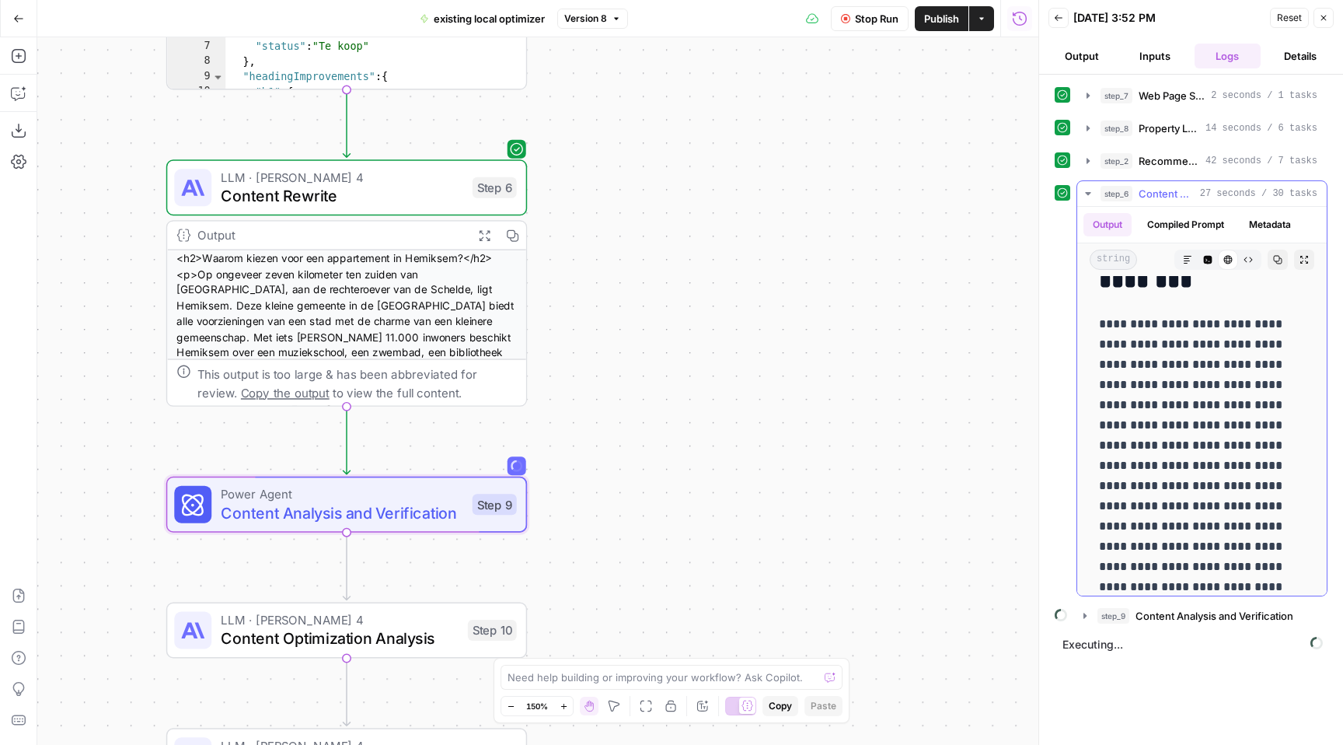
scroll to position [473, 0]
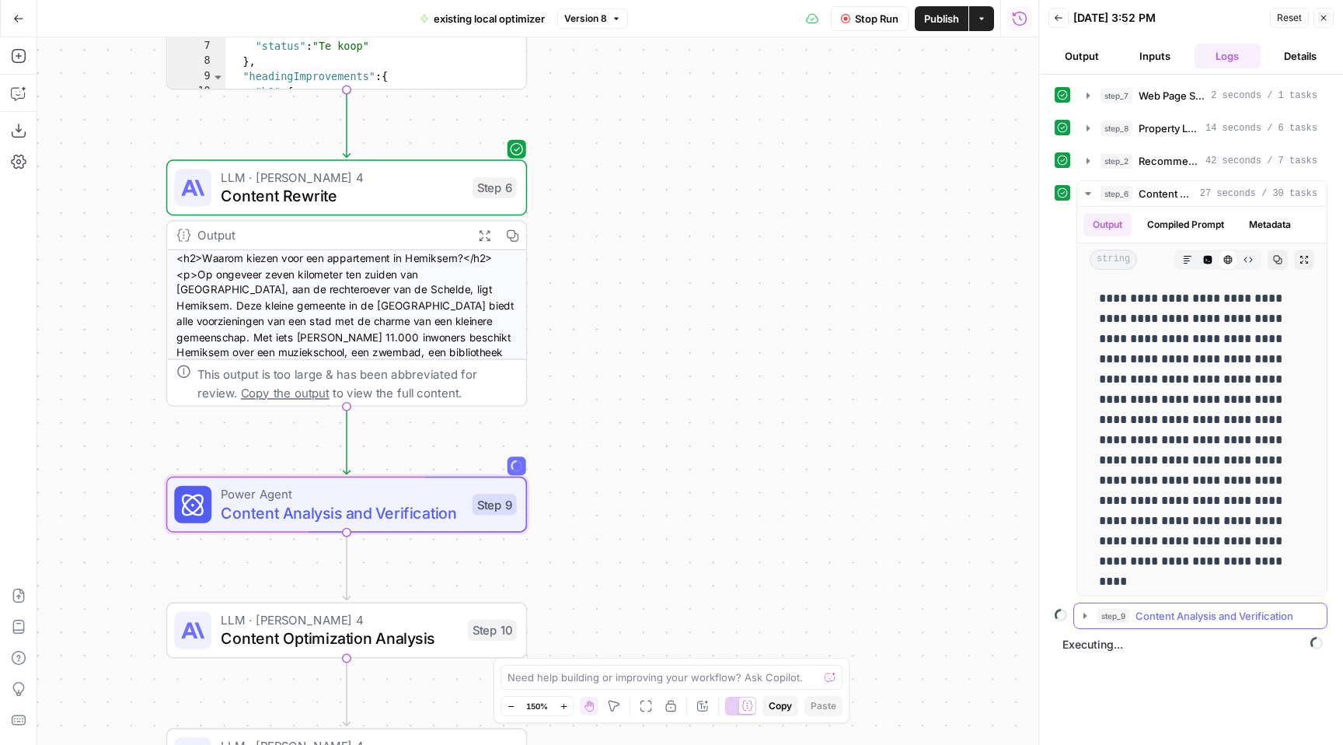
click at [1209, 625] on button "step_9 Content Analysis and Verification" at bounding box center [1200, 615] width 253 height 25
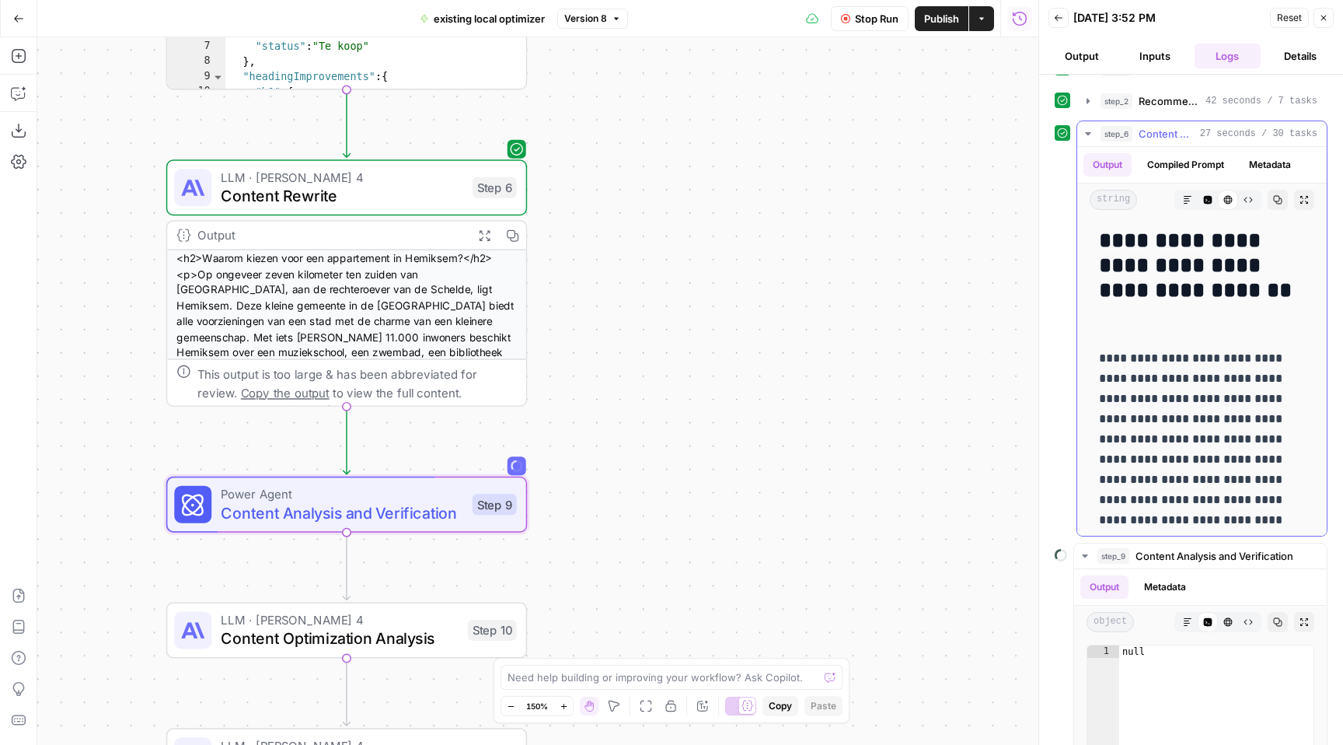
scroll to position [0, 0]
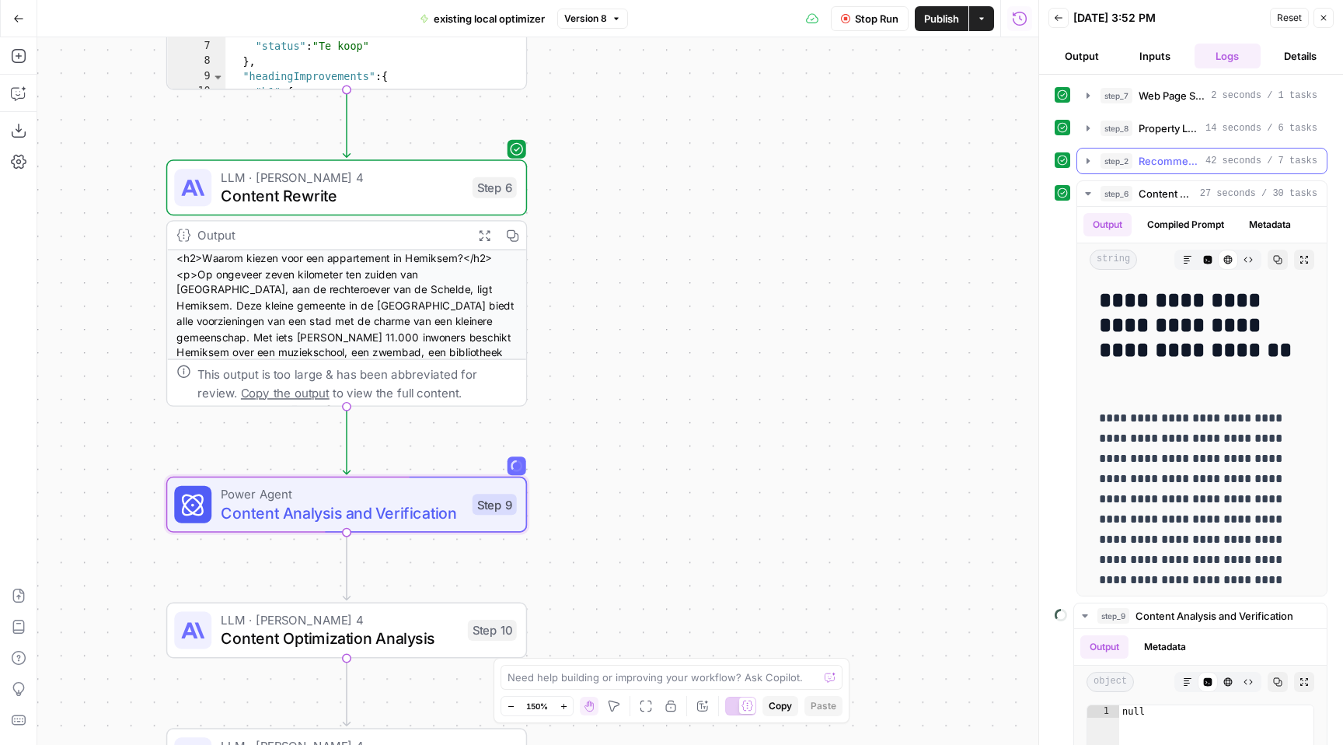
click at [1211, 154] on span "42 seconds / 7 tasks" at bounding box center [1261, 161] width 112 height 14
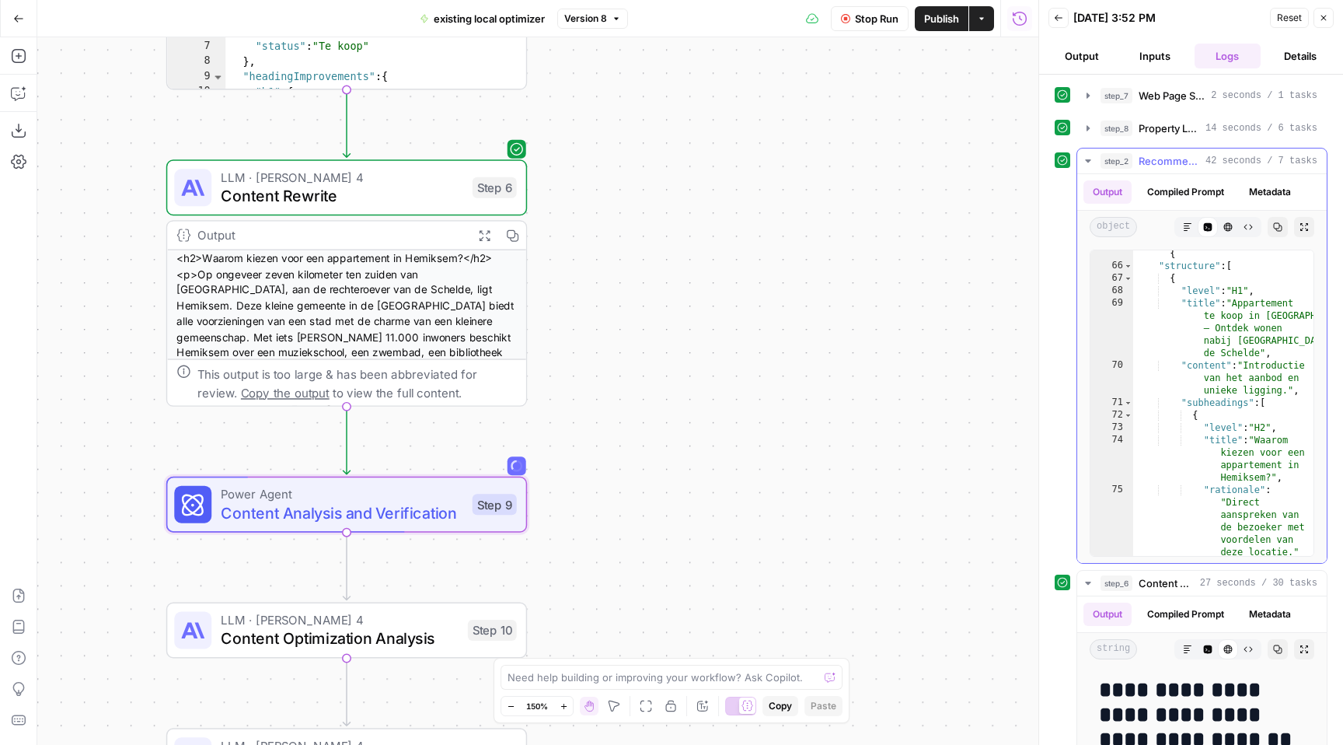
scroll to position [2515, 0]
click at [1240, 162] on span "42 seconds / 7 tasks" at bounding box center [1261, 161] width 112 height 14
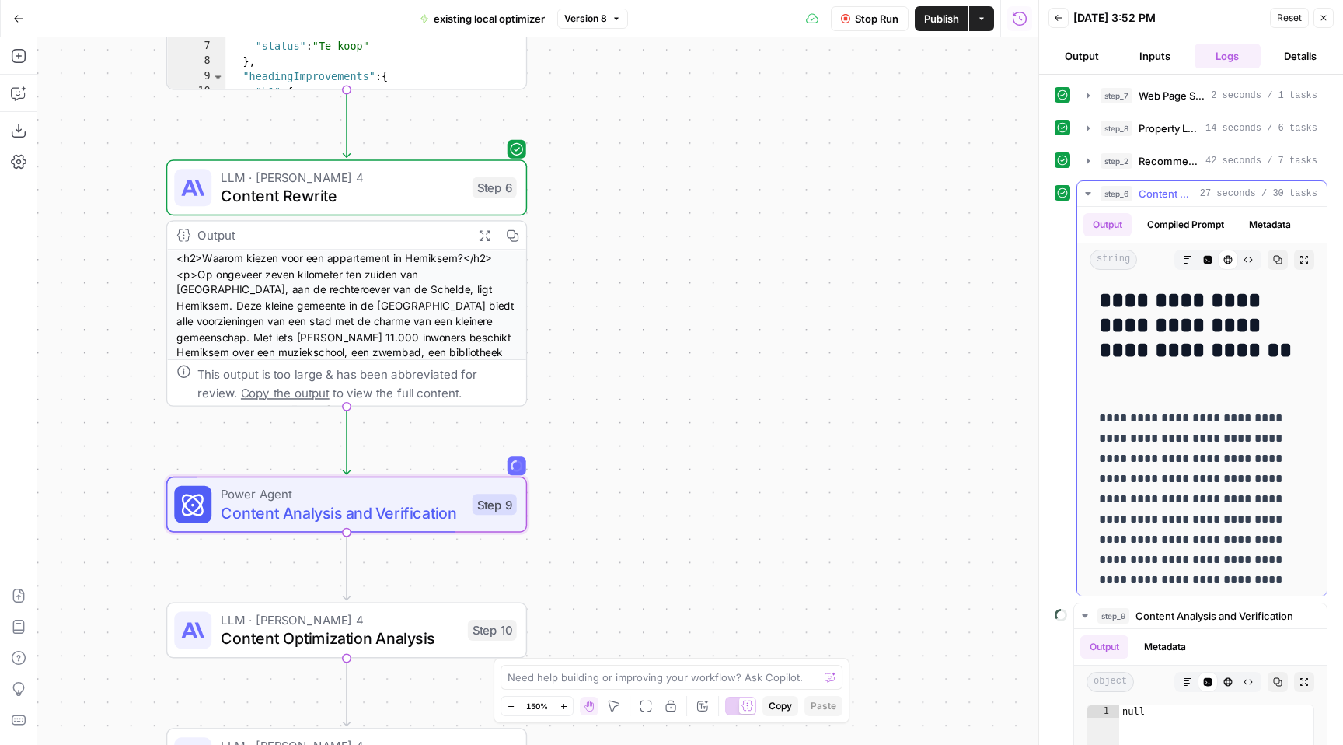
click at [1197, 193] on div "step_6 Content Rewrite 27 seconds / 30 tasks" at bounding box center [1209, 194] width 217 height 16
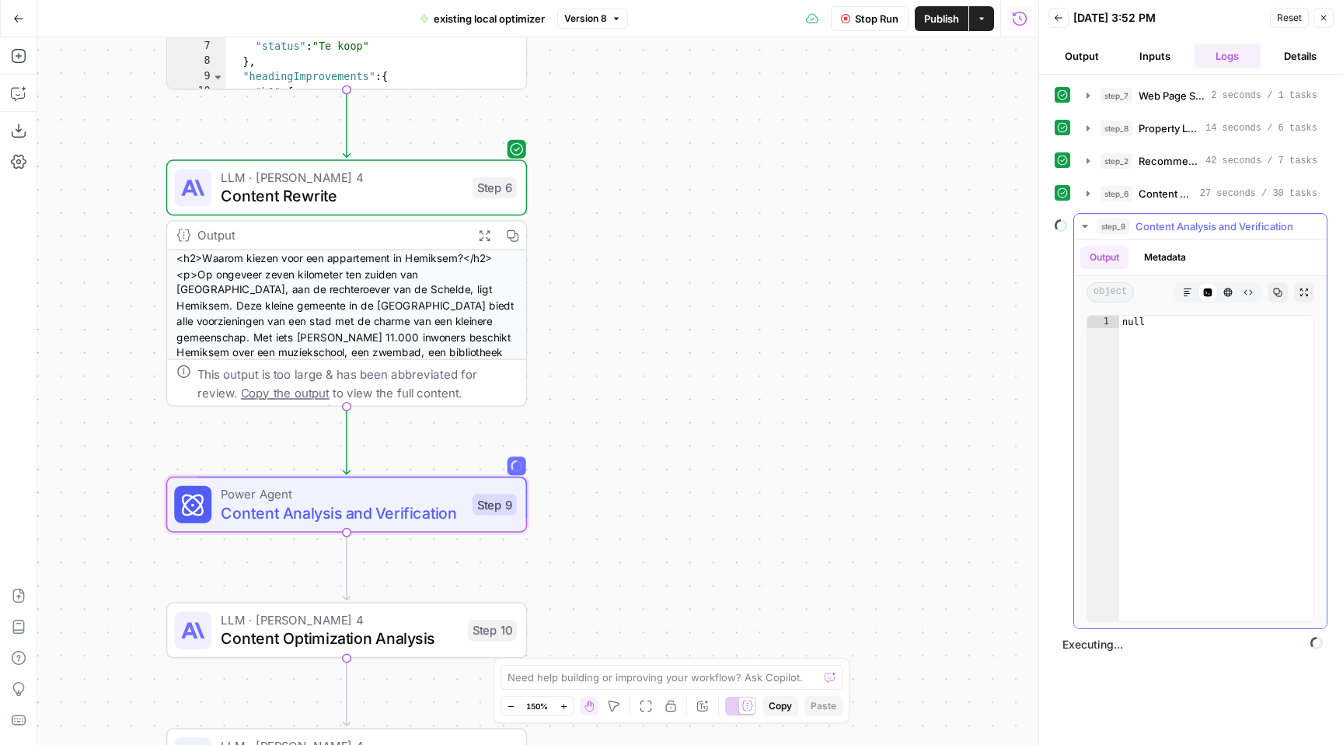
click at [1209, 227] on span "Content Analysis and Verification" at bounding box center [1215, 226] width 158 height 16
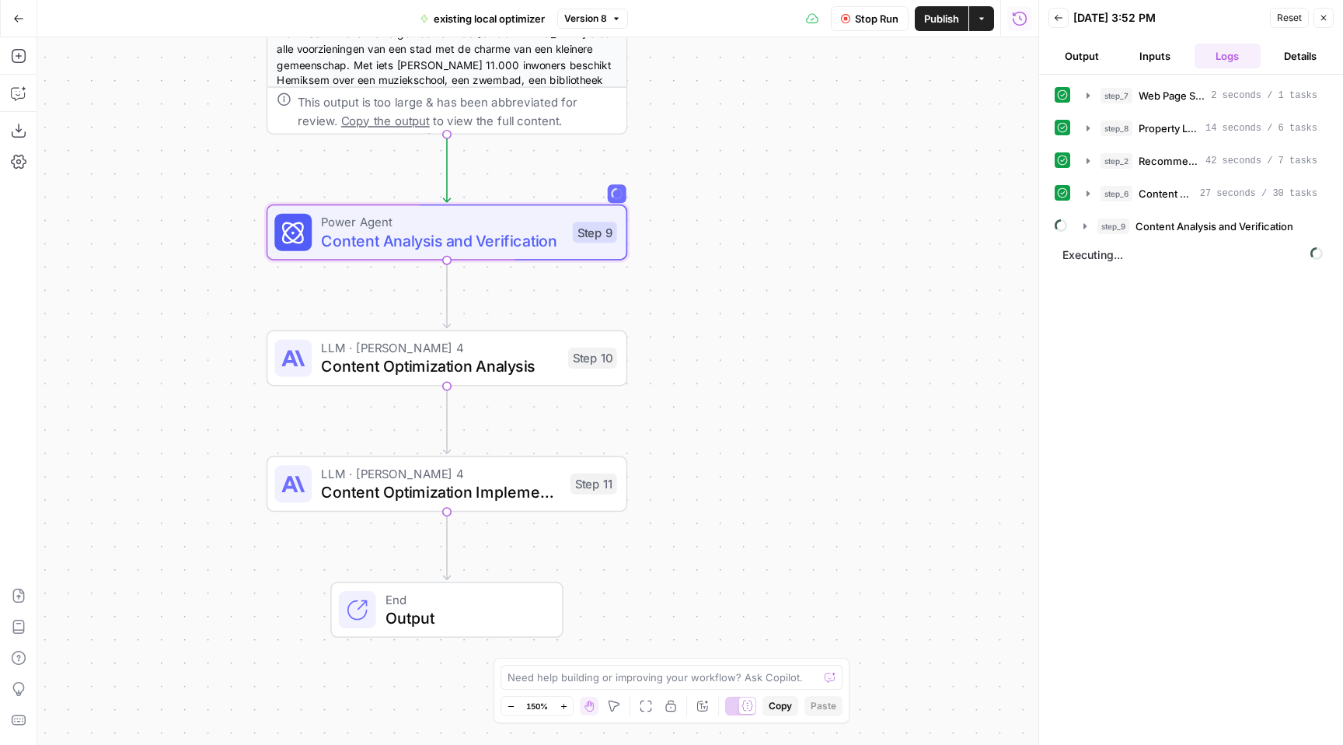
drag, startPoint x: 681, startPoint y: 470, endPoint x: 782, endPoint y: 196, distance: 292.4
click at [783, 196] on div "**********" at bounding box center [537, 390] width 1001 height 707
click at [518, 366] on span "Content Optimization Analysis" at bounding box center [442, 364] width 238 height 23
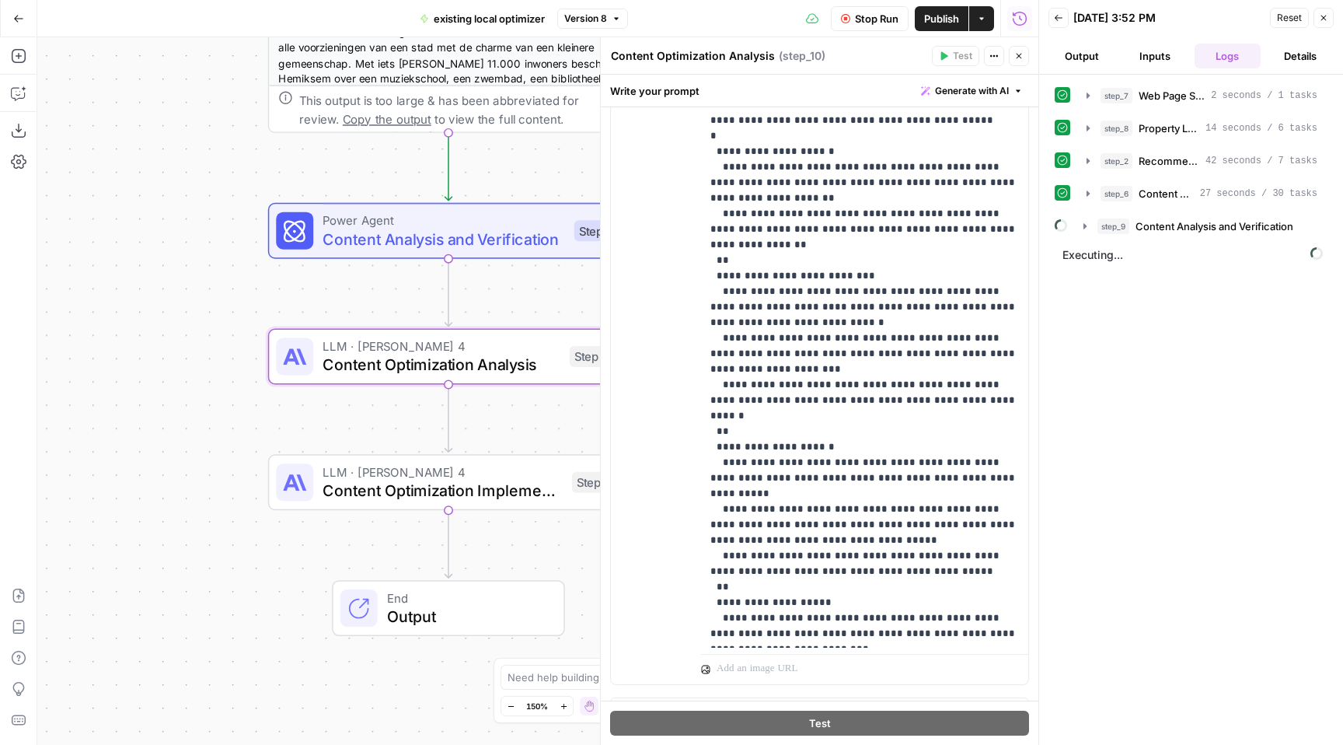
scroll to position [382, 0]
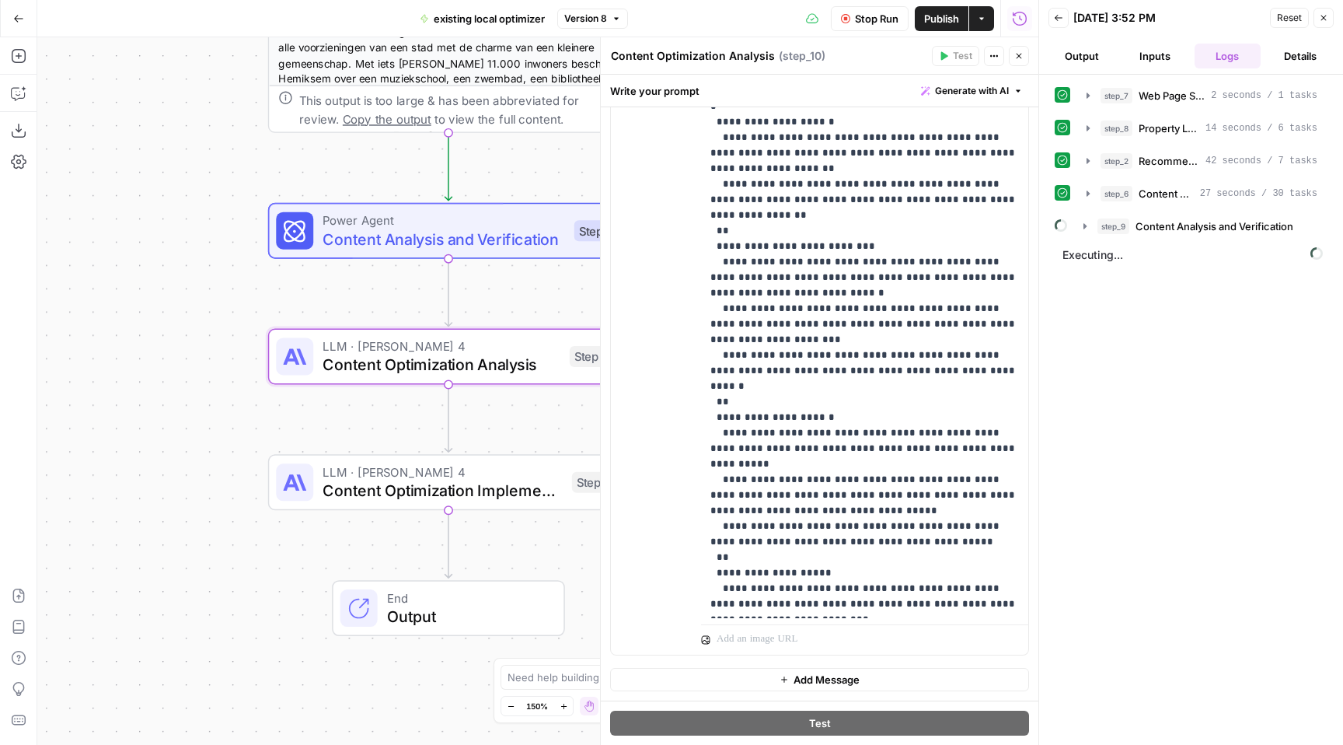
click at [944, 22] on span "Publish" at bounding box center [941, 19] width 35 height 16
click at [1232, 225] on span "Content Analysis and Verification" at bounding box center [1215, 226] width 158 height 16
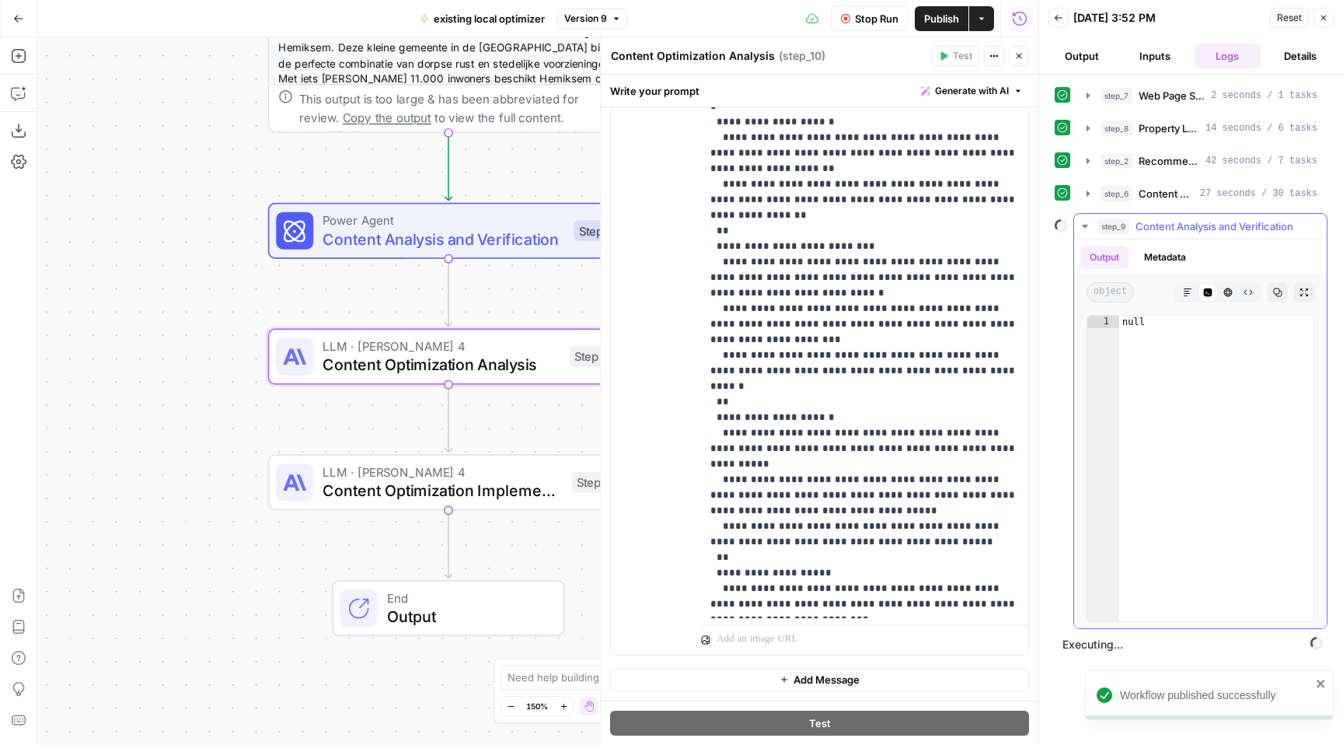
click at [1232, 225] on span "Content Analysis and Verification" at bounding box center [1215, 226] width 158 height 16
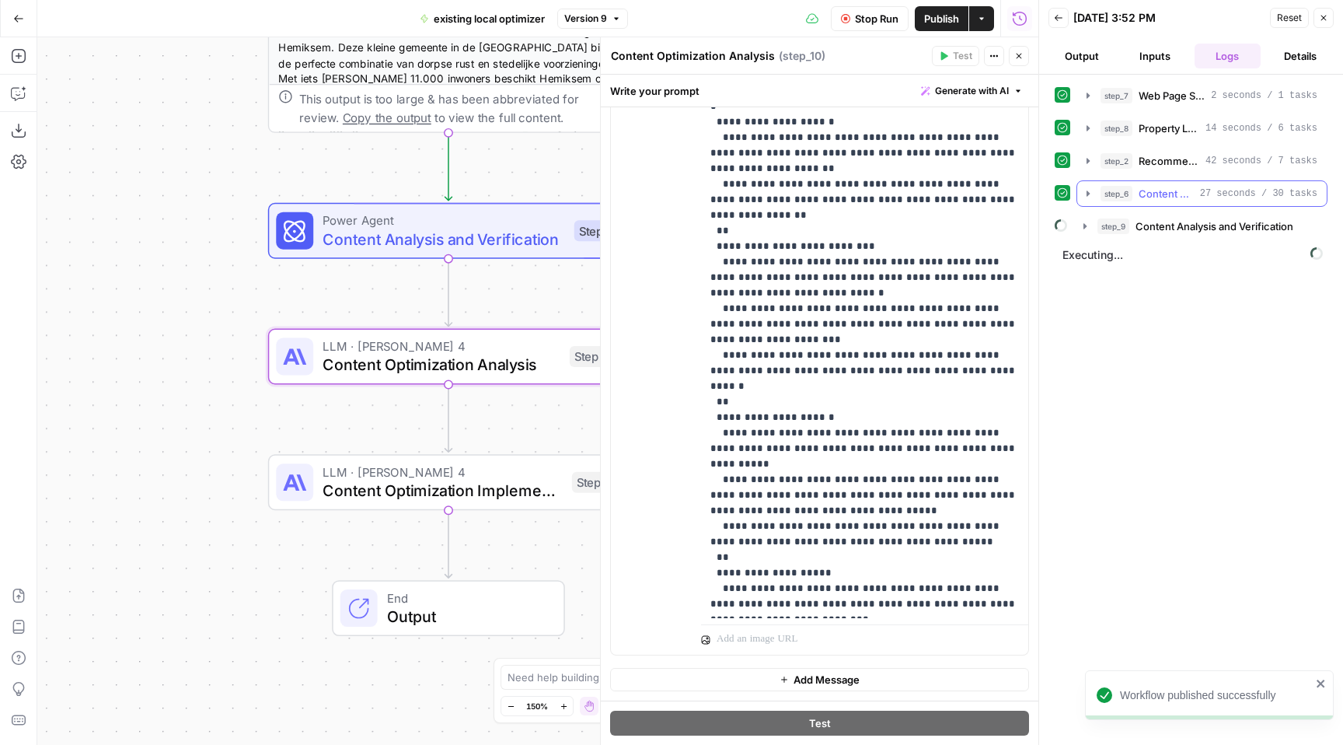
click at [1205, 194] on span "27 seconds / 30 tasks" at bounding box center [1258, 194] width 117 height 14
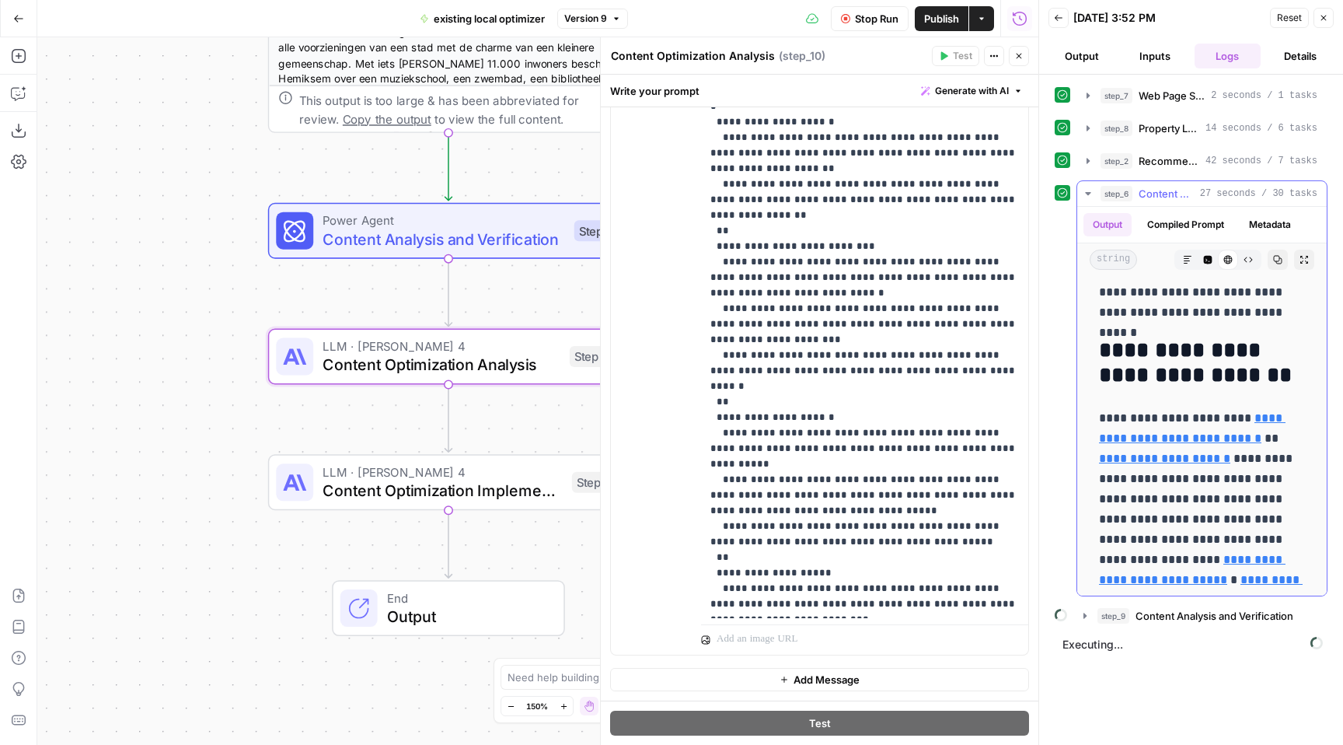
scroll to position [1571, 0]
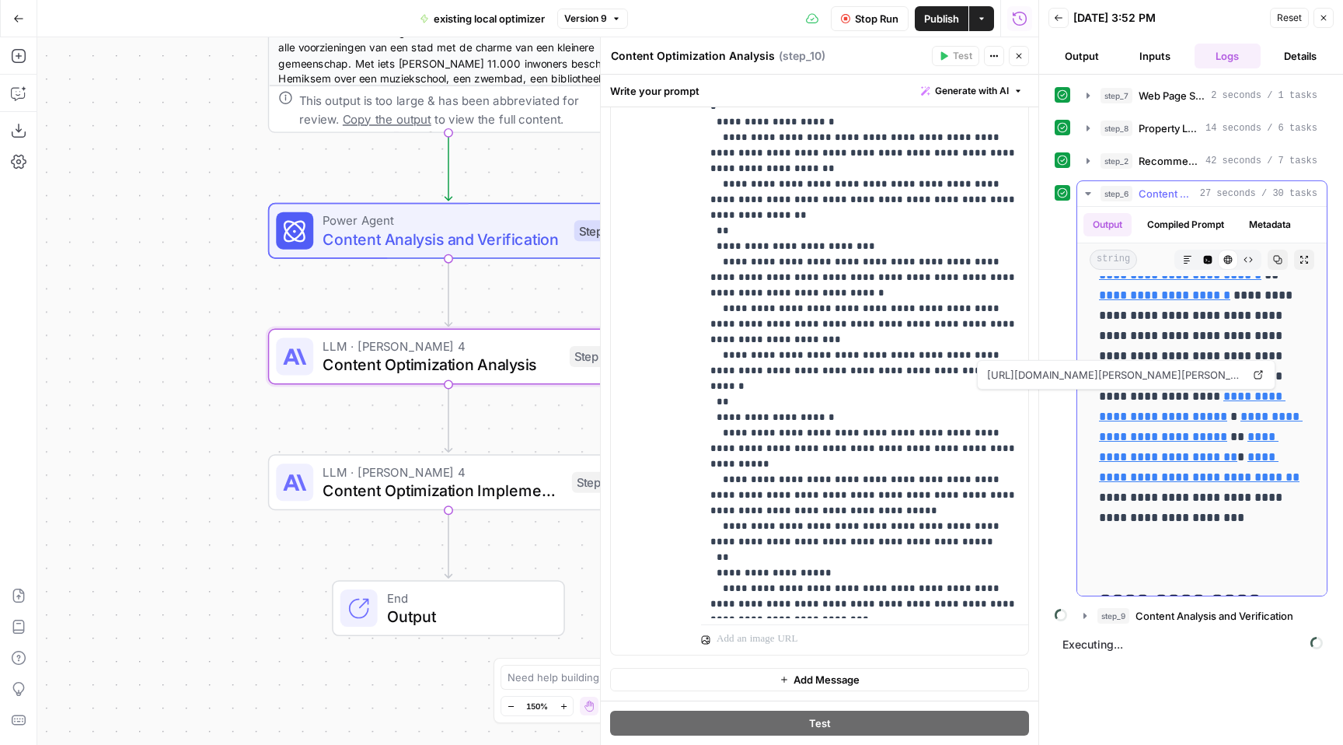
click at [1305, 257] on icon "button" at bounding box center [1304, 259] width 9 height 9
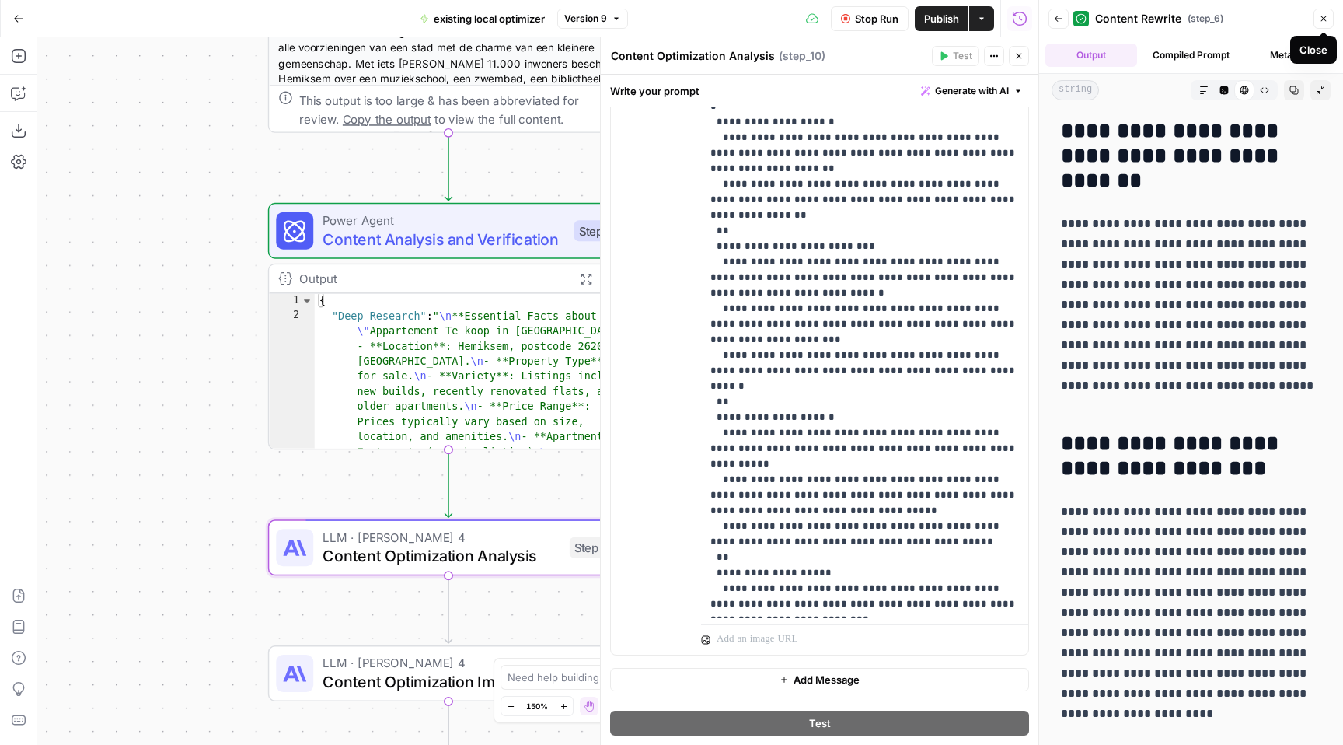
click at [1057, 22] on icon "button" at bounding box center [1058, 18] width 9 height 9
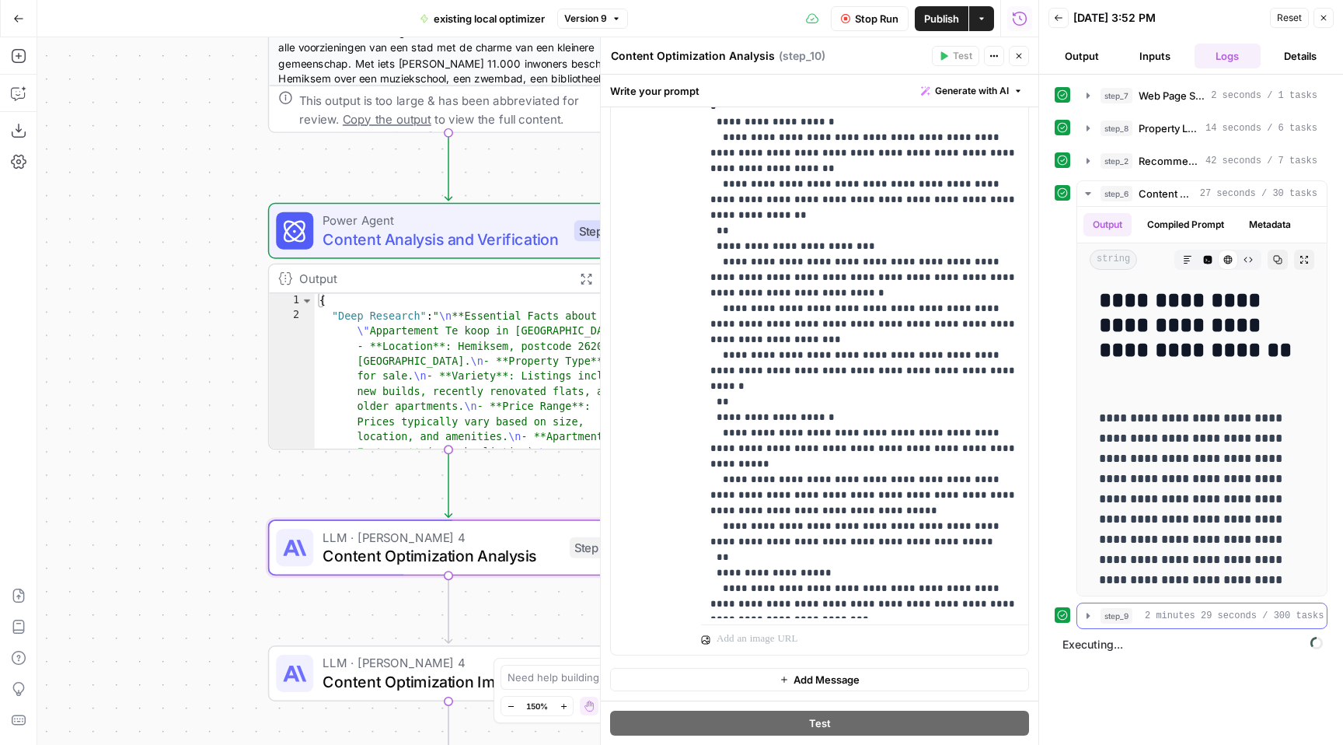
click at [1173, 625] on button "step_9 Content Analysis and Verification 2 minutes 29 seconds / 300 tasks" at bounding box center [1201, 615] width 249 height 25
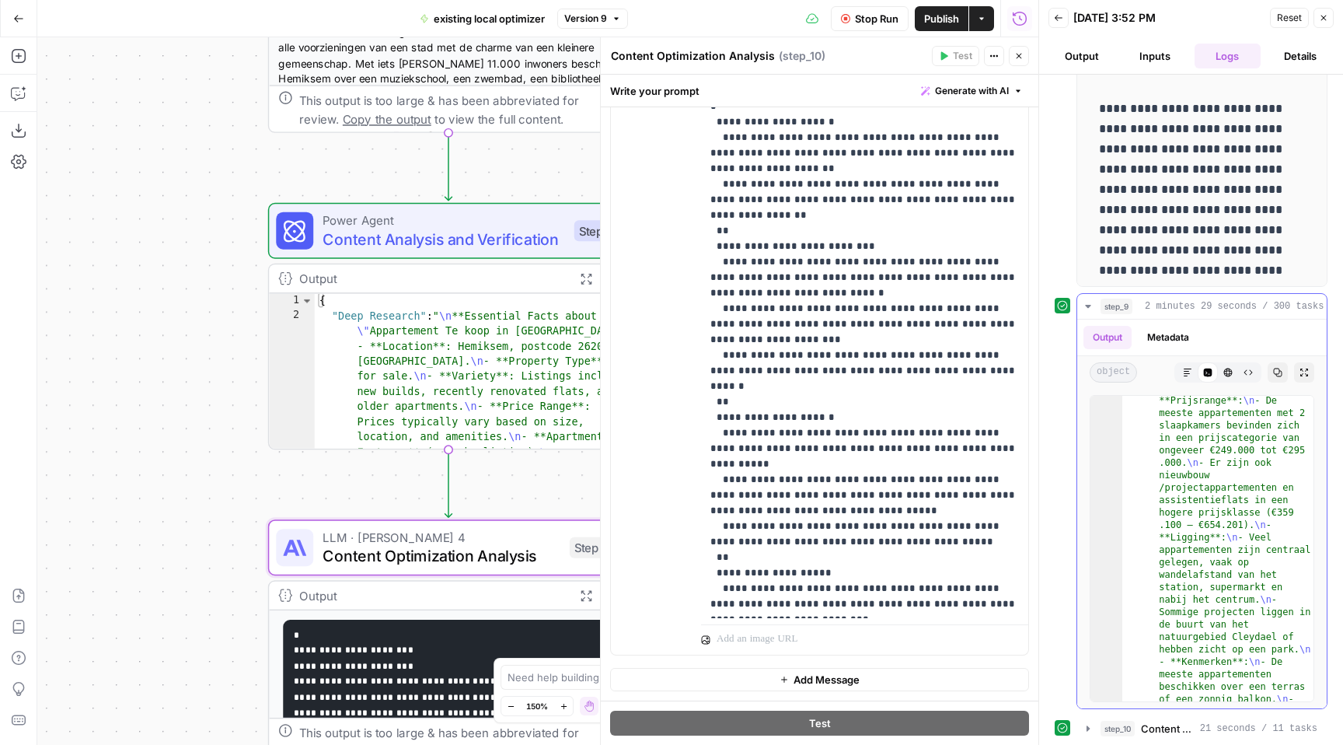
scroll to position [3521, 0]
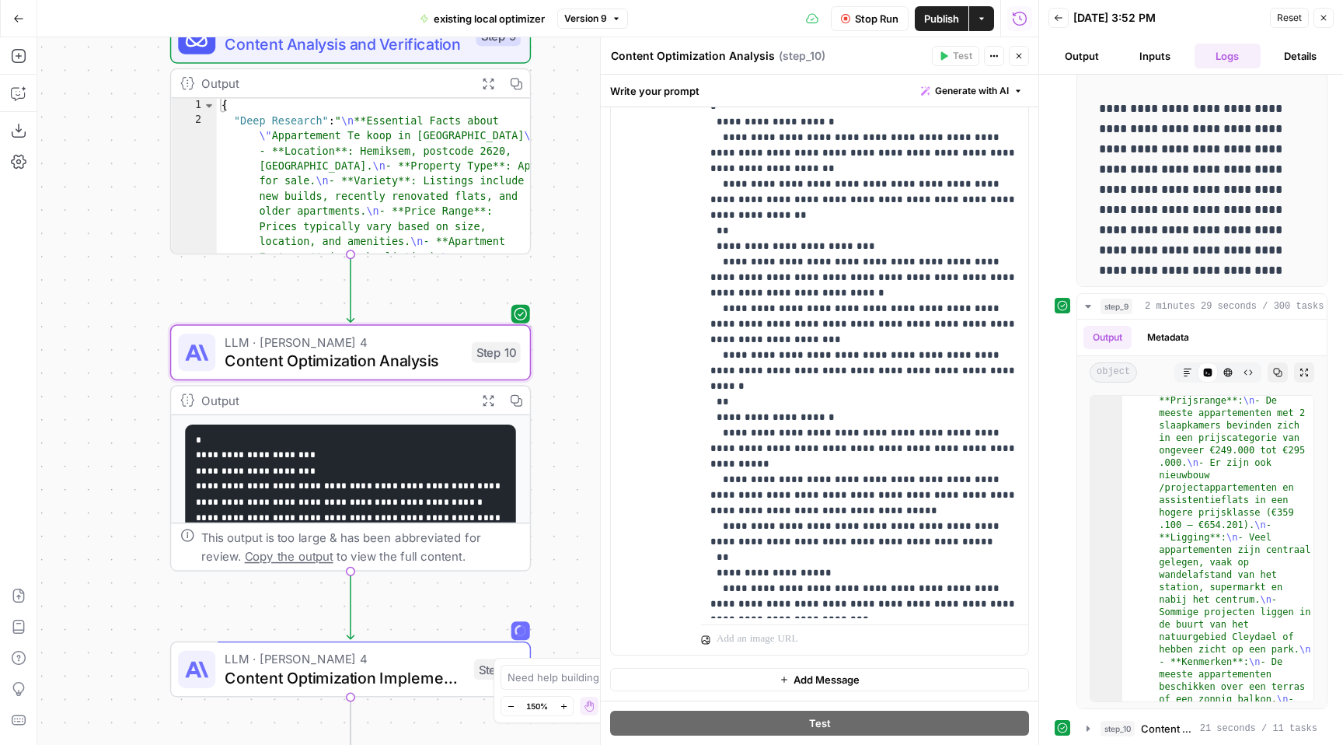
drag, startPoint x: 249, startPoint y: 579, endPoint x: 165, endPoint y: 340, distance: 253.2
click at [165, 340] on div "**********" at bounding box center [537, 390] width 1001 height 707
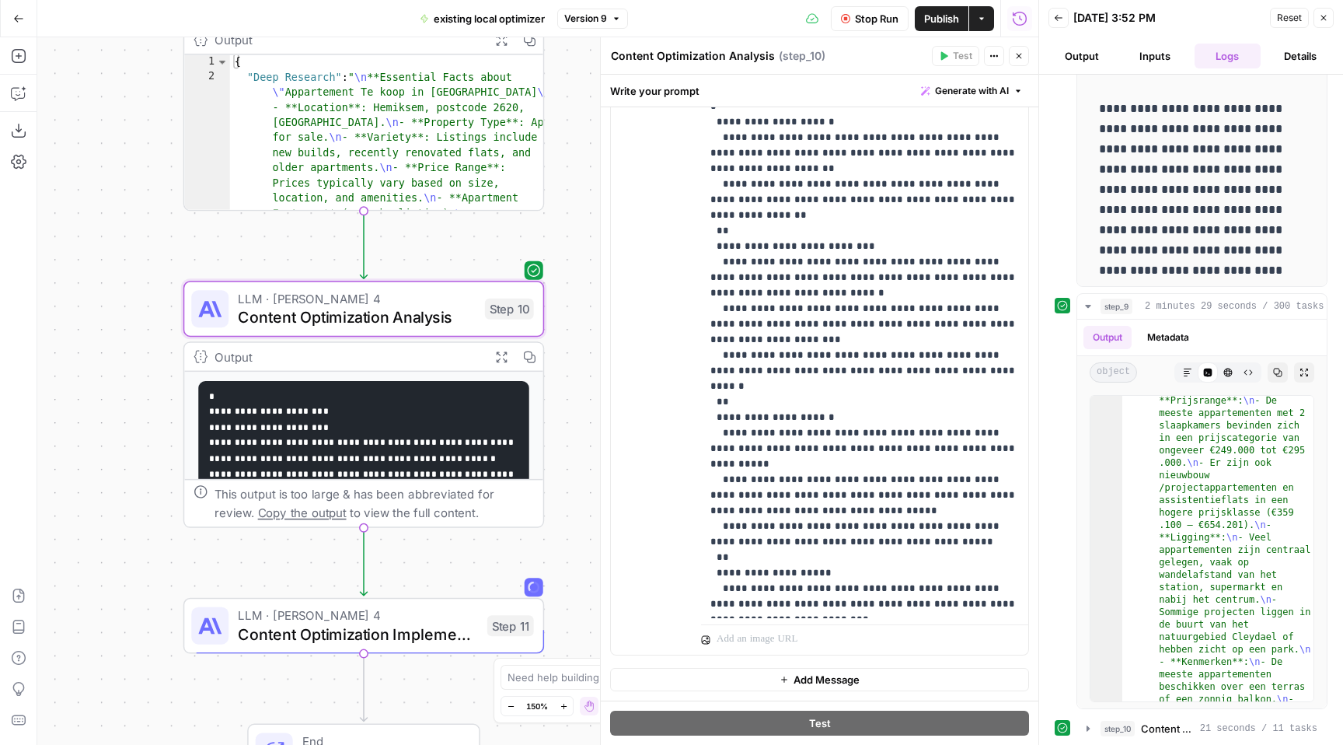
click at [498, 356] on icon "button" at bounding box center [501, 356] width 12 height 12
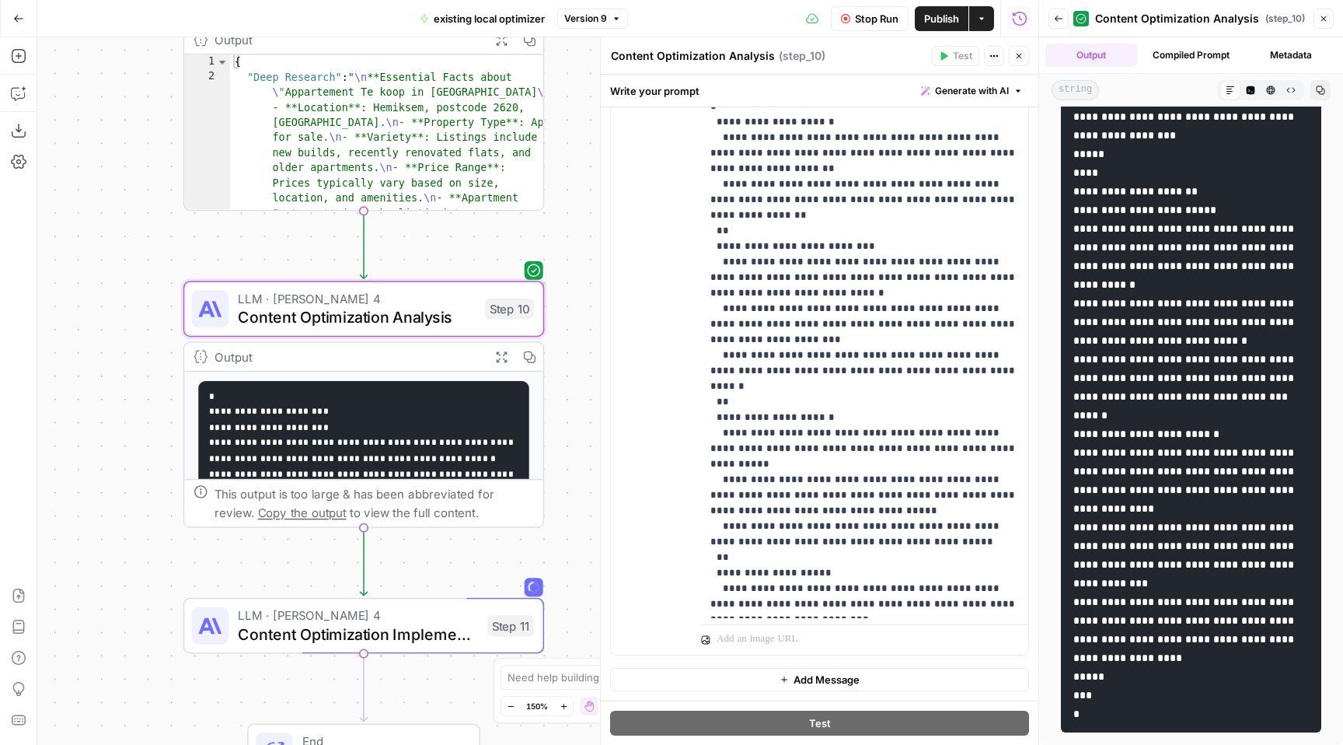
scroll to position [2390, 0]
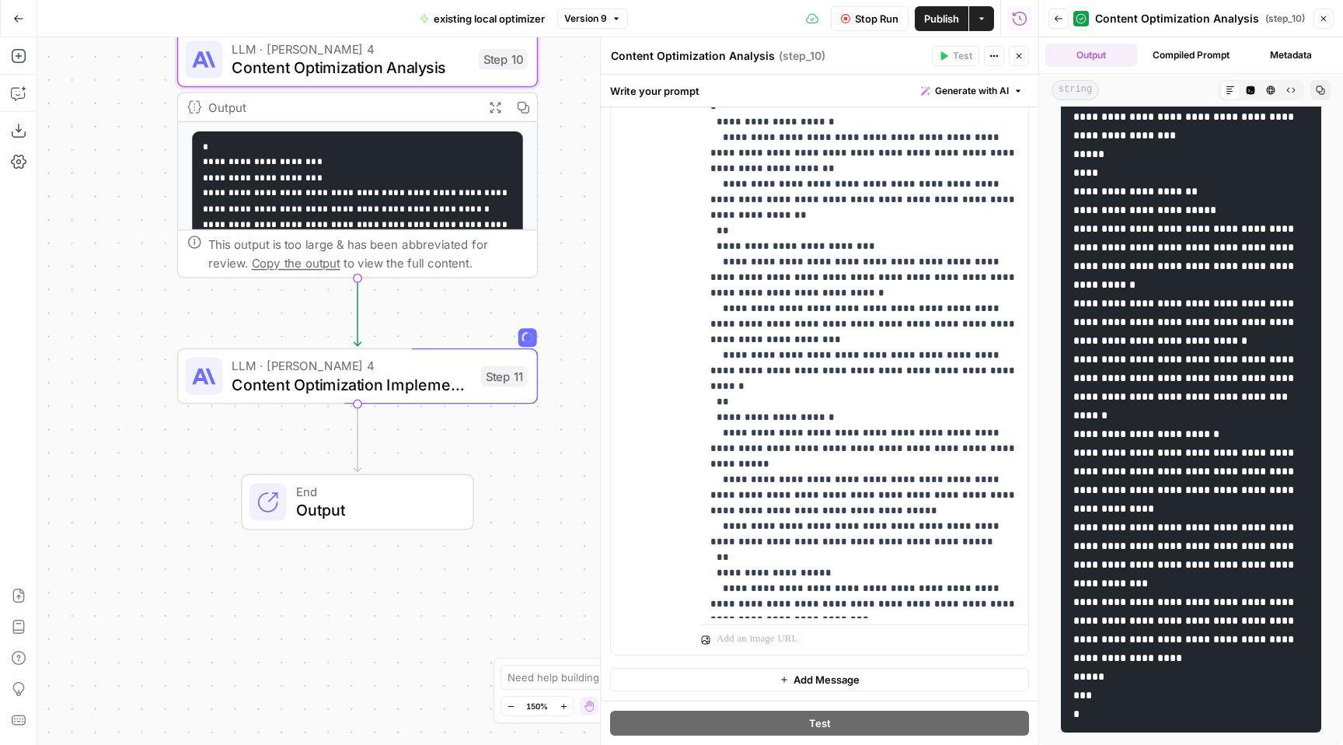
drag, startPoint x: 554, startPoint y: 507, endPoint x: 543, endPoint y: 256, distance: 251.3
click at [544, 256] on div "**********" at bounding box center [537, 390] width 1001 height 707
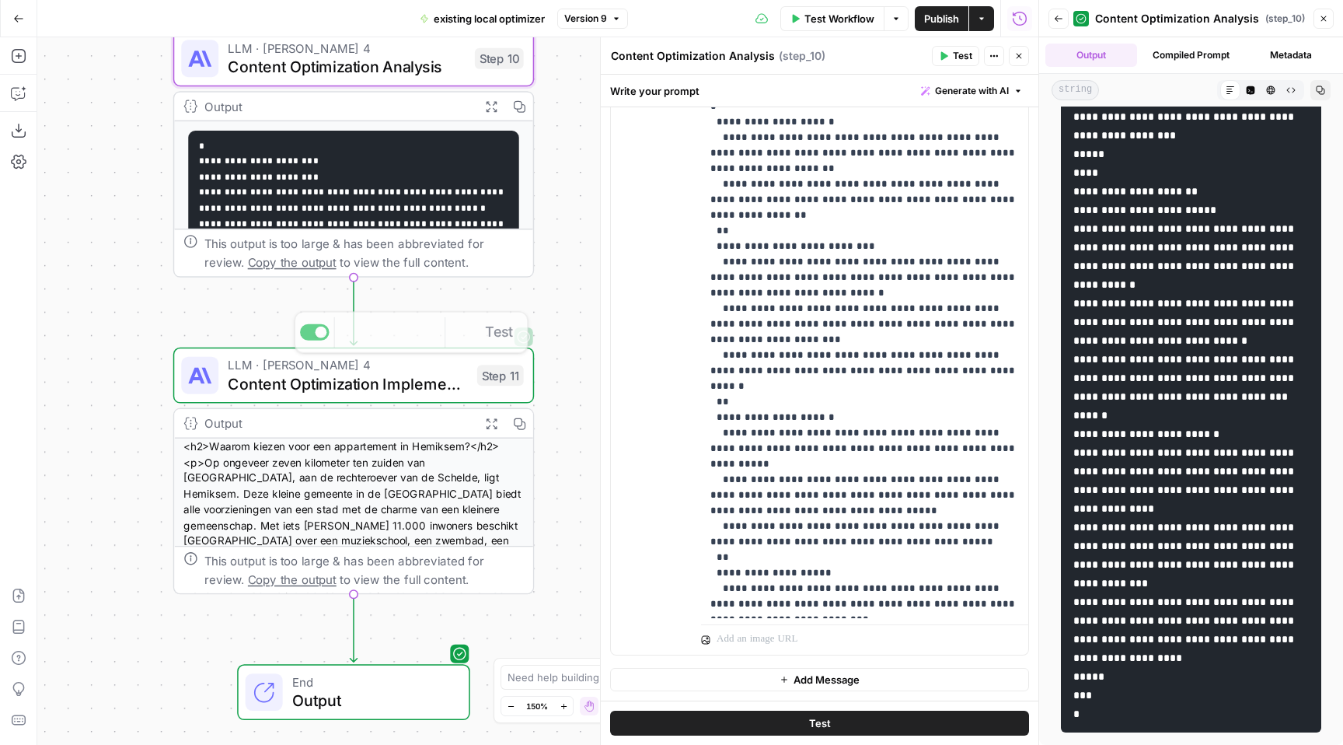
click at [489, 417] on icon "button" at bounding box center [491, 423] width 12 height 12
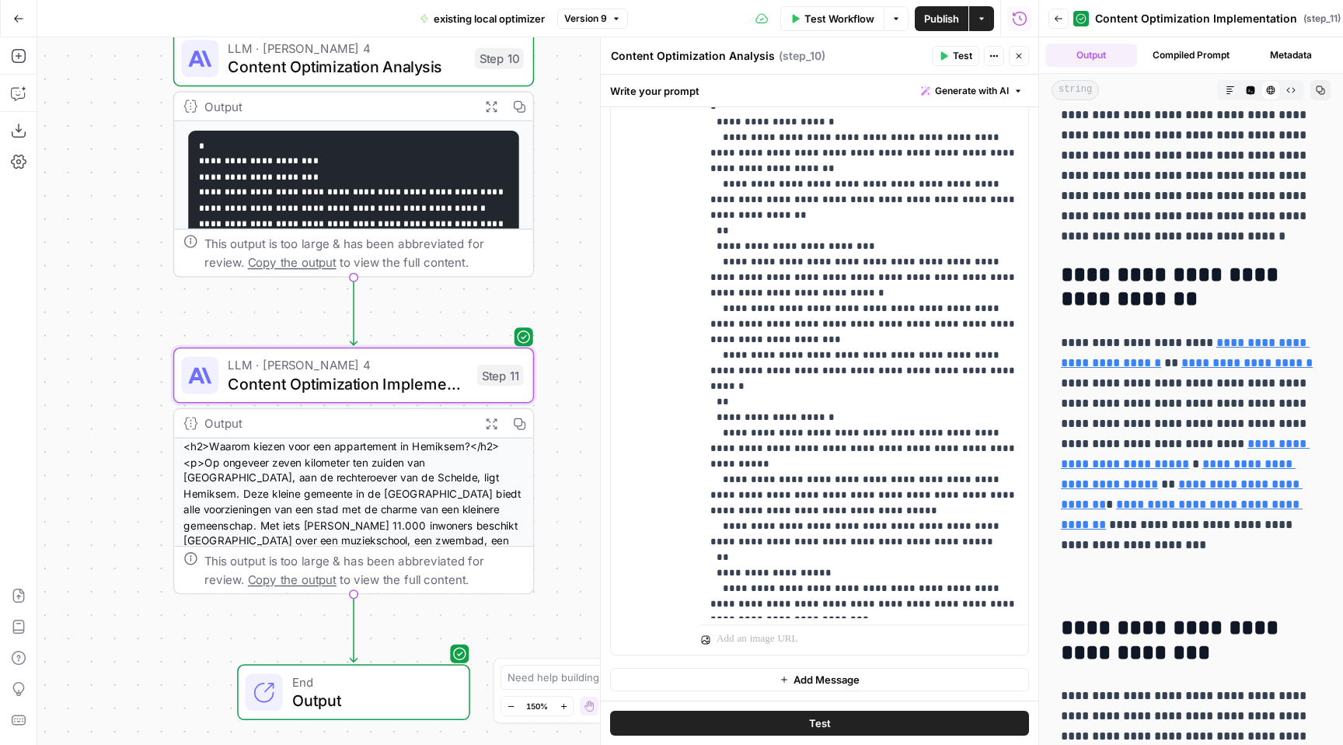
scroll to position [2792, 0]
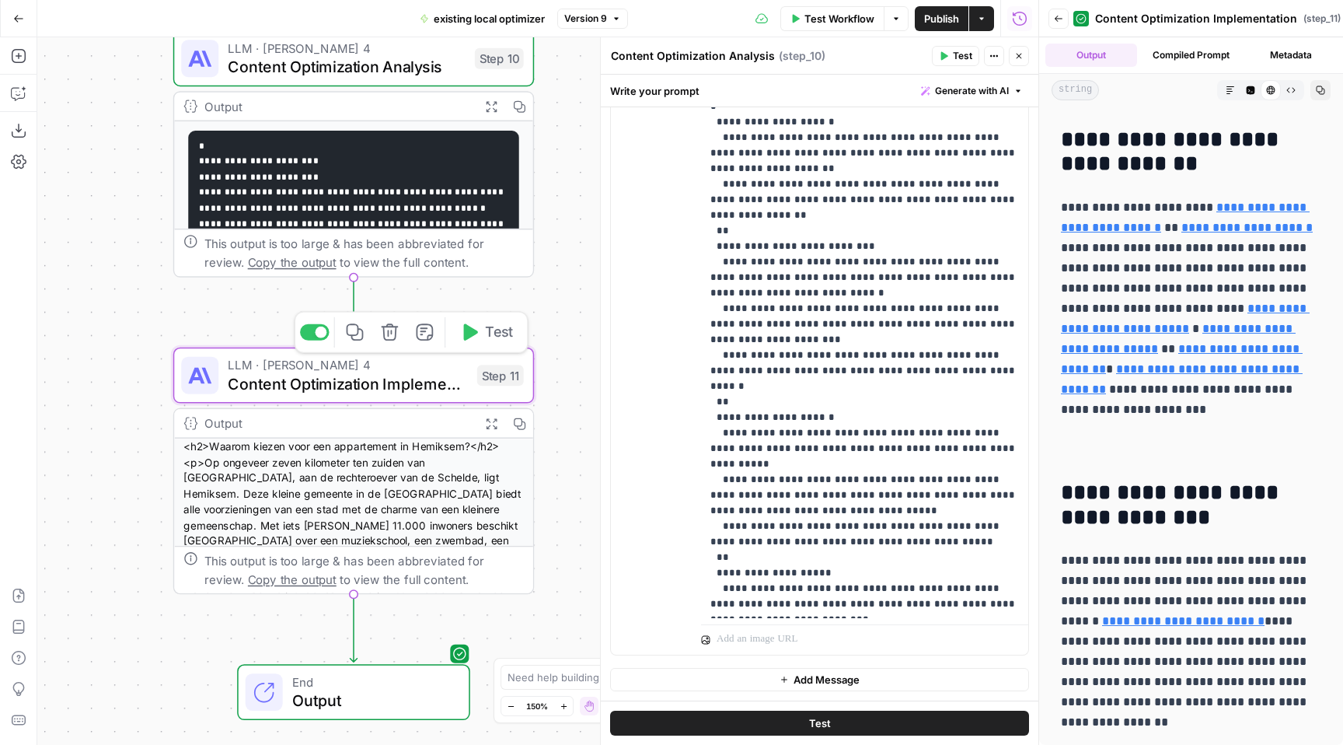
click at [320, 330] on div at bounding box center [322, 332] width 12 height 12
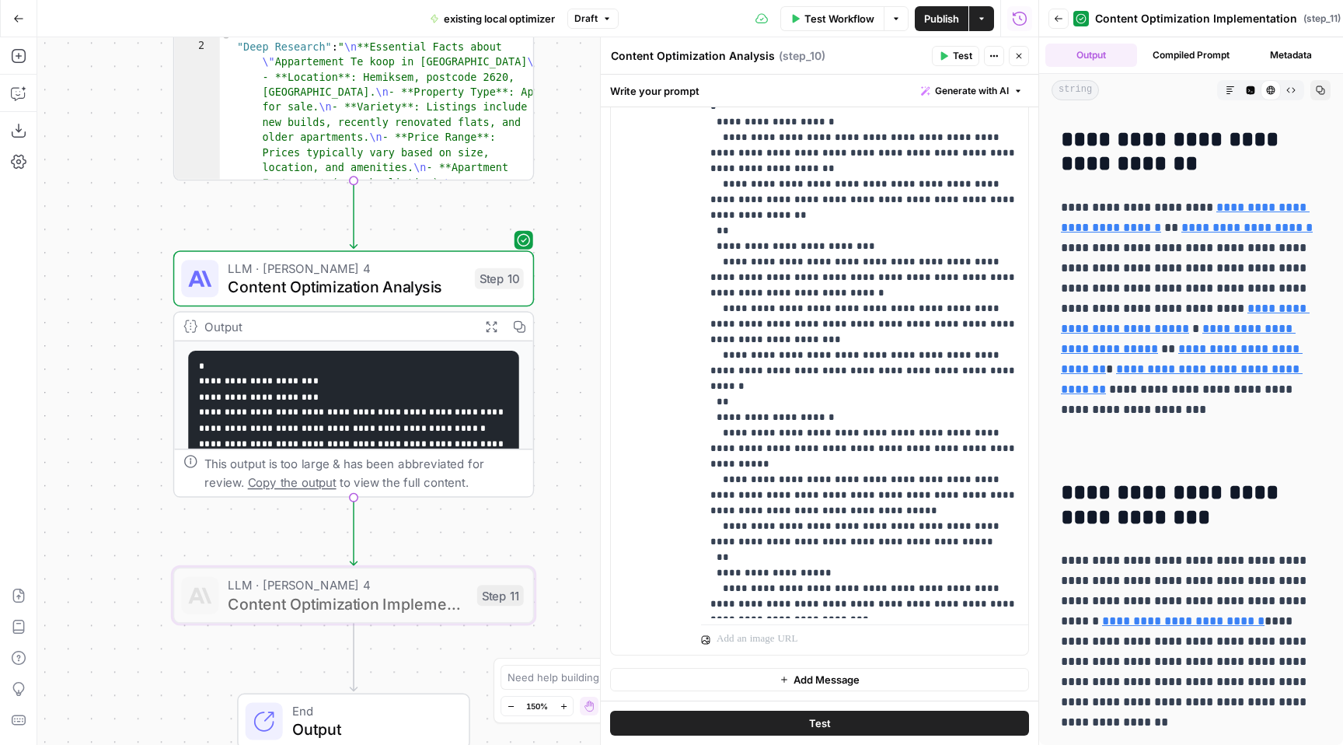
drag, startPoint x: 574, startPoint y: 139, endPoint x: 574, endPoint y: 441, distance: 302.3
click at [574, 442] on div "**********" at bounding box center [537, 390] width 1001 height 707
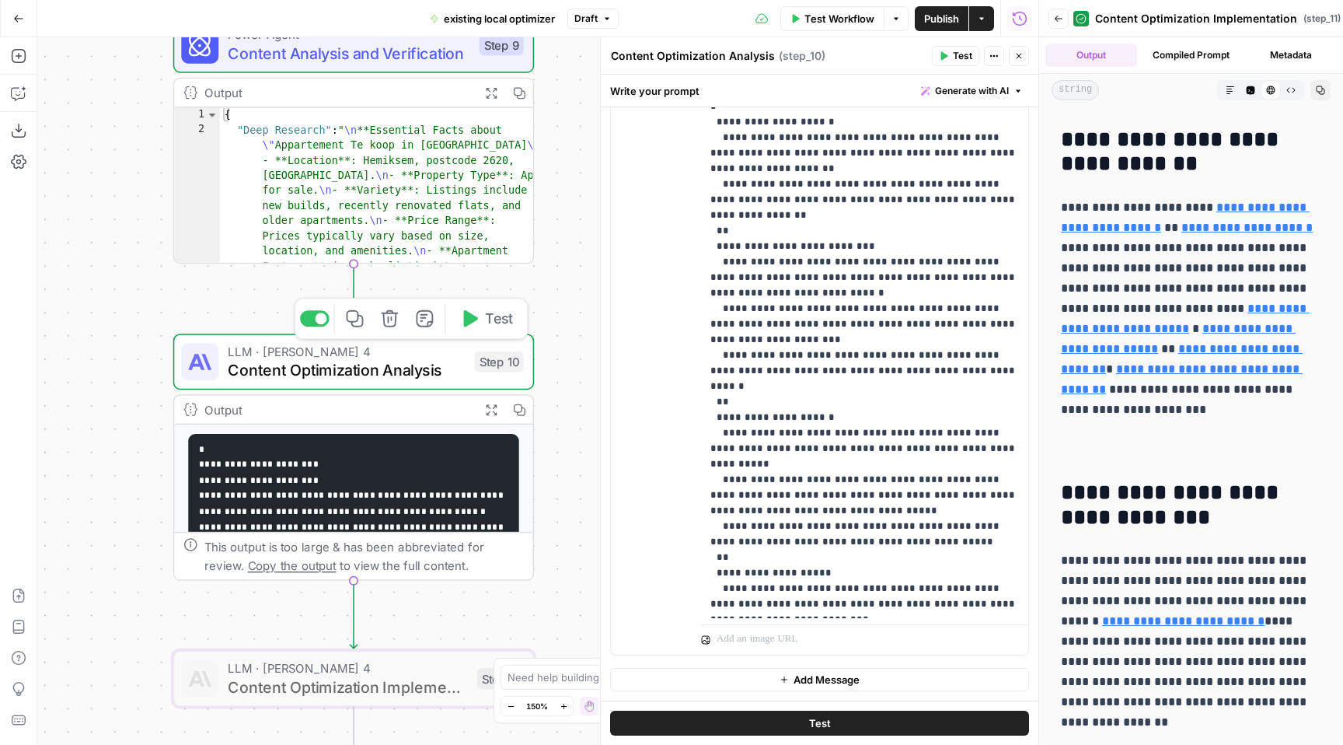
click at [305, 323] on div at bounding box center [315, 318] width 30 height 16
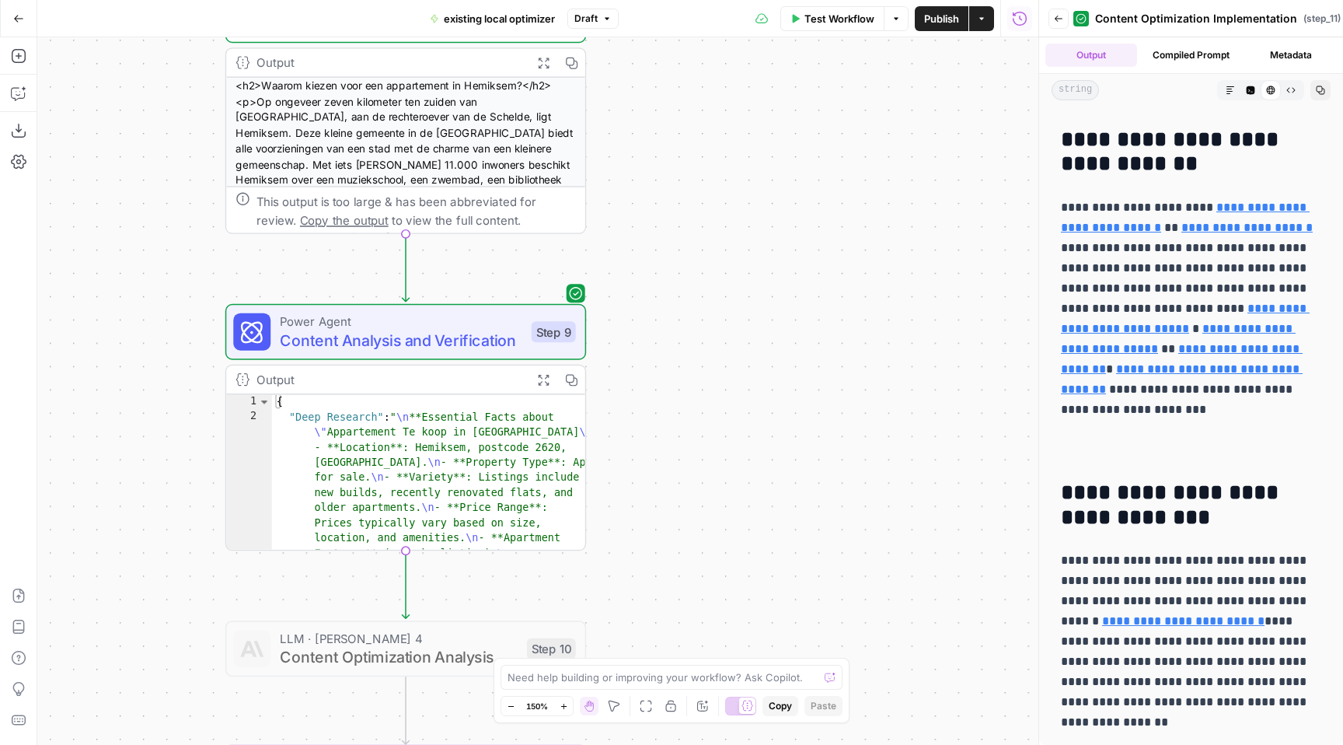
drag, startPoint x: 80, startPoint y: 136, endPoint x: 131, endPoint y: 422, distance: 290.5
click at [131, 422] on div "**********" at bounding box center [537, 390] width 1001 height 707
click at [355, 291] on div "**********" at bounding box center [537, 390] width 1001 height 707
click at [363, 286] on div at bounding box center [366, 288] width 30 height 16
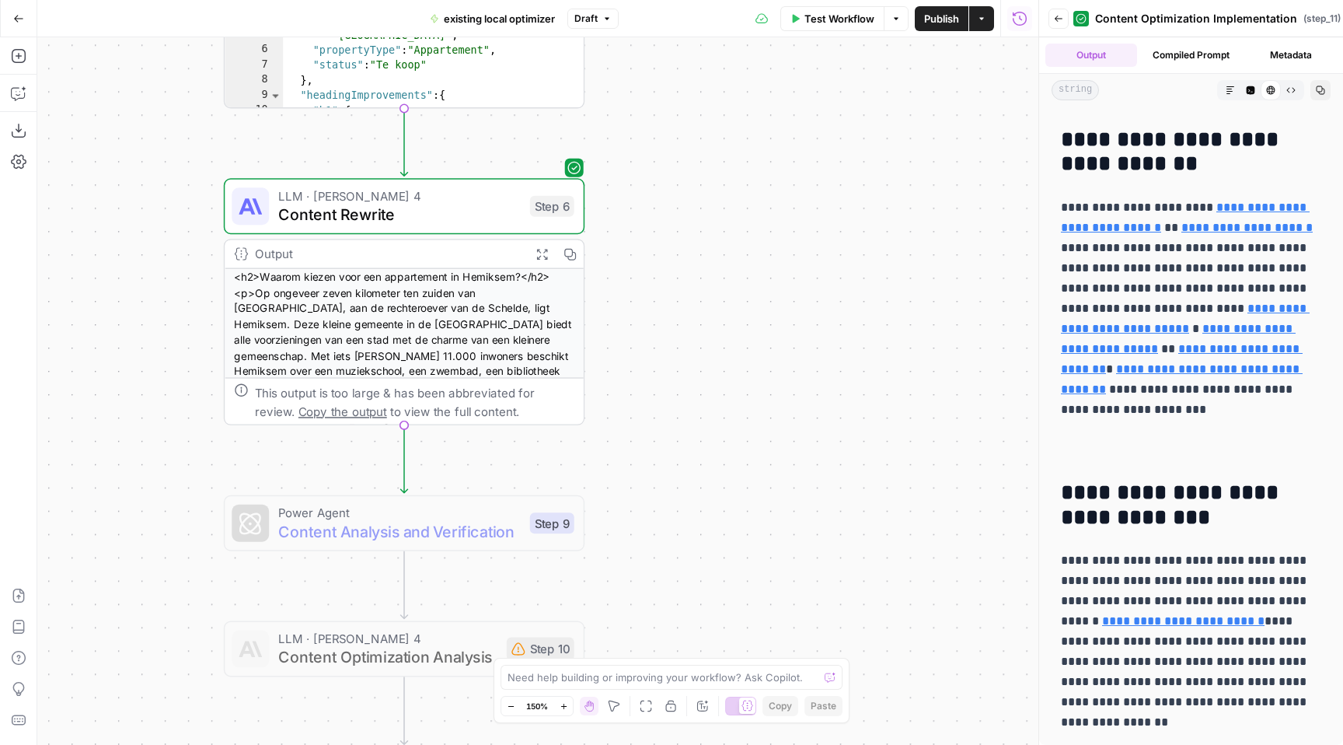
drag, startPoint x: 656, startPoint y: 229, endPoint x: 633, endPoint y: 506, distance: 277.6
click at [634, 505] on div "**********" at bounding box center [537, 390] width 1001 height 707
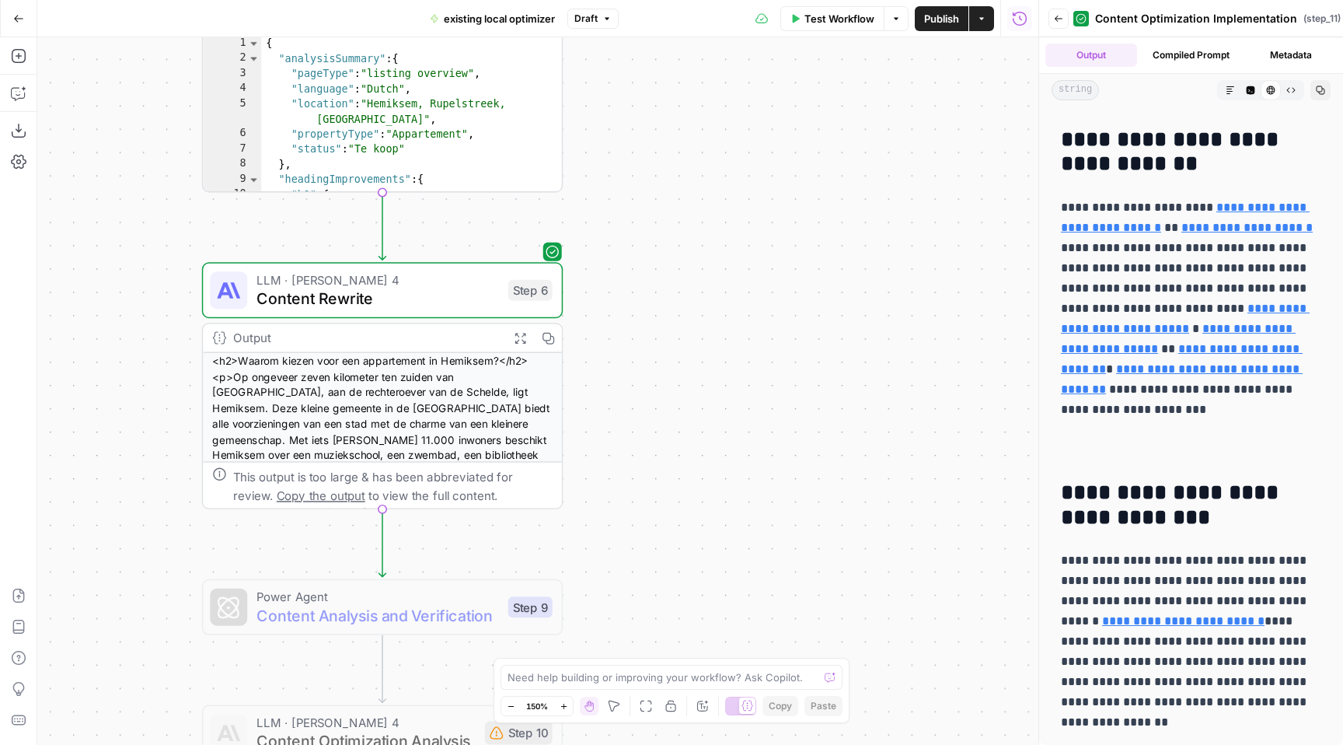
click at [423, 310] on div "LLM · Claude Sonnet 4 Content Rewrite Step 6 Copy step Delete step Add Note Test" at bounding box center [382, 290] width 361 height 56
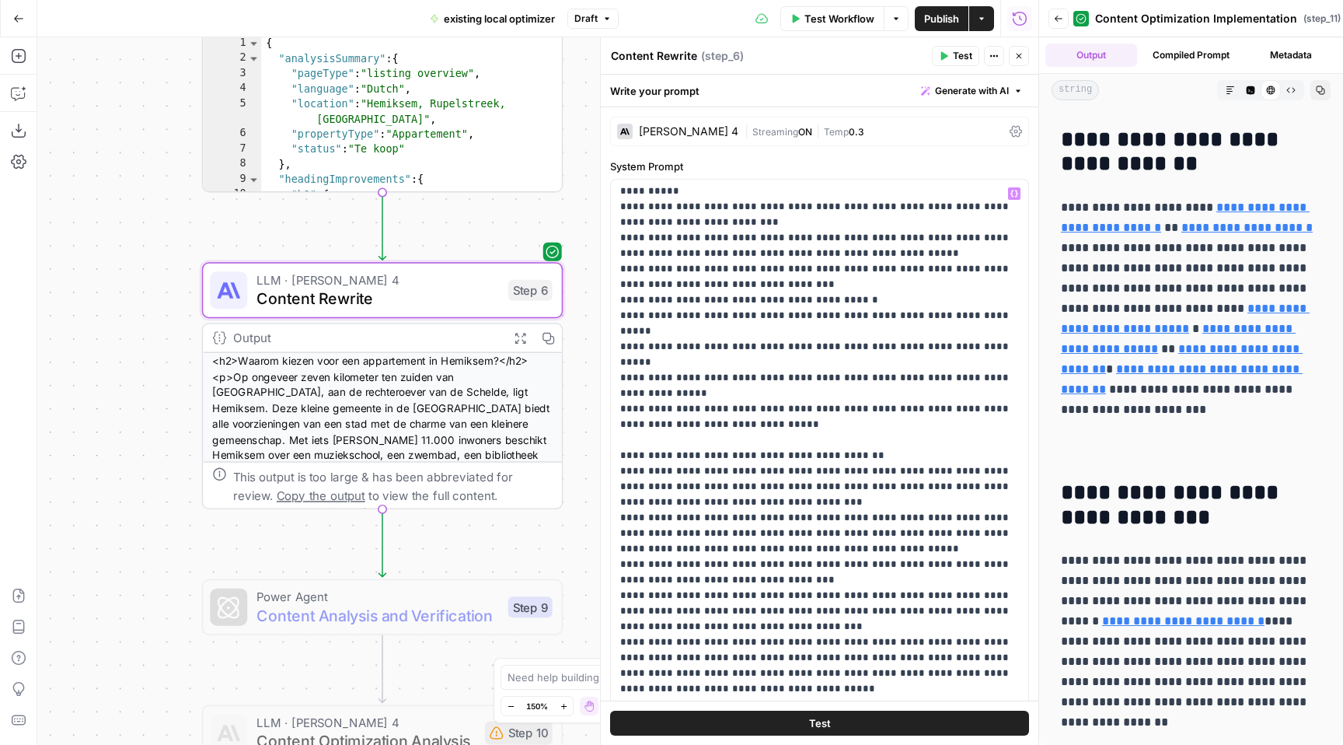
scroll to position [637, 0]
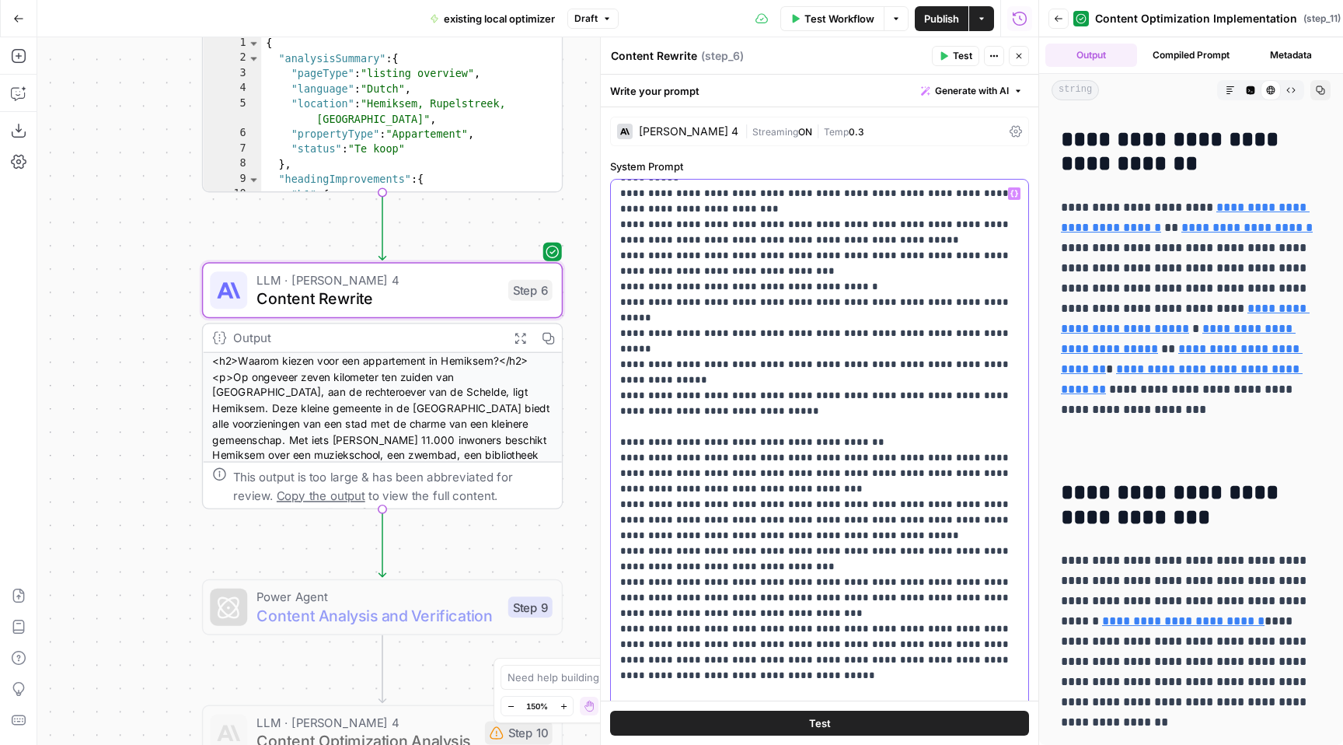
click at [808, 375] on p "**********" at bounding box center [819, 263] width 399 height 1430
click at [989, 82] on button "Generate with AI" at bounding box center [972, 91] width 114 height 20
click at [944, 166] on span "Refine" at bounding box center [947, 161] width 124 height 16
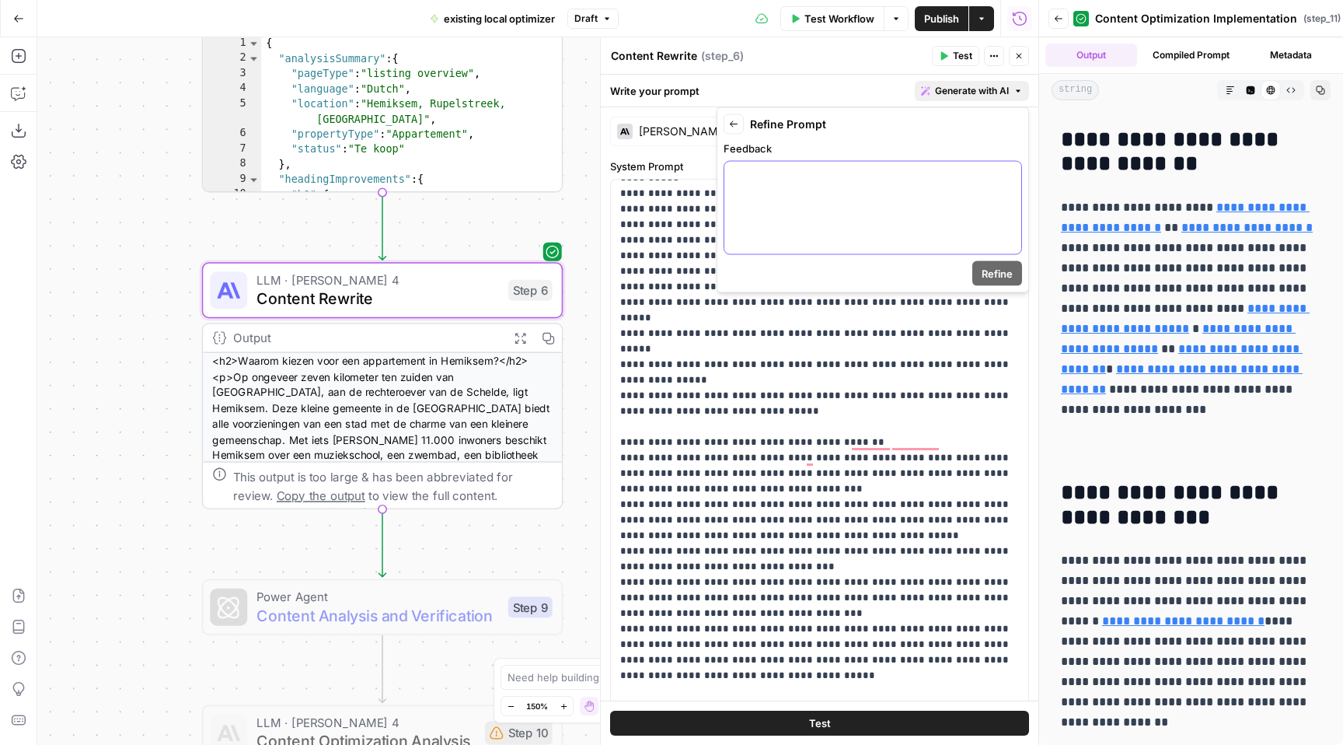
click at [841, 197] on div at bounding box center [872, 208] width 297 height 92
click at [985, 279] on span "Refine" at bounding box center [997, 274] width 31 height 16
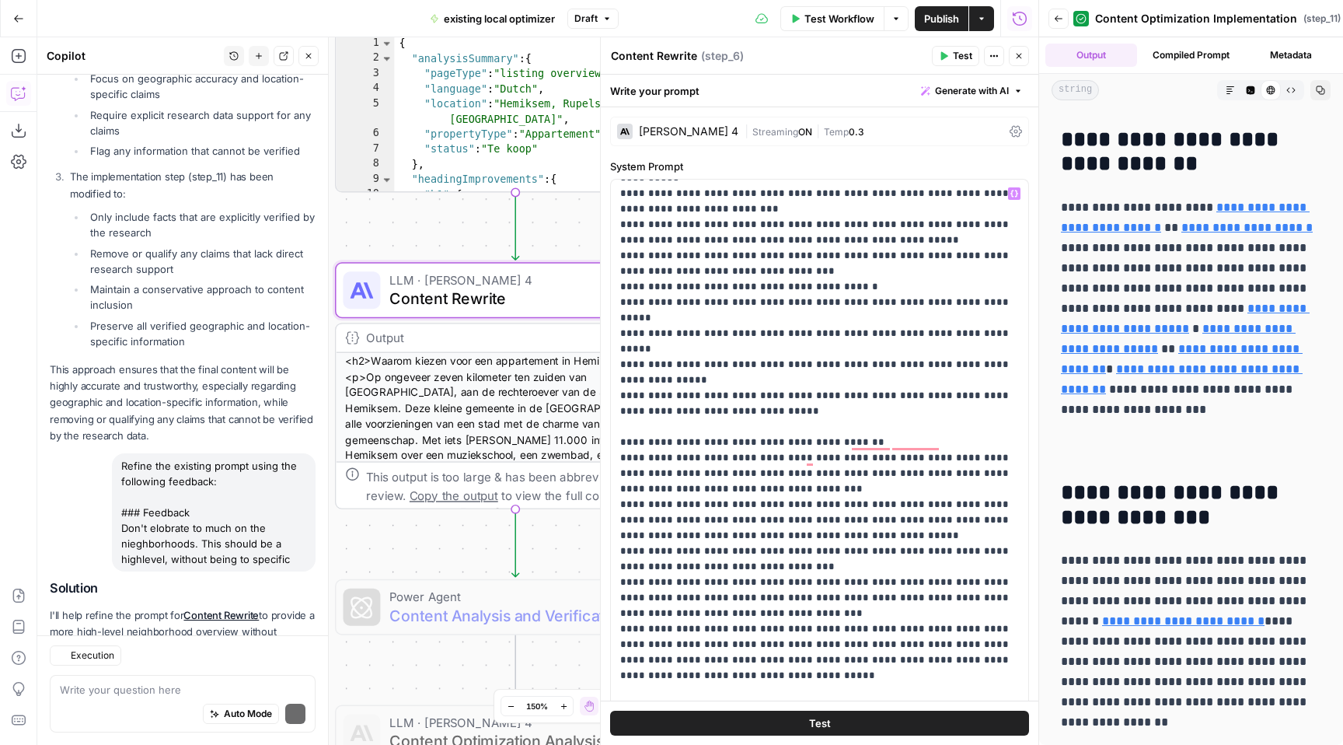
scroll to position [1714, 0]
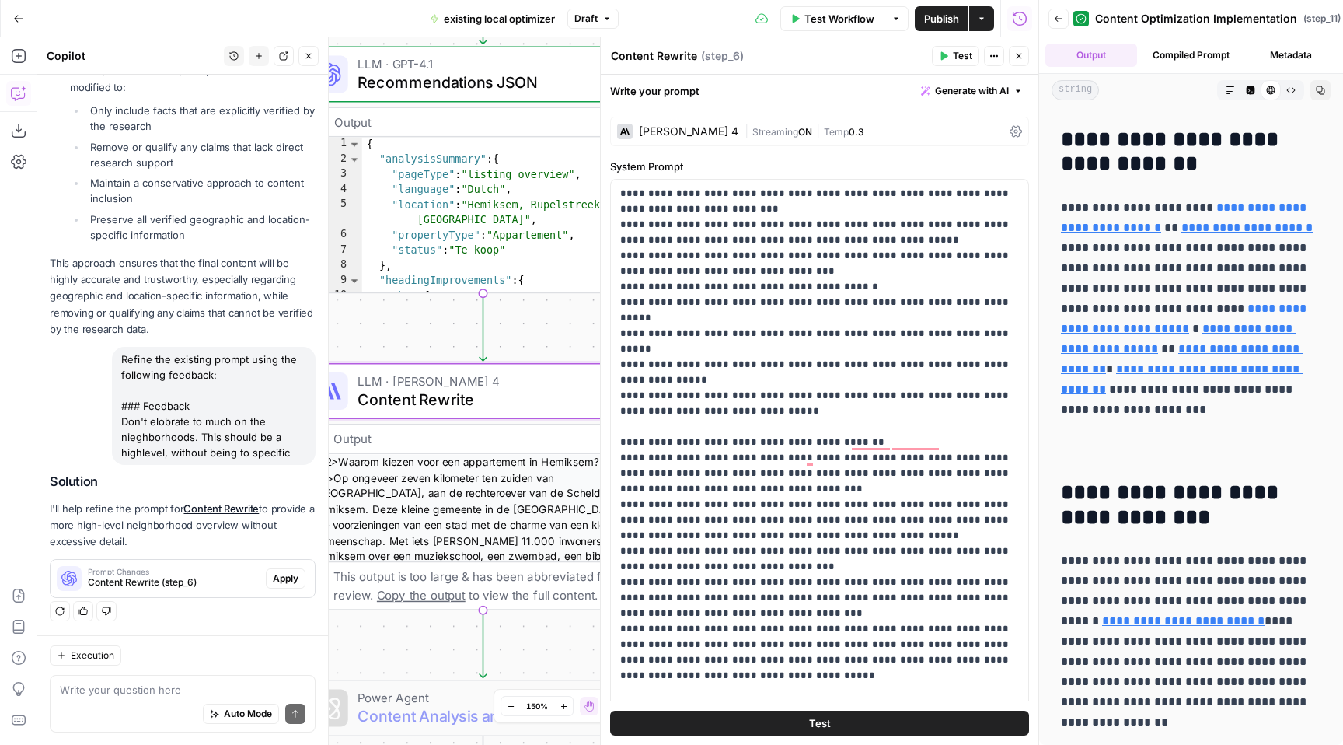
click at [295, 576] on span "Apply" at bounding box center [286, 578] width 26 height 14
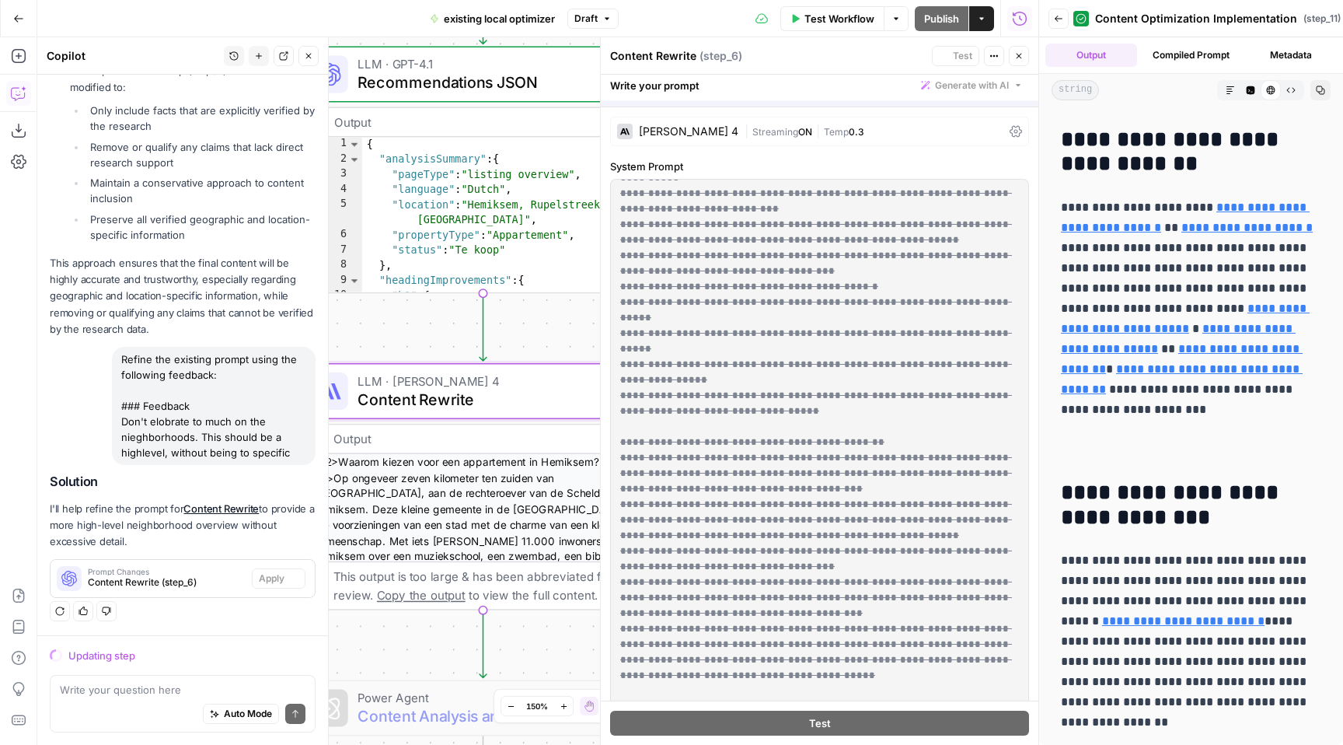
scroll to position [0, 0]
